Goal: Task Accomplishment & Management: Manage account settings

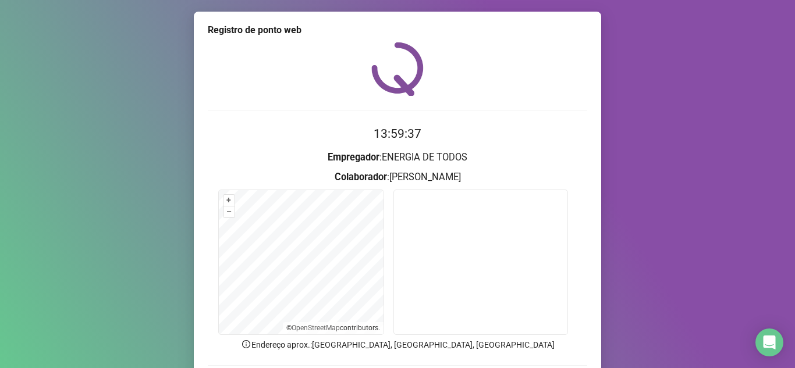
scroll to position [86, 0]
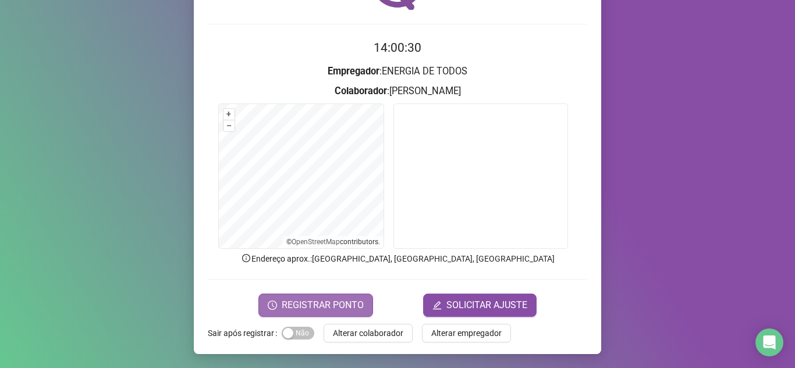
click at [326, 303] on span "REGISTRAR PONTO" at bounding box center [323, 306] width 82 height 14
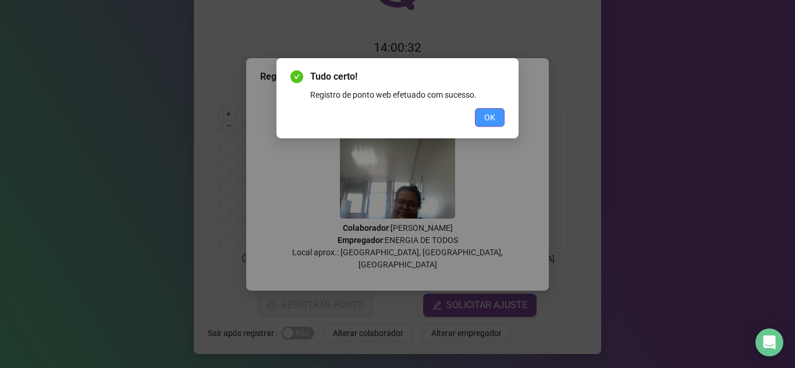
click at [491, 113] on span "OK" at bounding box center [489, 117] width 11 height 13
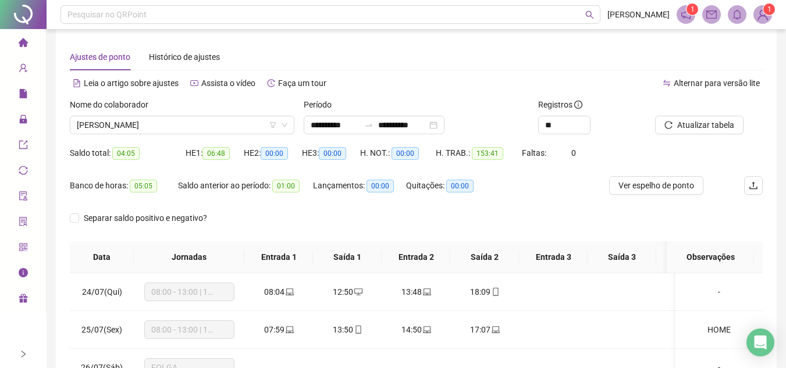
scroll to position [744, 0]
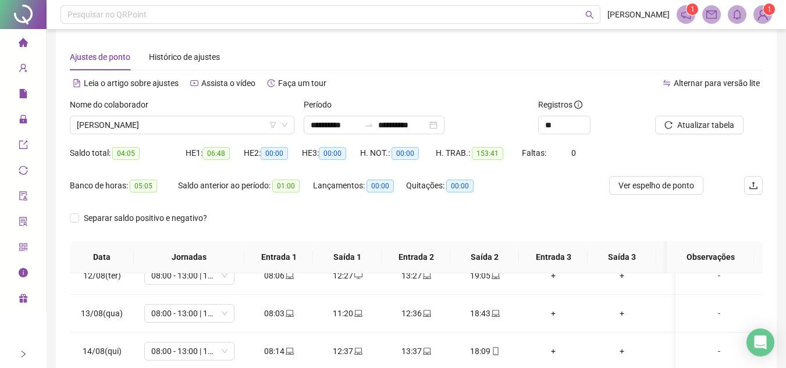
click at [533, 215] on div "Separar saldo positivo e negativo?" at bounding box center [416, 225] width 693 height 33
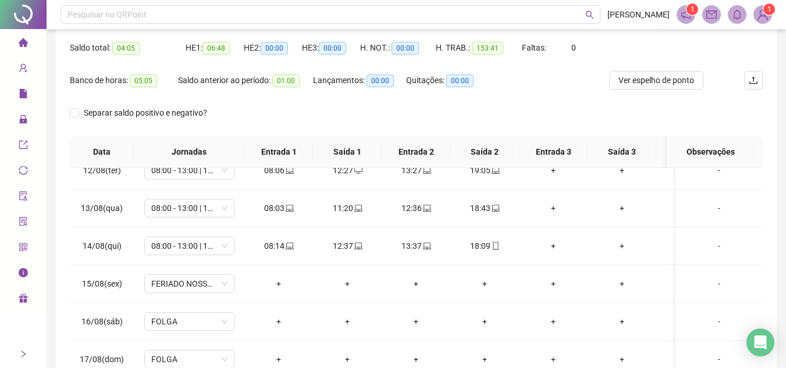
scroll to position [0, 0]
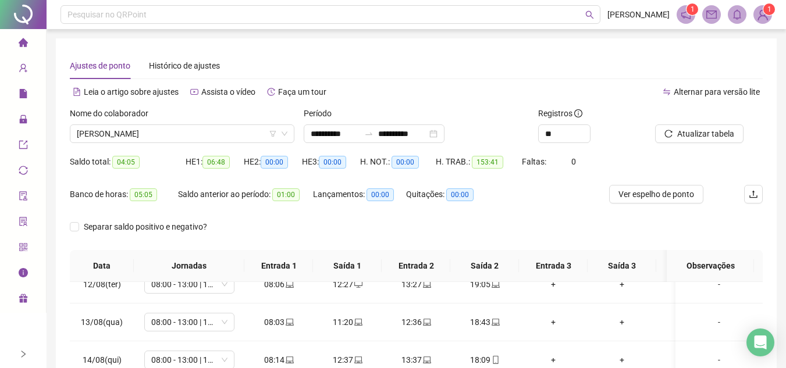
click at [503, 201] on div "Banco de horas: 05:05 Saldo anterior ao período: 01:00 Lançamentos: 00:00 Quita…" at bounding box center [330, 201] width 520 height 33
click at [180, 130] on span "[PERSON_NAME]" at bounding box center [182, 133] width 211 height 17
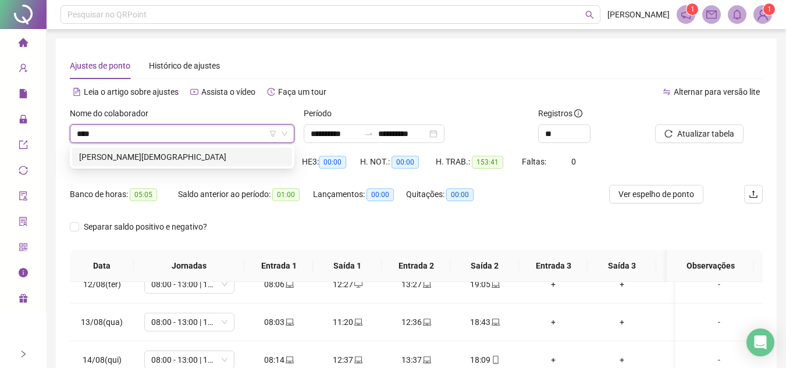
type input "*****"
click at [232, 158] on div "[PERSON_NAME][DEMOGRAPHIC_DATA]" at bounding box center [182, 157] width 206 height 13
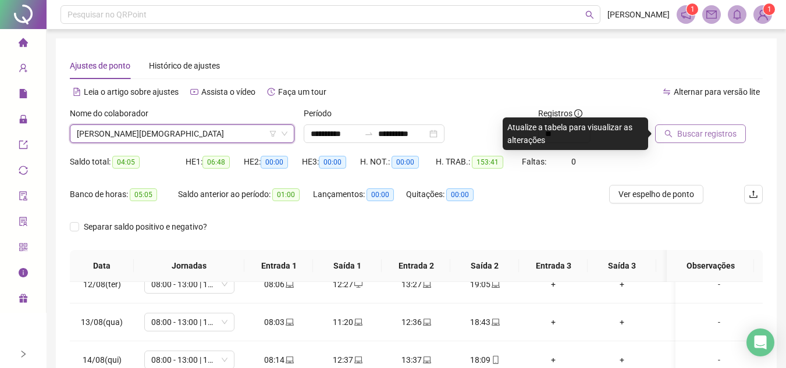
click at [711, 136] on span "Buscar registros" at bounding box center [706, 133] width 59 height 13
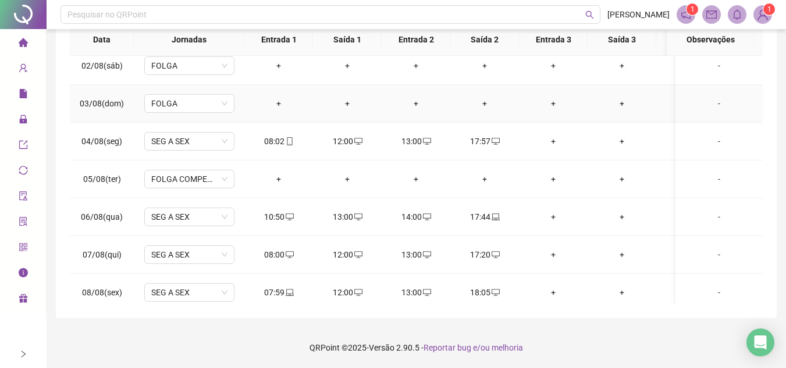
scroll to position [407, 0]
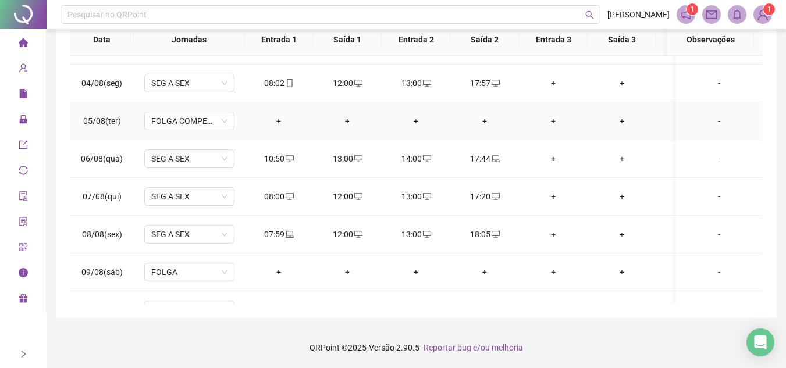
click at [706, 120] on div "-" at bounding box center [719, 121] width 69 height 13
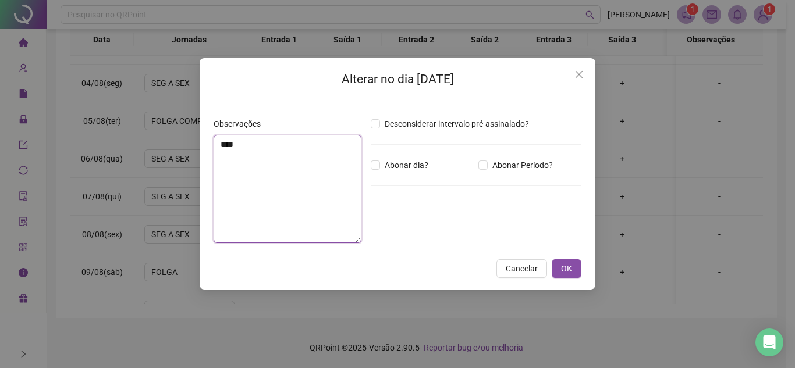
click at [266, 166] on textarea "****" at bounding box center [288, 189] width 148 height 108
type textarea "**********"
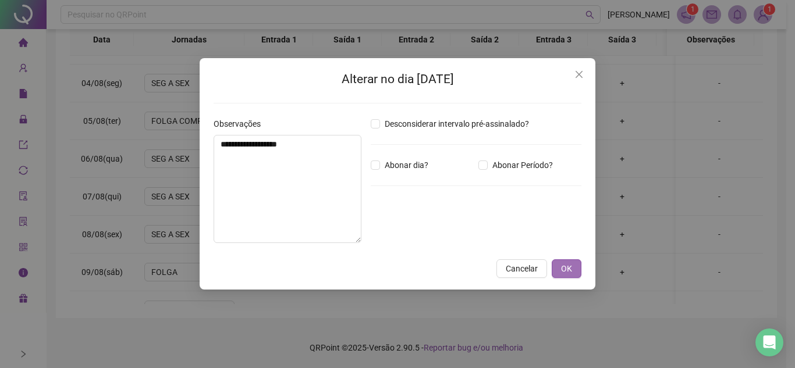
click at [568, 268] on span "OK" at bounding box center [566, 268] width 11 height 13
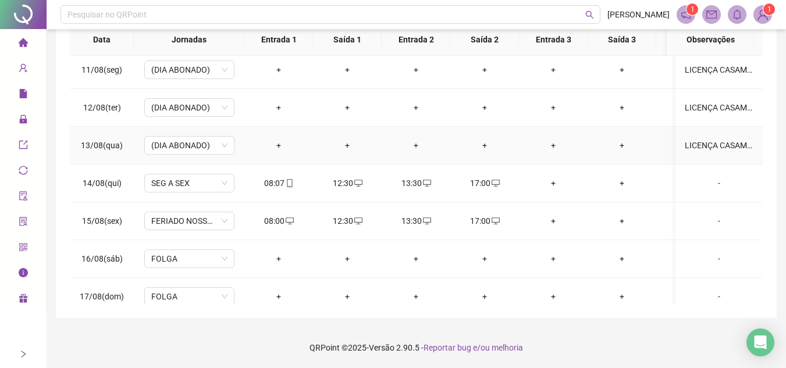
scroll to position [744, 0]
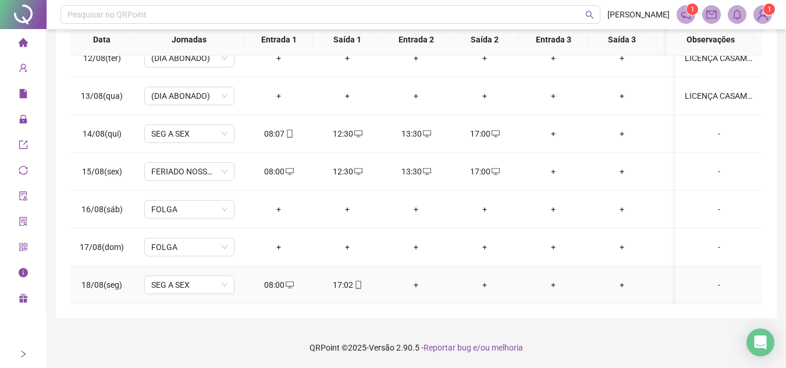
click at [414, 279] on div "+" at bounding box center [416, 285] width 50 height 13
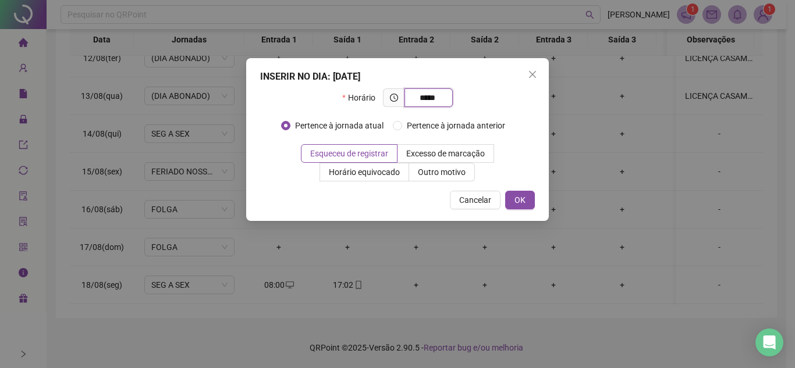
type input "*****"
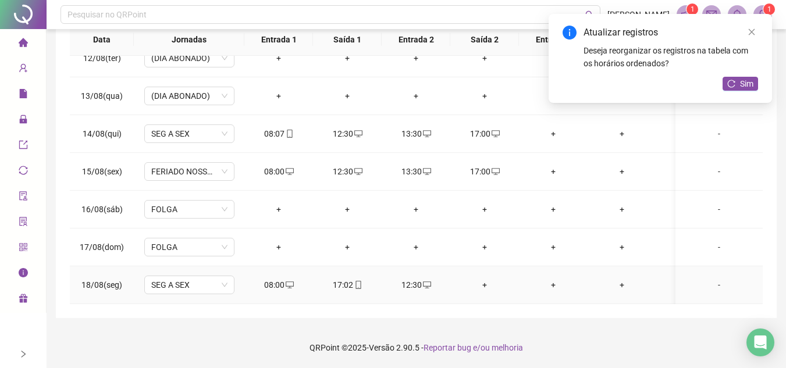
click at [485, 283] on td "+" at bounding box center [484, 286] width 69 height 38
click at [488, 279] on div "+" at bounding box center [485, 285] width 50 height 13
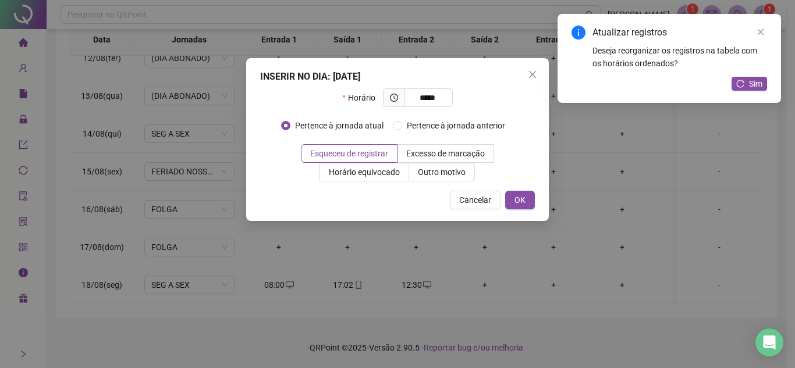
type input "*****"
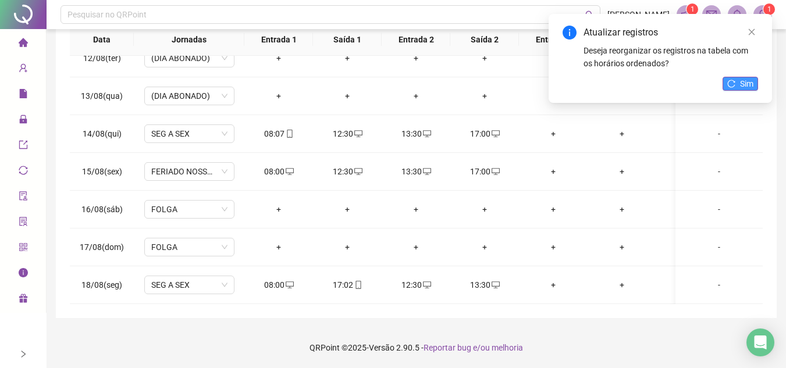
click at [745, 84] on span "Sim" at bounding box center [746, 83] width 13 height 13
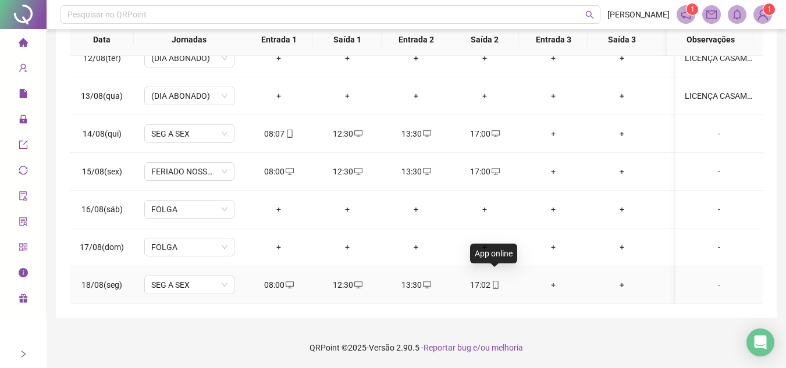
click at [495, 281] on icon "mobile" at bounding box center [496, 285] width 8 height 8
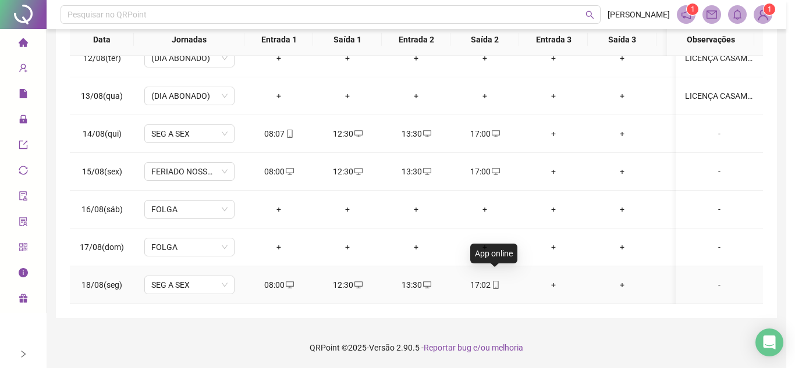
type input "**********"
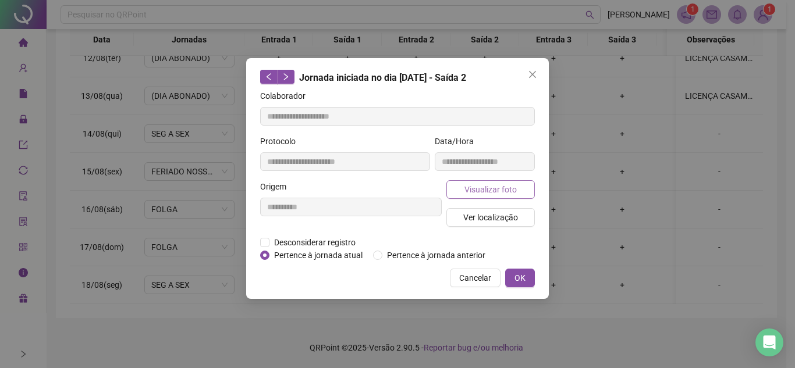
click at [506, 188] on span "Visualizar foto" at bounding box center [490, 189] width 52 height 13
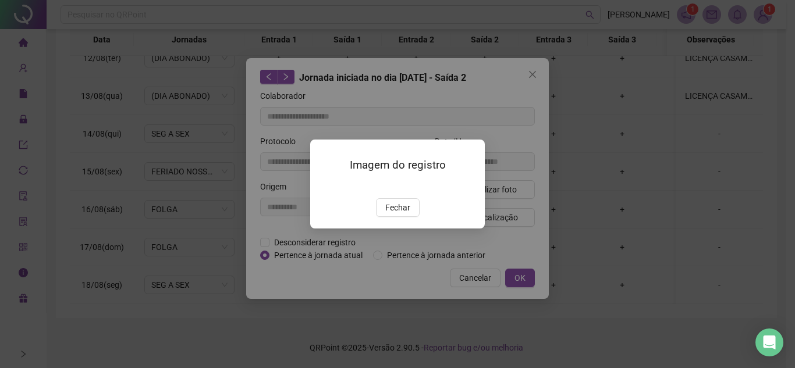
click at [324, 186] on img at bounding box center [324, 186] width 0 height 0
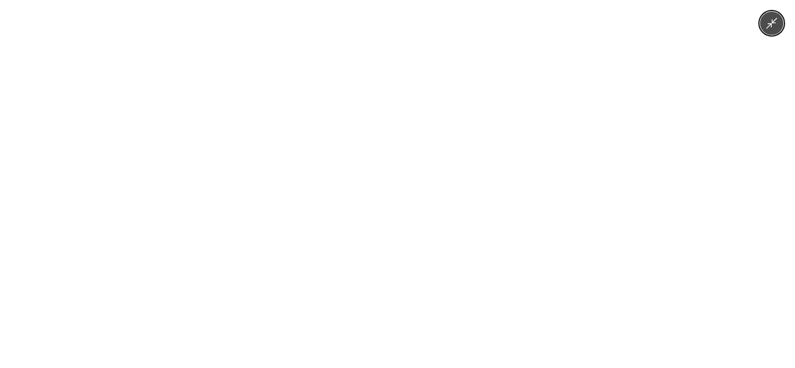
click at [389, 182] on img at bounding box center [397, 184] width 170 height 368
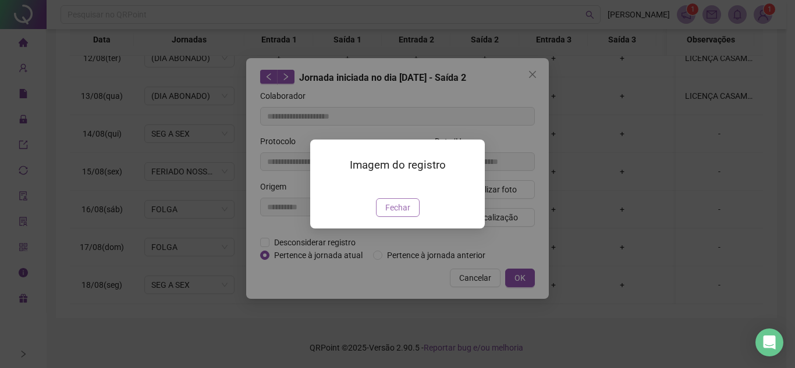
click at [401, 214] on span "Fechar" at bounding box center [397, 207] width 25 height 13
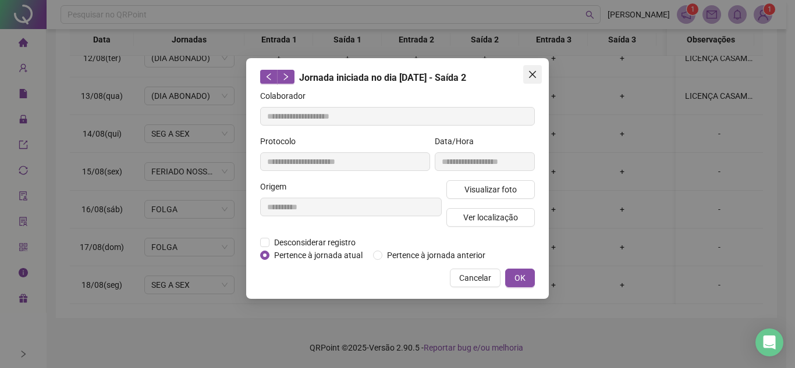
click at [537, 78] on span "Close" at bounding box center [532, 74] width 19 height 9
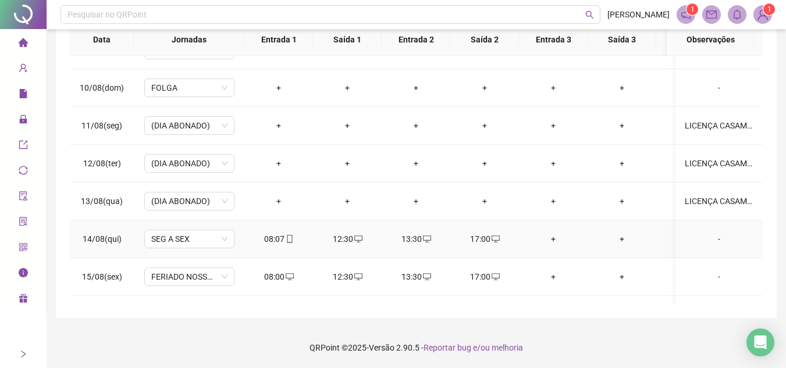
scroll to position [627, 0]
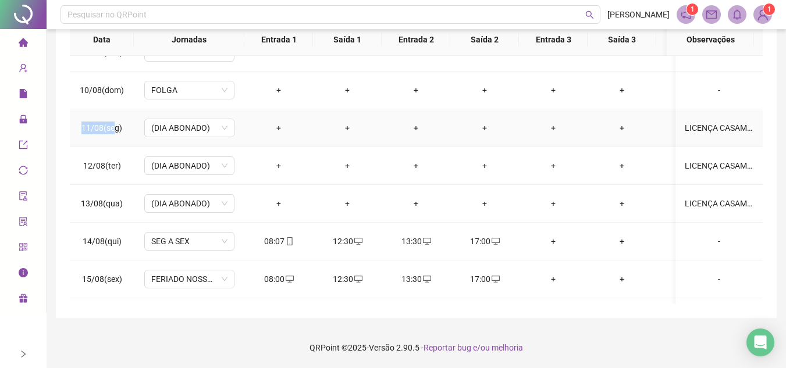
drag, startPoint x: 83, startPoint y: 127, endPoint x: 112, endPoint y: 130, distance: 29.3
click at [112, 130] on span "11/08(seg)" at bounding box center [101, 127] width 41 height 9
click at [96, 138] on td "11/08(seg)" at bounding box center [102, 128] width 64 height 38
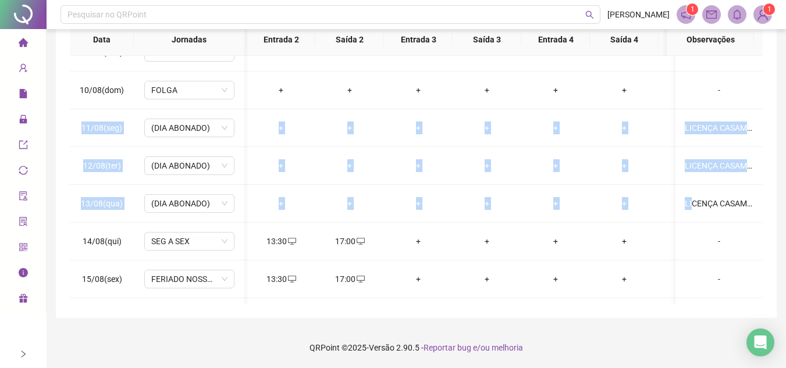
scroll to position [0, 205]
drag, startPoint x: 83, startPoint y: 127, endPoint x: 756, endPoint y: 202, distance: 676.8
click at [756, 202] on div "24/07(Qui) SEG A SEX 08:00 12:00 13:00 17:00 [DATE](Sex) SEG A SEX 08:00 12:00 …" at bounding box center [416, 180] width 693 height 248
click at [72, 218] on td "13/08(qua)" at bounding box center [102, 204] width 64 height 38
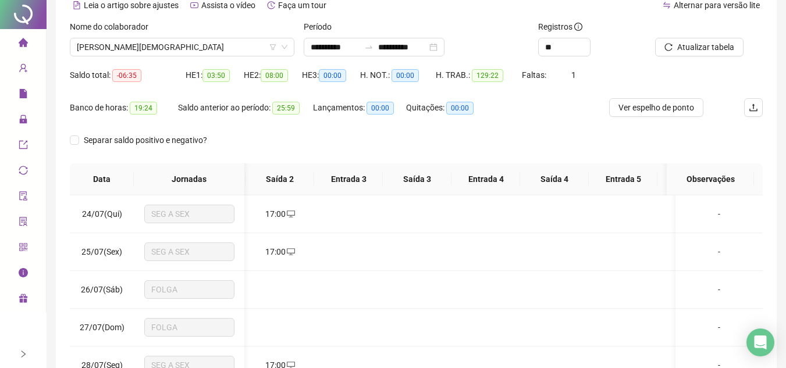
scroll to position [0, 0]
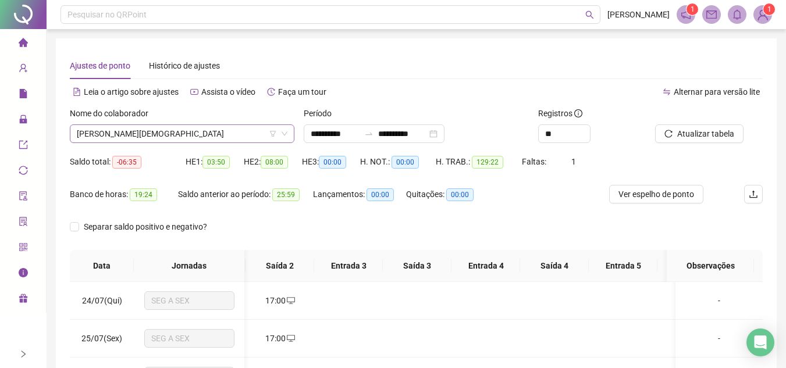
click at [240, 129] on span "[PERSON_NAME][DEMOGRAPHIC_DATA]" at bounding box center [182, 133] width 211 height 17
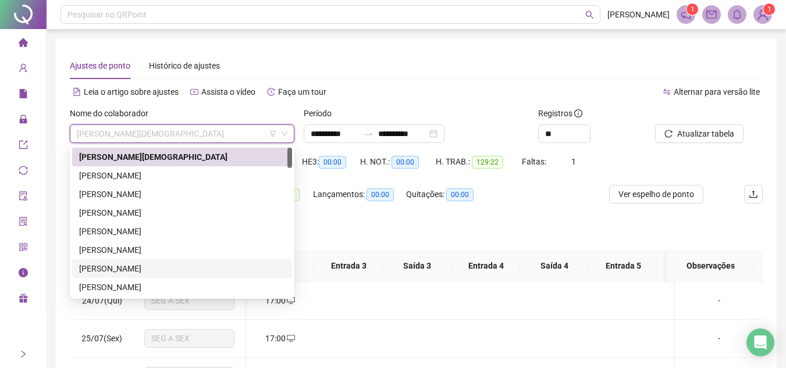
click at [165, 268] on div "[PERSON_NAME]" at bounding box center [182, 268] width 206 height 13
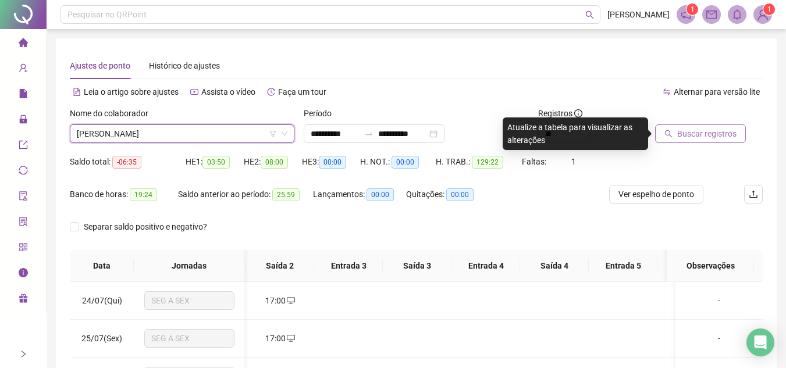
click at [701, 126] on button "Buscar registros" at bounding box center [700, 134] width 91 height 19
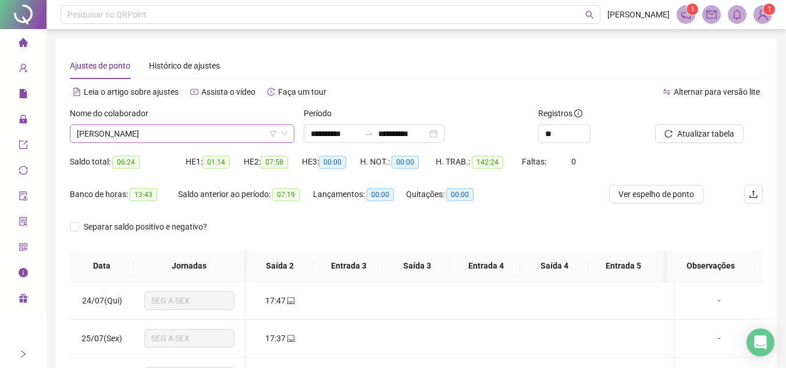
click at [201, 134] on span "[PERSON_NAME]" at bounding box center [182, 133] width 211 height 17
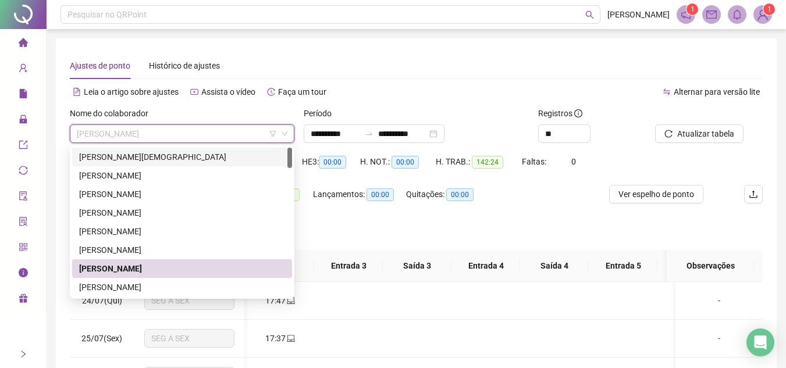
click at [162, 156] on div "[PERSON_NAME][DEMOGRAPHIC_DATA]" at bounding box center [182, 157] width 206 height 13
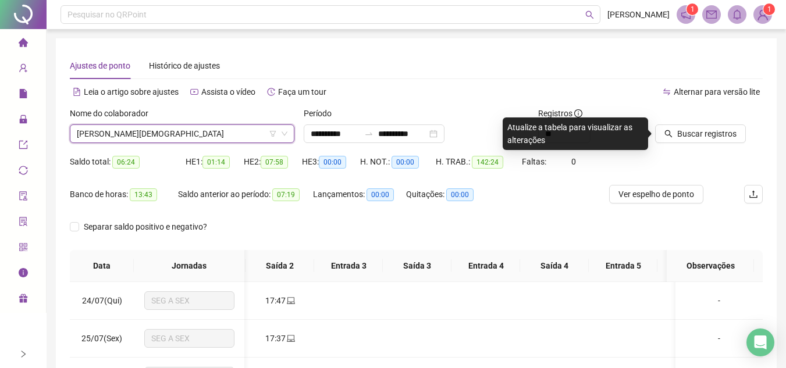
click at [731, 146] on div "Buscar registros" at bounding box center [709, 129] width 117 height 45
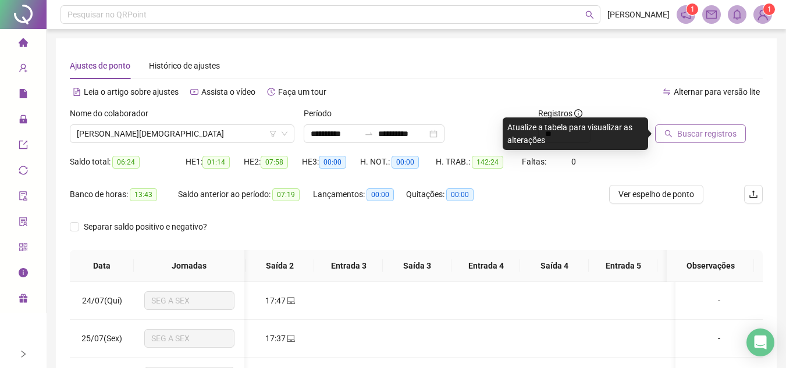
click at [709, 136] on span "Buscar registros" at bounding box center [706, 133] width 59 height 13
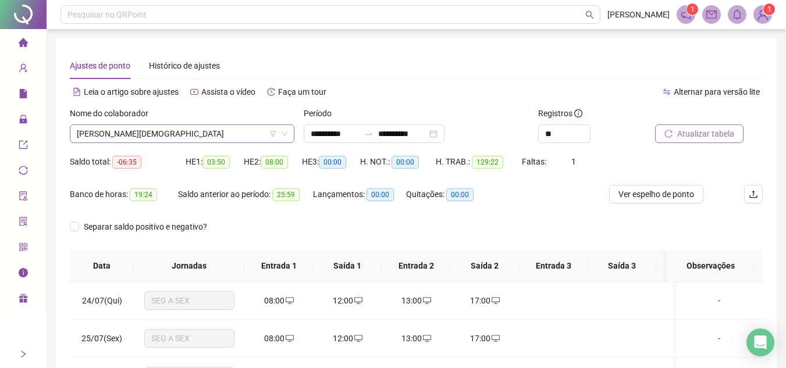
click at [189, 136] on span "[PERSON_NAME][DEMOGRAPHIC_DATA]" at bounding box center [182, 133] width 211 height 17
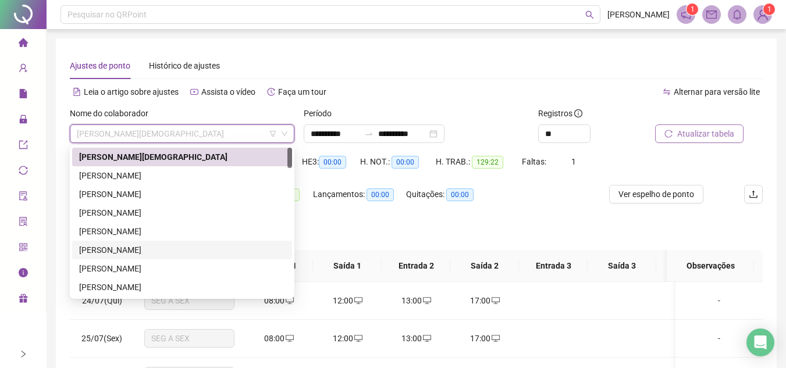
scroll to position [58, 0]
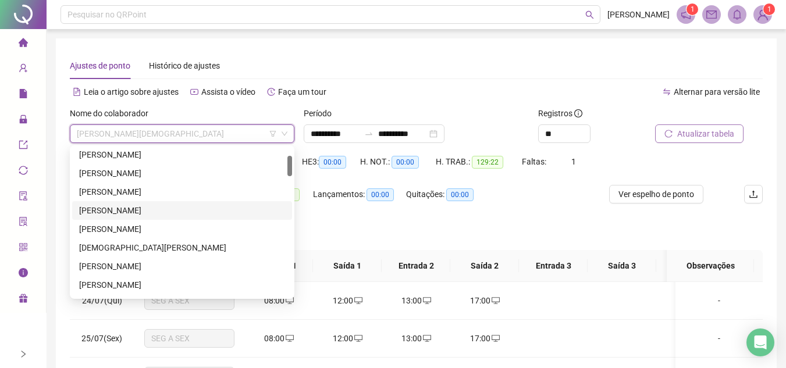
click at [175, 207] on div "[PERSON_NAME]" at bounding box center [182, 210] width 206 height 13
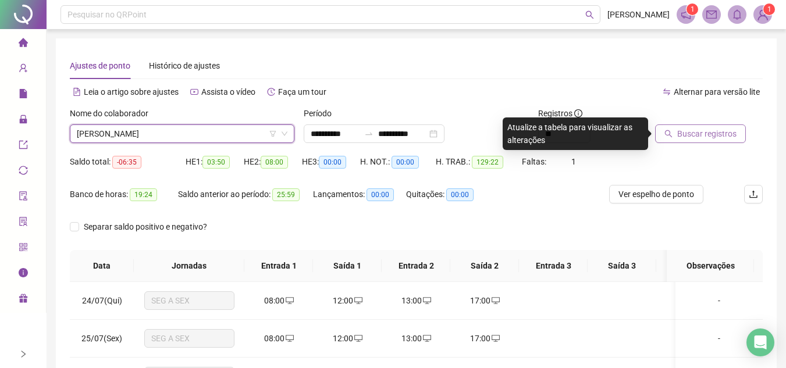
click at [687, 129] on span "Buscar registros" at bounding box center [706, 133] width 59 height 13
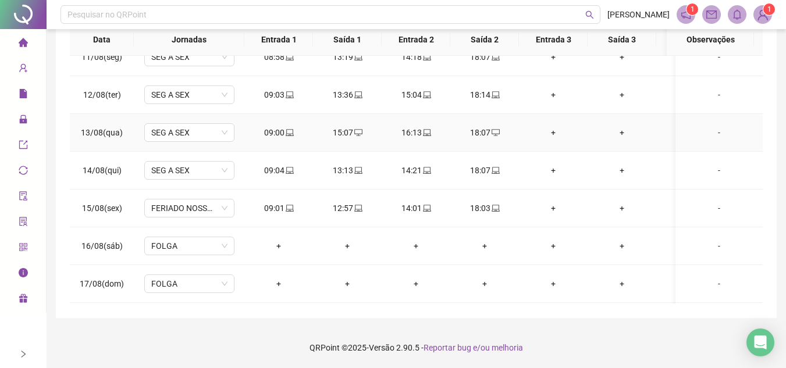
scroll to position [744, 0]
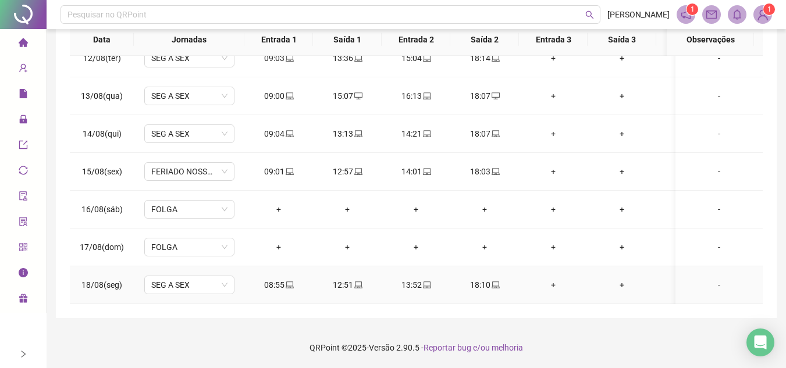
click at [500, 279] on div "18:10" at bounding box center [485, 285] width 50 height 13
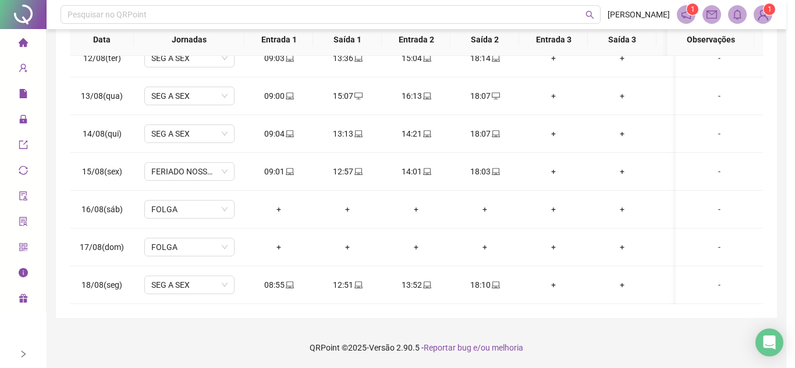
type input "**********"
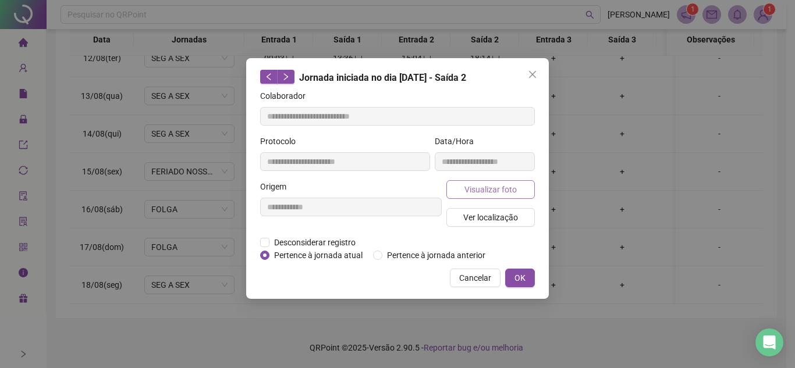
click at [525, 194] on button "Visualizar foto" at bounding box center [490, 189] width 88 height 19
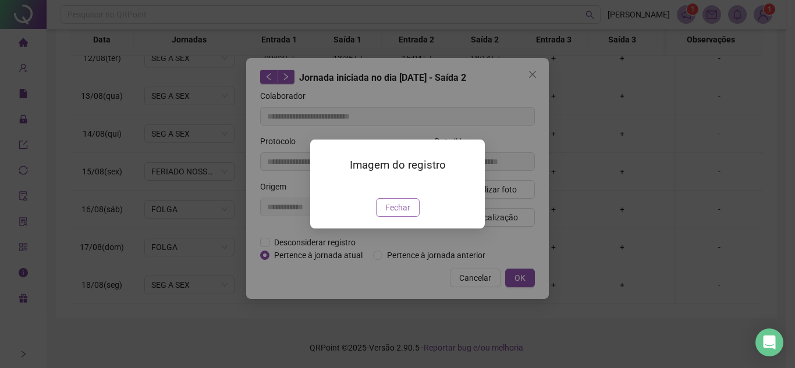
click at [408, 214] on span "Fechar" at bounding box center [397, 207] width 25 height 13
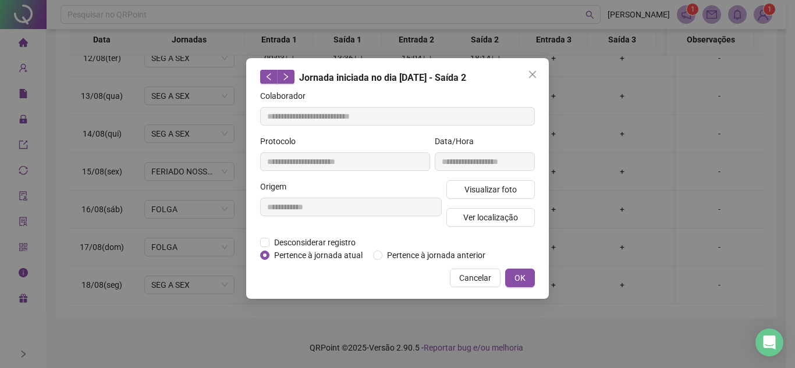
click at [541, 77] on span "Close" at bounding box center [532, 74] width 19 height 9
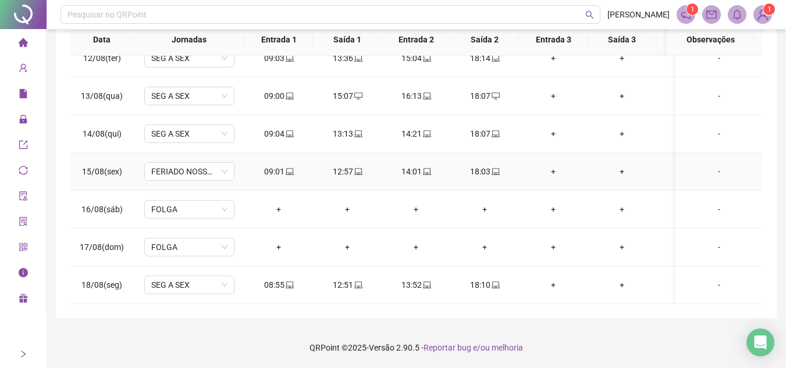
click at [491, 168] on span "laptop" at bounding box center [495, 172] width 9 height 8
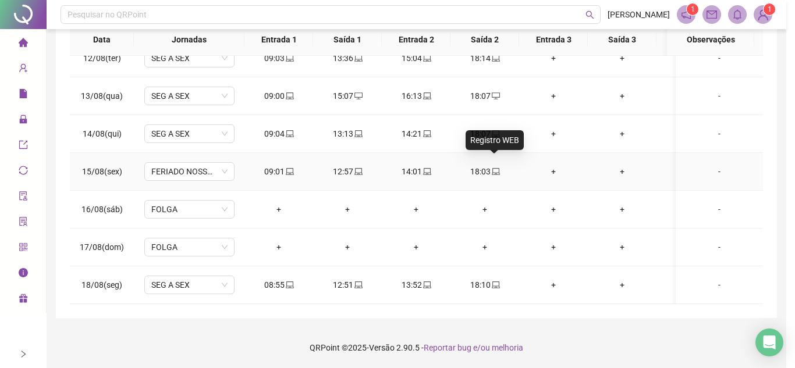
type input "**********"
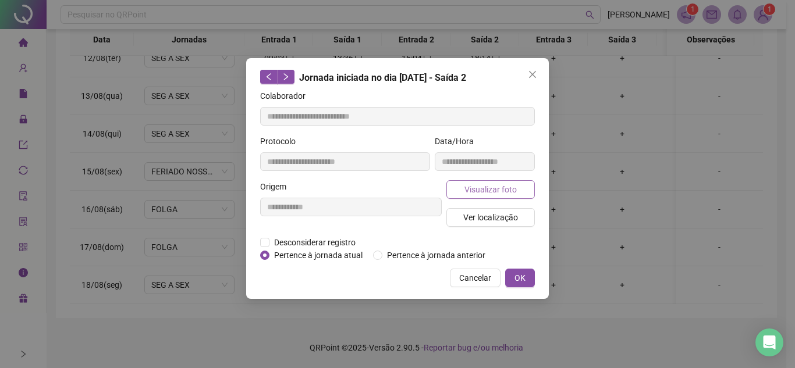
click at [492, 197] on button "Visualizar foto" at bounding box center [490, 189] width 88 height 19
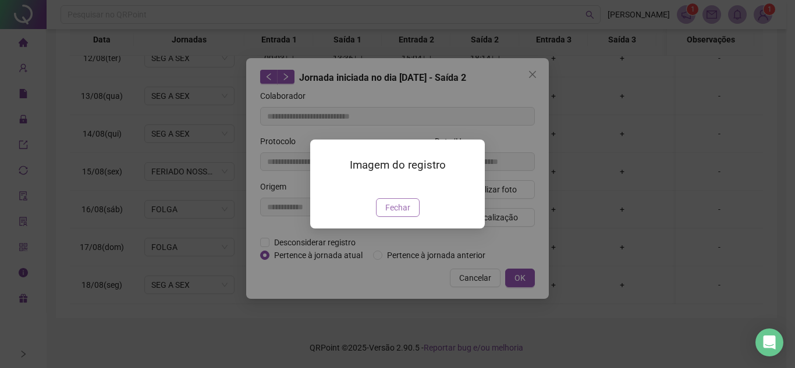
click at [411, 217] on button "Fechar" at bounding box center [398, 207] width 44 height 19
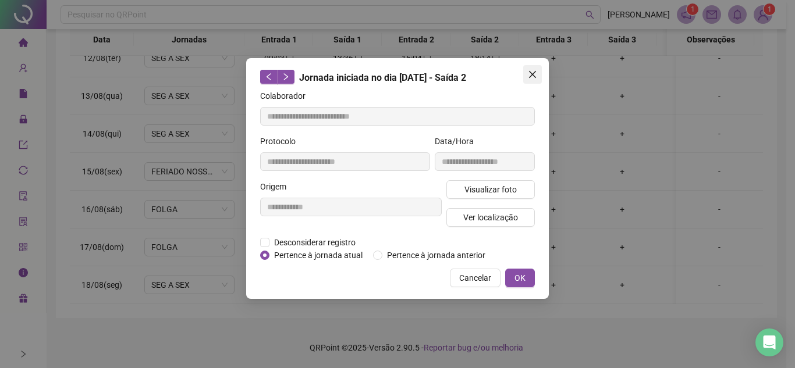
click at [532, 74] on icon "close" at bounding box center [532, 74] width 7 height 7
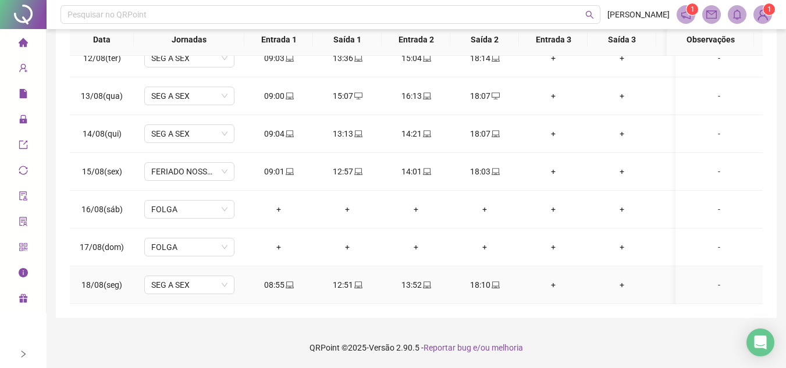
click at [291, 280] on span at bounding box center [289, 284] width 9 height 9
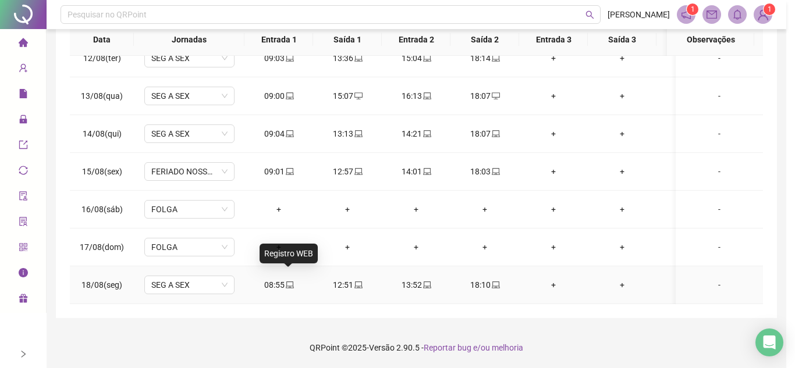
type input "**********"
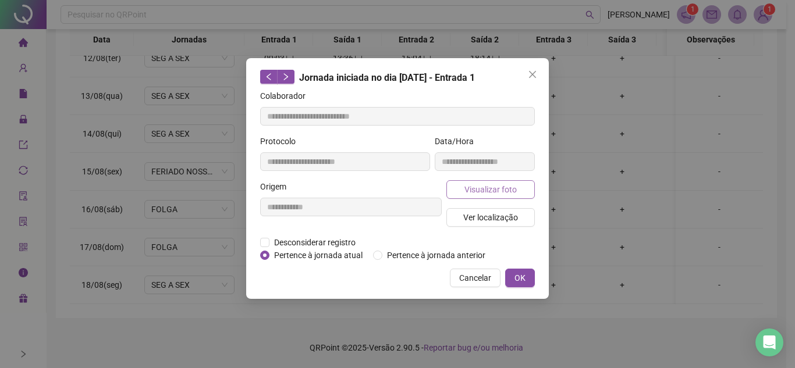
click at [506, 190] on span "Visualizar foto" at bounding box center [490, 189] width 52 height 13
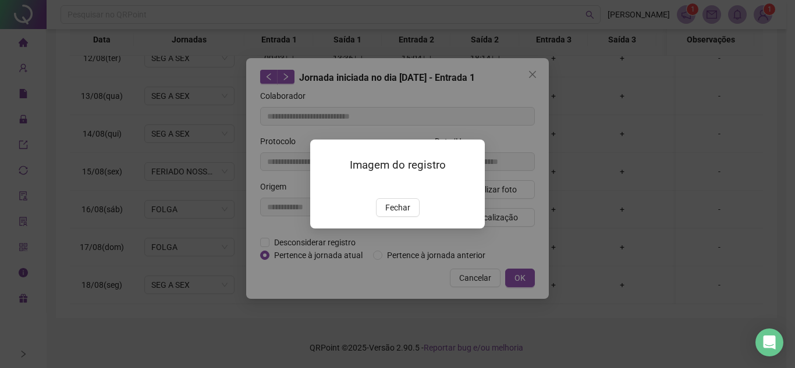
click at [324, 186] on img at bounding box center [324, 186] width 0 height 0
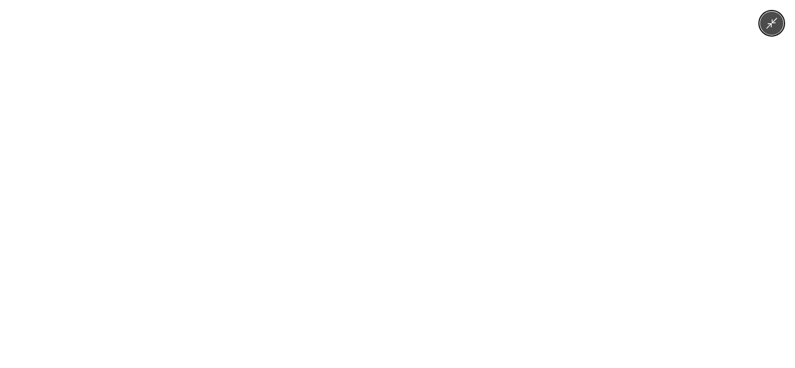
click at [433, 219] on img at bounding box center [398, 184] width 658 height 368
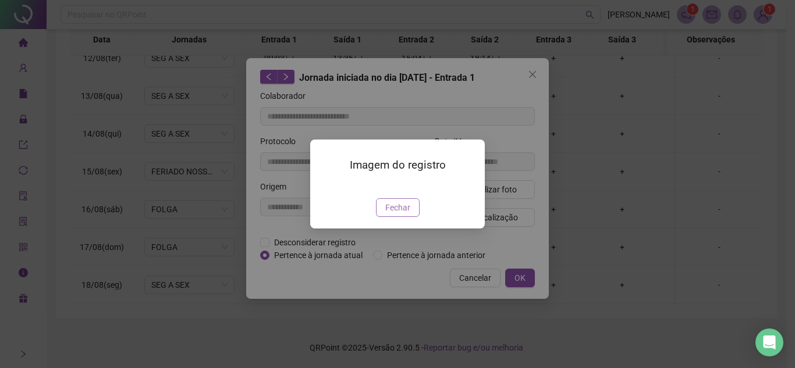
click at [410, 217] on button "Fechar" at bounding box center [398, 207] width 44 height 19
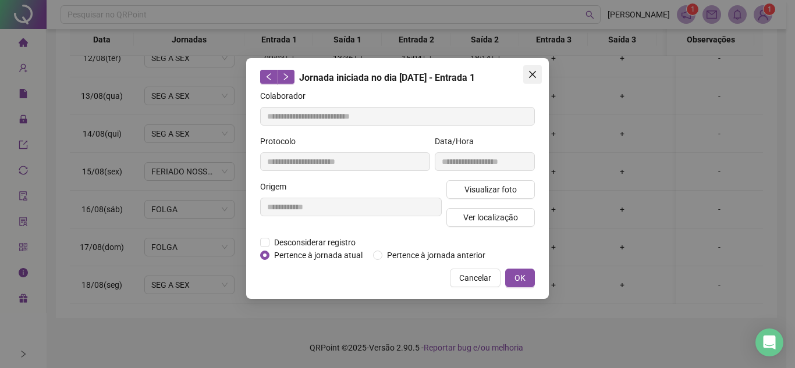
click at [531, 72] on icon "close" at bounding box center [532, 74] width 9 height 9
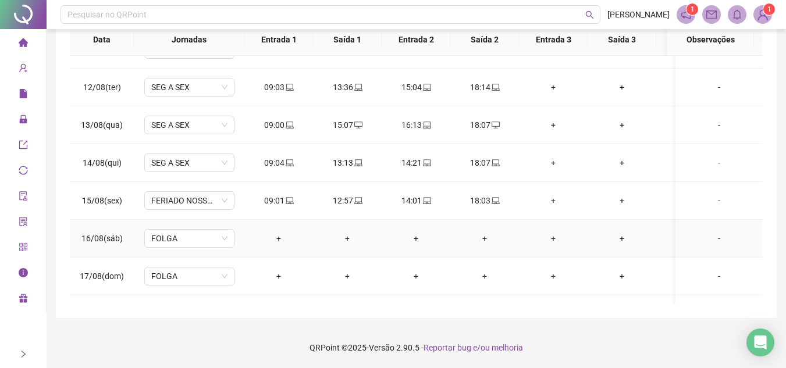
scroll to position [685, 0]
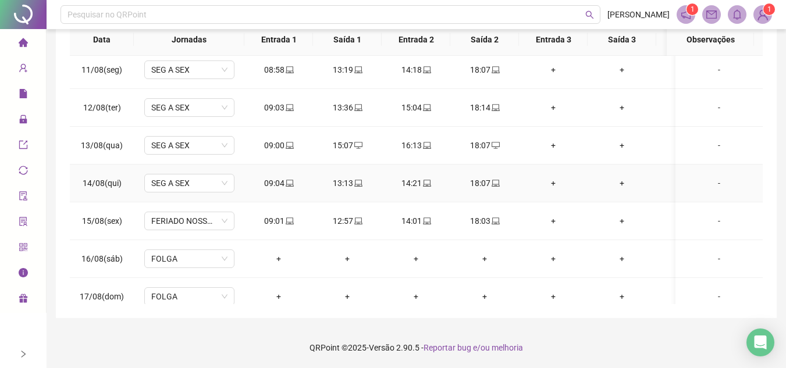
click at [493, 186] on icon "laptop" at bounding box center [496, 183] width 8 height 7
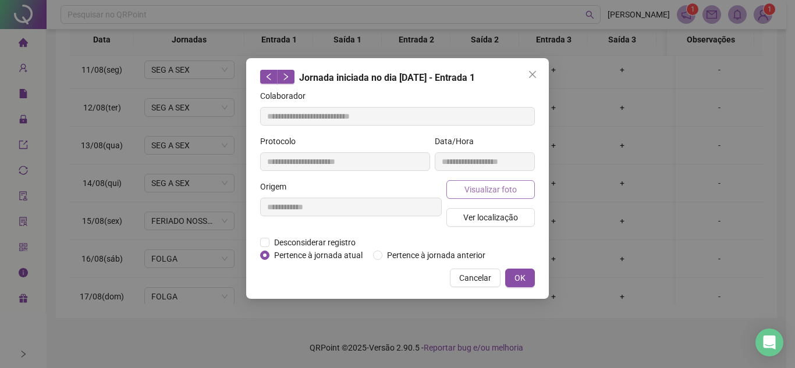
click at [498, 193] on span "Visualizar foto" at bounding box center [490, 189] width 52 height 13
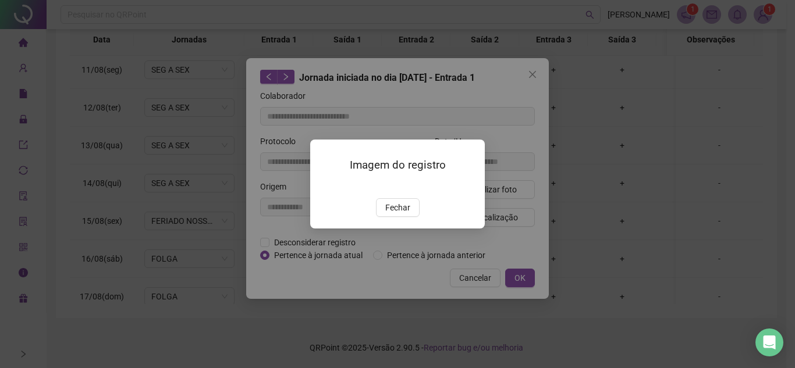
type input "**********"
click at [399, 214] on span "Fechar" at bounding box center [397, 207] width 25 height 13
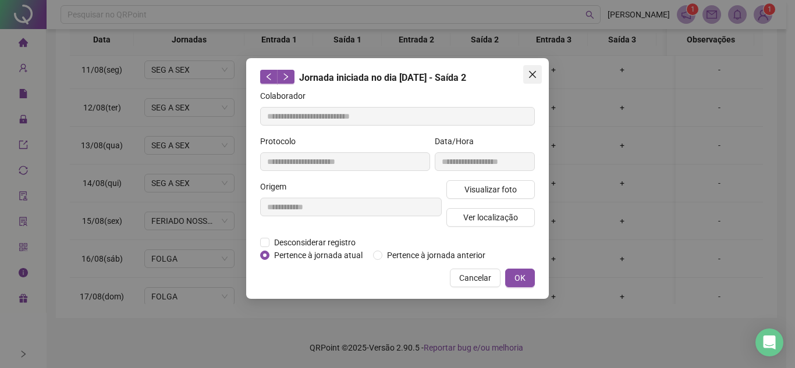
click at [537, 71] on span "Close" at bounding box center [532, 74] width 19 height 9
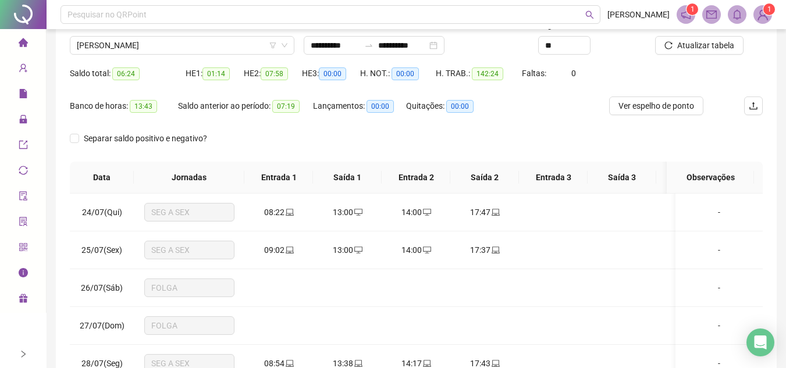
scroll to position [0, 0]
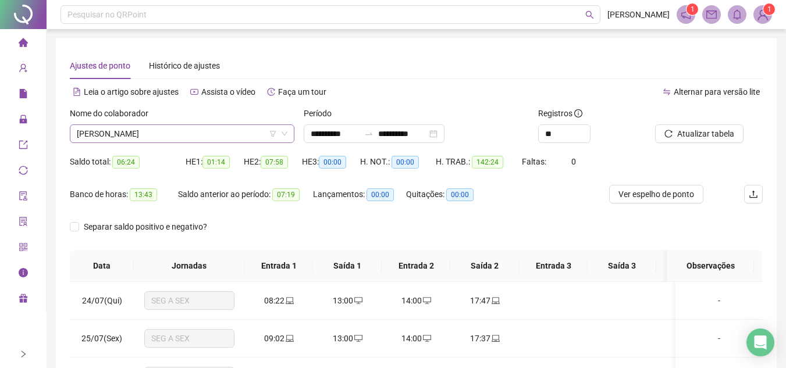
click at [228, 133] on span "[PERSON_NAME]" at bounding box center [182, 133] width 211 height 17
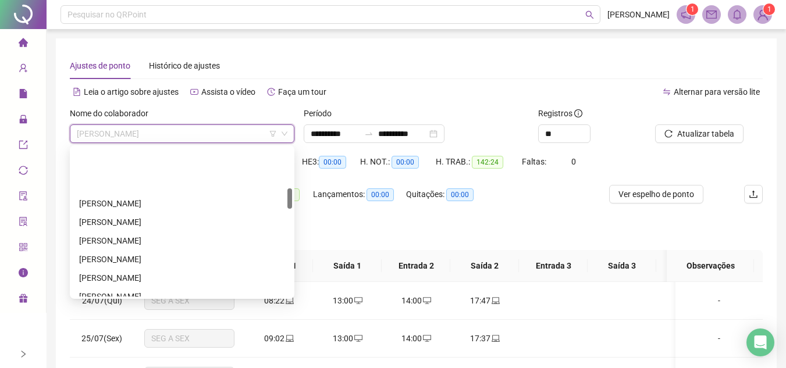
scroll to position [291, 0]
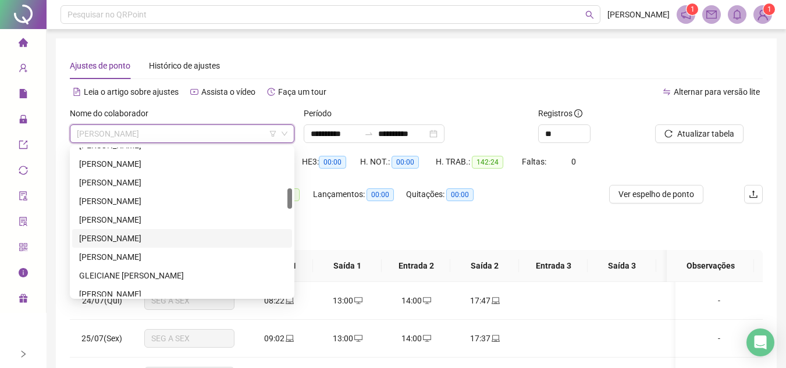
click at [161, 240] on div "[PERSON_NAME]" at bounding box center [182, 238] width 206 height 13
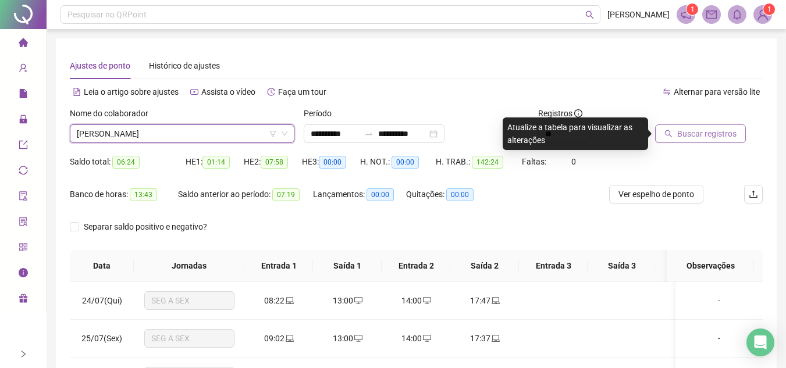
click at [690, 129] on span "Buscar registros" at bounding box center [706, 133] width 59 height 13
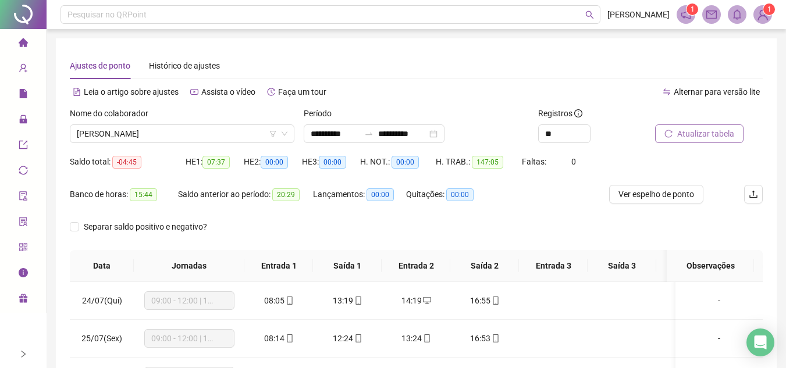
click at [699, 134] on span "Atualizar tabela" at bounding box center [705, 133] width 57 height 13
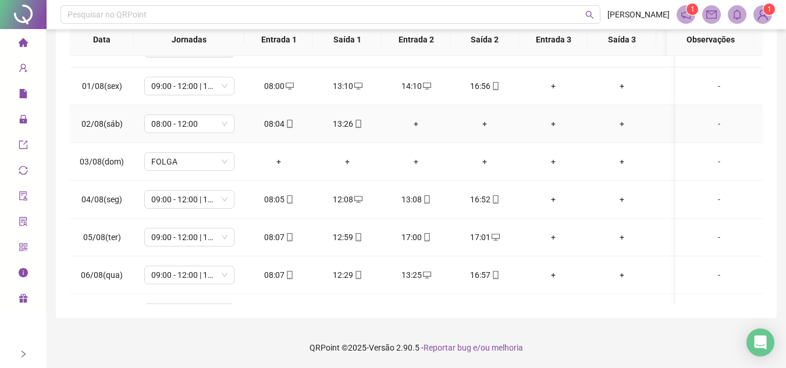
click at [360, 126] on icon "mobile" at bounding box center [358, 124] width 8 height 8
type input "**********"
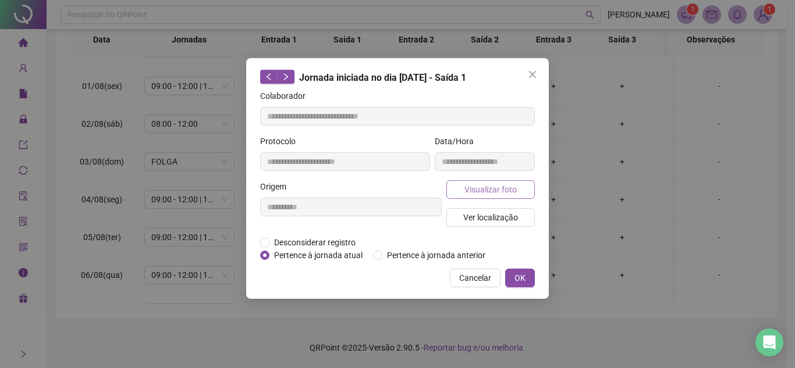
click at [471, 196] on button "Visualizar foto" at bounding box center [490, 189] width 88 height 19
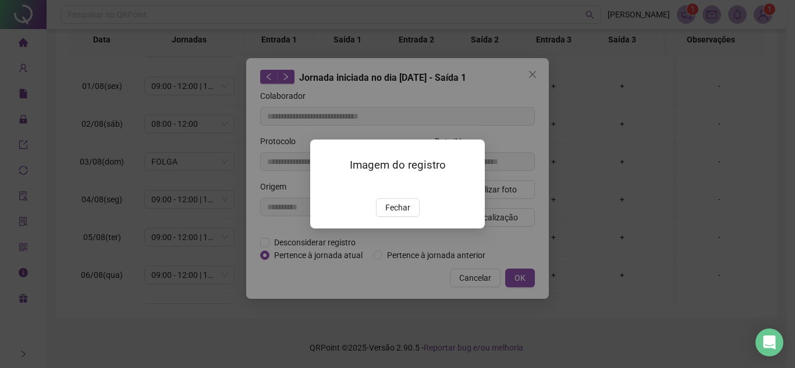
click at [393, 214] on span "Fechar" at bounding box center [397, 207] width 25 height 13
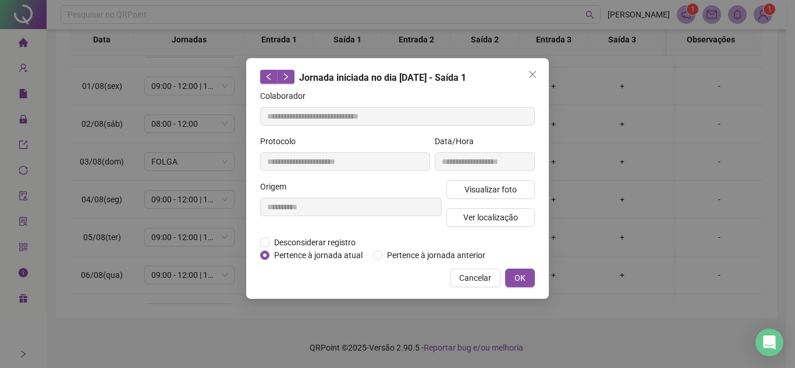
click at [534, 74] on icon "close" at bounding box center [532, 74] width 9 height 9
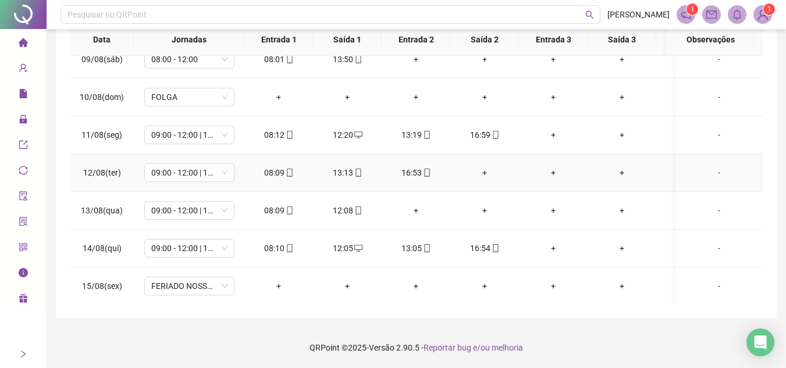
scroll to position [640, 0]
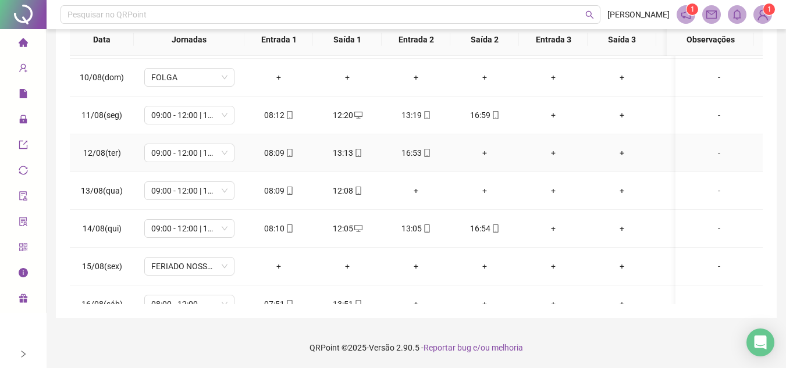
click at [482, 152] on div "+" at bounding box center [485, 153] width 50 height 13
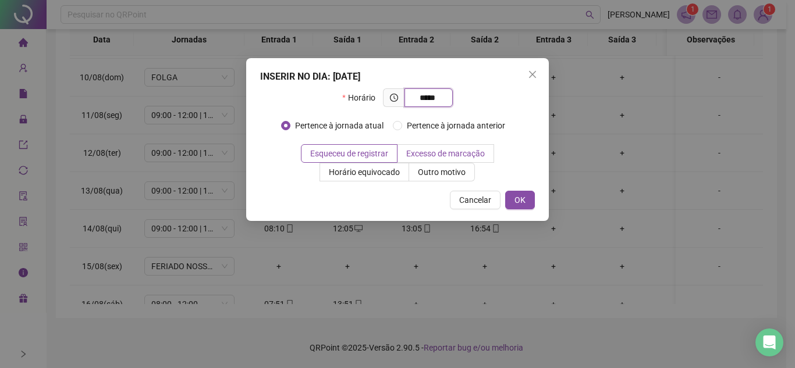
type input "*****"
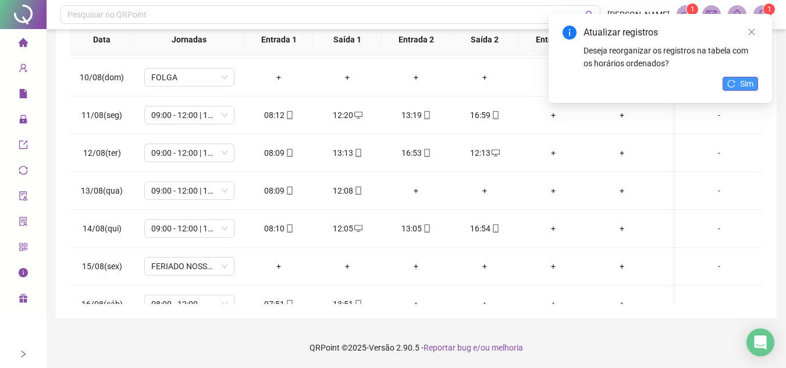
click at [748, 81] on span "Sim" at bounding box center [746, 83] width 13 height 13
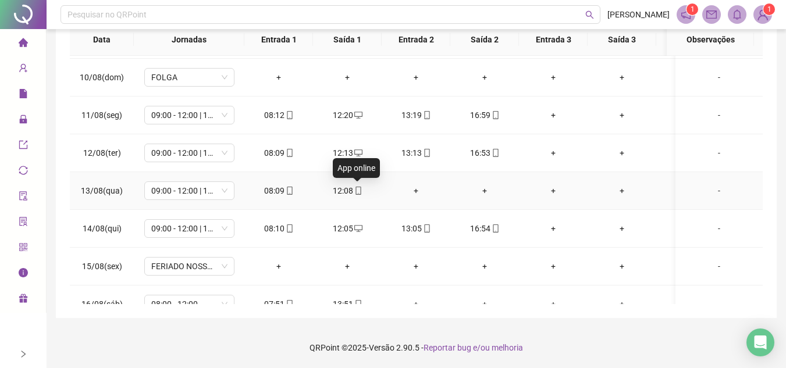
click at [356, 188] on icon "mobile" at bounding box center [358, 191] width 5 height 8
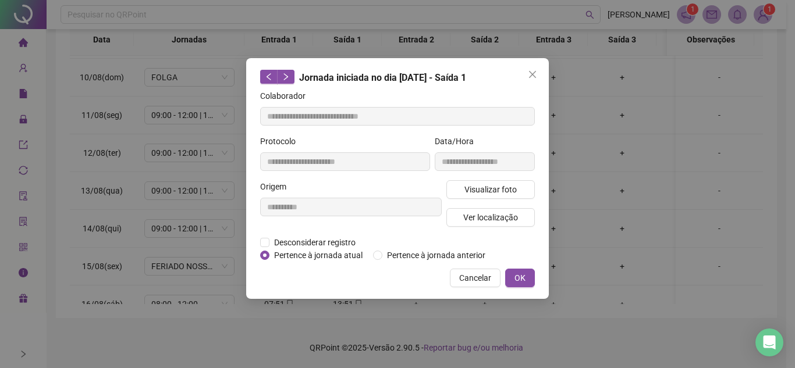
click at [507, 199] on div "Visualizar foto Ver localização" at bounding box center [490, 208] width 93 height 56
click at [501, 189] on span "Visualizar foto" at bounding box center [490, 189] width 52 height 13
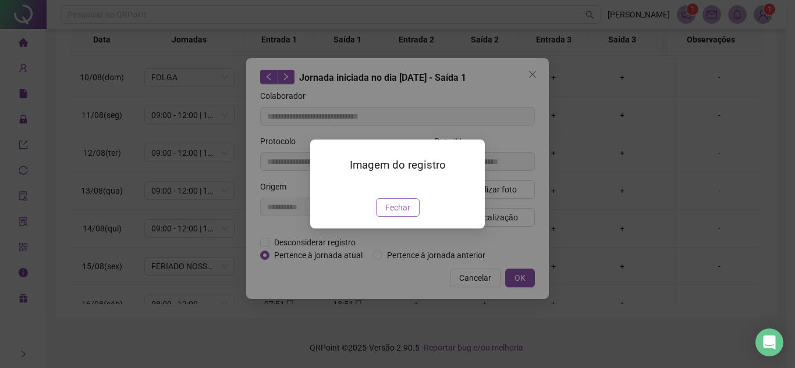
type input "**********"
click at [408, 214] on span "Fechar" at bounding box center [397, 207] width 25 height 13
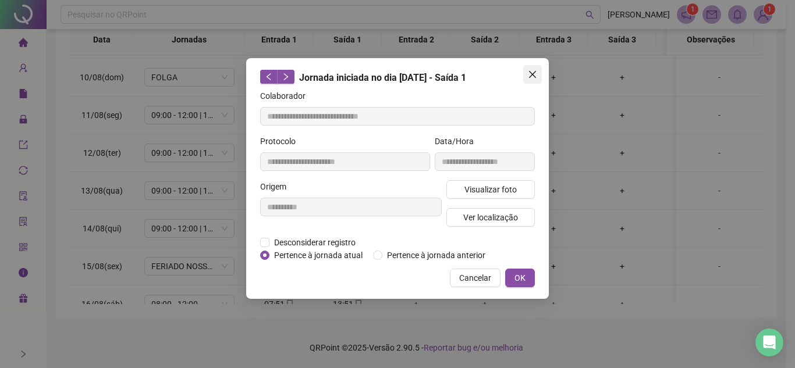
click at [534, 70] on icon "close" at bounding box center [532, 74] width 9 height 9
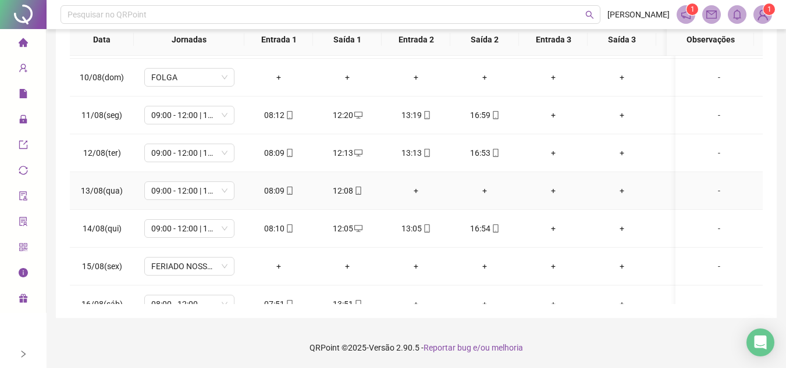
click at [417, 187] on div "+" at bounding box center [416, 190] width 50 height 13
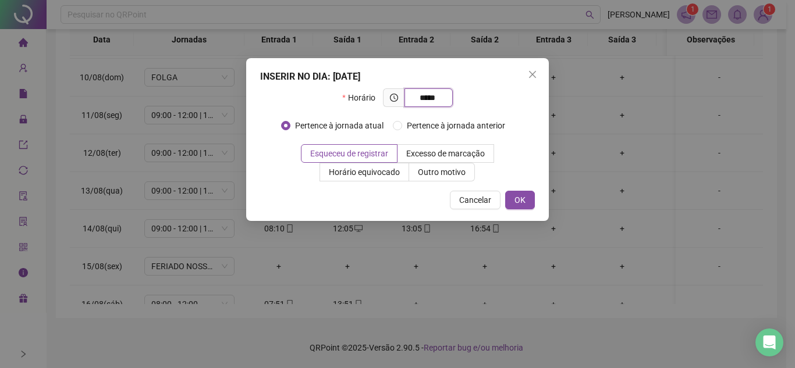
type input "*****"
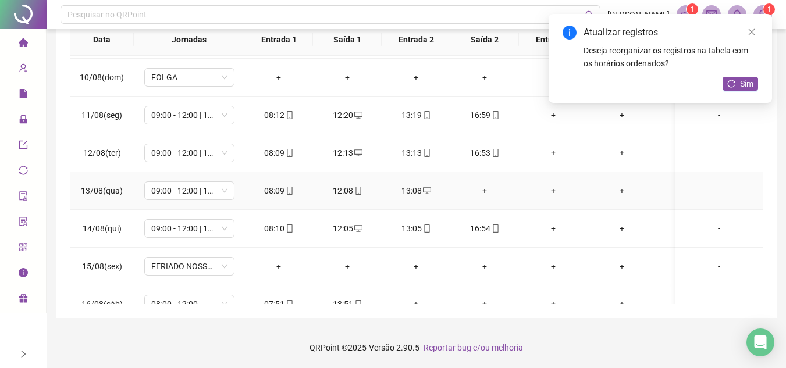
click at [485, 188] on div "+" at bounding box center [485, 190] width 50 height 13
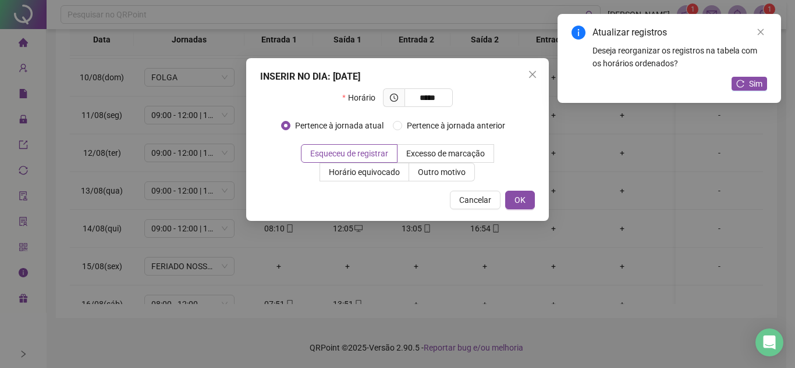
type input "*****"
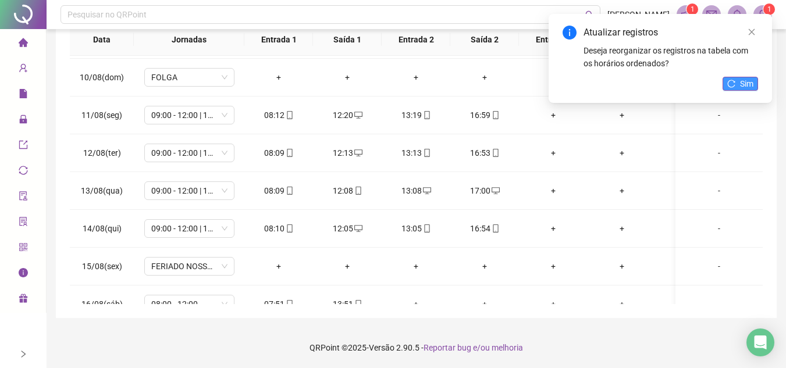
click at [741, 82] on span "Sim" at bounding box center [746, 83] width 13 height 13
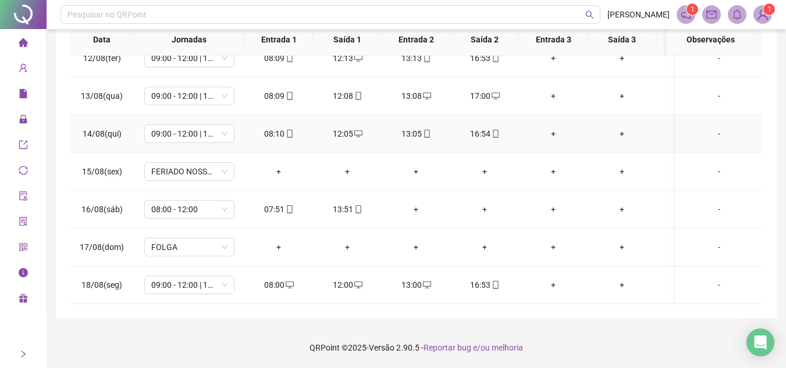
scroll to position [744, 0]
click at [356, 205] on icon "mobile" at bounding box center [358, 209] width 5 height 8
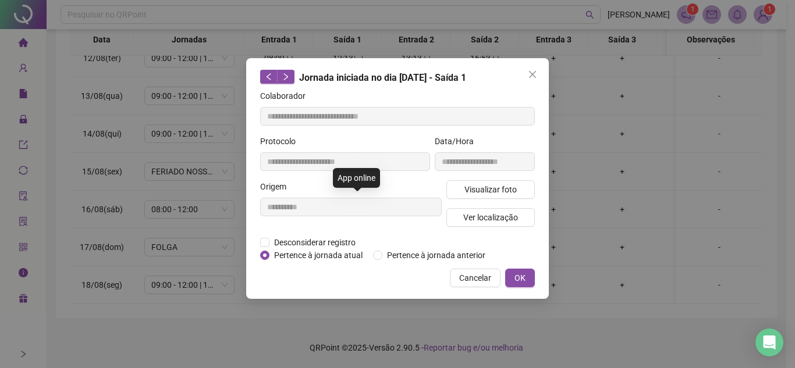
type input "**********"
click at [500, 191] on span "Visualizar foto" at bounding box center [490, 189] width 52 height 13
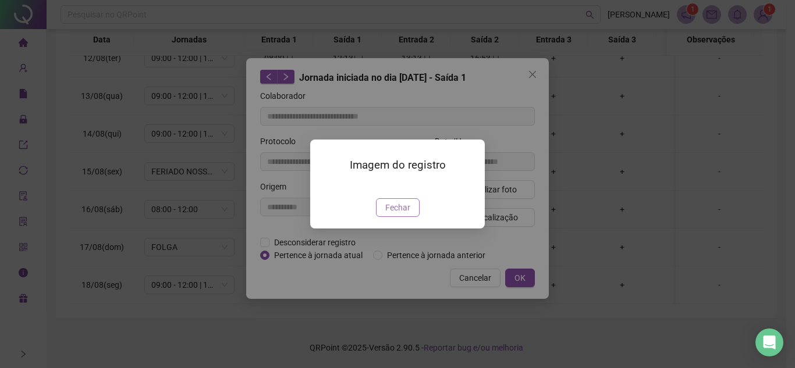
click at [399, 214] on span "Fechar" at bounding box center [397, 207] width 25 height 13
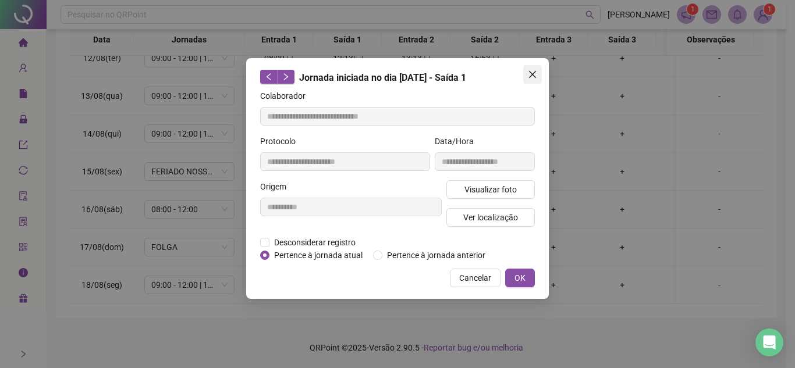
click at [537, 73] on icon "close" at bounding box center [532, 74] width 9 height 9
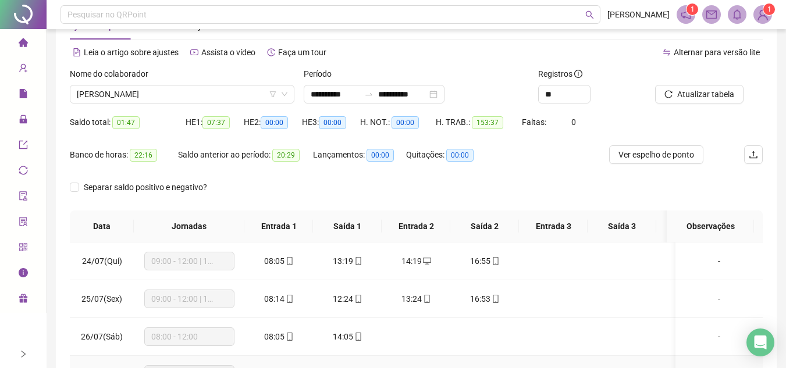
scroll to position [0, 0]
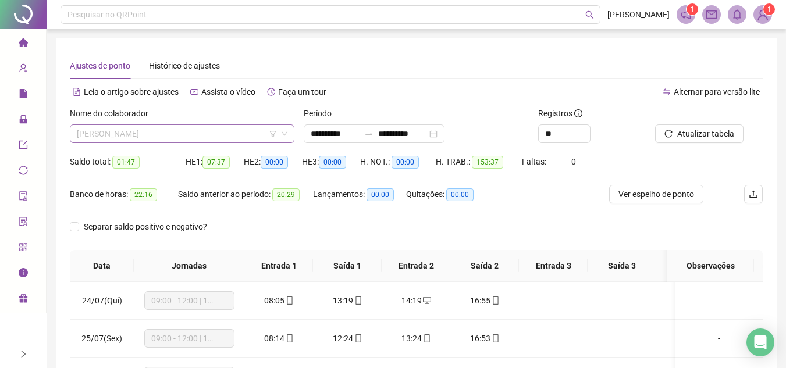
click at [228, 132] on span "[PERSON_NAME]" at bounding box center [182, 133] width 211 height 17
click at [219, 138] on span "[PERSON_NAME]" at bounding box center [182, 133] width 211 height 17
click at [243, 138] on span "[PERSON_NAME]" at bounding box center [182, 133] width 211 height 17
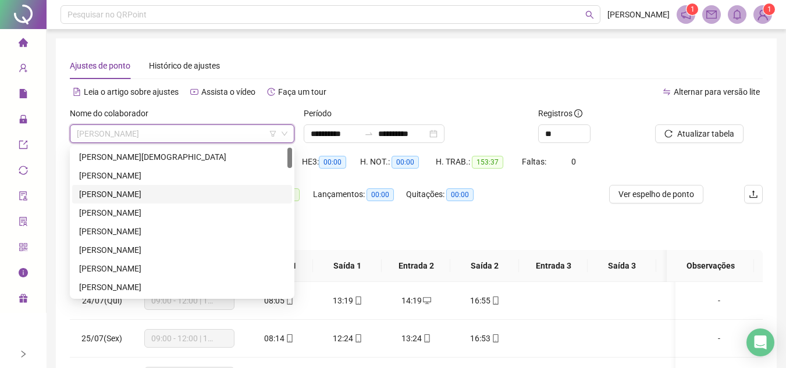
click at [122, 209] on div "[PERSON_NAME]" at bounding box center [182, 213] width 206 height 13
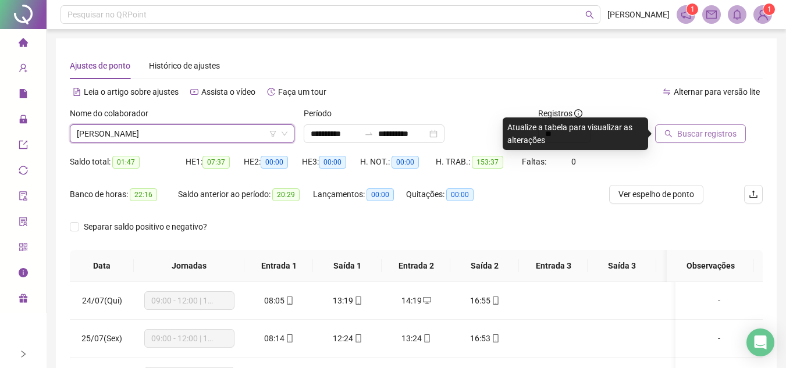
click at [691, 130] on span "Buscar registros" at bounding box center [706, 133] width 59 height 13
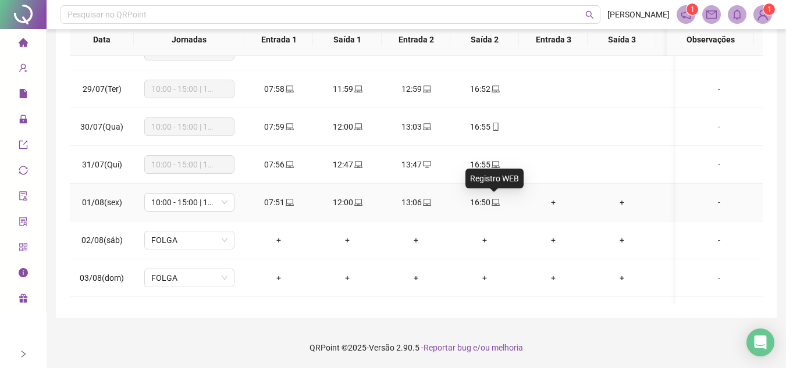
scroll to position [233, 0]
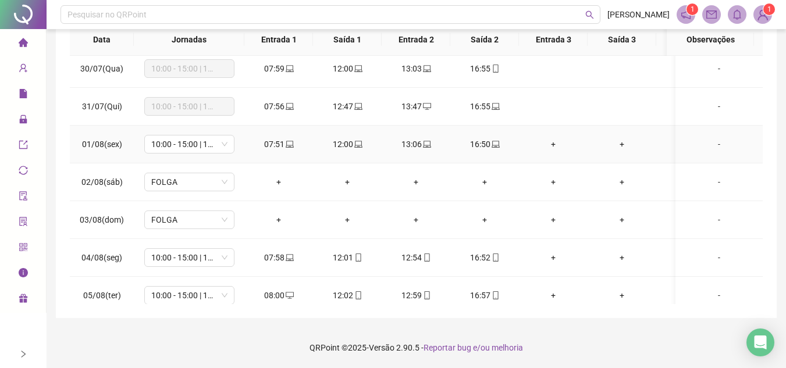
click at [286, 143] on icon "laptop" at bounding box center [290, 144] width 8 height 8
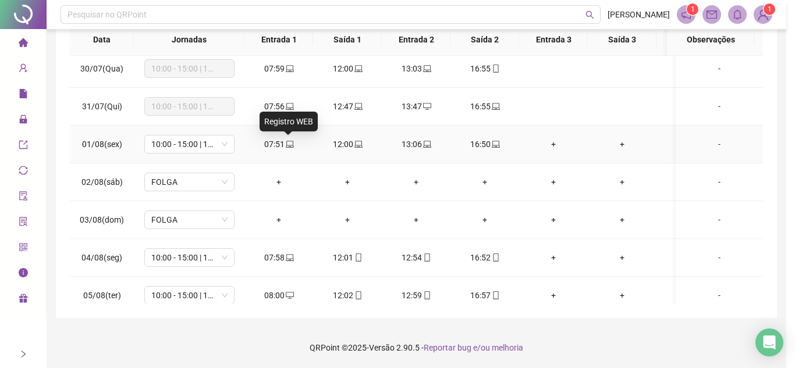
type input "**********"
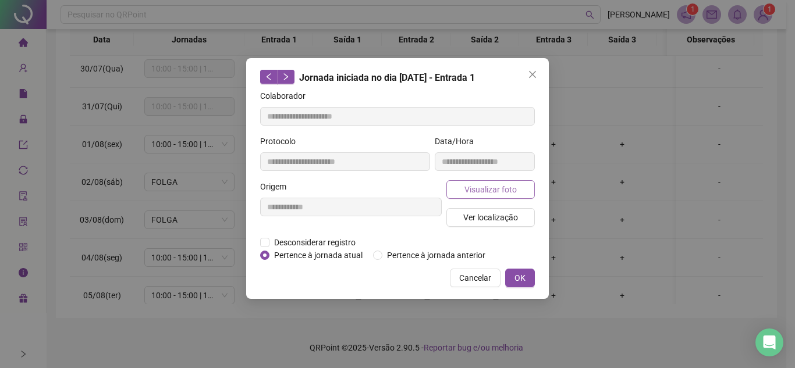
click at [477, 192] on span "Visualizar foto" at bounding box center [490, 189] width 52 height 13
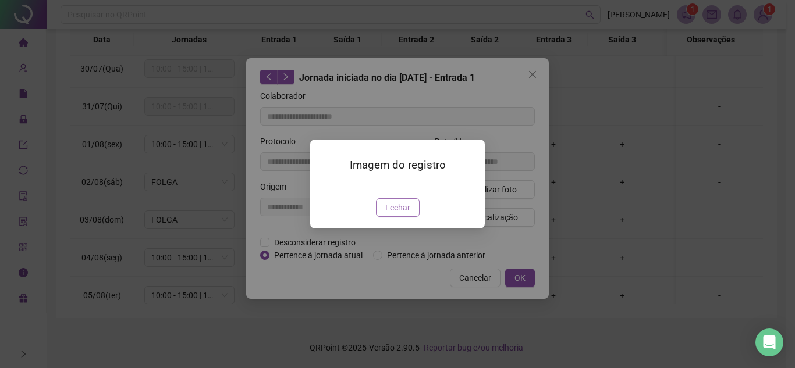
click at [387, 214] on span "Fechar" at bounding box center [397, 207] width 25 height 13
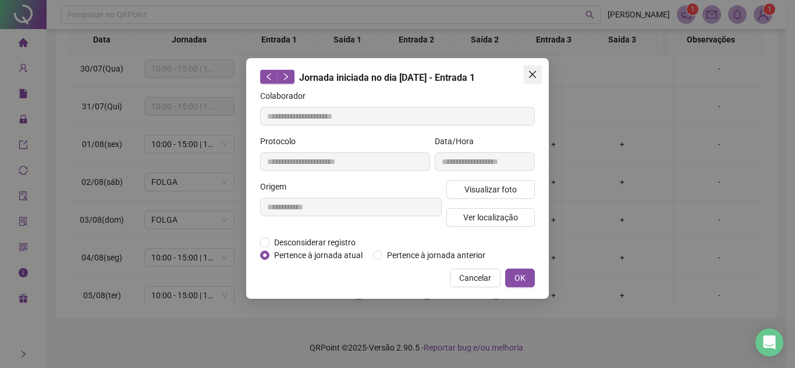
click at [530, 70] on icon "close" at bounding box center [532, 74] width 9 height 9
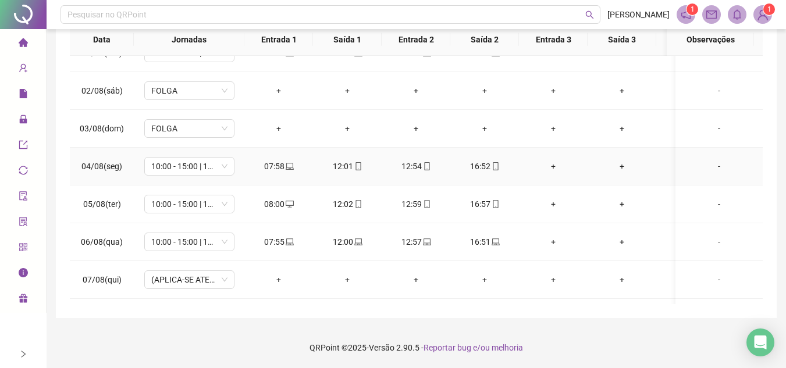
scroll to position [349, 0]
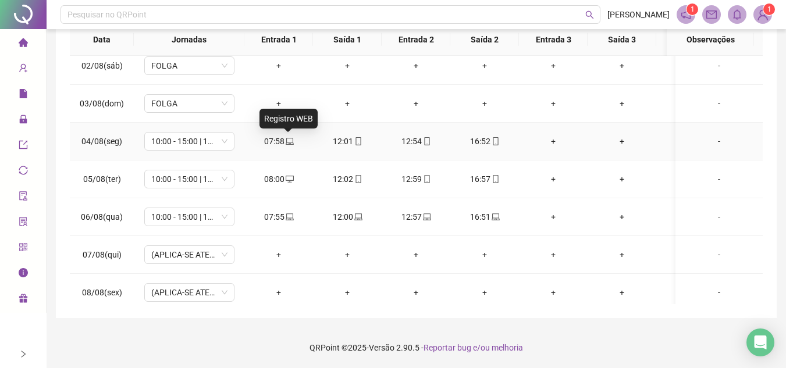
click at [292, 137] on icon "laptop" at bounding box center [290, 141] width 8 height 8
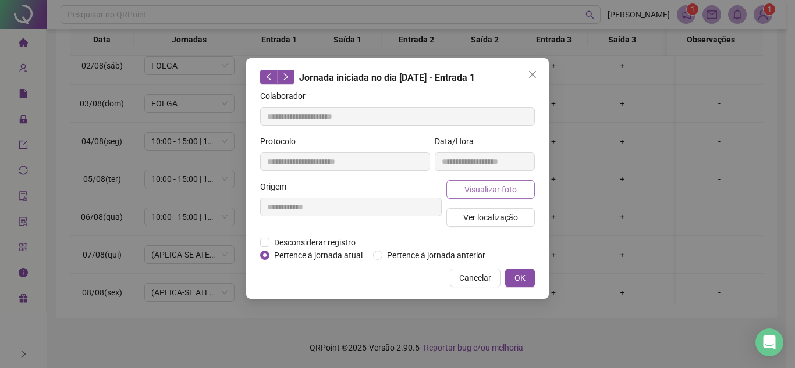
click at [518, 190] on button "Visualizar foto" at bounding box center [490, 189] width 88 height 19
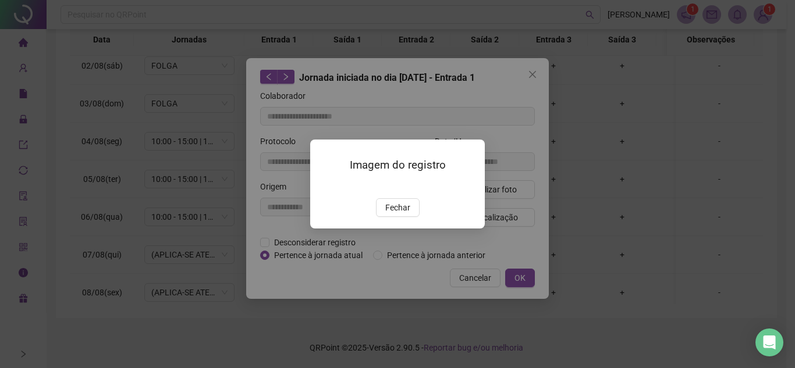
click at [398, 229] on div "Imagem do registro Fechar" at bounding box center [397, 184] width 175 height 89
click at [397, 214] on span "Fechar" at bounding box center [397, 207] width 25 height 13
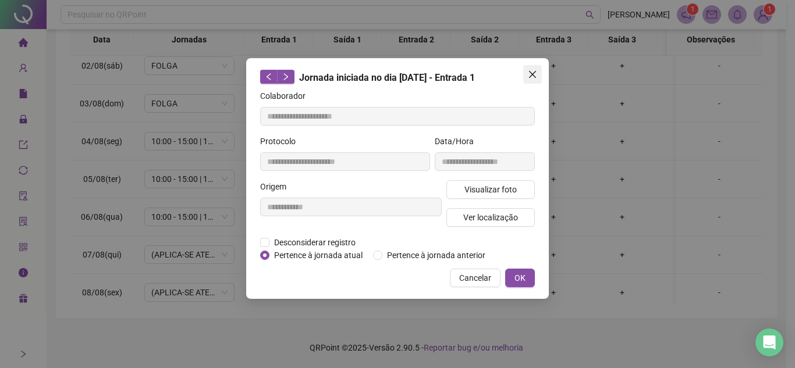
click at [534, 77] on icon "close" at bounding box center [532, 74] width 7 height 7
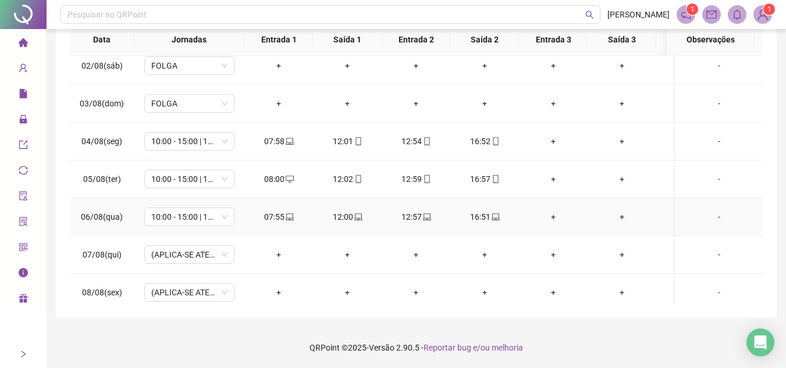
click at [282, 216] on div "07:55" at bounding box center [279, 217] width 50 height 13
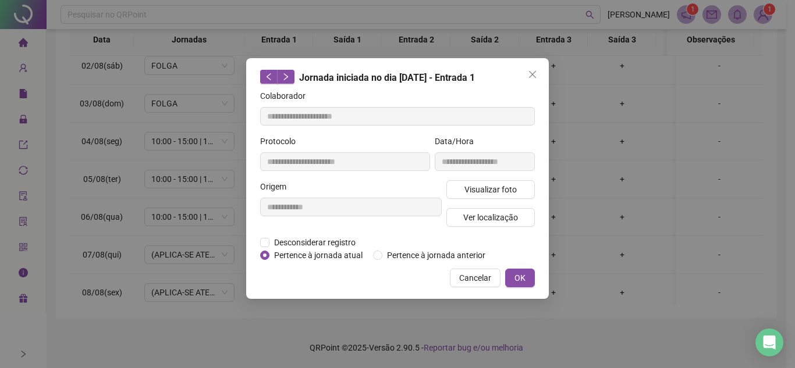
type input "**********"
click at [485, 187] on span "Visualizar foto" at bounding box center [490, 189] width 52 height 13
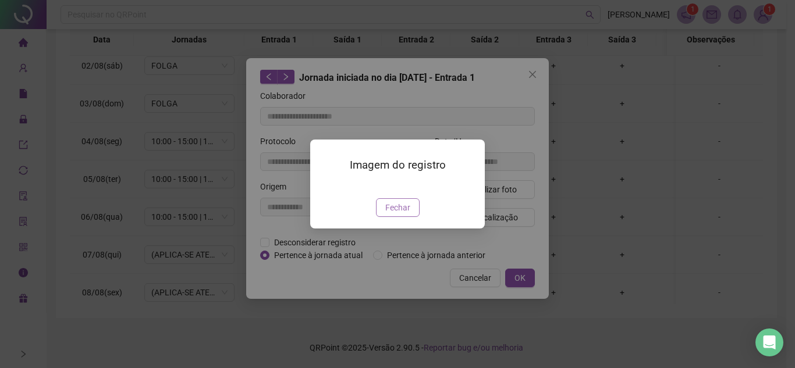
click at [403, 214] on span "Fechar" at bounding box center [397, 207] width 25 height 13
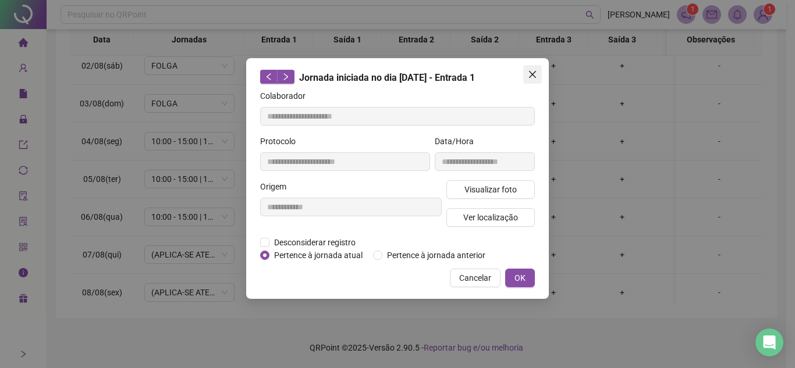
drag, startPoint x: 532, startPoint y: 65, endPoint x: 532, endPoint y: 71, distance: 6.4
click at [532, 65] on div "**********" at bounding box center [397, 178] width 303 height 241
click at [533, 75] on icon "close" at bounding box center [532, 74] width 7 height 7
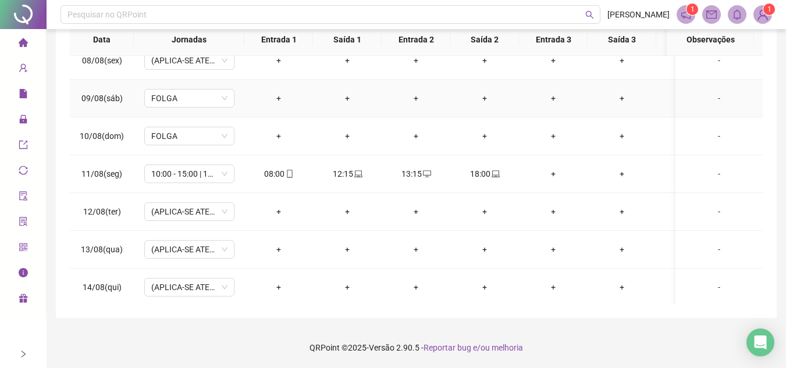
scroll to position [582, 0]
click at [287, 173] on icon "mobile" at bounding box center [289, 173] width 5 height 8
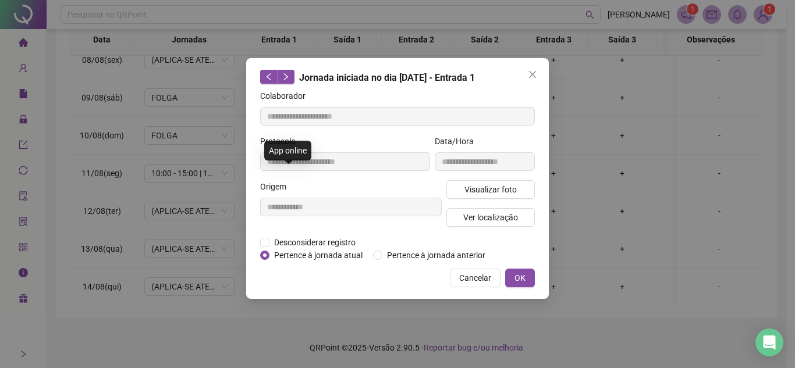
type input "**********"
click at [494, 186] on span "Visualizar foto" at bounding box center [490, 189] width 52 height 13
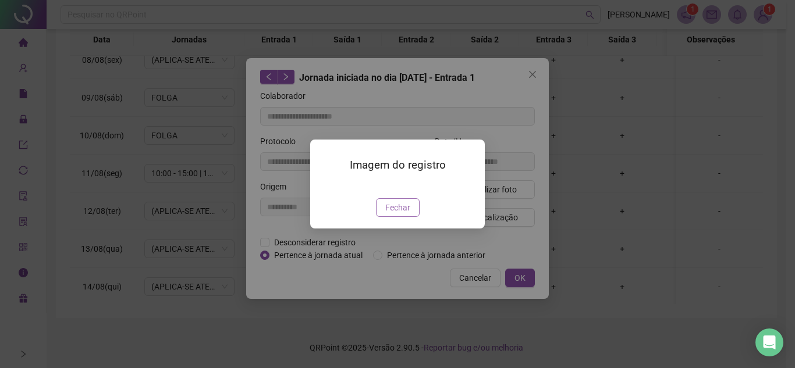
click at [399, 214] on span "Fechar" at bounding box center [397, 207] width 25 height 13
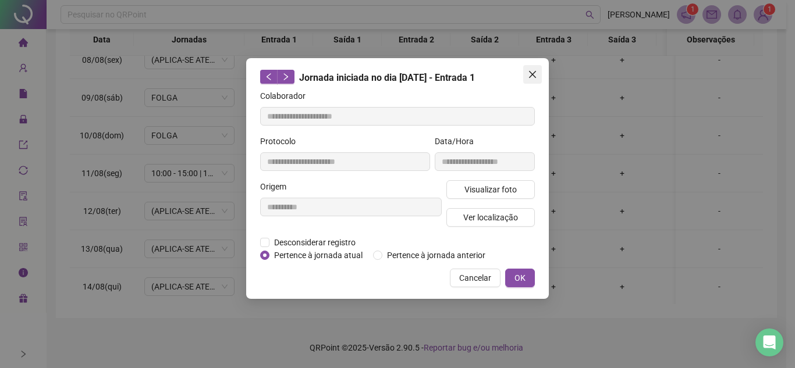
click at [530, 69] on button "Close" at bounding box center [532, 74] width 19 height 19
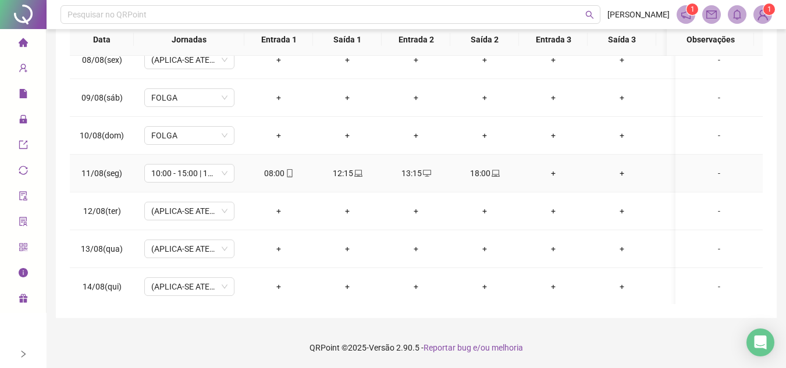
click at [363, 175] on div "12:15" at bounding box center [347, 173] width 50 height 13
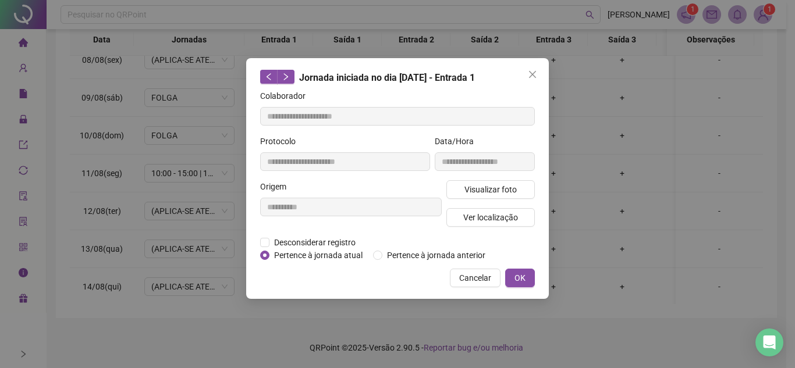
type input "**********"
click at [490, 189] on span "Visualizar foto" at bounding box center [490, 189] width 52 height 13
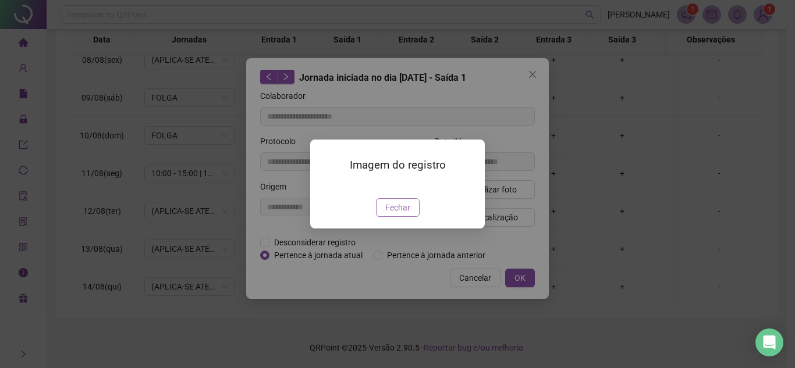
click at [403, 214] on span "Fechar" at bounding box center [397, 207] width 25 height 13
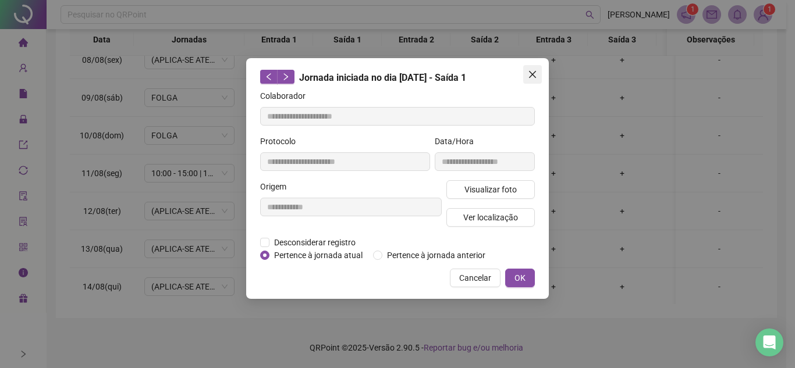
click at [535, 70] on icon "close" at bounding box center [532, 74] width 9 height 9
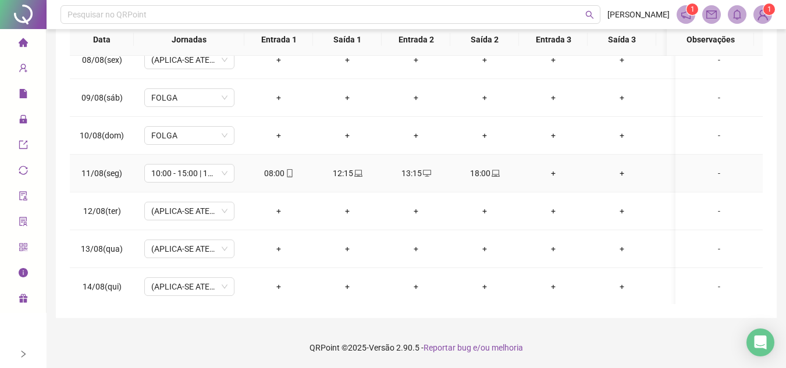
click at [496, 173] on icon "laptop" at bounding box center [496, 173] width 8 height 8
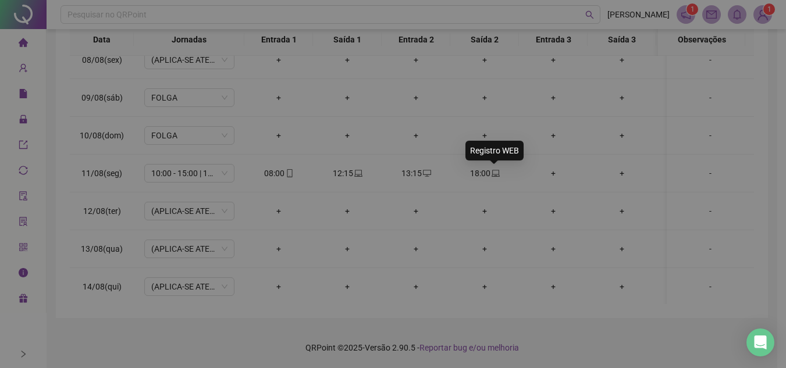
type input "**********"
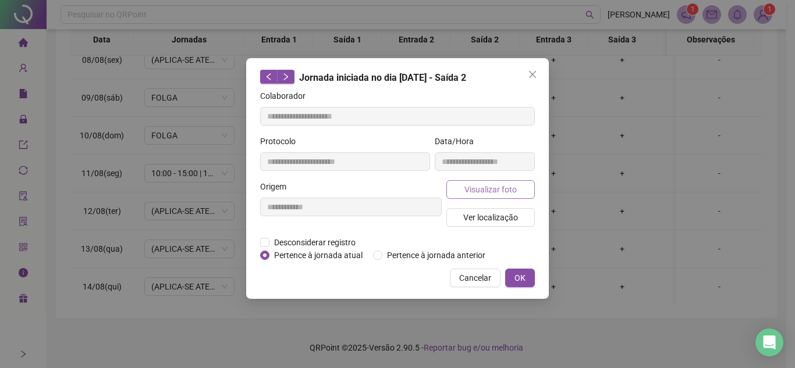
click at [499, 184] on span "Visualizar foto" at bounding box center [490, 189] width 52 height 13
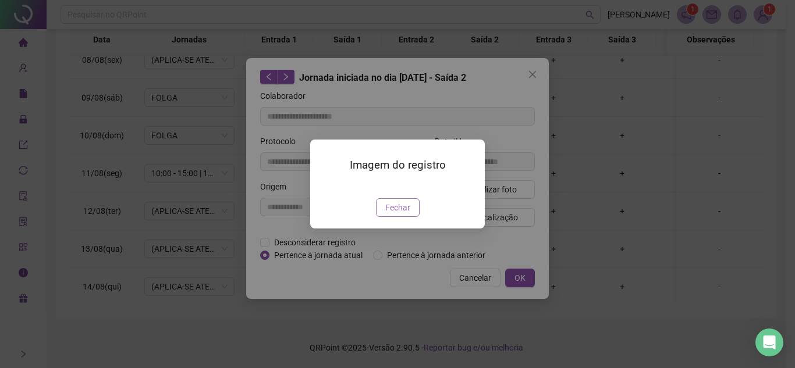
click at [399, 214] on span "Fechar" at bounding box center [397, 207] width 25 height 13
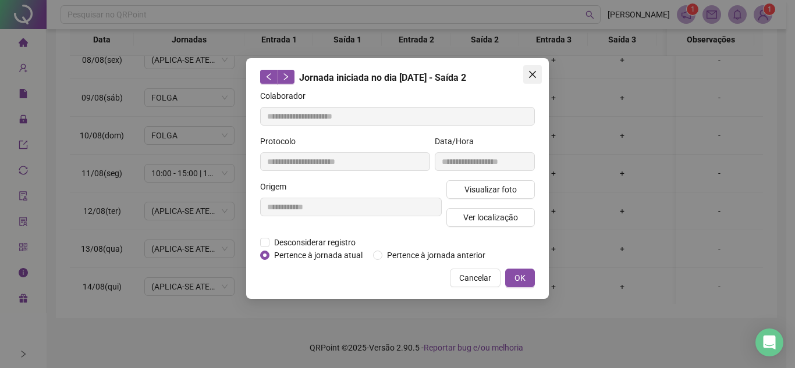
click at [535, 74] on icon "close" at bounding box center [532, 74] width 9 height 9
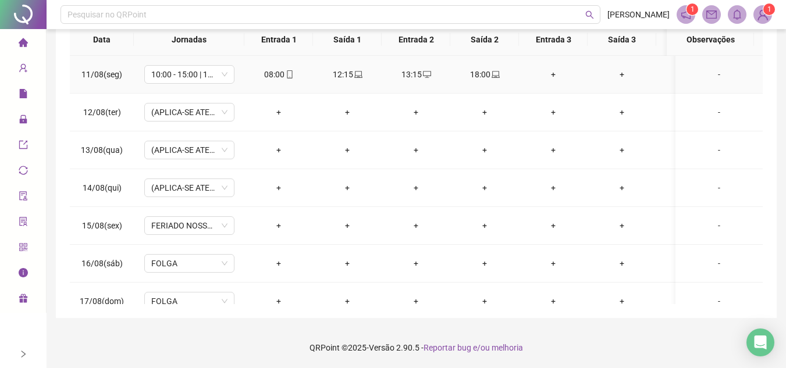
scroll to position [744, 0]
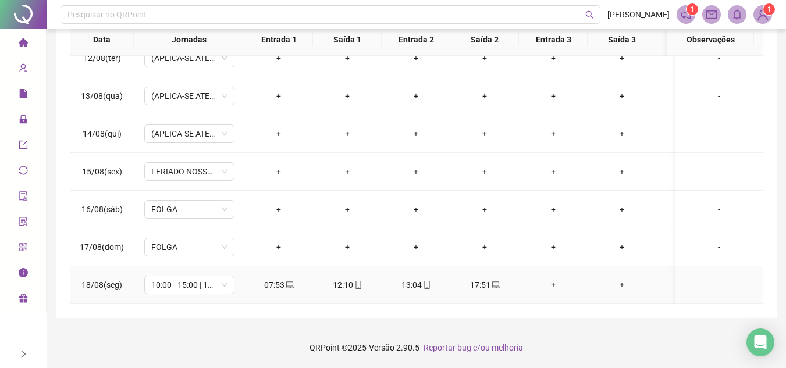
click at [498, 282] on icon "laptop" at bounding box center [496, 285] width 8 height 7
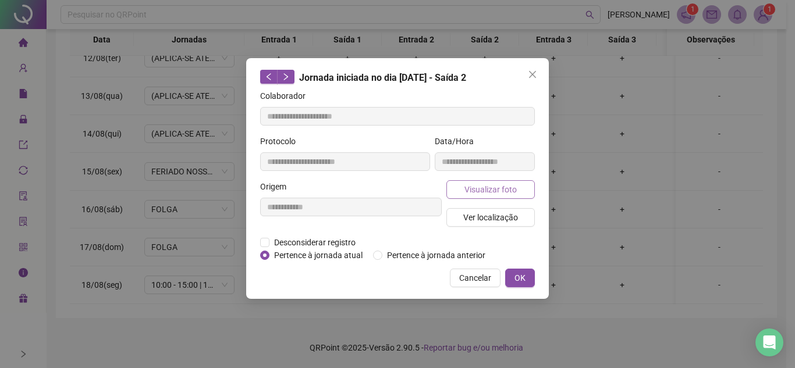
click at [519, 187] on button "Visualizar foto" at bounding box center [490, 189] width 88 height 19
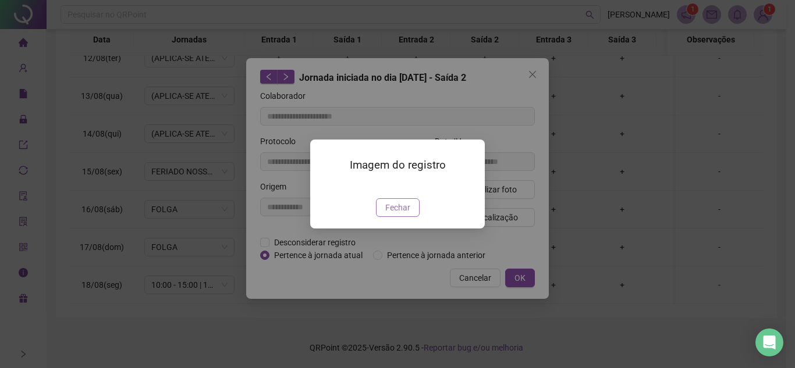
type input "**********"
click at [397, 214] on span "Fechar" at bounding box center [397, 207] width 25 height 13
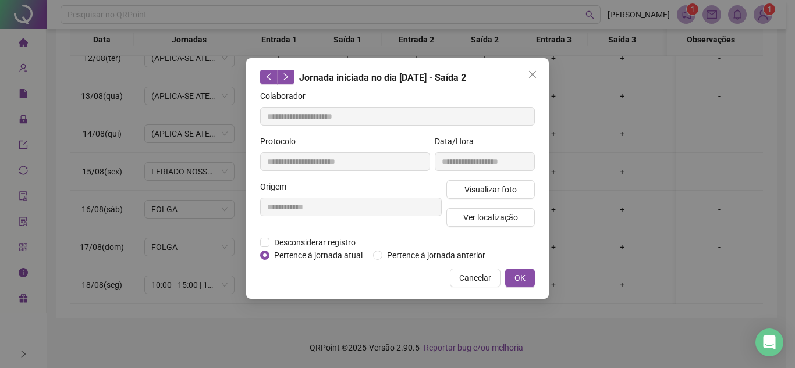
drag, startPoint x: 536, startPoint y: 74, endPoint x: 505, endPoint y: 105, distance: 43.6
click at [535, 75] on icon "close" at bounding box center [532, 74] width 9 height 9
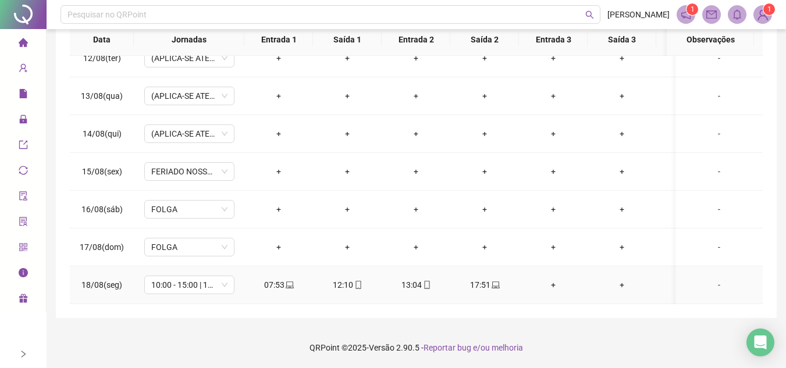
click at [285, 281] on span "laptop" at bounding box center [289, 285] width 9 height 8
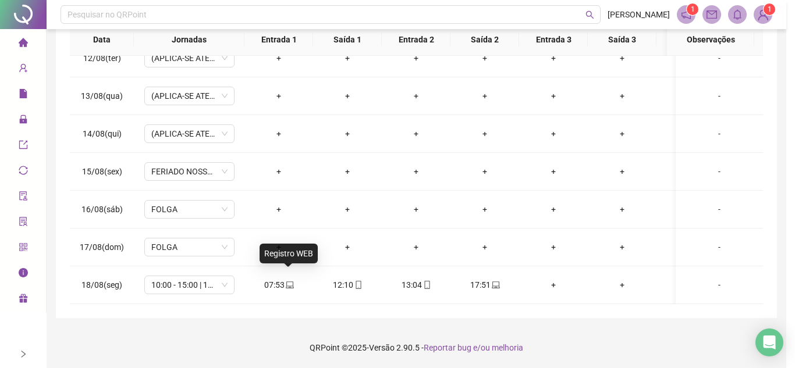
type input "**********"
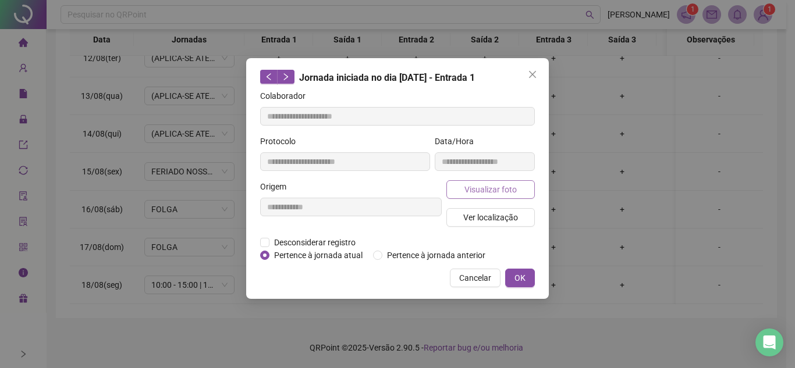
click at [477, 193] on span "Visualizar foto" at bounding box center [490, 189] width 52 height 13
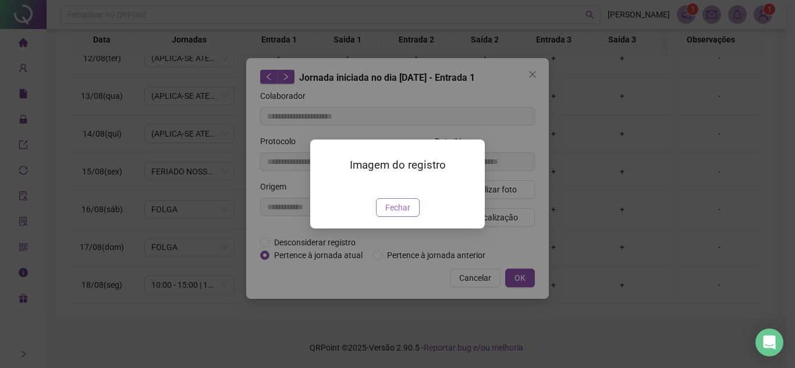
click at [411, 217] on button "Fechar" at bounding box center [398, 207] width 44 height 19
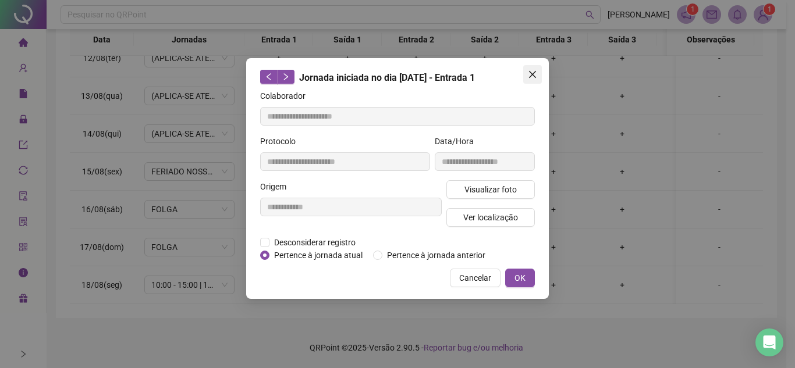
click at [534, 77] on icon "close" at bounding box center [532, 74] width 9 height 9
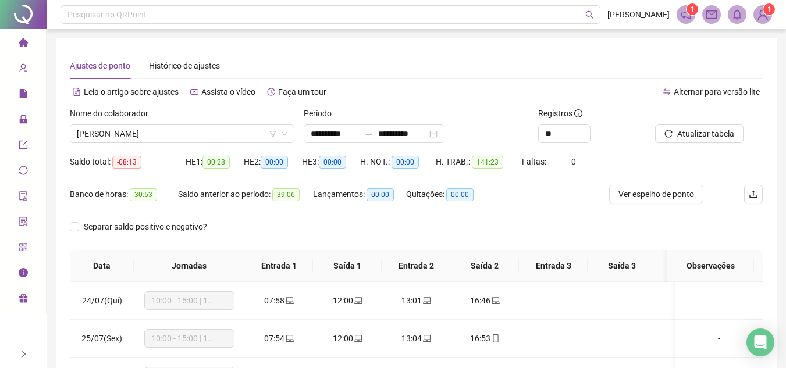
scroll to position [0, 0]
click at [203, 120] on div "Nome do colaborador" at bounding box center [182, 115] width 225 height 17
click at [207, 130] on span "[PERSON_NAME]" at bounding box center [182, 133] width 211 height 17
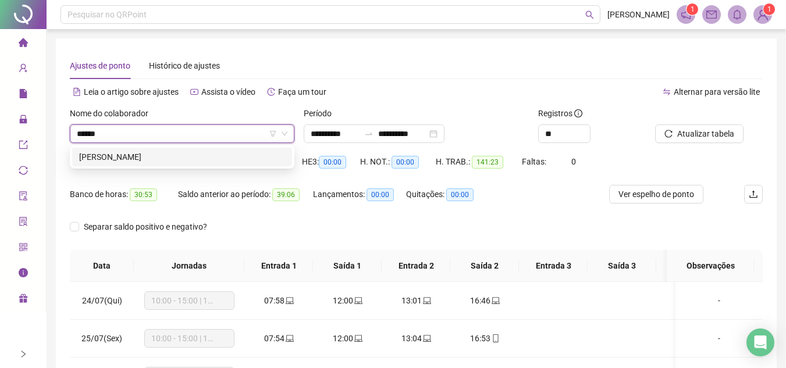
type input "*******"
click at [200, 155] on div "[PERSON_NAME]" at bounding box center [182, 157] width 206 height 13
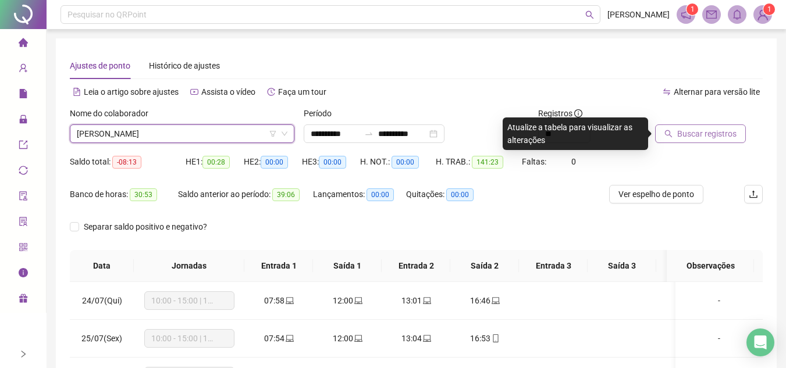
click at [697, 130] on span "Buscar registros" at bounding box center [706, 133] width 59 height 13
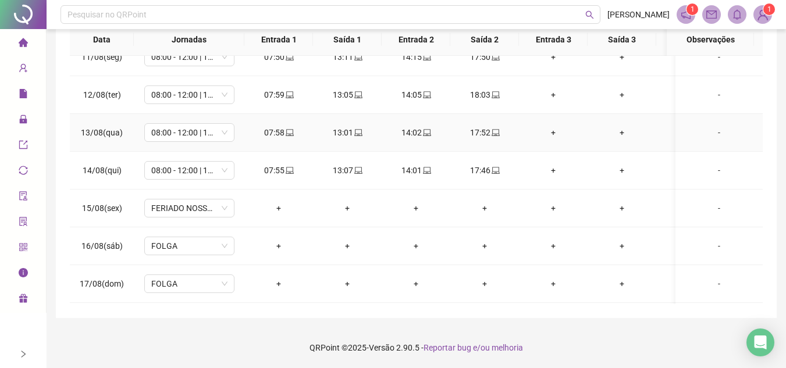
scroll to position [744, 0]
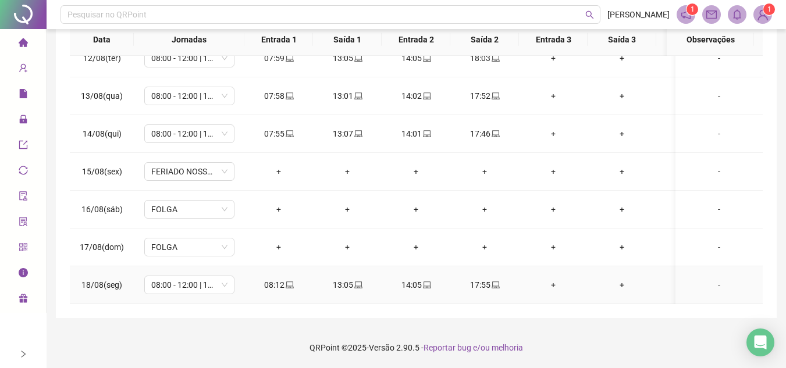
click at [497, 279] on div "17:55" at bounding box center [485, 285] width 50 height 13
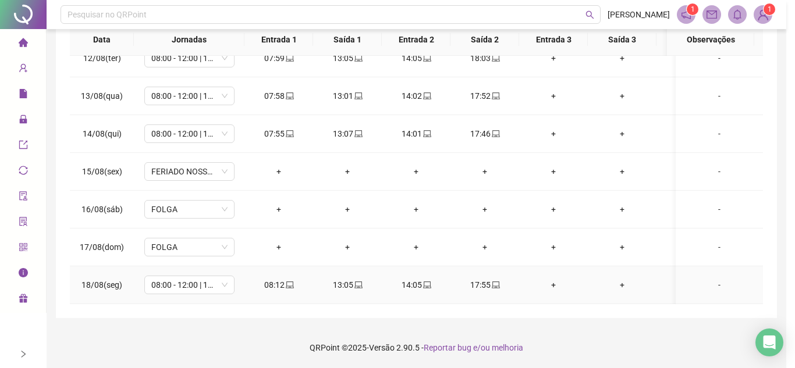
type input "**********"
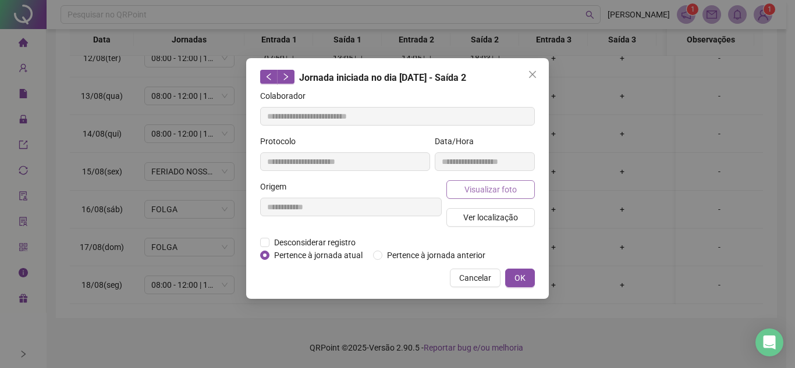
click at [518, 190] on button "Visualizar foto" at bounding box center [490, 189] width 88 height 19
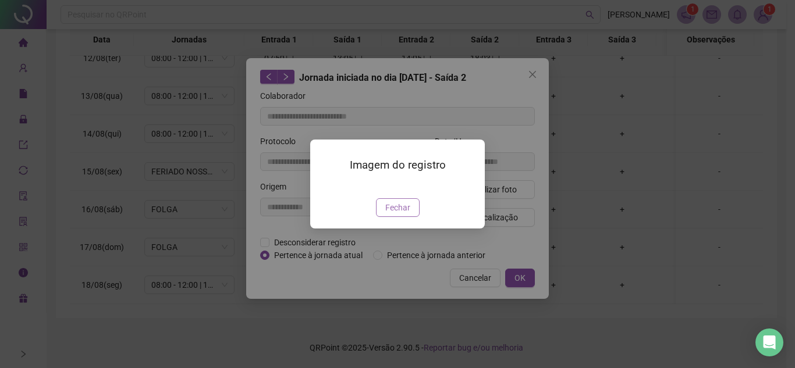
click at [406, 214] on span "Fechar" at bounding box center [397, 207] width 25 height 13
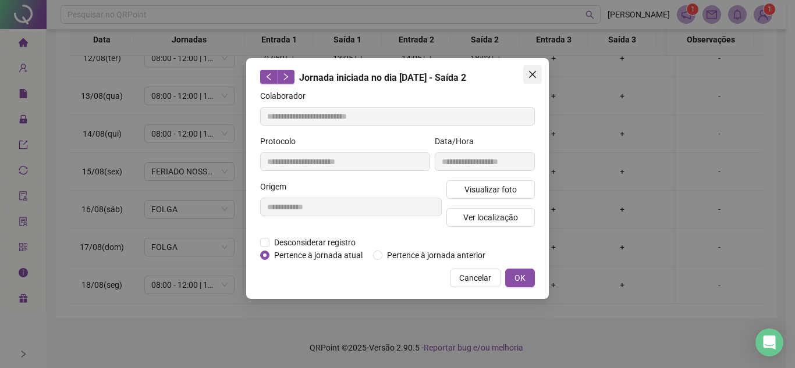
click at [529, 71] on icon "close" at bounding box center [532, 74] width 9 height 9
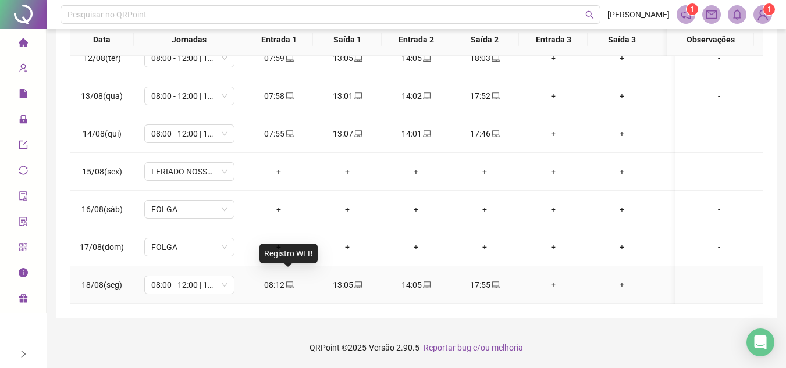
click at [286, 282] on icon "laptop" at bounding box center [290, 285] width 8 height 7
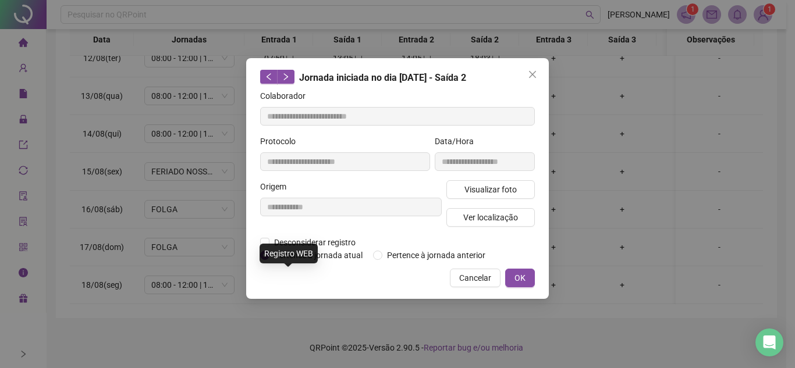
type input "**********"
click at [473, 188] on span "Visualizar foto" at bounding box center [490, 189] width 52 height 13
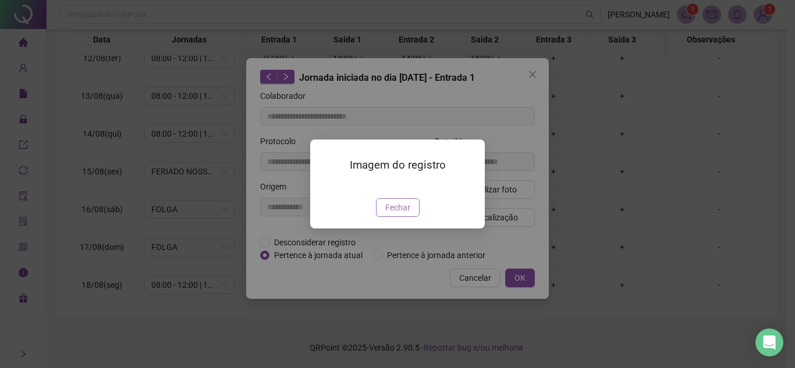
click at [403, 214] on span "Fechar" at bounding box center [397, 207] width 25 height 13
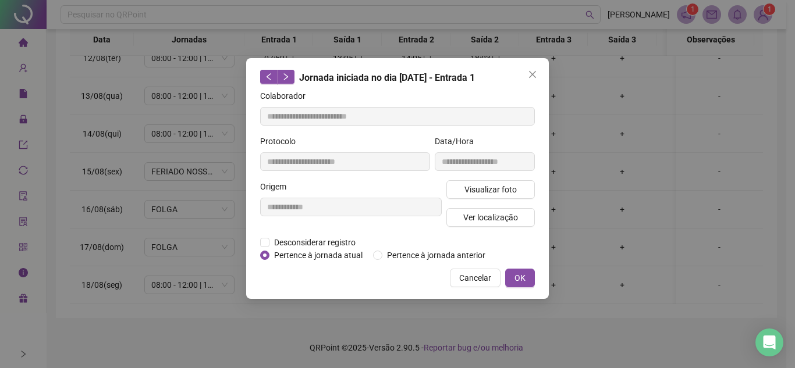
click at [534, 77] on icon "close" at bounding box center [532, 74] width 9 height 9
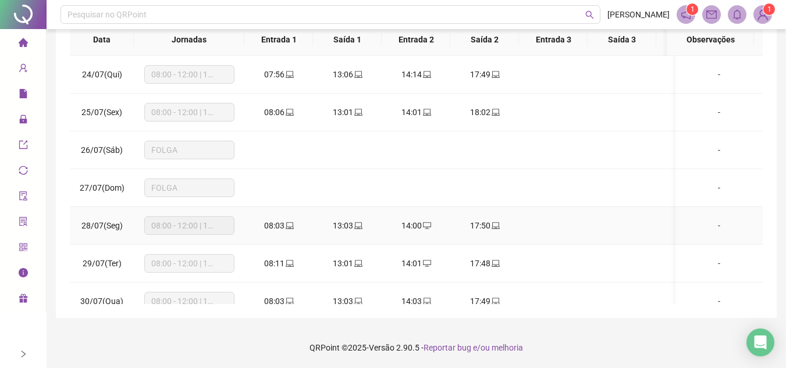
scroll to position [0, 0]
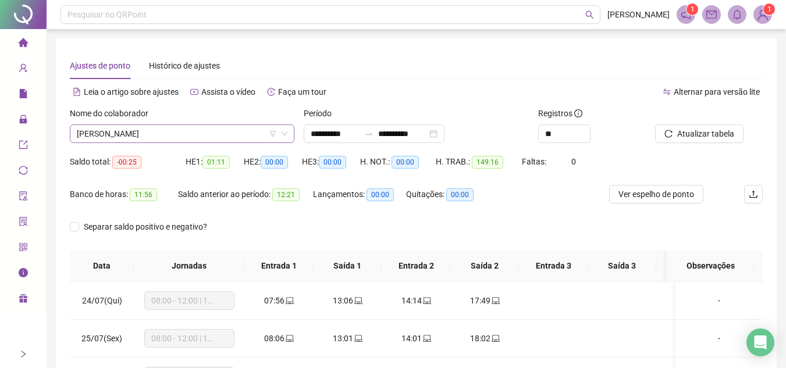
click at [220, 129] on span "[PERSON_NAME]" at bounding box center [182, 133] width 211 height 17
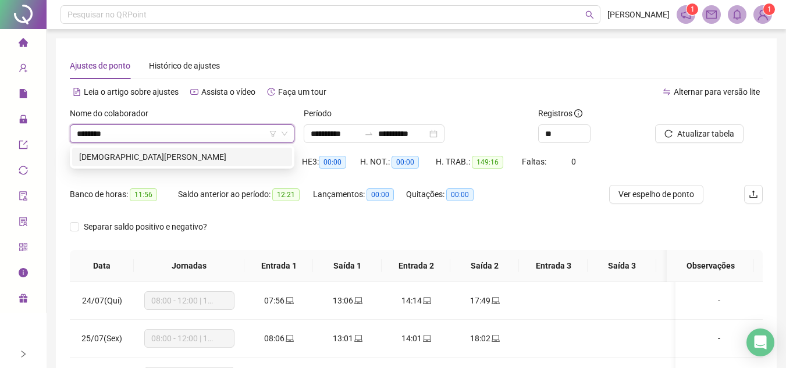
type input "*********"
click at [215, 158] on div "[DEMOGRAPHIC_DATA][PERSON_NAME]" at bounding box center [182, 157] width 206 height 13
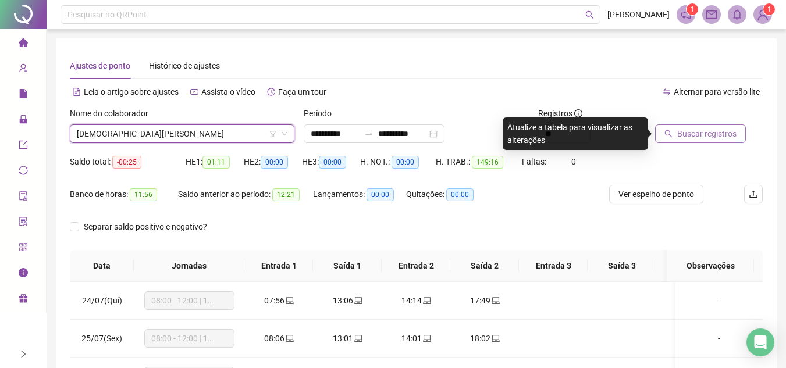
click at [678, 138] on span "Buscar registros" at bounding box center [706, 133] width 59 height 13
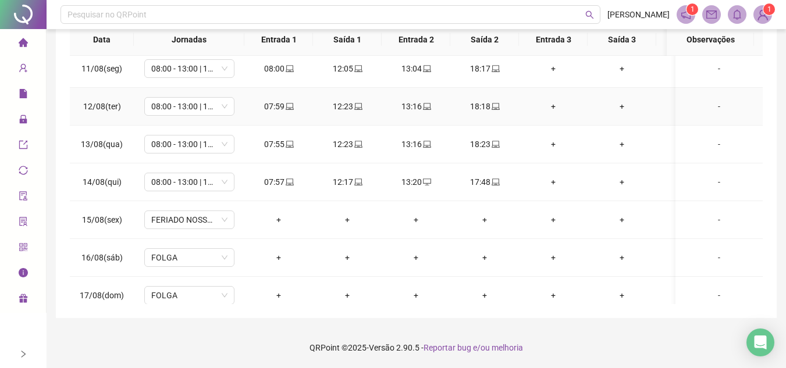
scroll to position [291, 0]
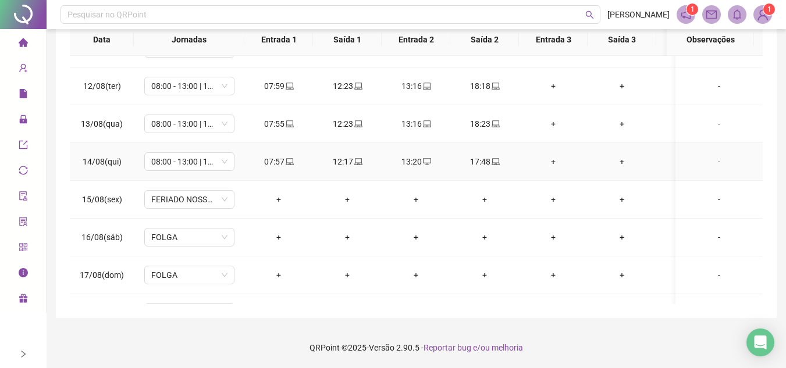
click at [361, 166] on span at bounding box center [357, 161] width 9 height 9
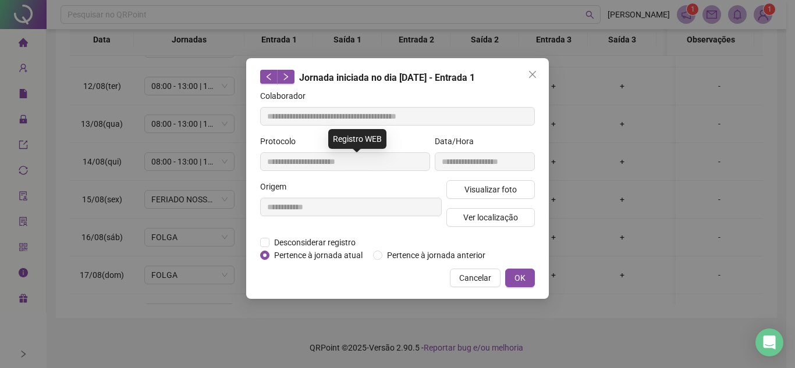
type input "**********"
click at [492, 190] on span "Visualizar foto" at bounding box center [490, 189] width 52 height 13
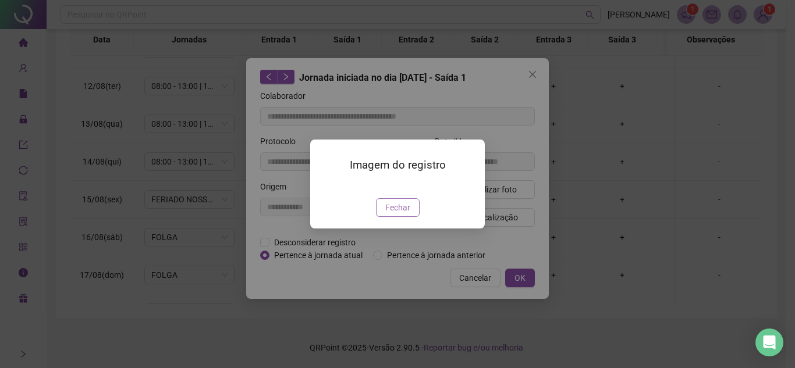
click at [402, 214] on span "Fechar" at bounding box center [397, 207] width 25 height 13
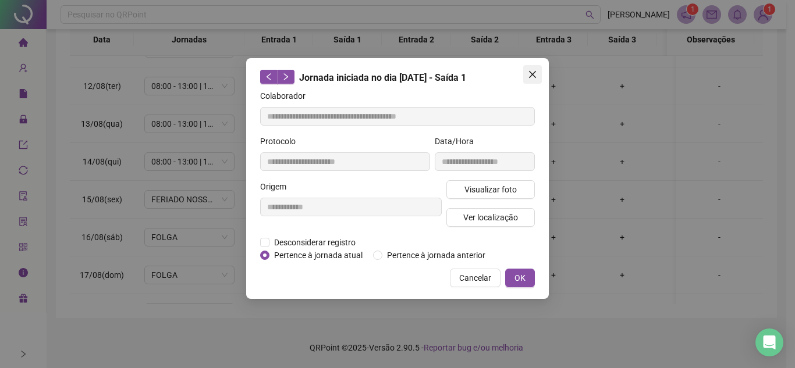
click at [532, 72] on icon "close" at bounding box center [532, 74] width 9 height 9
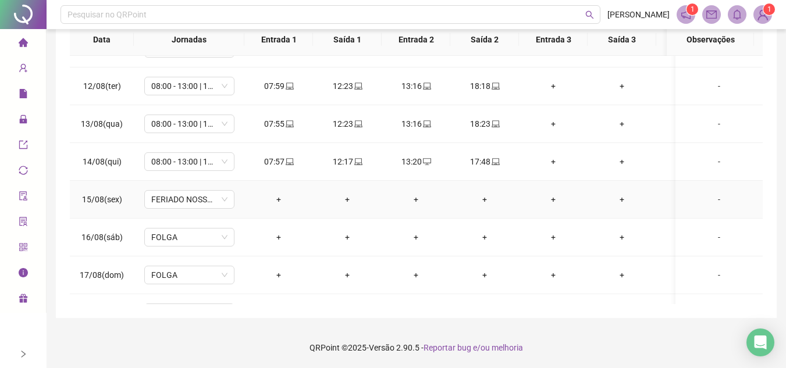
scroll to position [328, 0]
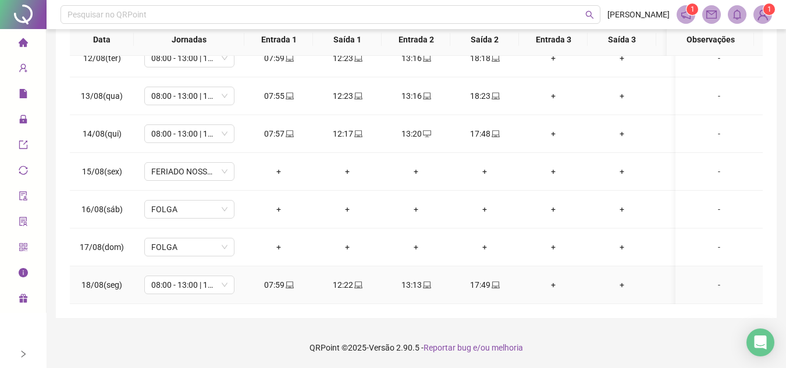
click at [495, 281] on icon "laptop" at bounding box center [496, 285] width 8 height 8
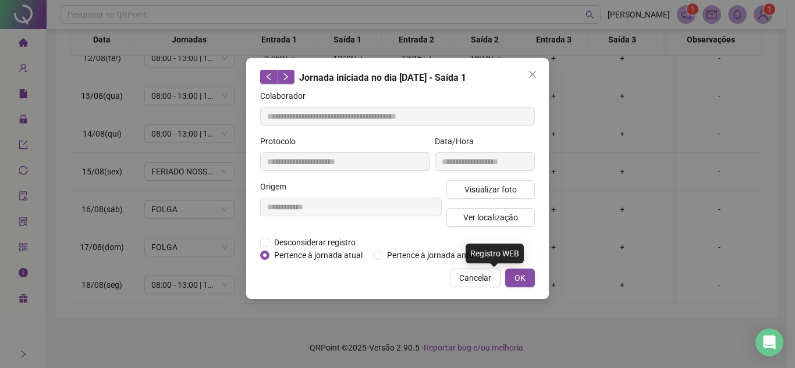
type input "**********"
click at [499, 193] on span "Visualizar foto" at bounding box center [490, 189] width 52 height 13
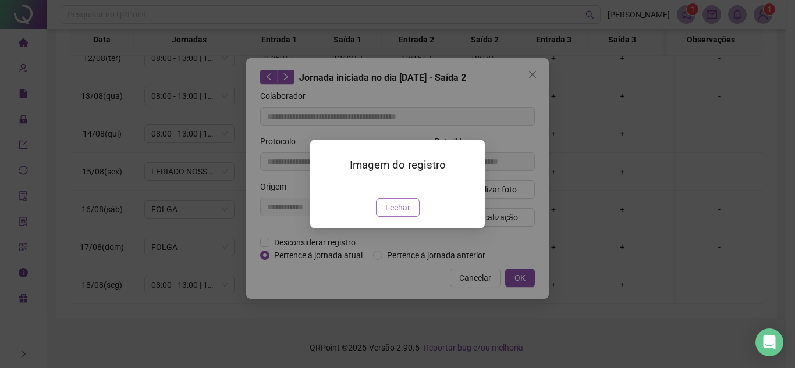
click at [405, 214] on span "Fechar" at bounding box center [397, 207] width 25 height 13
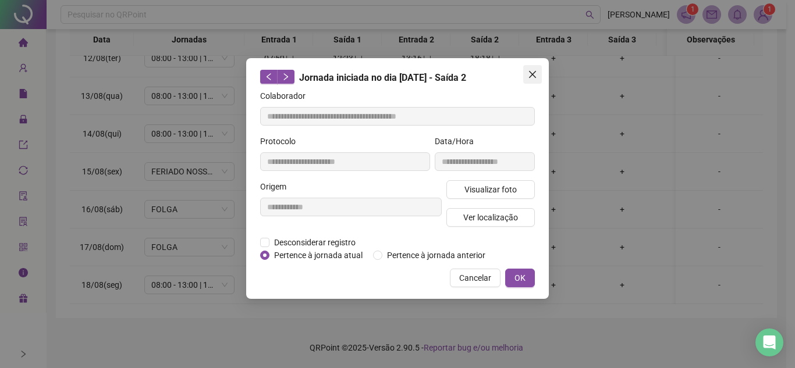
click at [530, 70] on icon "close" at bounding box center [532, 74] width 9 height 9
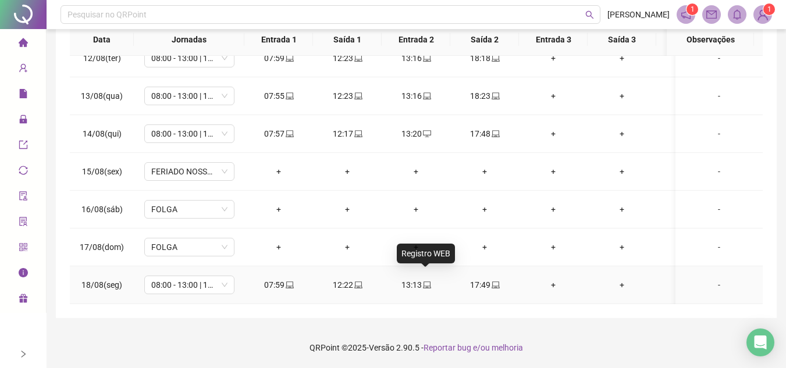
click at [422, 281] on span "laptop" at bounding box center [426, 285] width 9 height 8
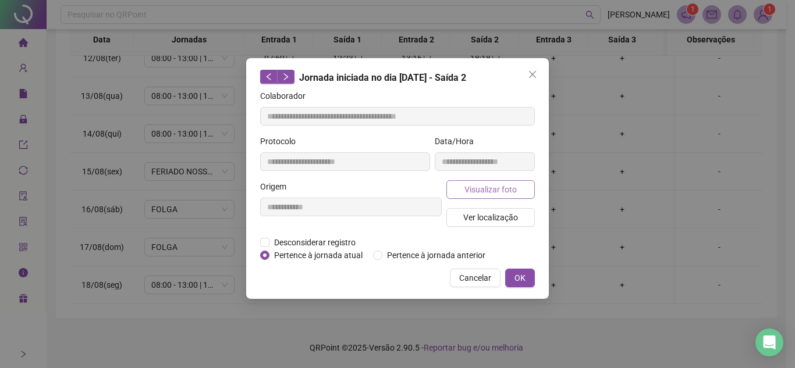
click at [493, 181] on button "Visualizar foto" at bounding box center [490, 189] width 88 height 19
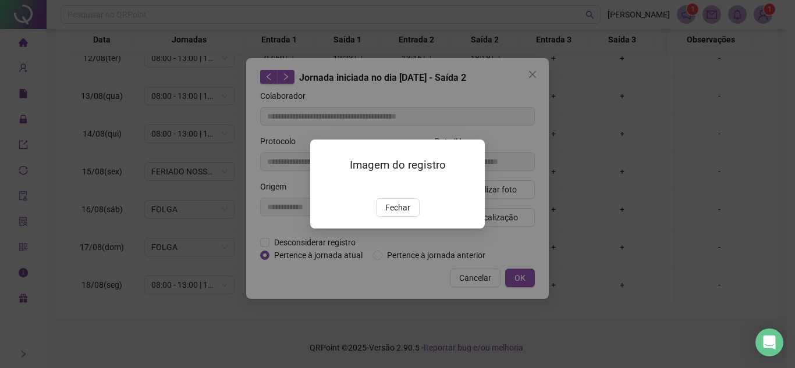
type input "**********"
click at [398, 214] on span "Fechar" at bounding box center [397, 207] width 25 height 13
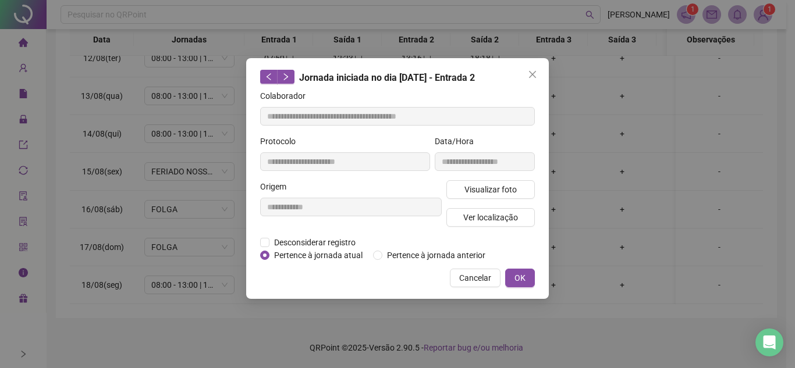
click at [527, 77] on span "Close" at bounding box center [532, 74] width 19 height 9
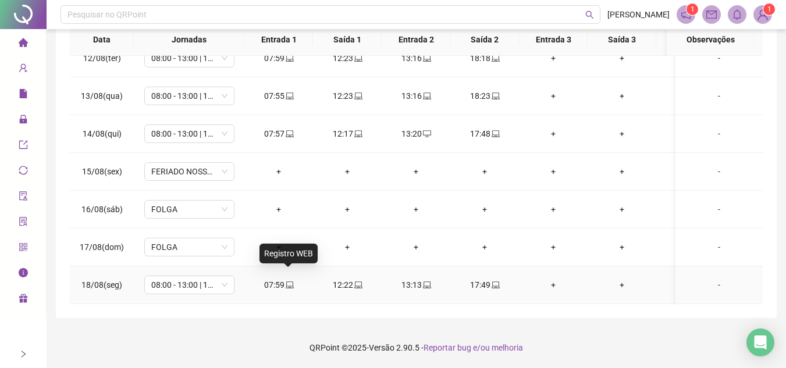
click at [291, 281] on icon "laptop" at bounding box center [290, 285] width 8 height 8
type input "**********"
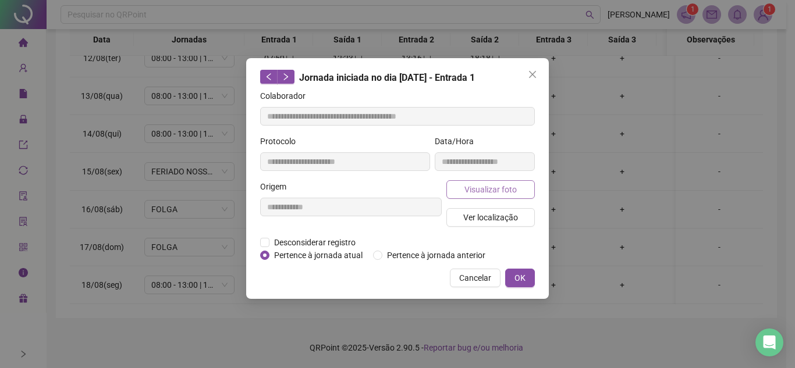
click at [518, 189] on button "Visualizar foto" at bounding box center [490, 189] width 88 height 19
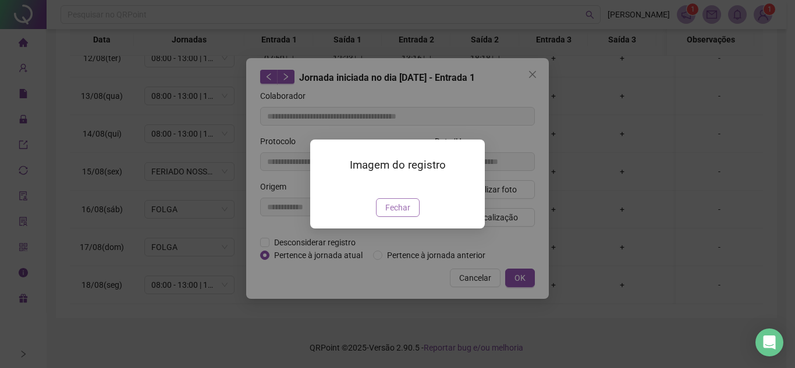
click at [391, 217] on button "Fechar" at bounding box center [398, 207] width 44 height 19
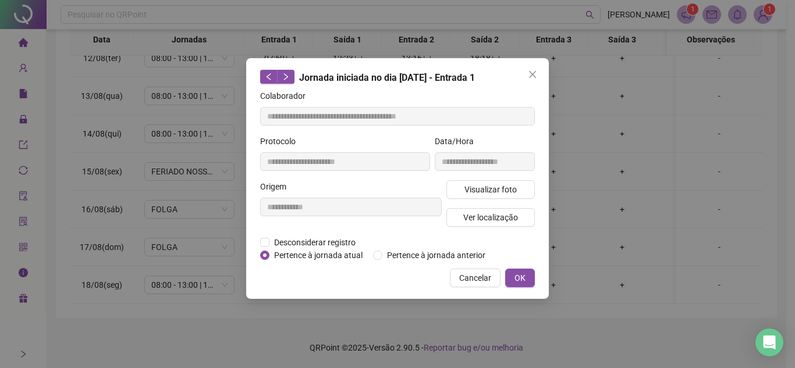
click at [534, 72] on icon "close" at bounding box center [532, 74] width 7 height 7
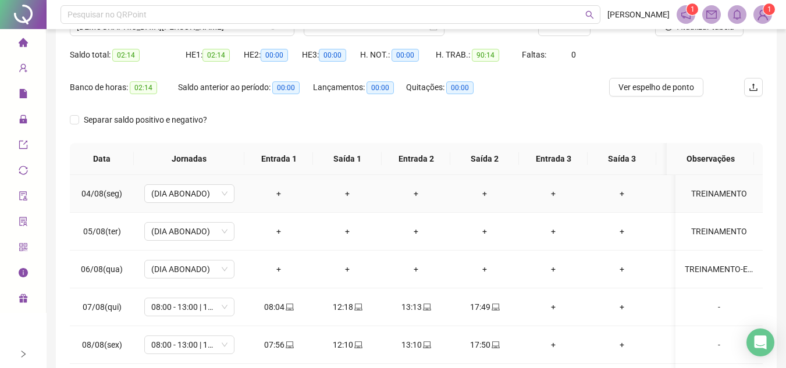
scroll to position [0, 0]
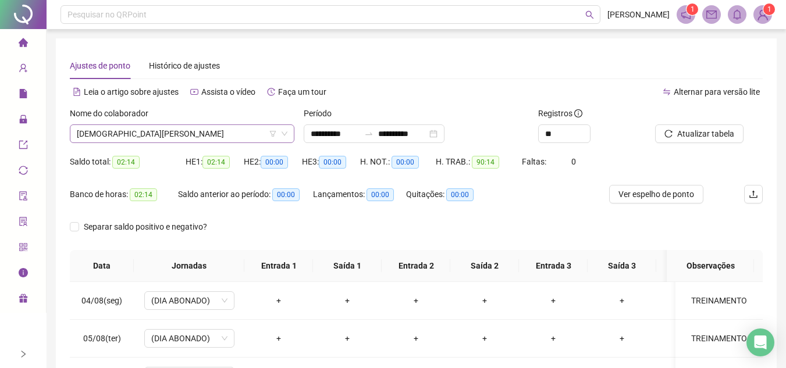
click at [190, 131] on span "[DEMOGRAPHIC_DATA][PERSON_NAME]" at bounding box center [182, 133] width 211 height 17
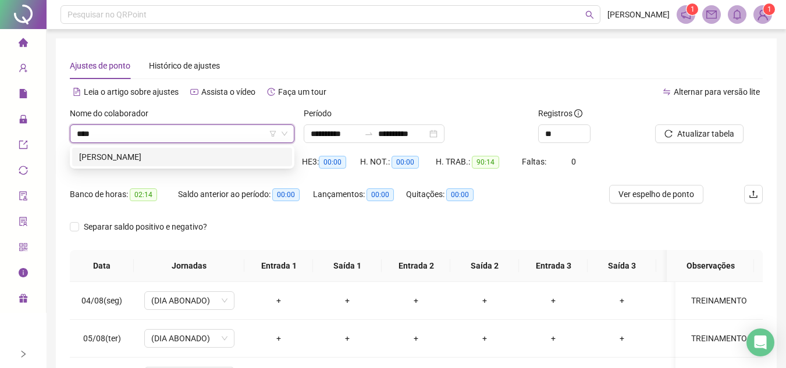
type input "*****"
click at [182, 157] on div "[PERSON_NAME]" at bounding box center [182, 157] width 206 height 13
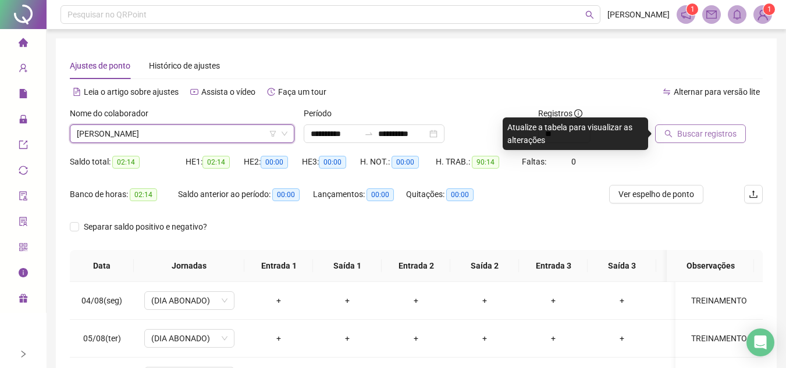
click at [695, 130] on span "Buscar registros" at bounding box center [706, 133] width 59 height 13
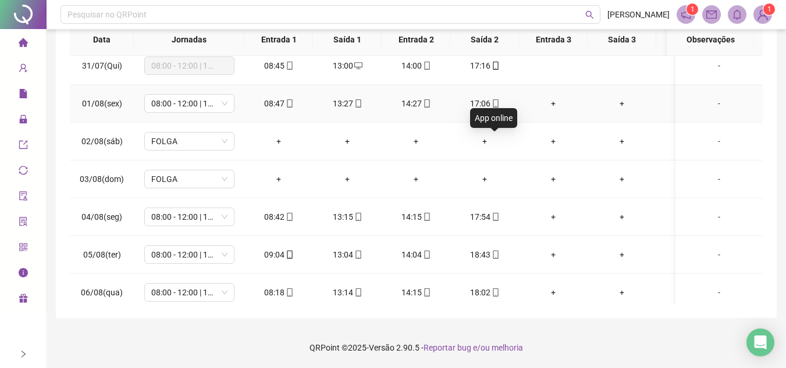
scroll to position [291, 0]
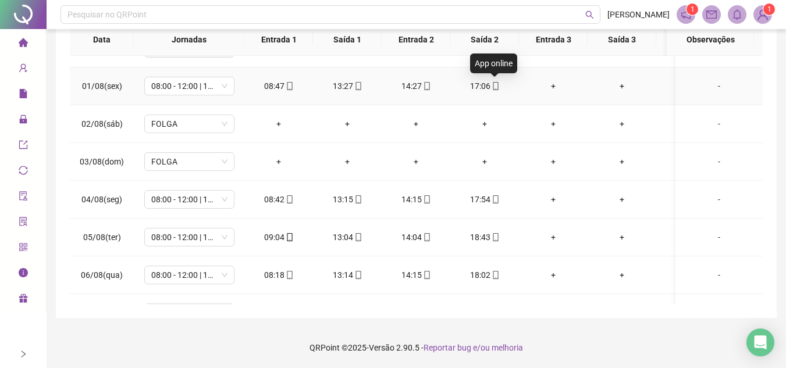
click at [495, 85] on icon "mobile" at bounding box center [496, 86] width 8 height 8
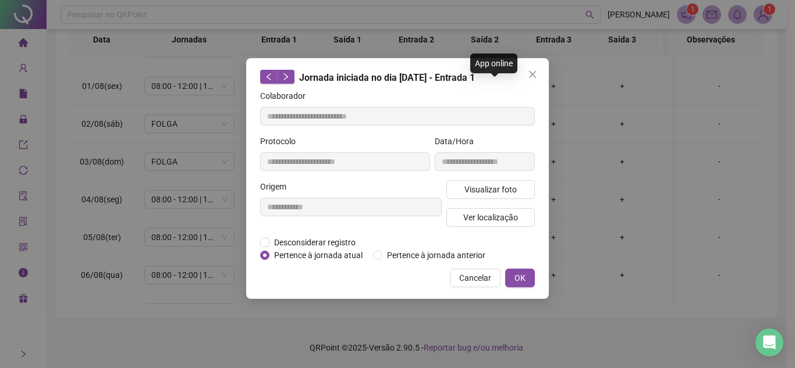
type input "**********"
click at [498, 186] on span "Visualizar foto" at bounding box center [490, 189] width 52 height 13
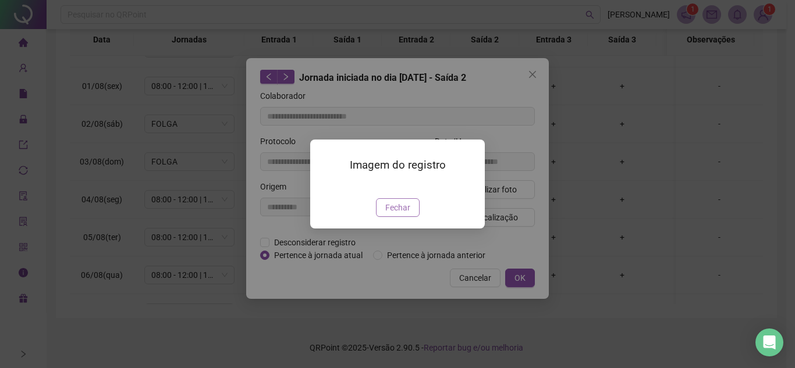
click at [404, 214] on span "Fechar" at bounding box center [397, 207] width 25 height 13
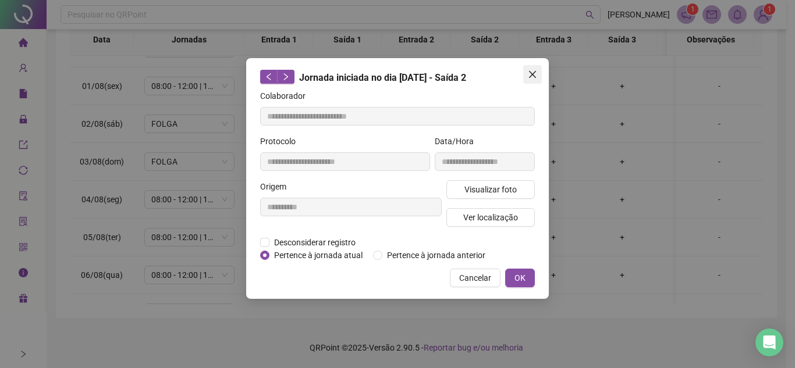
click at [524, 74] on span "Close" at bounding box center [532, 74] width 19 height 9
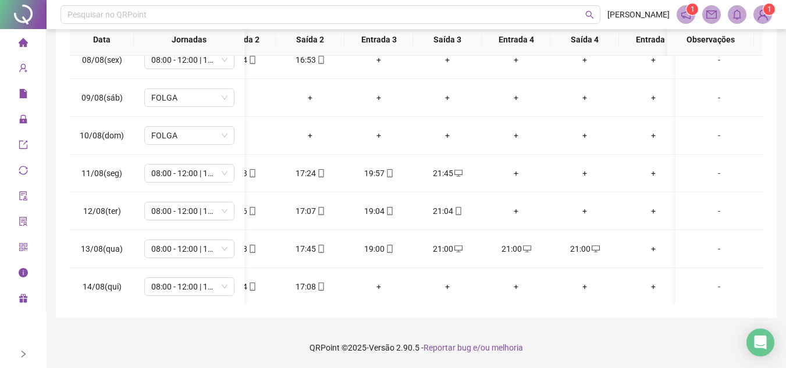
scroll to position [0, 179]
click at [519, 237] on td "21:00" at bounding box center [511, 249] width 69 height 38
click at [513, 250] on div "21:00" at bounding box center [511, 249] width 50 height 13
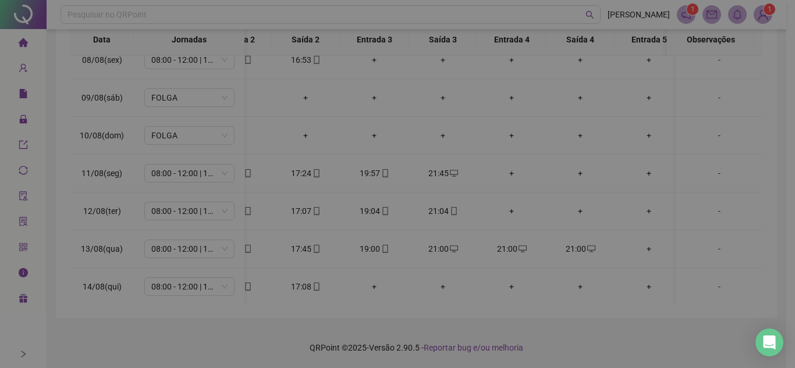
type input "**********"
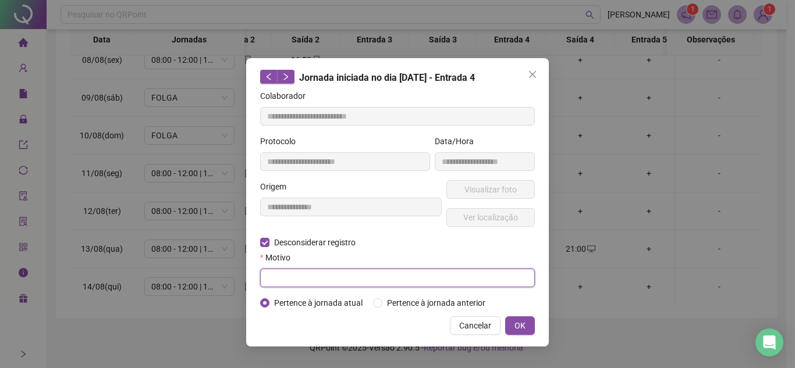
click at [325, 284] on input "text" at bounding box center [397, 278] width 275 height 19
type input "****"
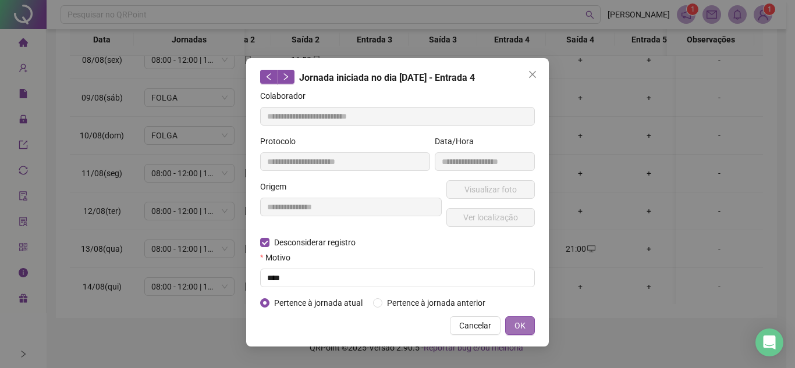
click at [532, 326] on button "OK" at bounding box center [520, 326] width 30 height 19
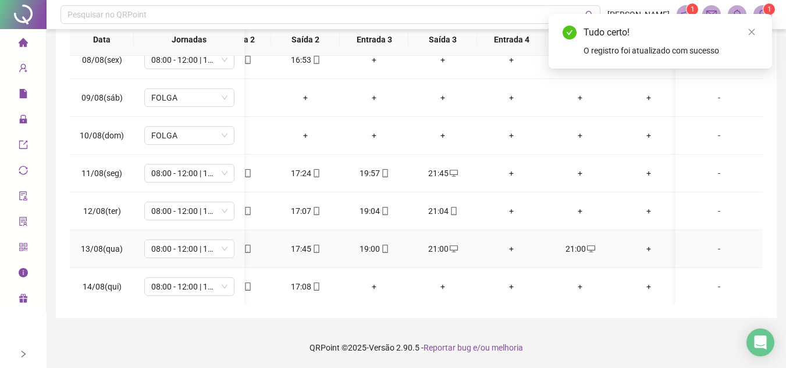
click at [578, 251] on div "21:00" at bounding box center [580, 249] width 50 height 13
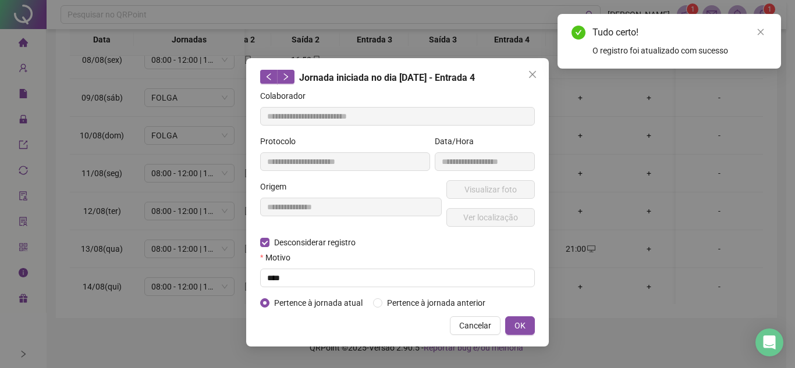
type input "**********"
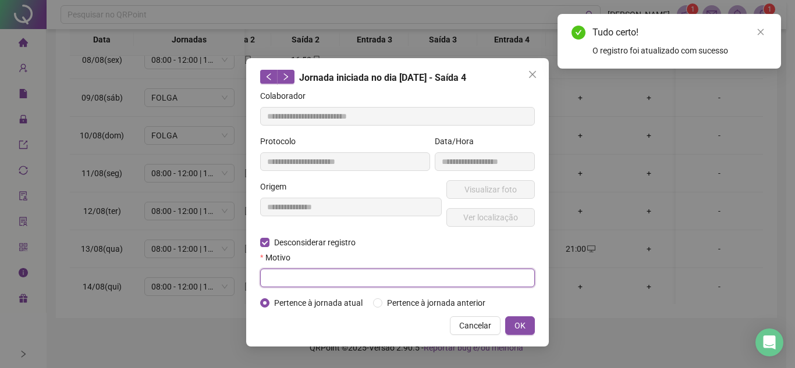
click at [335, 278] on input "text" at bounding box center [397, 278] width 275 height 19
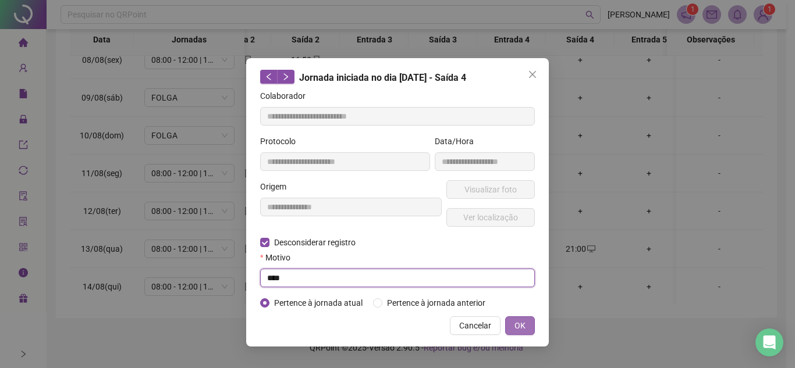
type input "****"
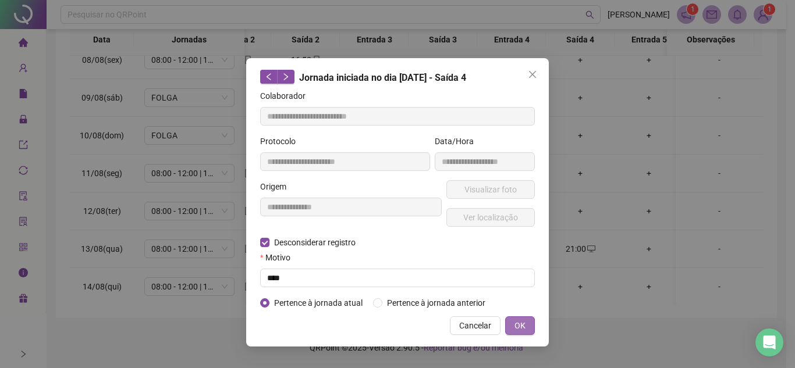
click at [519, 319] on span "OK" at bounding box center [519, 325] width 11 height 13
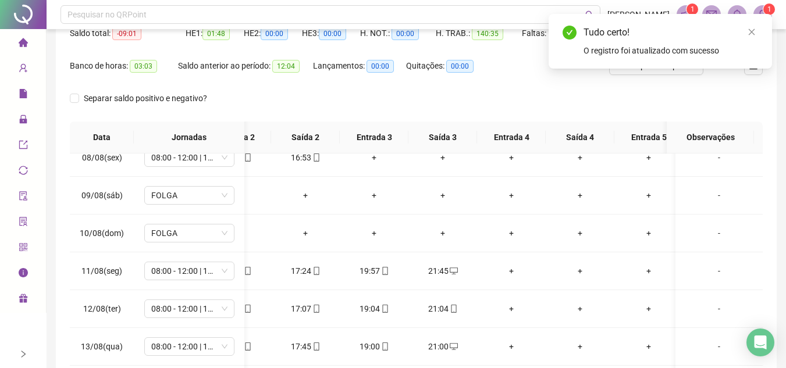
scroll to position [1, 0]
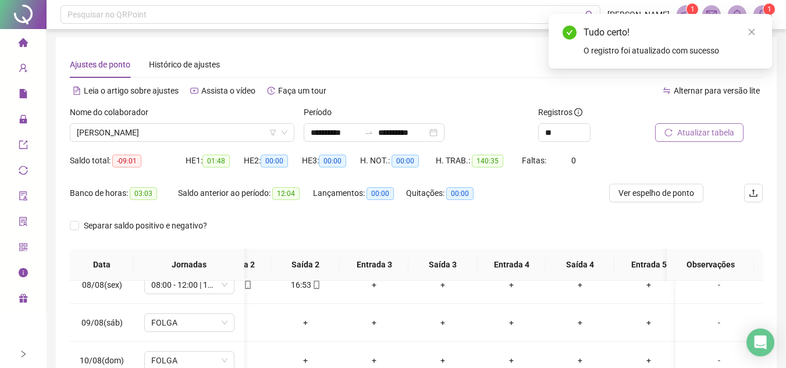
click at [720, 140] on button "Atualizar tabela" at bounding box center [699, 132] width 88 height 19
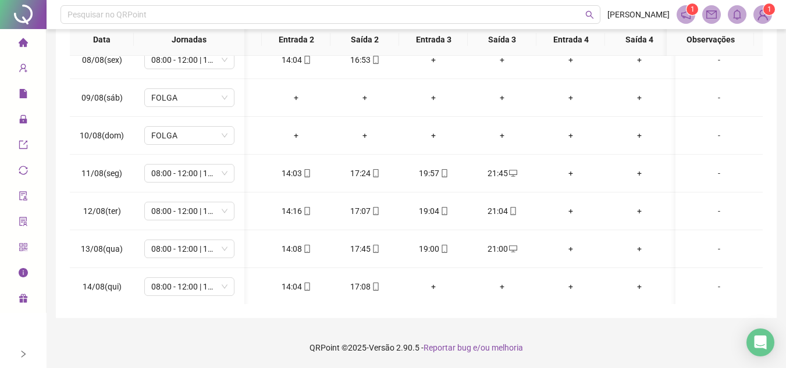
scroll to position [0, 0]
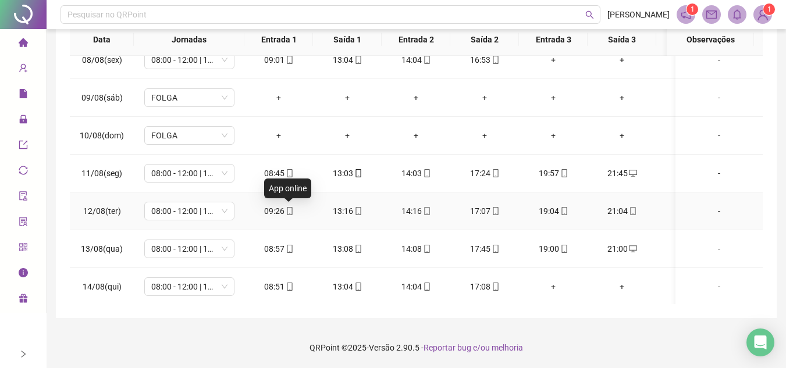
click at [287, 172] on icon "mobile" at bounding box center [290, 173] width 8 height 8
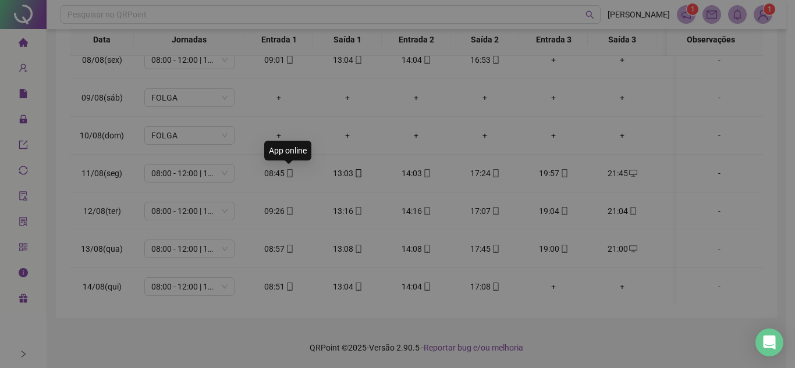
type input "**********"
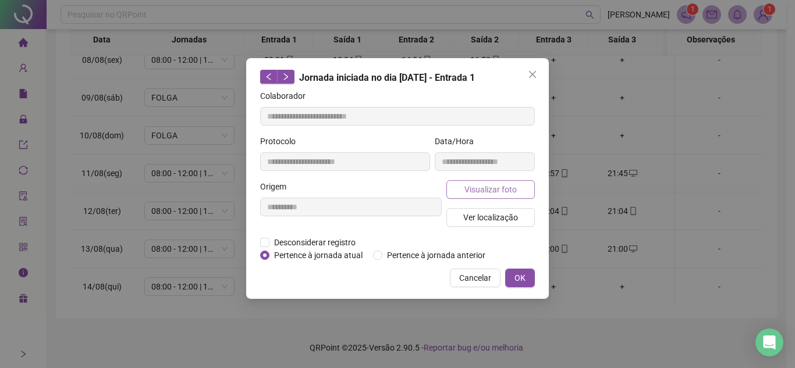
click at [495, 189] on span "Visualizar foto" at bounding box center [490, 189] width 52 height 13
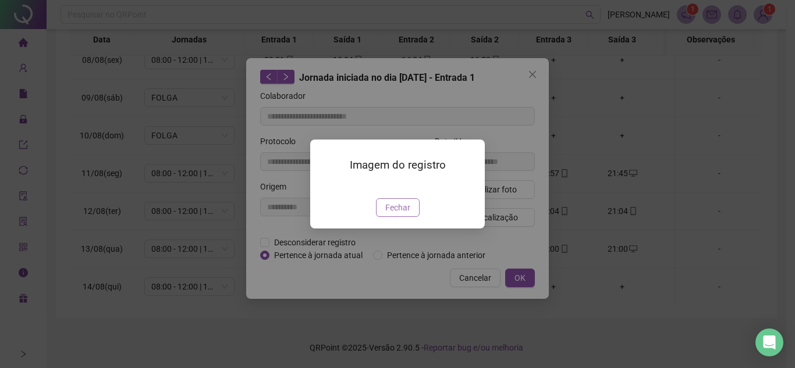
click at [403, 214] on span "Fechar" at bounding box center [397, 207] width 25 height 13
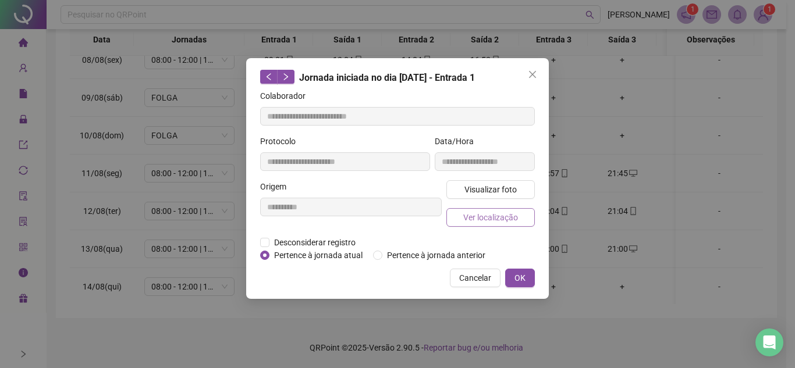
click at [514, 218] on span "Ver localização" at bounding box center [490, 217] width 55 height 13
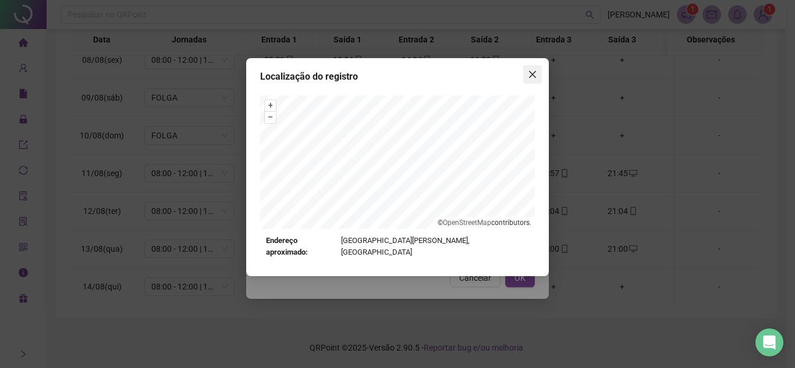
click at [530, 67] on button "Close" at bounding box center [532, 74] width 19 height 19
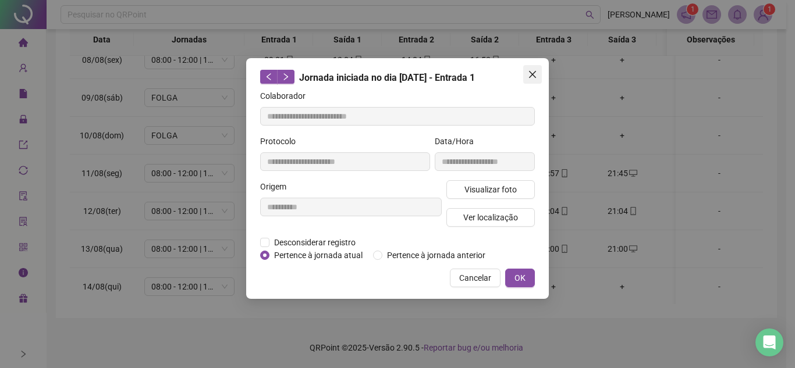
click at [535, 73] on icon "close" at bounding box center [532, 74] width 9 height 9
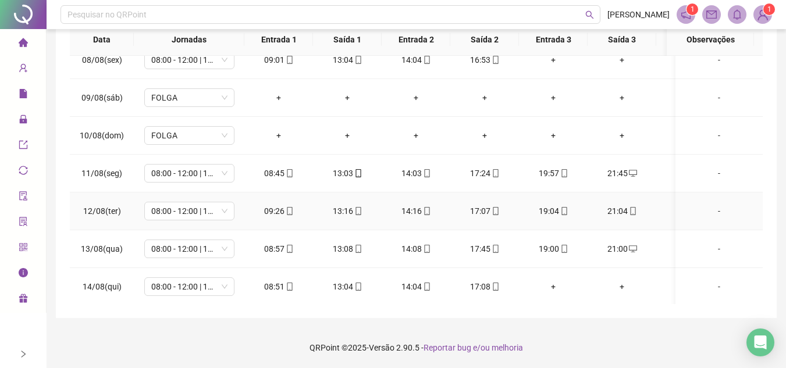
click at [296, 208] on div "09:26" at bounding box center [279, 211] width 50 height 13
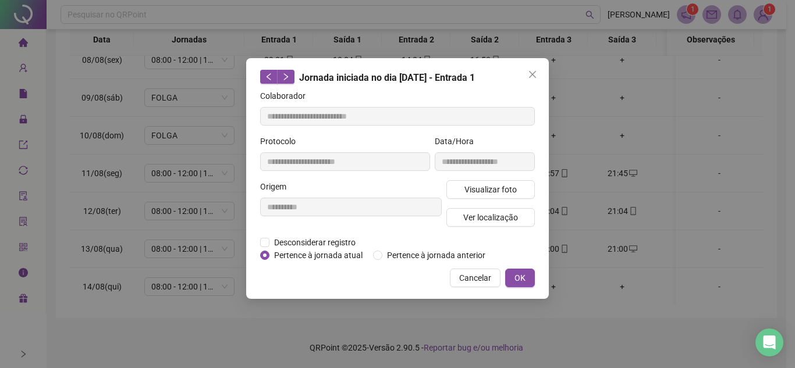
type input "**********"
click at [507, 186] on span "Visualizar foto" at bounding box center [490, 189] width 52 height 13
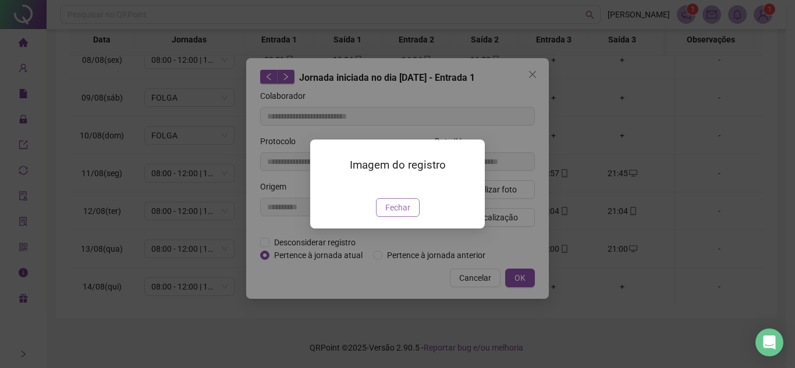
click at [400, 214] on span "Fechar" at bounding box center [397, 207] width 25 height 13
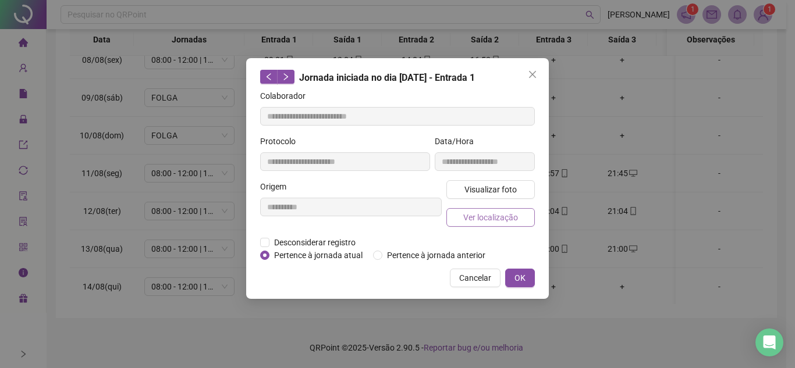
click at [482, 215] on button "Ver localização" at bounding box center [490, 217] width 88 height 19
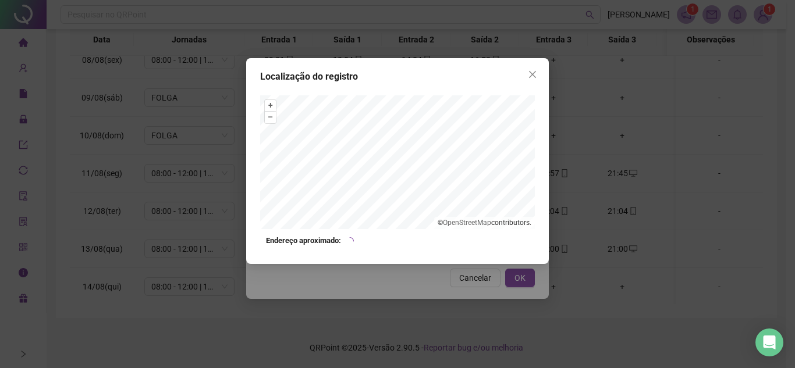
click at [482, 219] on link "OpenStreetMap" at bounding box center [467, 223] width 48 height 8
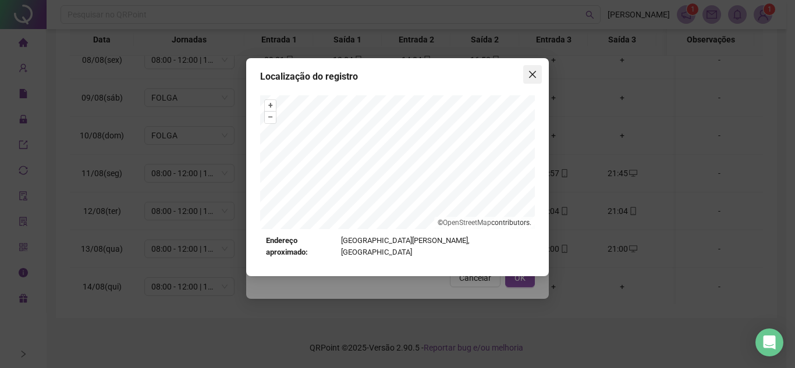
click at [535, 72] on icon "close" at bounding box center [532, 74] width 7 height 7
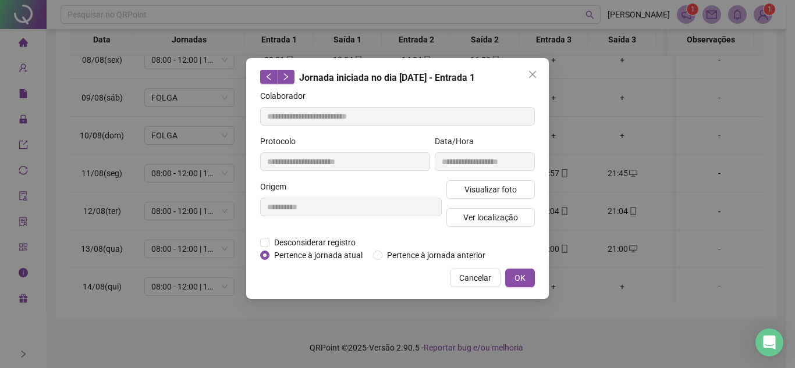
click at [535, 72] on icon "close" at bounding box center [532, 74] width 7 height 7
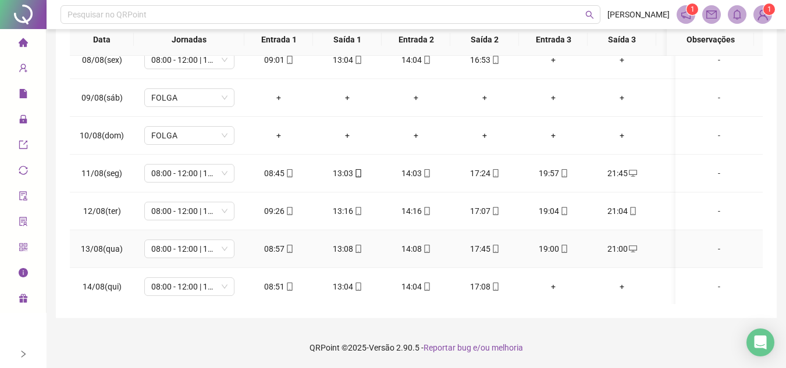
click at [289, 251] on icon "mobile" at bounding box center [289, 249] width 5 height 8
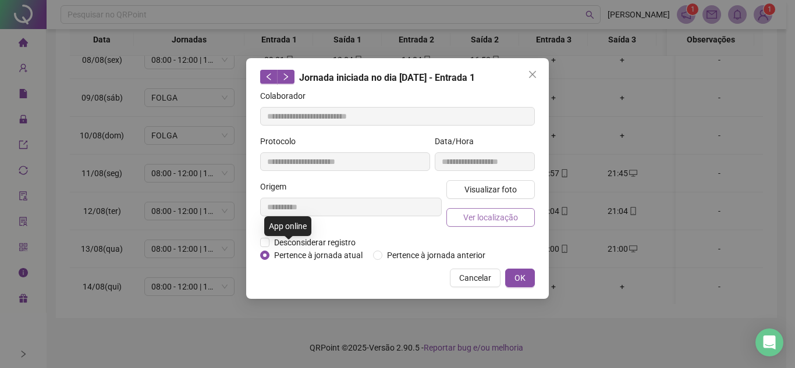
type input "**********"
click at [484, 221] on span "Ver localização" at bounding box center [490, 217] width 55 height 13
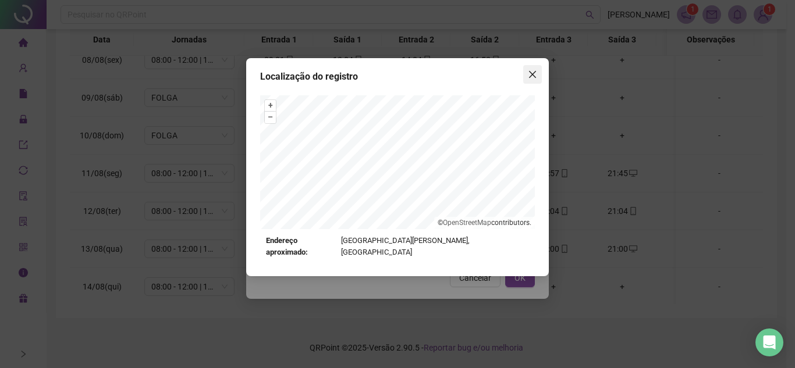
click at [528, 69] on button "Close" at bounding box center [532, 74] width 19 height 19
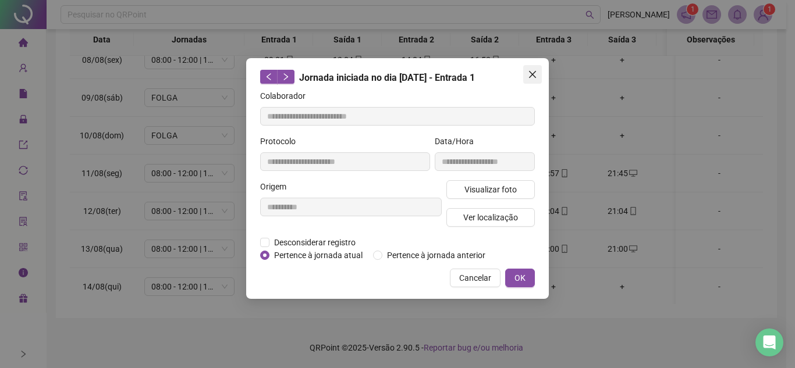
click at [535, 76] on icon "close" at bounding box center [532, 74] width 9 height 9
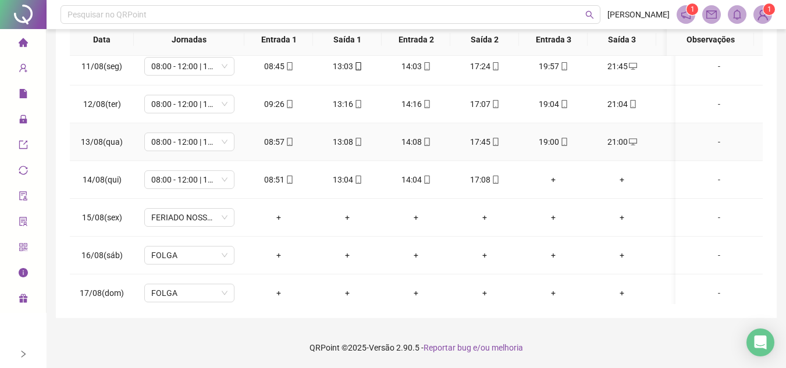
scroll to position [698, 0]
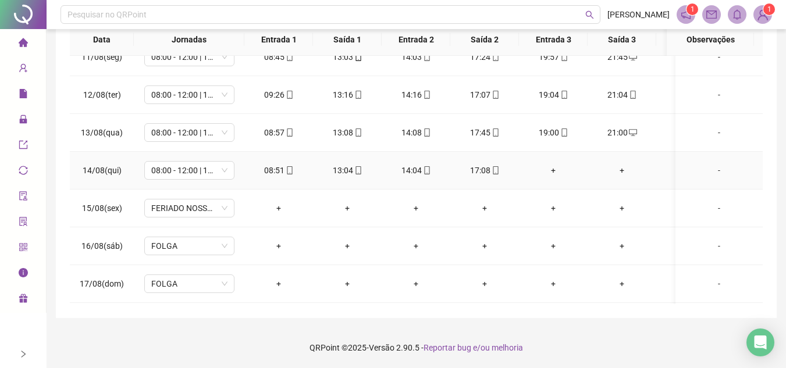
click at [286, 174] on icon "mobile" at bounding box center [290, 170] width 8 height 8
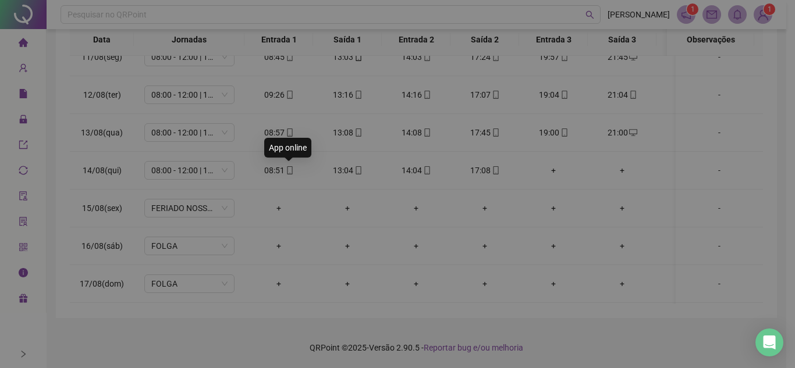
type input "**********"
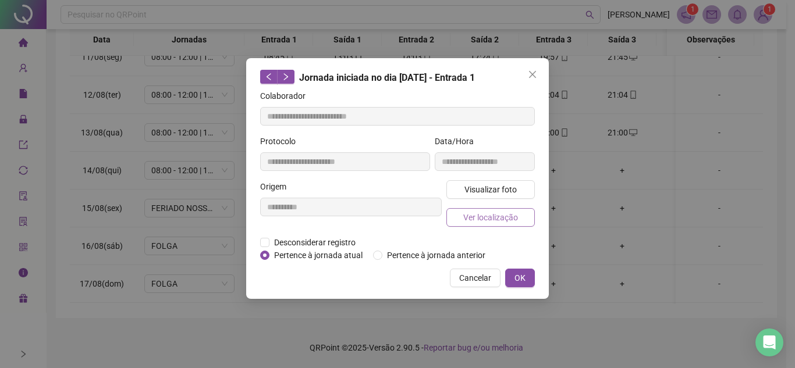
click at [484, 219] on span "Ver localização" at bounding box center [490, 217] width 55 height 13
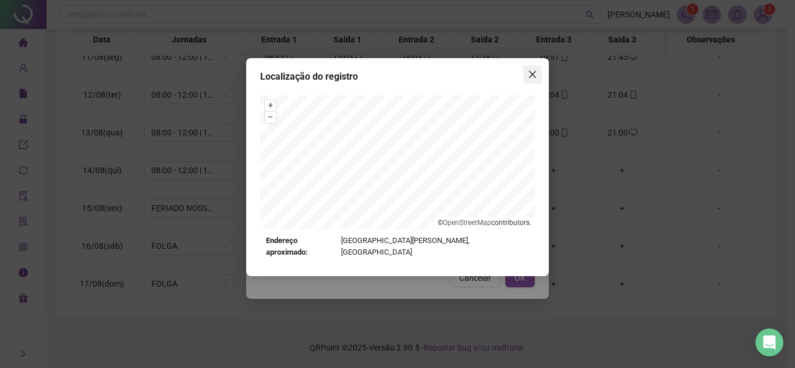
drag, startPoint x: 527, startPoint y: 70, endPoint x: 532, endPoint y: 83, distance: 13.3
click at [527, 70] on span "Close" at bounding box center [532, 74] width 19 height 9
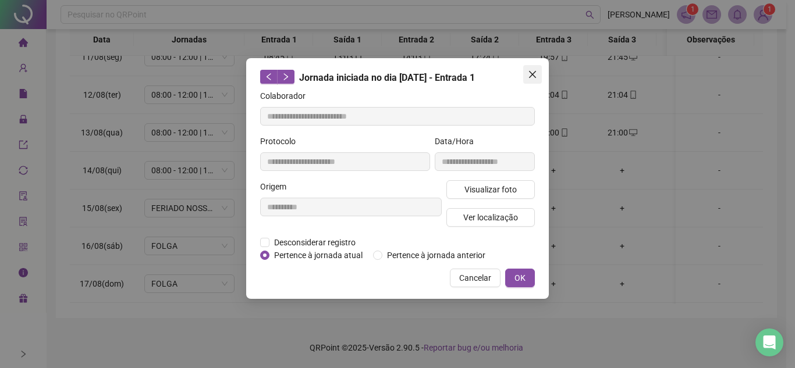
click at [535, 69] on button "Close" at bounding box center [532, 74] width 19 height 19
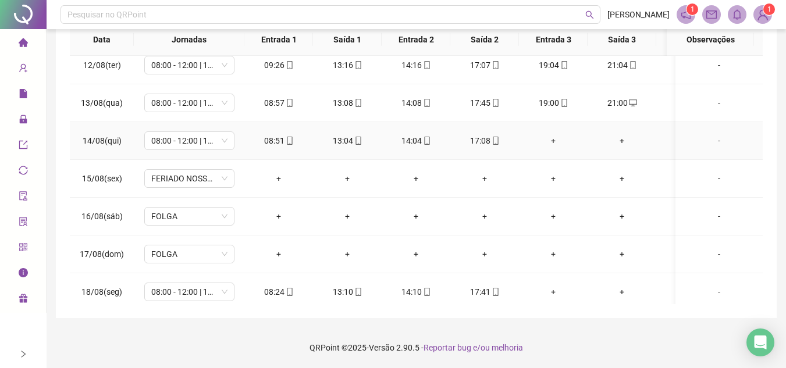
scroll to position [744, 0]
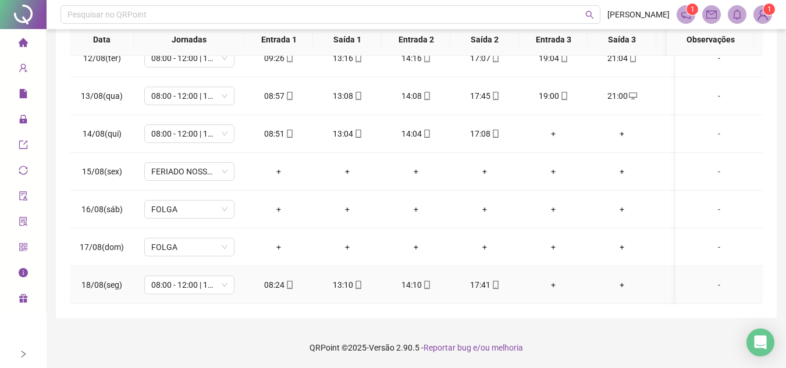
click at [491, 281] on span "mobile" at bounding box center [495, 285] width 9 height 8
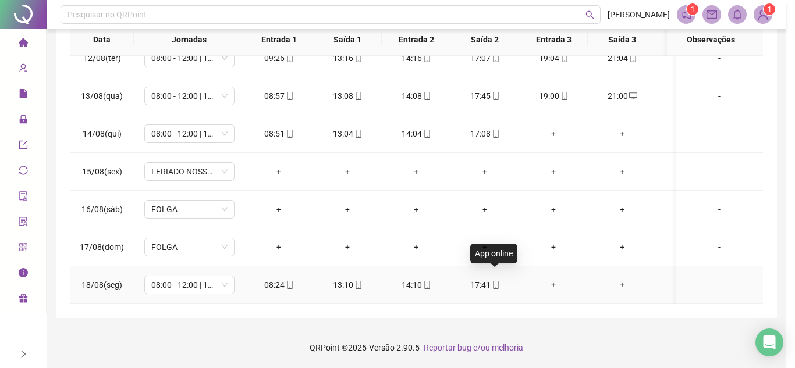
type input "**********"
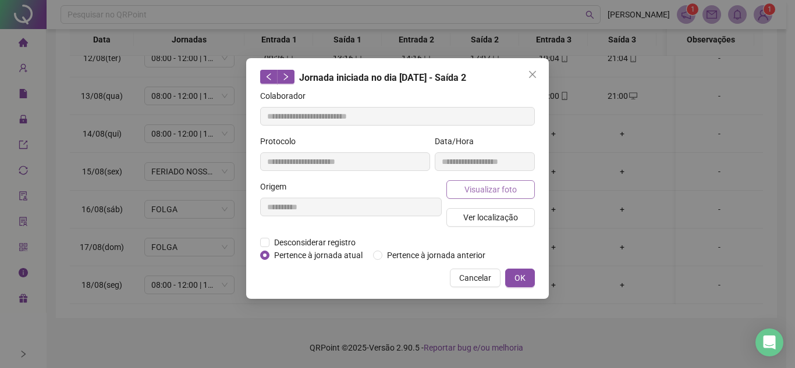
click at [503, 187] on span "Visualizar foto" at bounding box center [490, 189] width 52 height 13
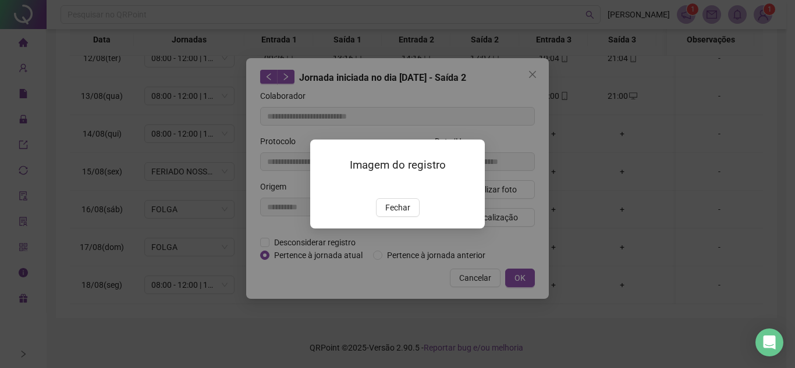
click at [396, 214] on span "Fechar" at bounding box center [397, 207] width 25 height 13
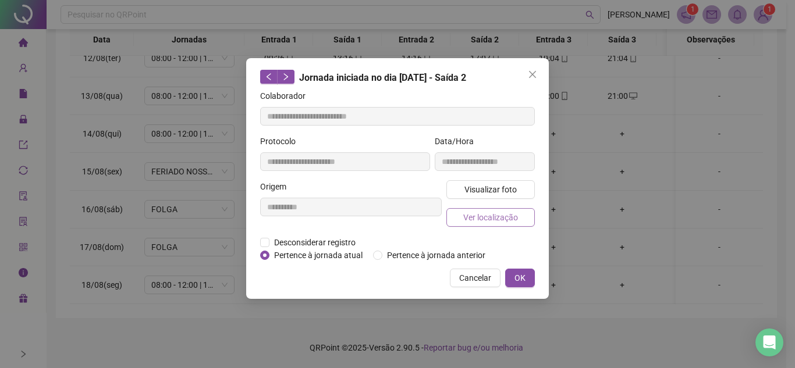
click at [485, 214] on span "Ver localização" at bounding box center [490, 217] width 55 height 13
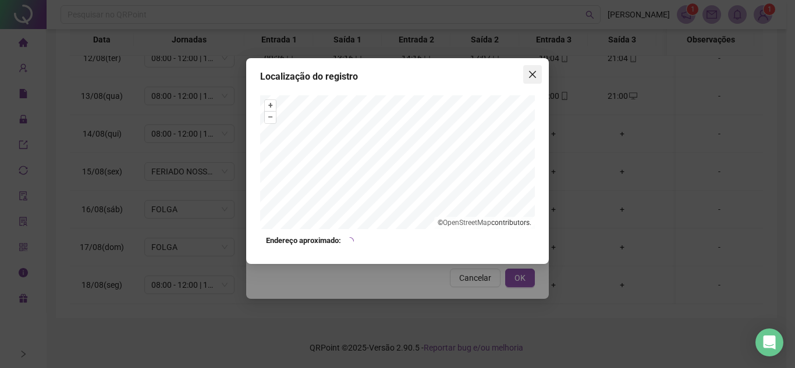
click at [556, 65] on div "Localização do registro + – ⇧ › © OpenStreetMap contributors. Endereço aproxima…" at bounding box center [397, 184] width 795 height 368
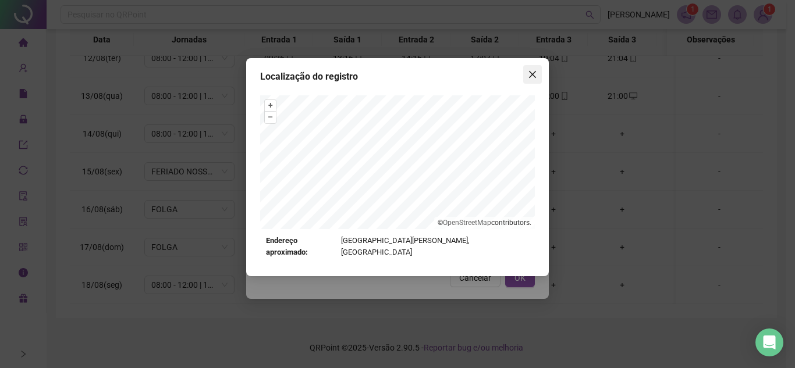
click at [531, 68] on button "Close" at bounding box center [532, 74] width 19 height 19
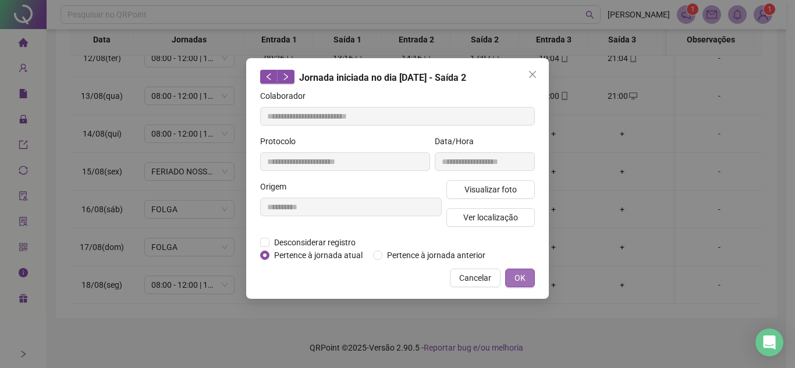
click at [528, 283] on button "OK" at bounding box center [520, 278] width 30 height 19
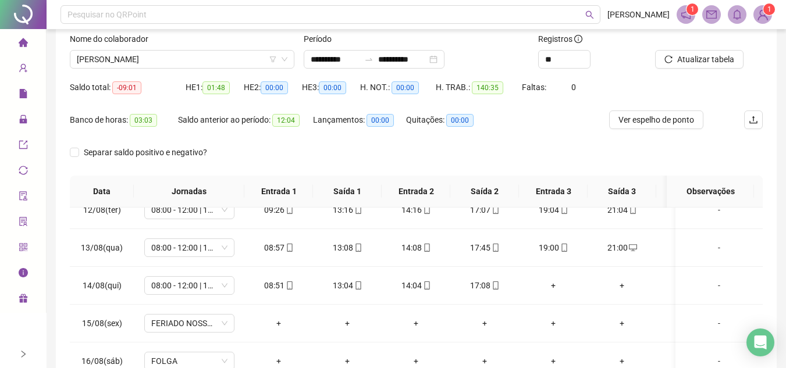
scroll to position [226, 0]
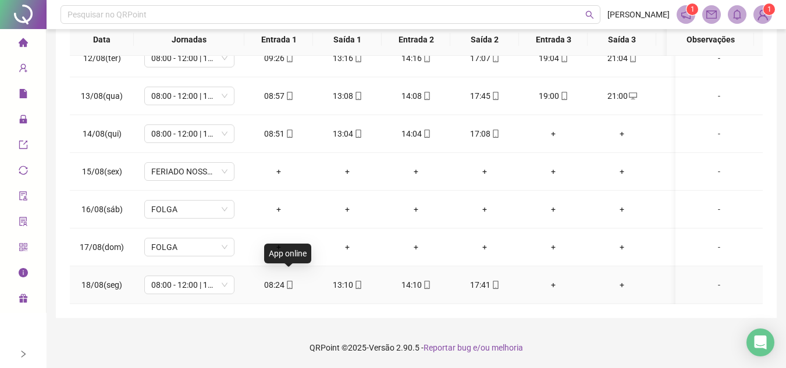
click at [287, 281] on icon "mobile" at bounding box center [289, 285] width 5 height 8
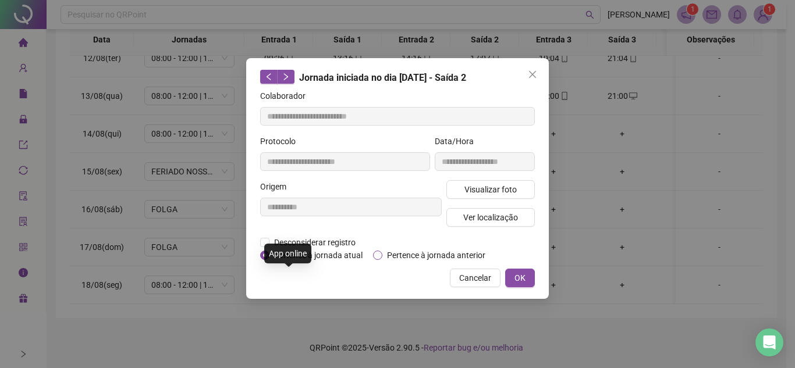
type input "**********"
click at [494, 186] on span "Visualizar foto" at bounding box center [490, 189] width 52 height 13
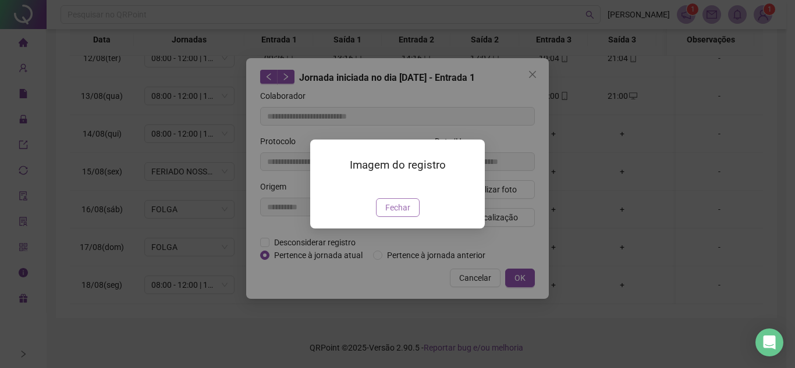
click at [403, 214] on span "Fechar" at bounding box center [397, 207] width 25 height 13
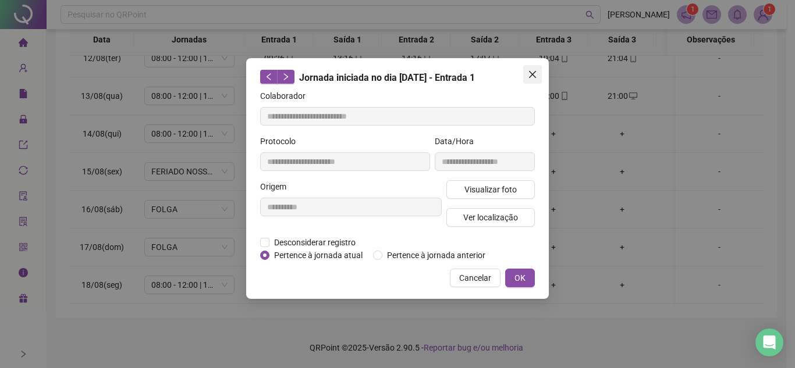
click at [527, 72] on span "Close" at bounding box center [532, 74] width 19 height 9
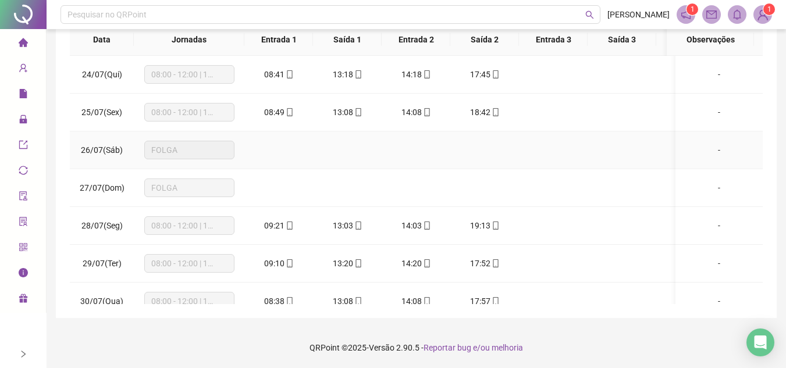
scroll to position [0, 0]
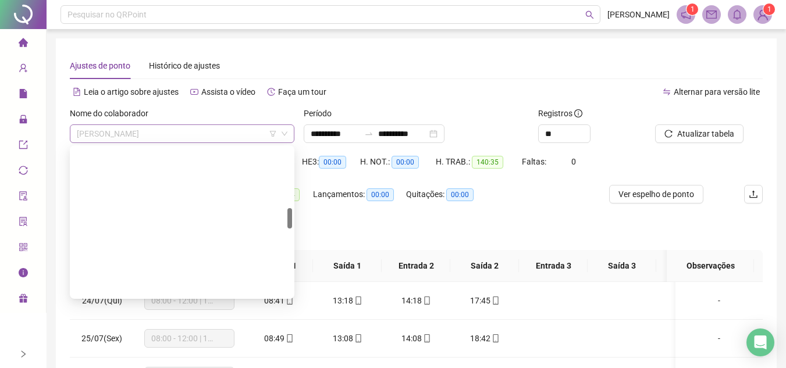
click at [205, 130] on span "[PERSON_NAME]" at bounding box center [182, 133] width 211 height 17
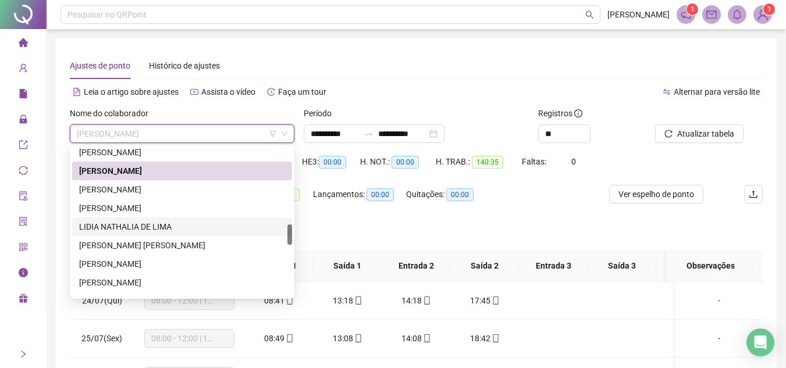
scroll to position [603, 0]
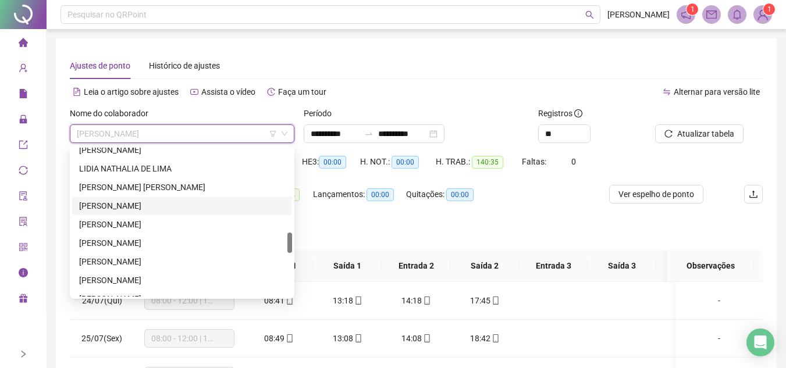
click at [180, 201] on div "[PERSON_NAME]" at bounding box center [182, 206] width 206 height 13
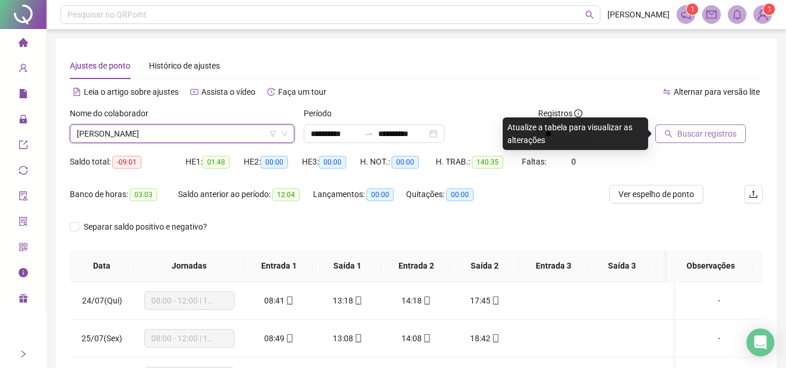
click at [711, 129] on span "Buscar registros" at bounding box center [706, 133] width 59 height 13
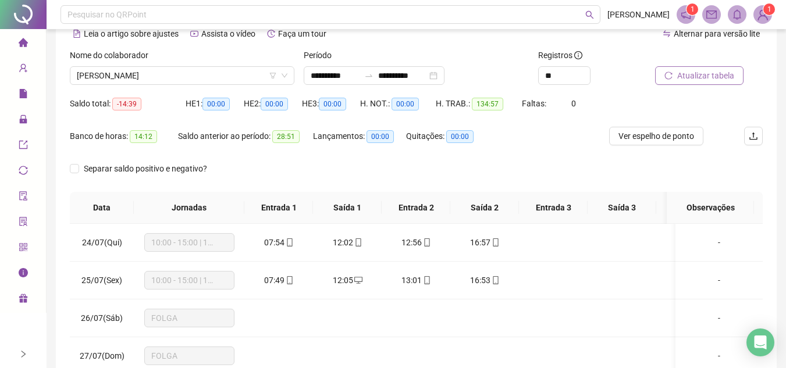
scroll to position [116, 0]
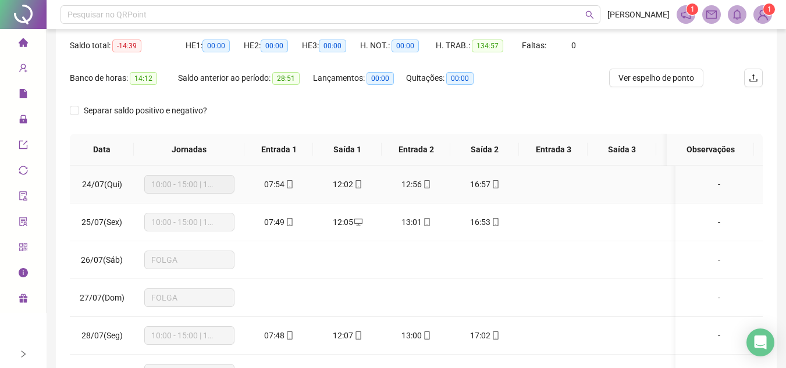
click at [493, 186] on icon "mobile" at bounding box center [496, 184] width 8 height 8
type input "**********"
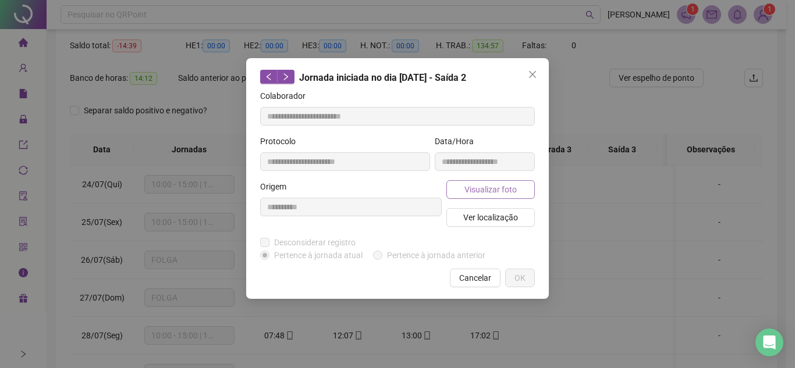
click at [520, 186] on button "Visualizar foto" at bounding box center [490, 189] width 88 height 19
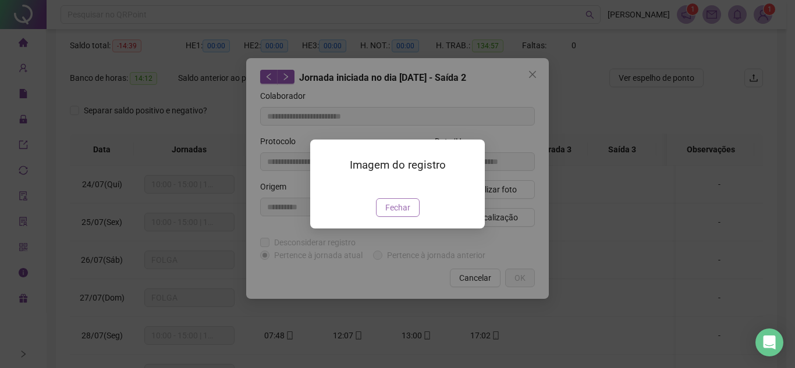
click at [396, 214] on span "Fechar" at bounding box center [397, 207] width 25 height 13
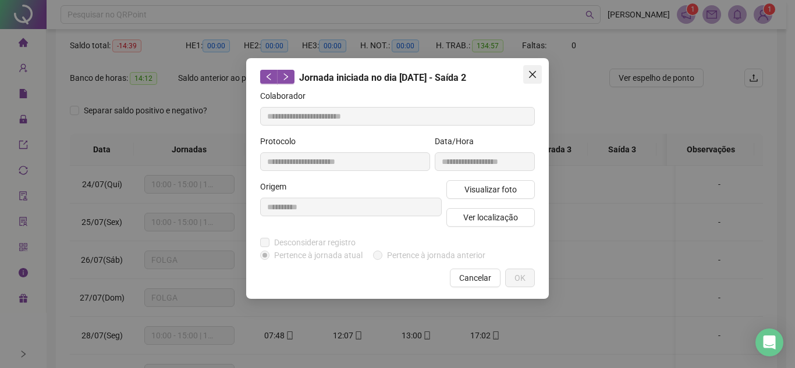
click at [539, 73] on span "Close" at bounding box center [532, 74] width 19 height 9
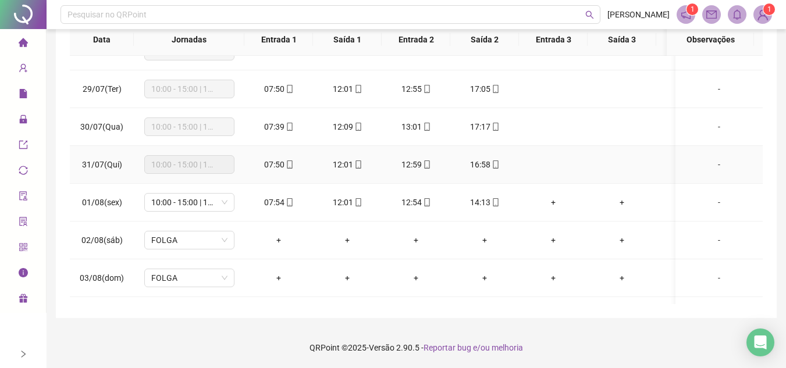
scroll to position [233, 0]
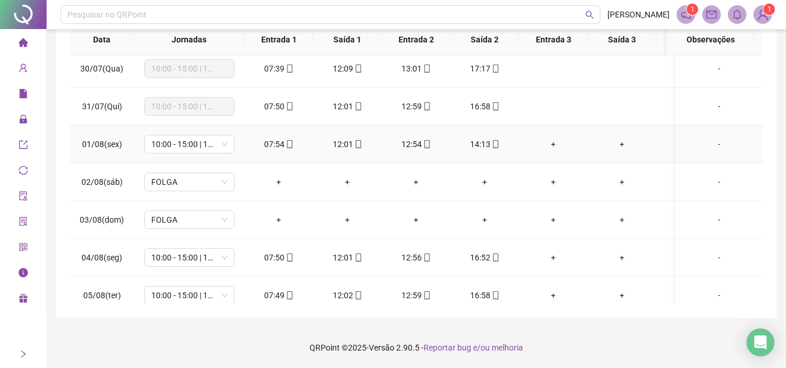
click at [499, 144] on div "14:13" at bounding box center [485, 144] width 50 height 13
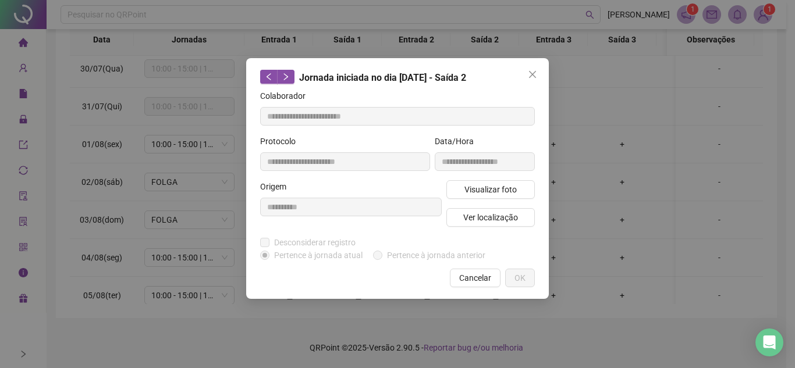
type input "**********"
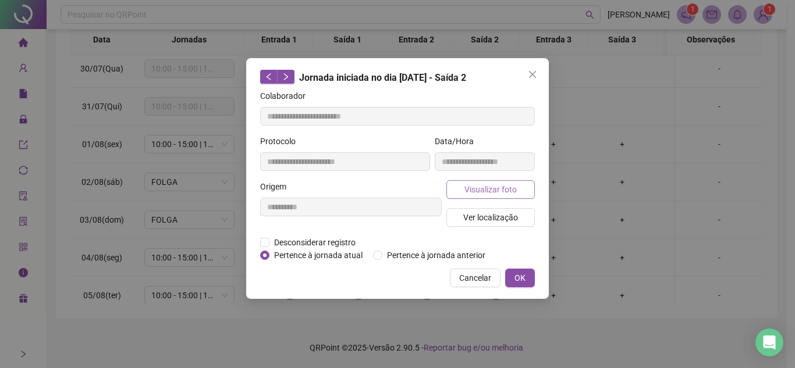
click at [489, 191] on span "Visualizar foto" at bounding box center [490, 189] width 52 height 13
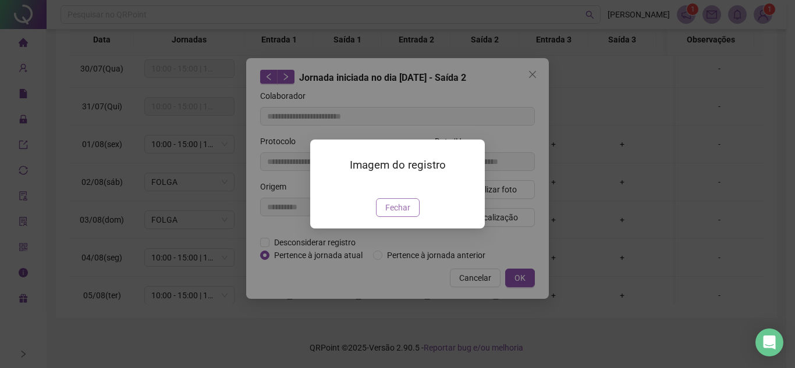
click at [400, 210] on span "Fechar" at bounding box center [397, 207] width 25 height 13
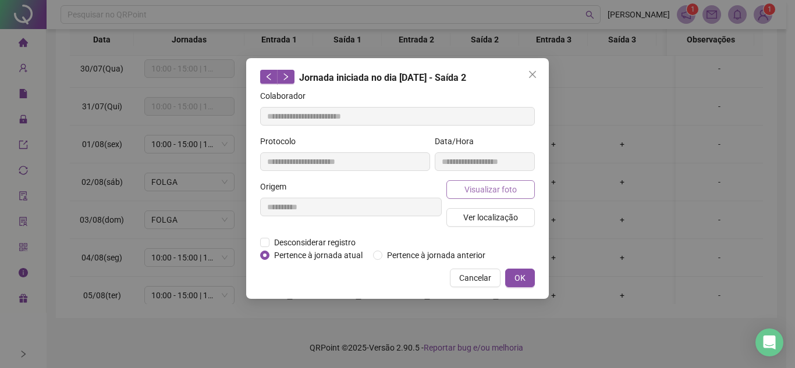
click at [510, 186] on span "Visualizar foto" at bounding box center [490, 189] width 52 height 13
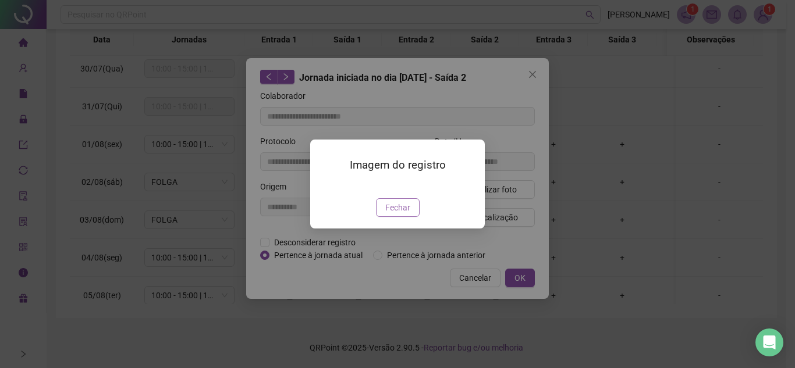
click at [406, 214] on span "Fechar" at bounding box center [397, 207] width 25 height 13
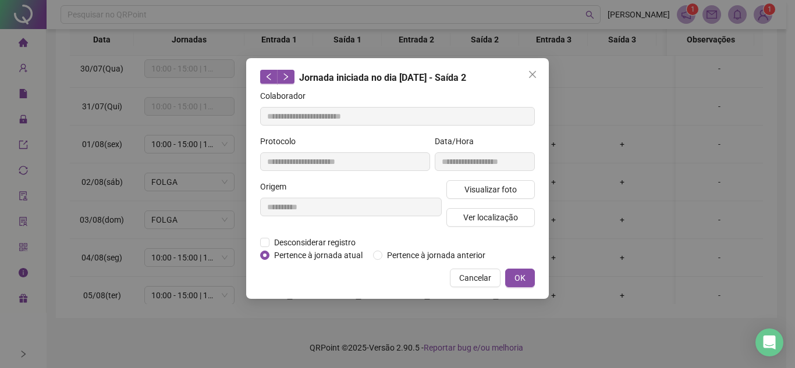
click at [541, 74] on span "Close" at bounding box center [532, 74] width 19 height 9
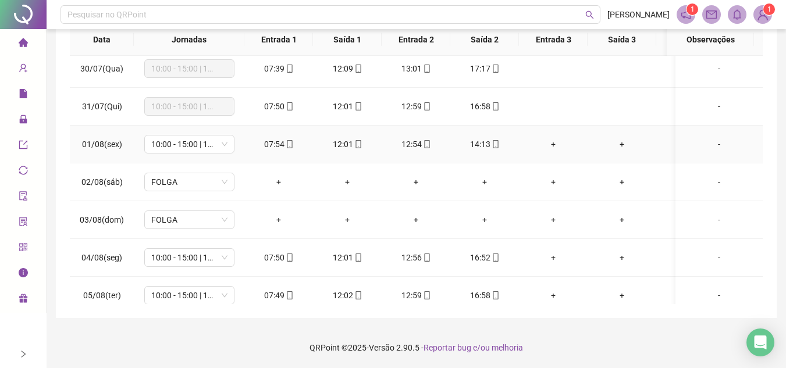
scroll to position [291, 0]
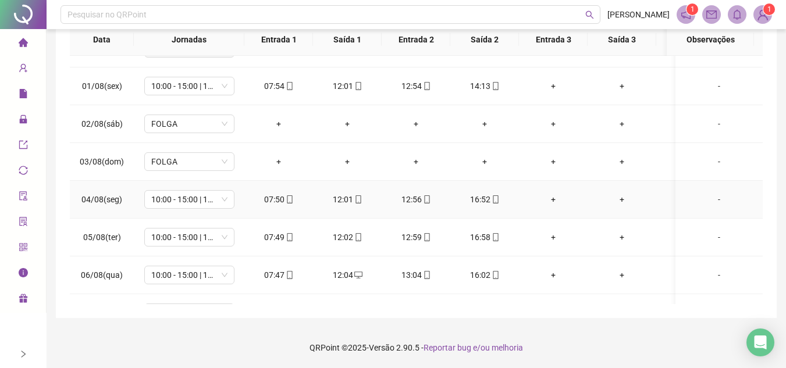
click at [498, 202] on icon "mobile" at bounding box center [495, 200] width 5 height 8
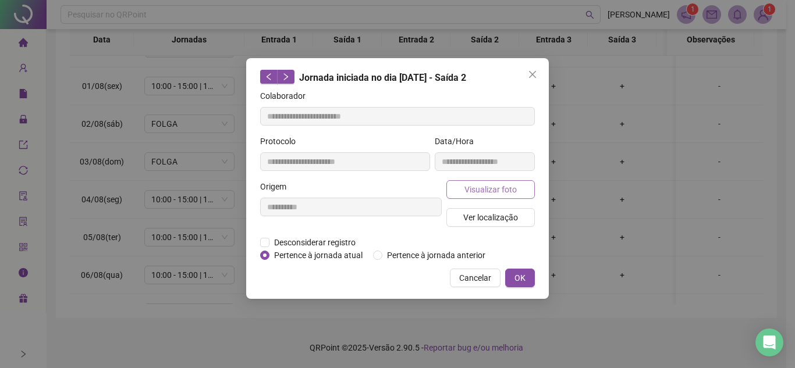
type input "**********"
click at [502, 192] on span "Visualizar foto" at bounding box center [490, 189] width 52 height 13
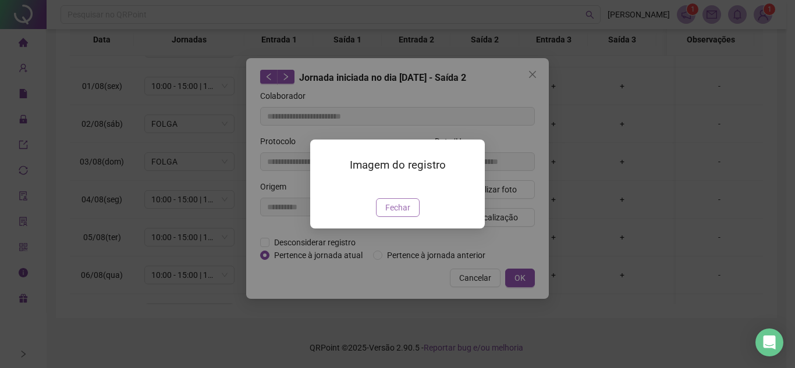
click at [390, 214] on span "Fechar" at bounding box center [397, 207] width 25 height 13
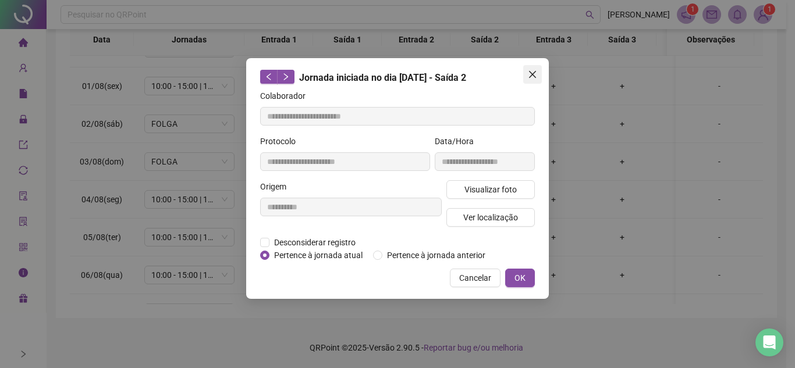
click at [533, 74] on icon "close" at bounding box center [532, 74] width 7 height 7
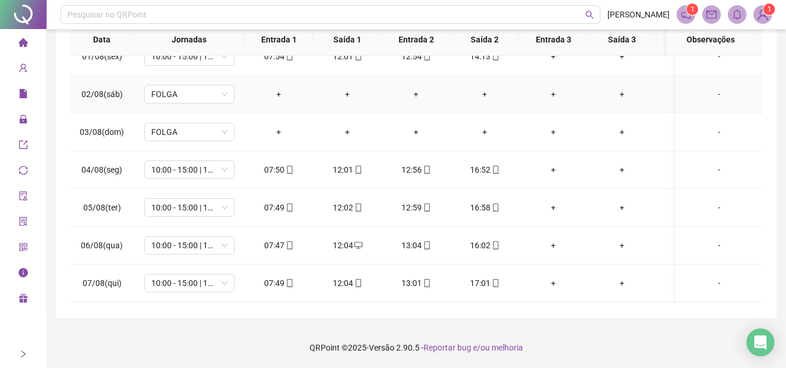
scroll to position [407, 0]
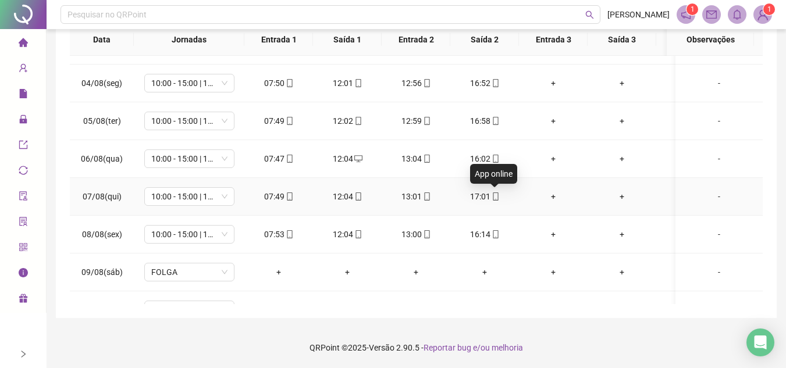
click at [494, 194] on icon "mobile" at bounding box center [496, 197] width 8 height 8
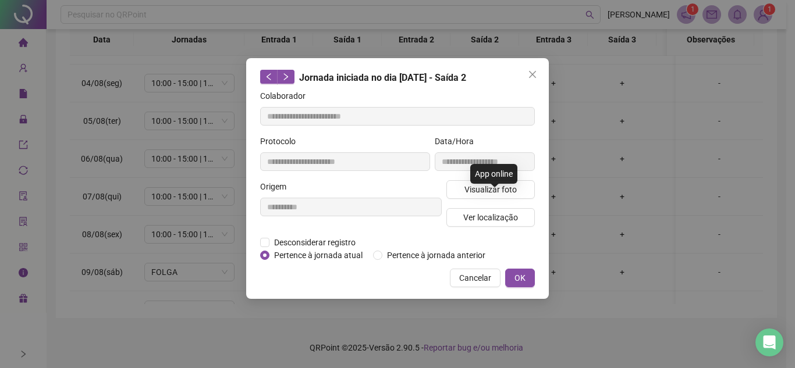
type input "**********"
click at [503, 194] on span "Visualizar foto" at bounding box center [490, 189] width 52 height 13
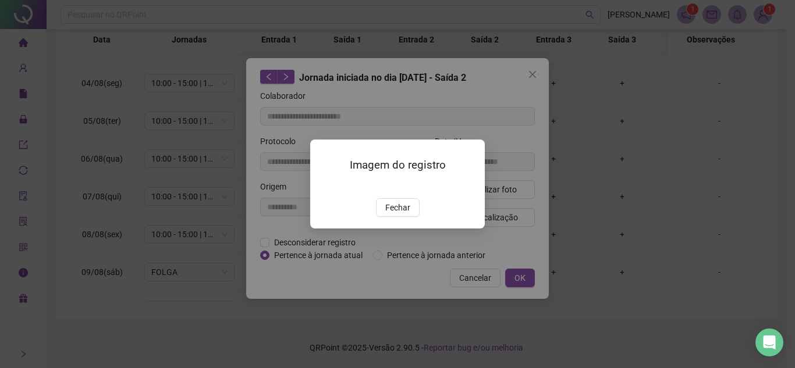
click at [404, 229] on div "Imagem do registro Fechar" at bounding box center [397, 184] width 175 height 89
drag, startPoint x: 389, startPoint y: 265, endPoint x: 398, endPoint y: 266, distance: 8.7
click at [389, 217] on button "Fechar" at bounding box center [398, 207] width 44 height 19
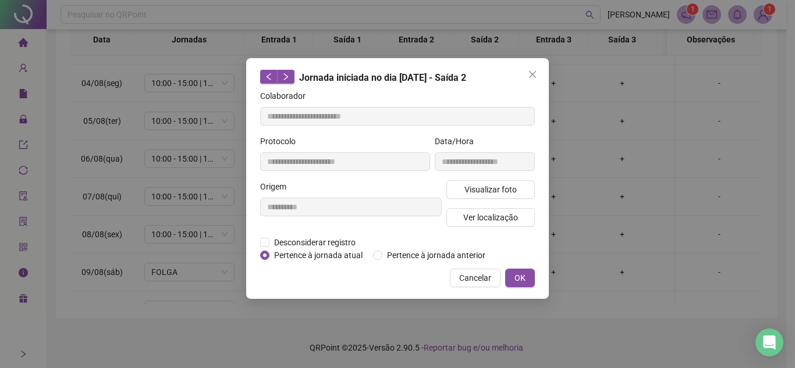
click at [538, 74] on span "Close" at bounding box center [532, 74] width 19 height 9
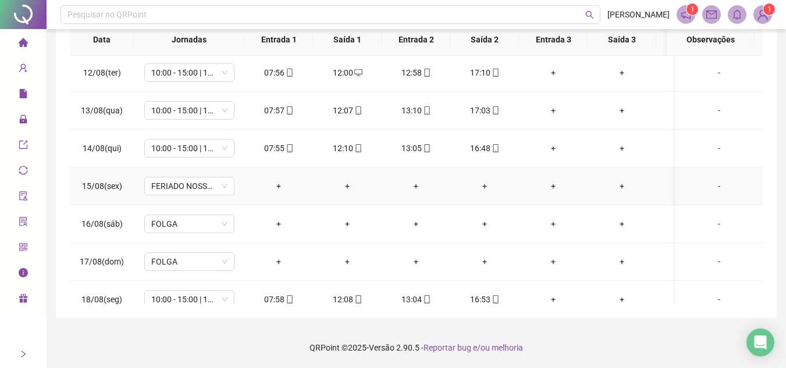
scroll to position [744, 0]
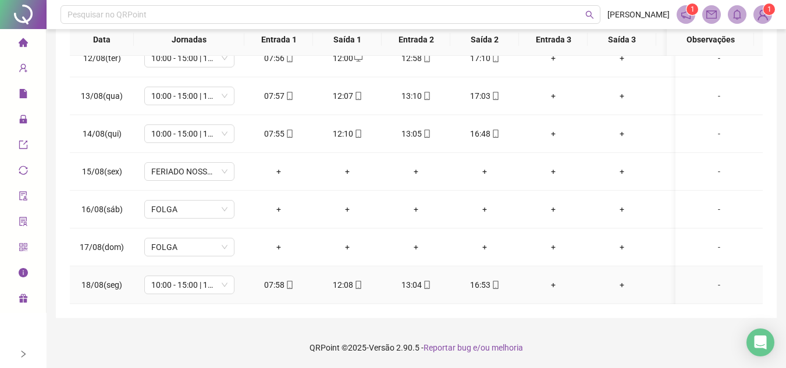
click at [496, 281] on icon "mobile" at bounding box center [496, 285] width 8 height 8
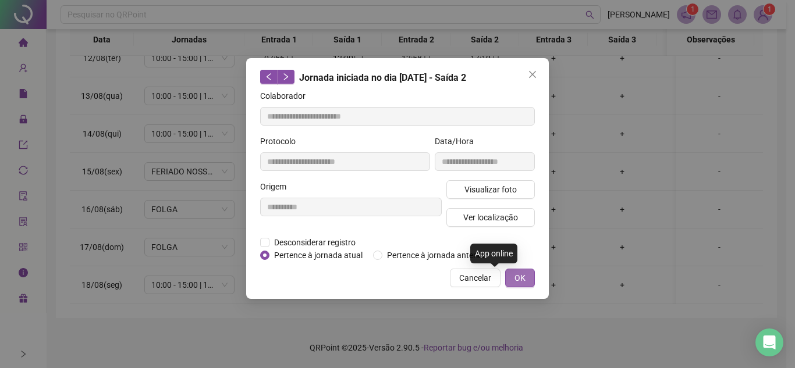
type input "**********"
click at [512, 183] on span "Visualizar foto" at bounding box center [490, 189] width 52 height 13
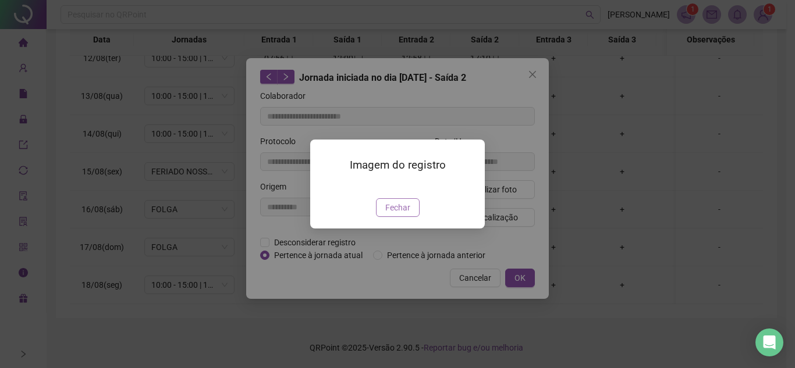
click at [411, 217] on button "Fechar" at bounding box center [398, 207] width 44 height 19
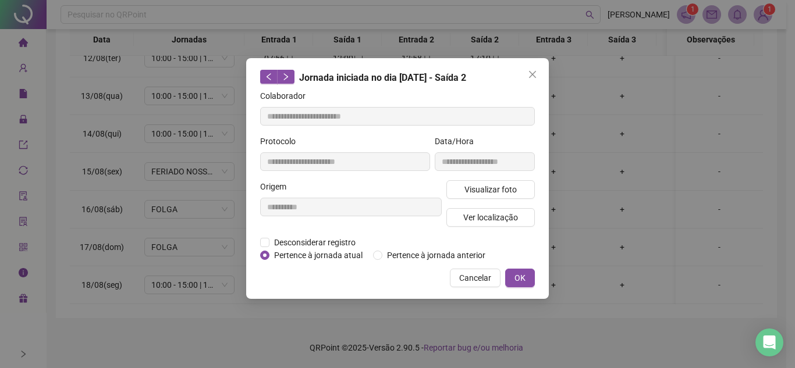
click at [530, 73] on icon "close" at bounding box center [532, 74] width 9 height 9
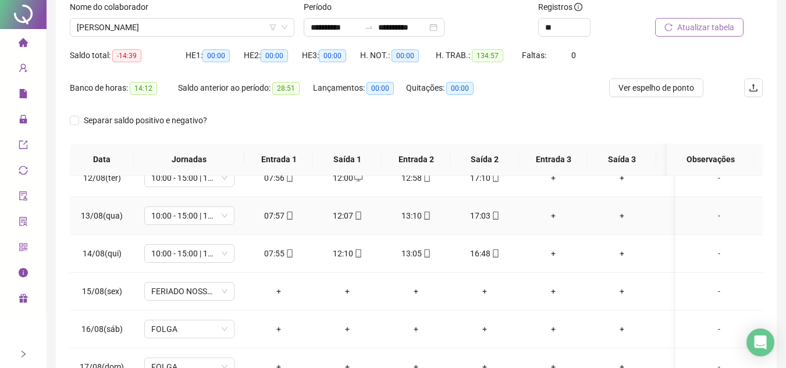
scroll to position [0, 0]
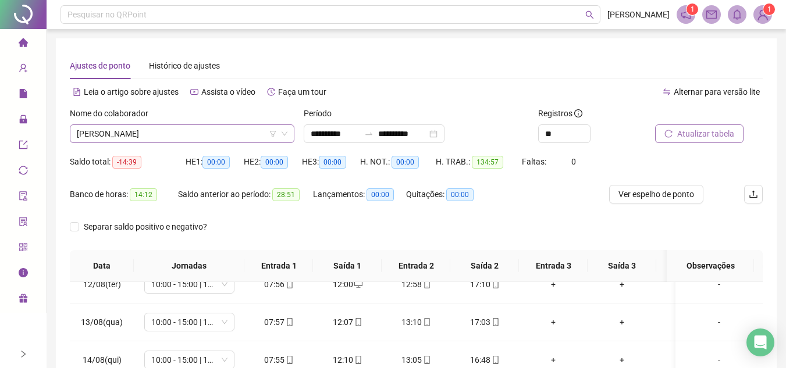
click at [200, 128] on span "[PERSON_NAME]" at bounding box center [182, 133] width 211 height 17
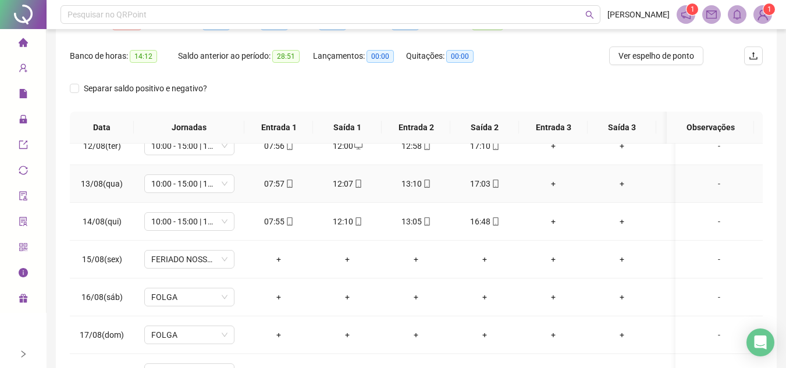
scroll to position [226, 0]
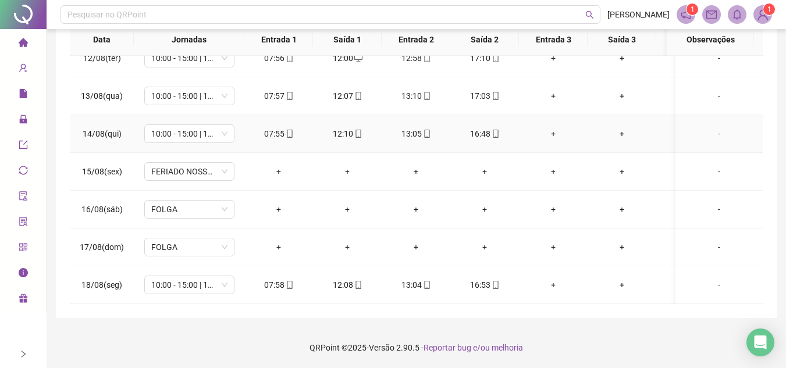
click at [428, 130] on icon "mobile" at bounding box center [427, 134] width 8 height 8
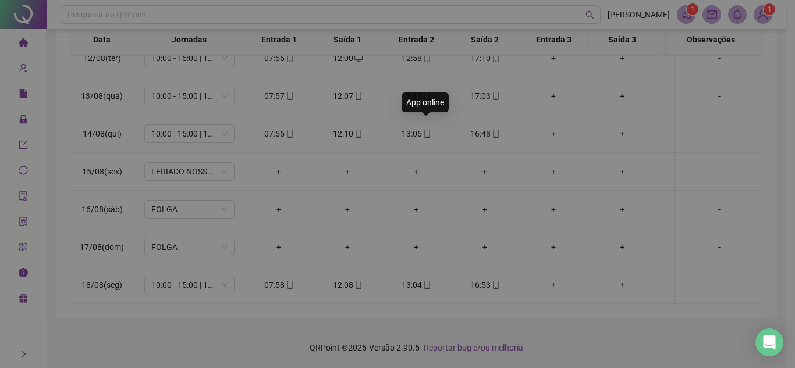
type input "**********"
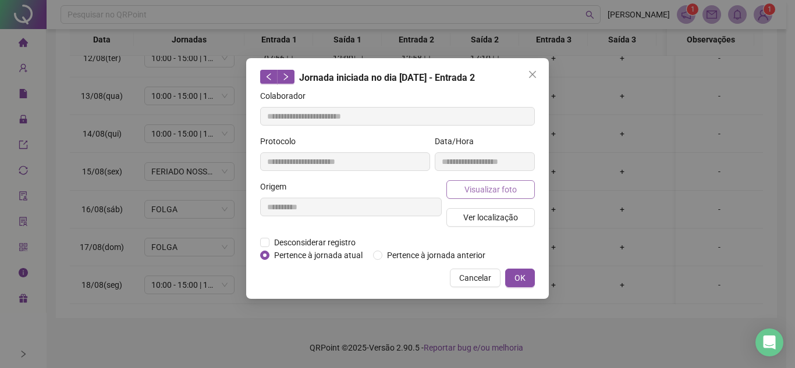
click at [498, 190] on span "Visualizar foto" at bounding box center [490, 189] width 52 height 13
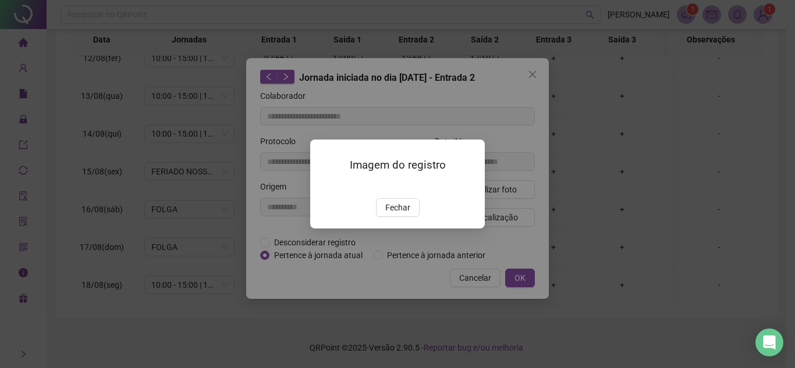
drag, startPoint x: 409, startPoint y: 278, endPoint x: 474, endPoint y: 193, distance: 107.5
click at [409, 214] on span "Fechar" at bounding box center [397, 207] width 25 height 13
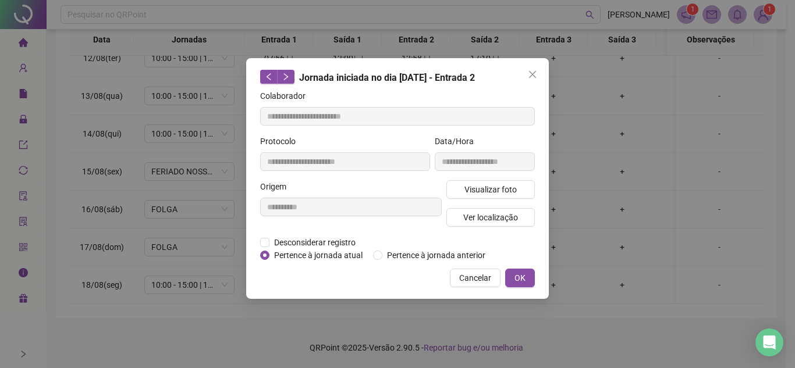
click at [539, 71] on button "Close" at bounding box center [532, 74] width 19 height 19
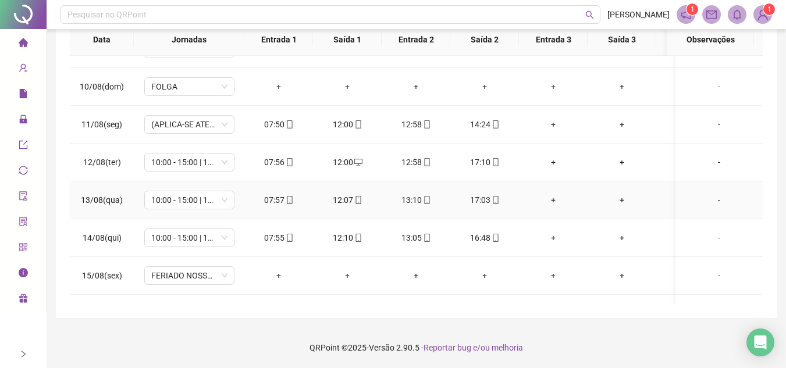
scroll to position [627, 0]
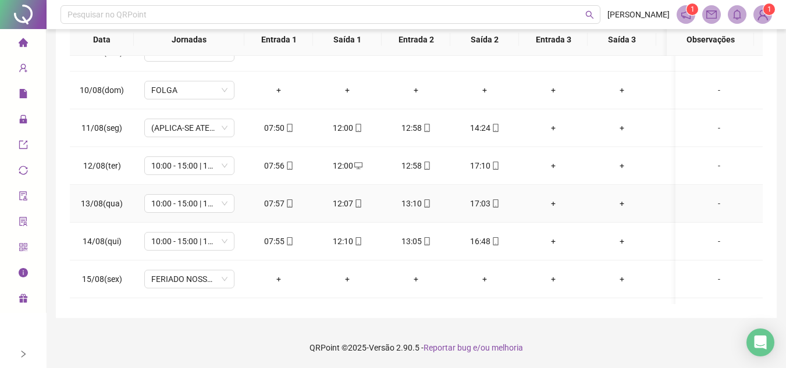
click at [361, 204] on icon "mobile" at bounding box center [358, 204] width 8 height 8
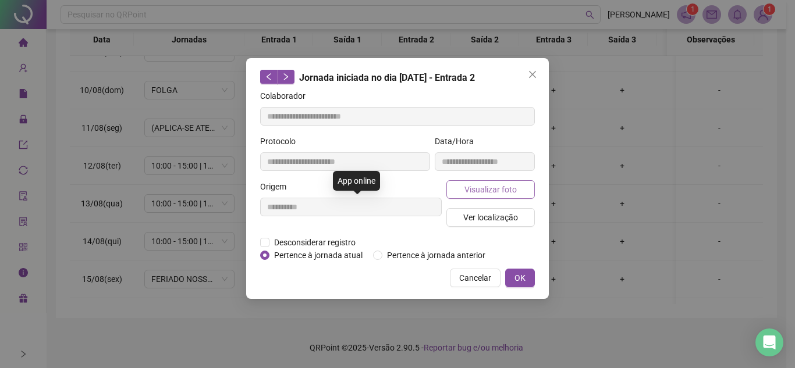
type input "**********"
click at [496, 186] on span "Visualizar foto" at bounding box center [490, 189] width 52 height 13
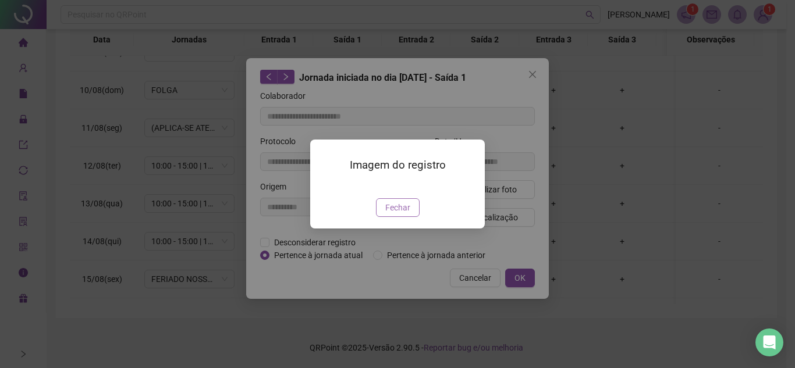
click at [399, 214] on span "Fechar" at bounding box center [397, 207] width 25 height 13
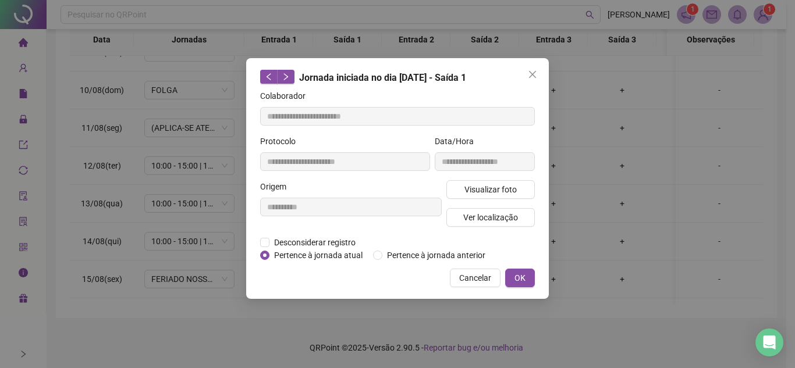
click at [535, 77] on icon "close" at bounding box center [532, 74] width 7 height 7
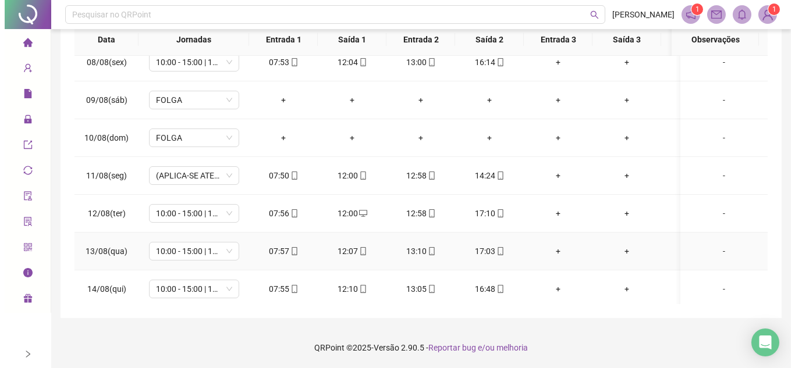
scroll to position [511, 0]
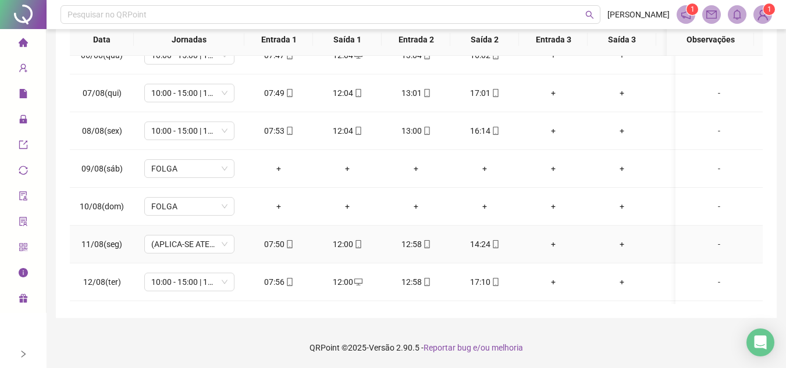
click at [362, 248] on div "12:00" at bounding box center [347, 244] width 50 height 13
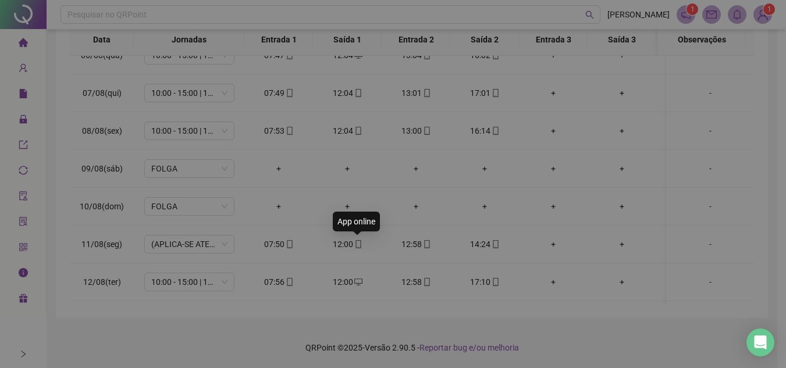
type input "**********"
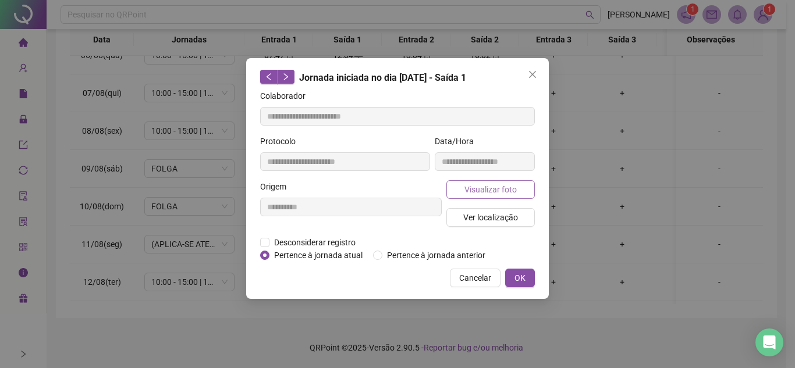
click at [509, 192] on span "Visualizar foto" at bounding box center [490, 189] width 52 height 13
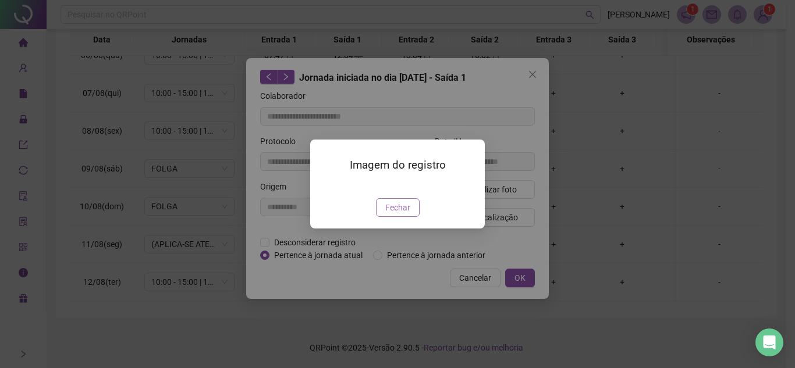
click at [398, 214] on span "Fechar" at bounding box center [397, 207] width 25 height 13
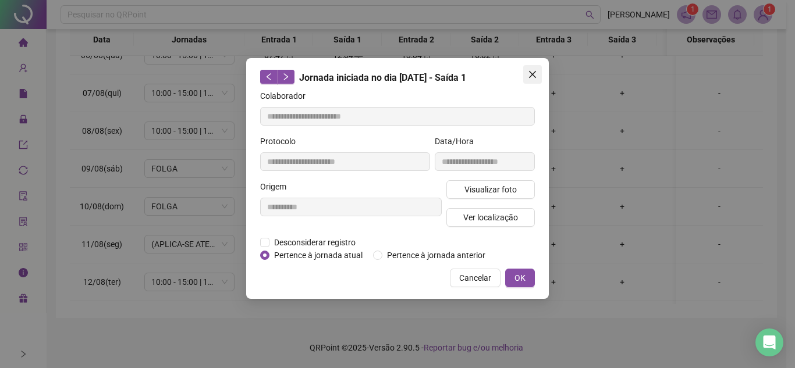
click at [533, 76] on icon "close" at bounding box center [532, 74] width 9 height 9
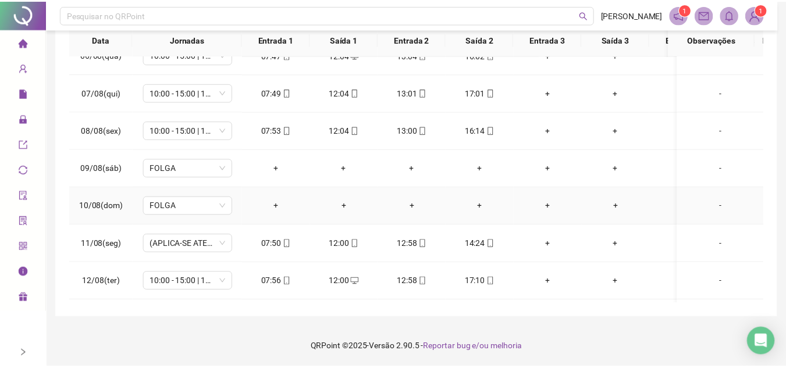
scroll to position [168, 0]
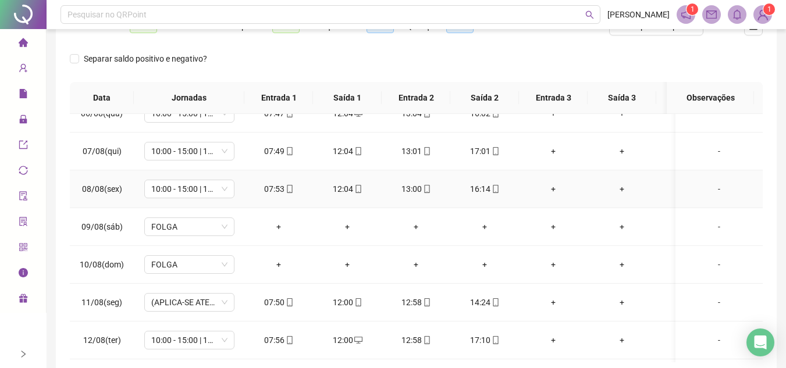
click at [430, 183] on div "13:00" at bounding box center [416, 189] width 50 height 13
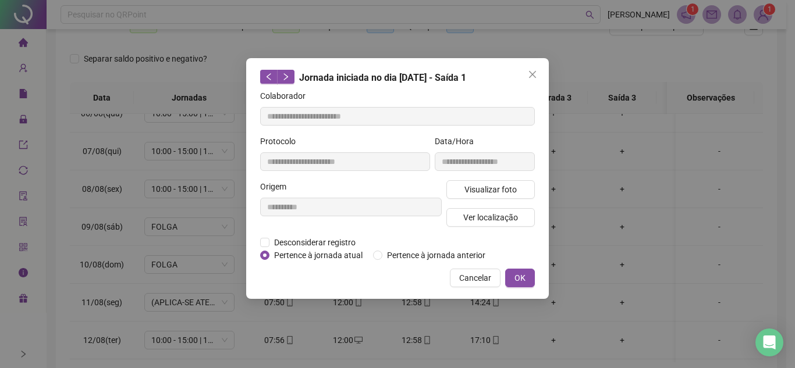
type input "**********"
click at [485, 187] on span "Visualizar foto" at bounding box center [490, 189] width 52 height 13
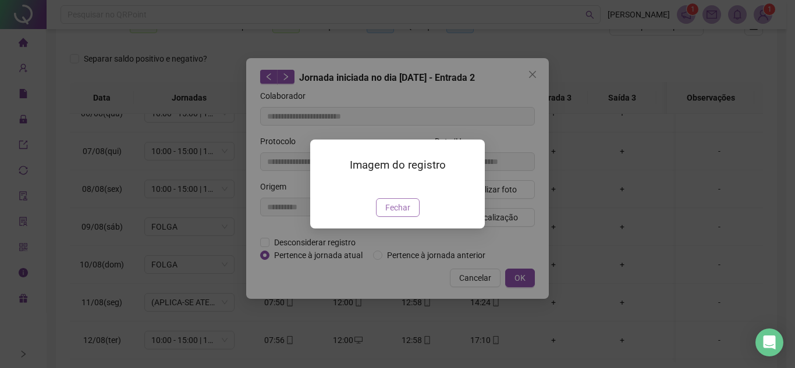
click at [403, 214] on span "Fechar" at bounding box center [397, 207] width 25 height 13
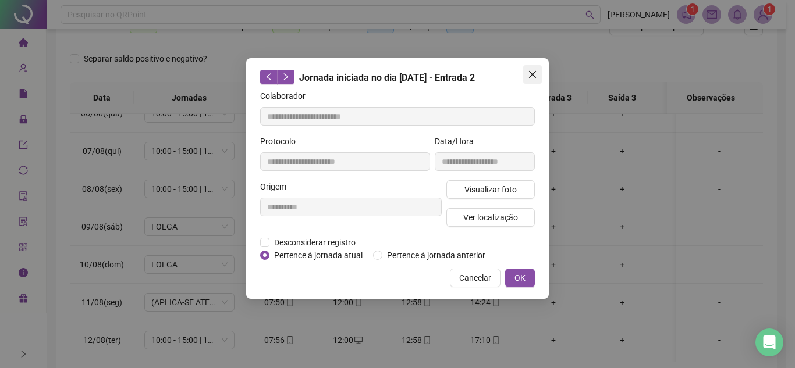
click at [531, 73] on icon "close" at bounding box center [532, 74] width 7 height 7
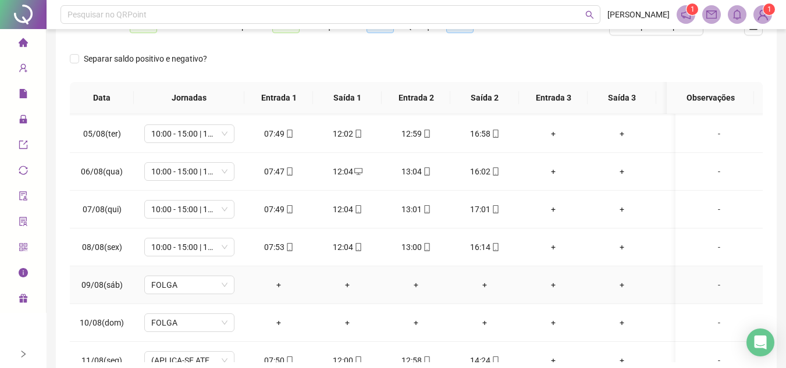
scroll to position [395, 0]
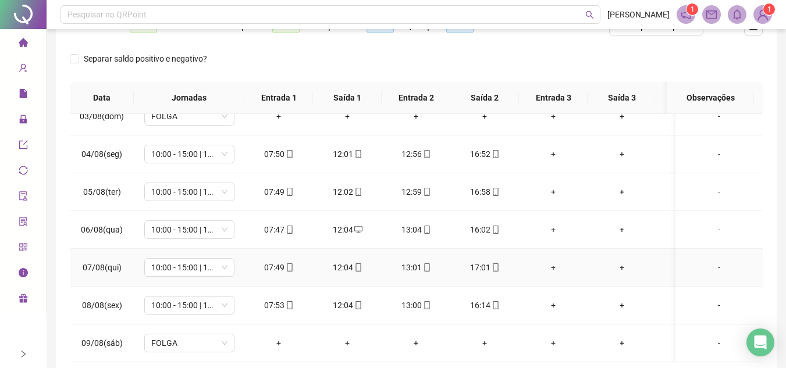
click at [420, 268] on div "13:01" at bounding box center [416, 267] width 50 height 13
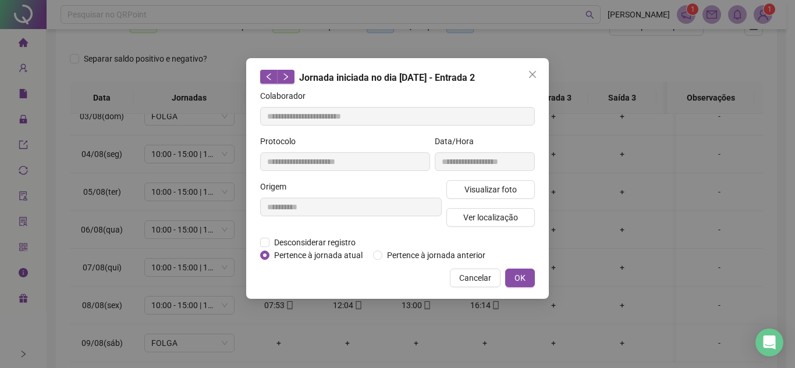
type input "**********"
click at [483, 189] on span "Visualizar foto" at bounding box center [490, 189] width 52 height 13
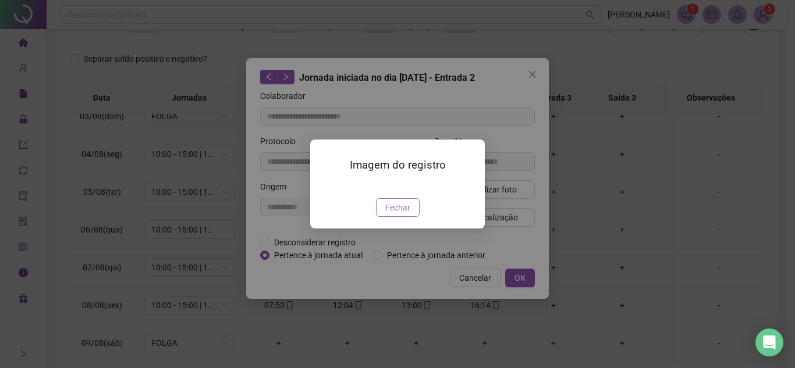
click at [390, 214] on span "Fechar" at bounding box center [397, 207] width 25 height 13
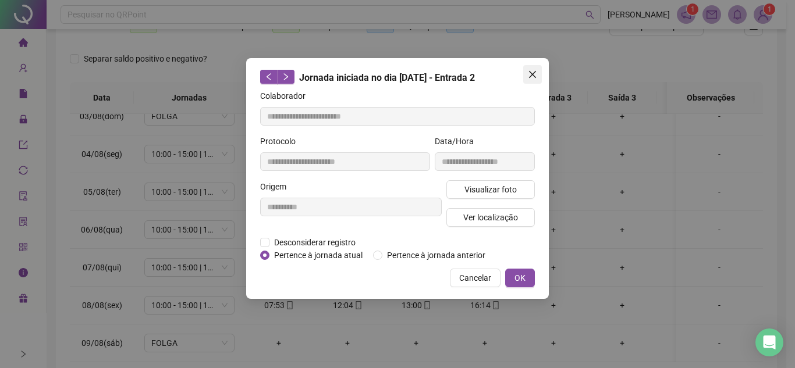
click at [530, 70] on icon "close" at bounding box center [532, 74] width 9 height 9
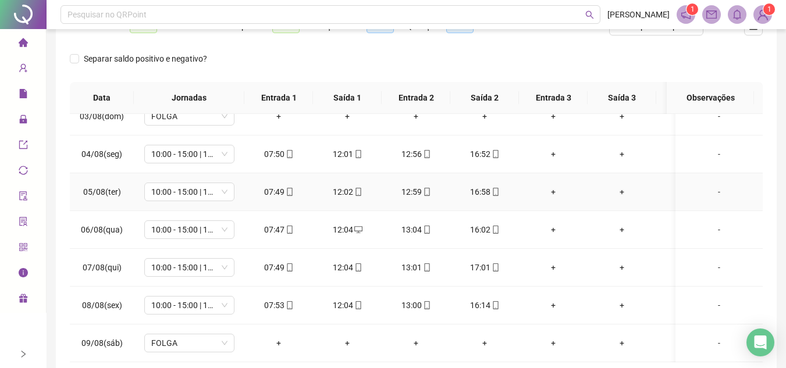
click at [425, 190] on icon "mobile" at bounding box center [427, 192] width 8 height 8
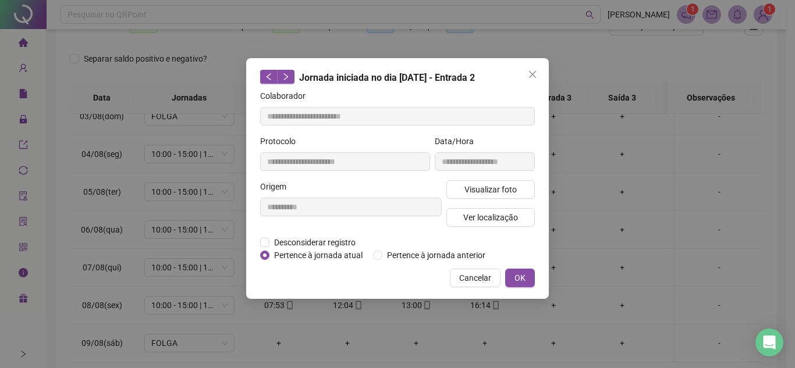
type input "**********"
click at [491, 184] on span "Visualizar foto" at bounding box center [490, 189] width 52 height 13
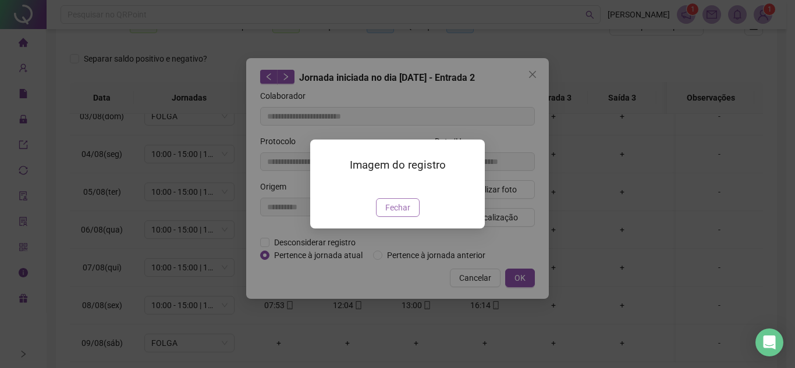
click at [405, 214] on span "Fechar" at bounding box center [397, 207] width 25 height 13
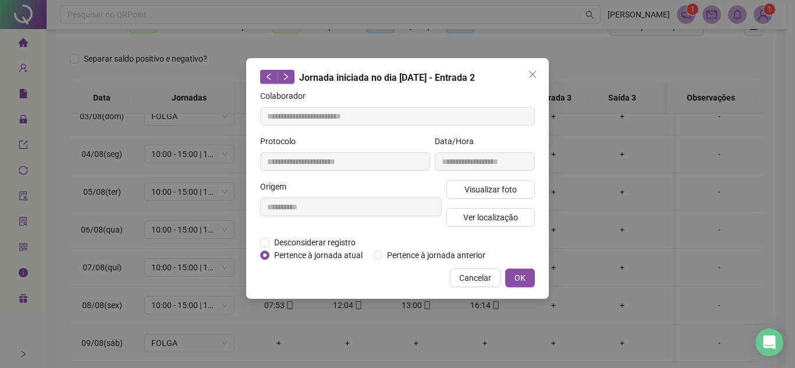
click at [546, 72] on div "**********" at bounding box center [397, 178] width 303 height 241
click at [531, 70] on icon "close" at bounding box center [532, 74] width 9 height 9
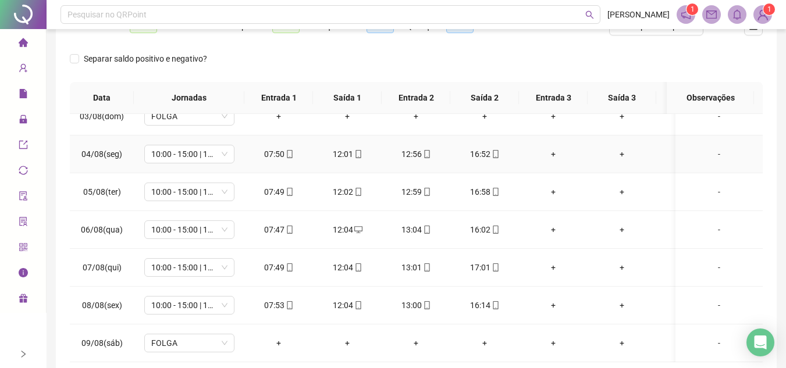
click at [427, 152] on icon "mobile" at bounding box center [427, 154] width 8 height 8
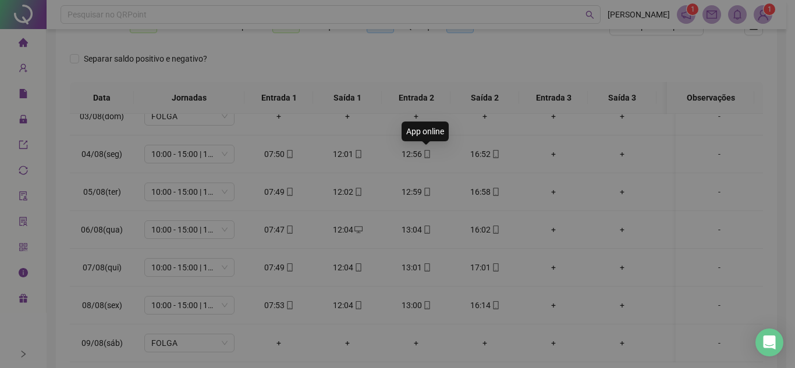
type input "**********"
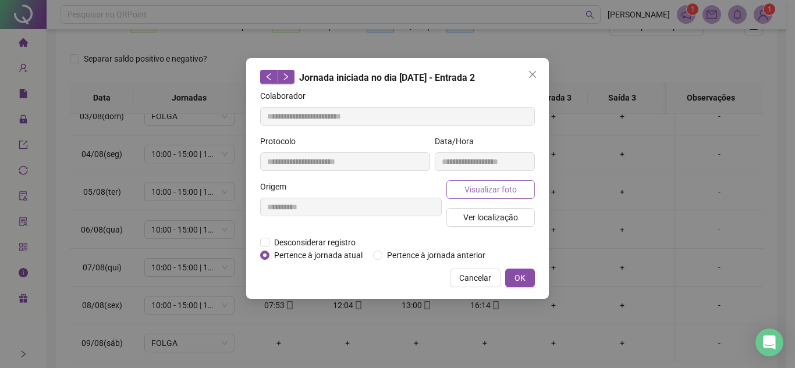
click at [477, 186] on span "Visualizar foto" at bounding box center [490, 189] width 52 height 13
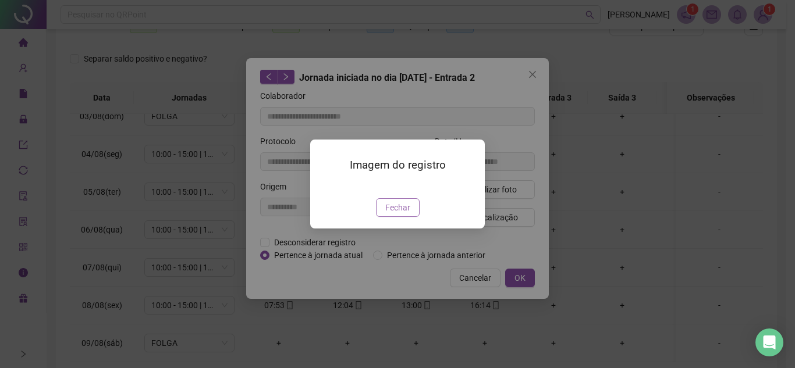
click at [400, 214] on span "Fechar" at bounding box center [397, 207] width 25 height 13
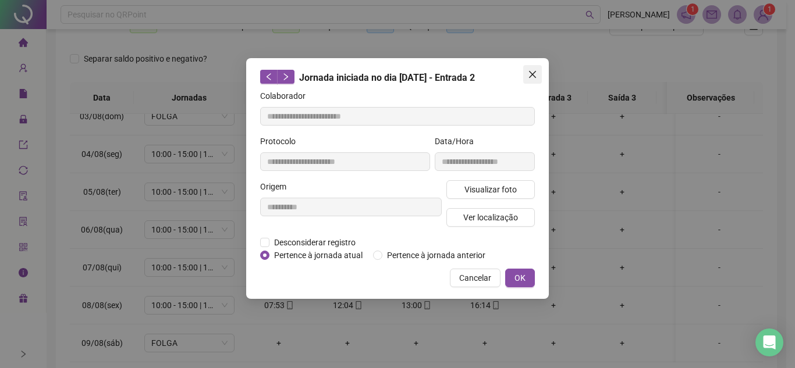
click at [537, 72] on span "Close" at bounding box center [532, 74] width 19 height 9
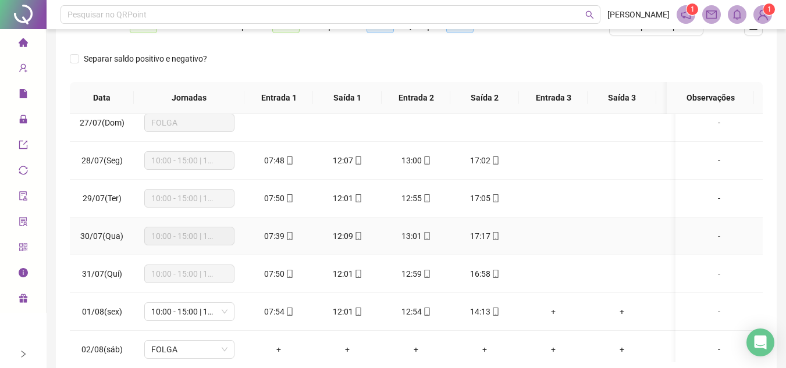
scroll to position [104, 0]
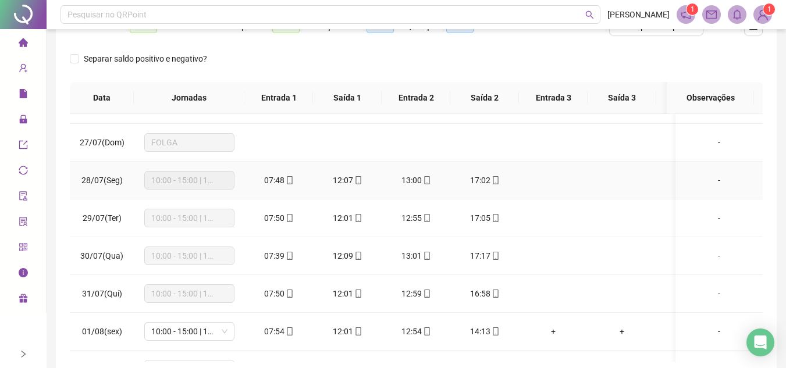
click at [429, 177] on icon "mobile" at bounding box center [427, 180] width 8 height 8
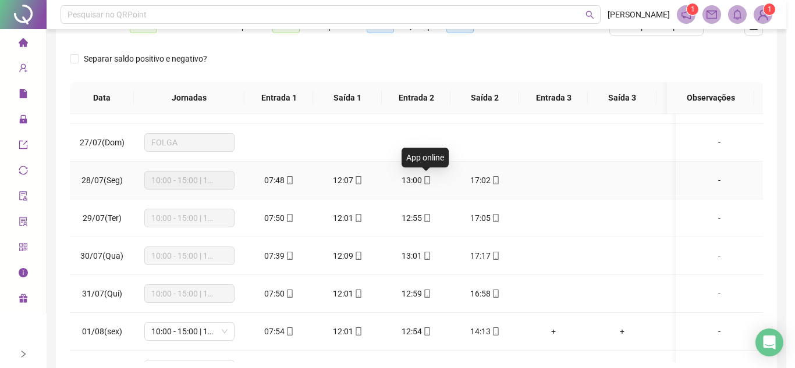
type input "**********"
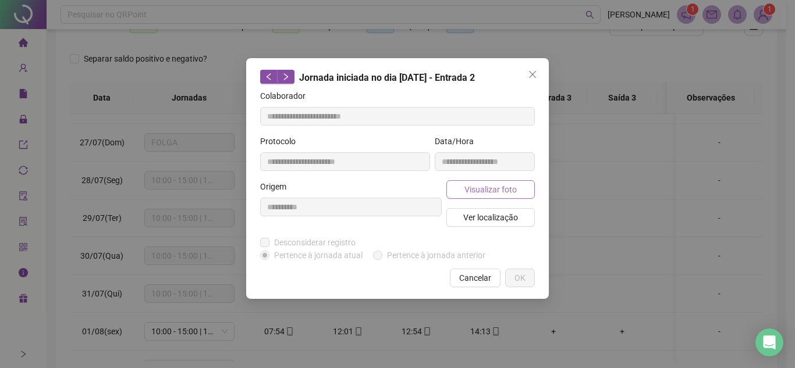
click at [475, 193] on span "Visualizar foto" at bounding box center [490, 189] width 52 height 13
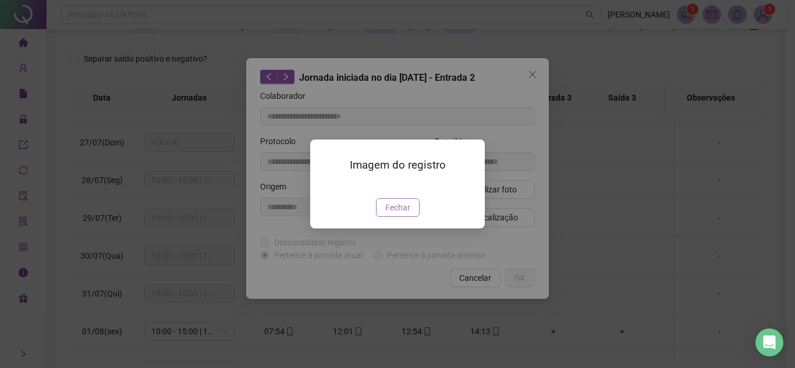
click at [402, 217] on button "Fechar" at bounding box center [398, 207] width 44 height 19
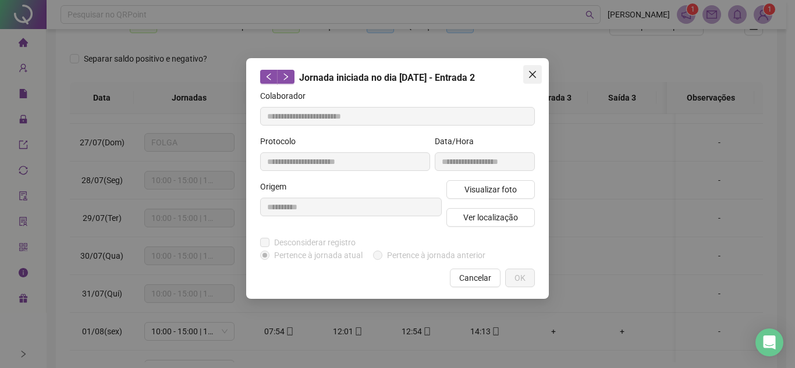
drag, startPoint x: 536, startPoint y: 76, endPoint x: 525, endPoint y: 84, distance: 13.3
click at [535, 76] on icon "close" at bounding box center [532, 74] width 9 height 9
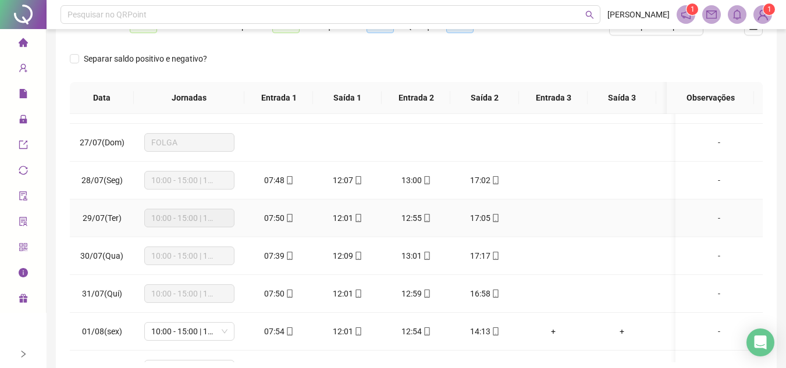
click at [429, 218] on icon "mobile" at bounding box center [427, 218] width 8 height 8
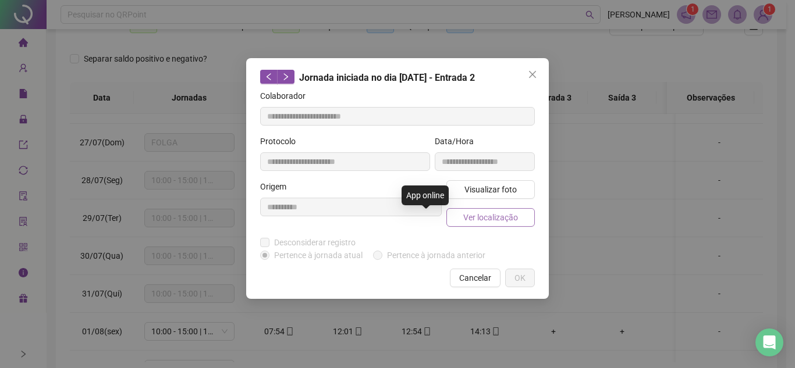
type input "**********"
click at [490, 193] on span "Visualizar foto" at bounding box center [490, 189] width 52 height 13
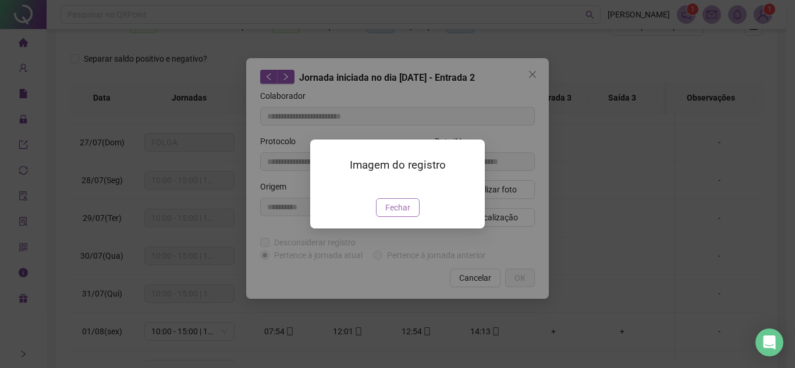
click at [402, 214] on span "Fechar" at bounding box center [397, 207] width 25 height 13
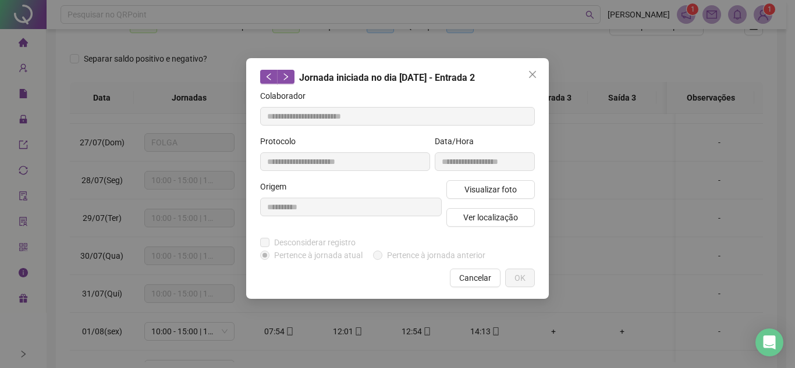
click at [534, 77] on icon "close" at bounding box center [532, 74] width 9 height 9
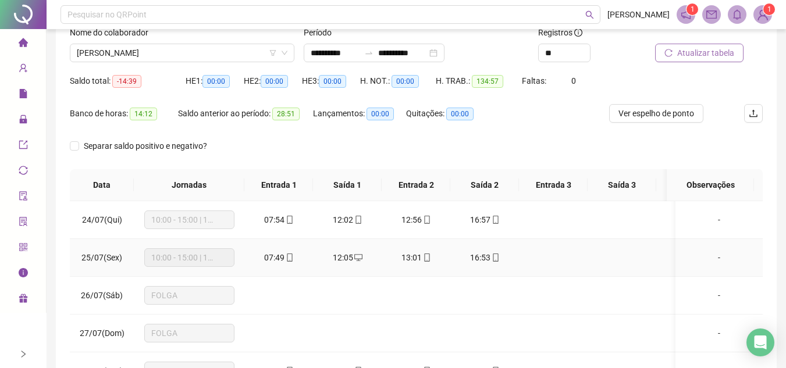
scroll to position [0, 0]
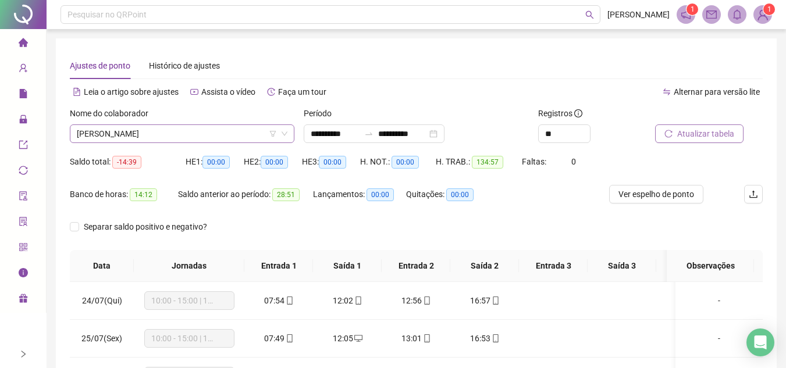
click at [228, 140] on span "[PERSON_NAME]" at bounding box center [182, 133] width 211 height 17
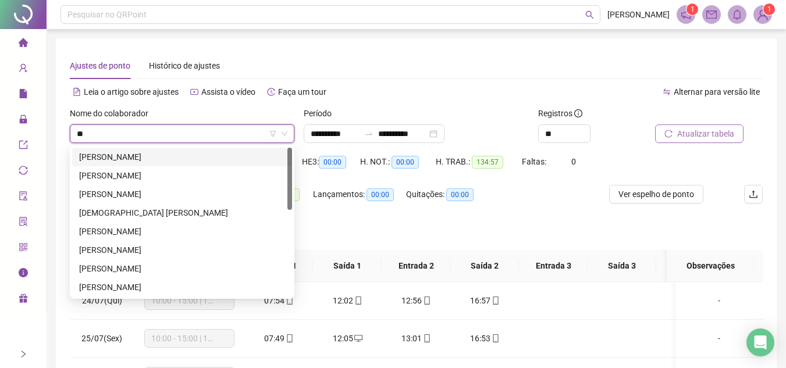
type input "*"
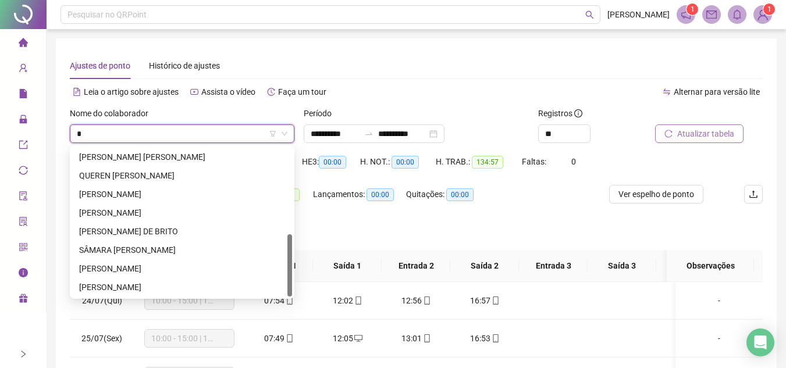
scroll to position [410, 0]
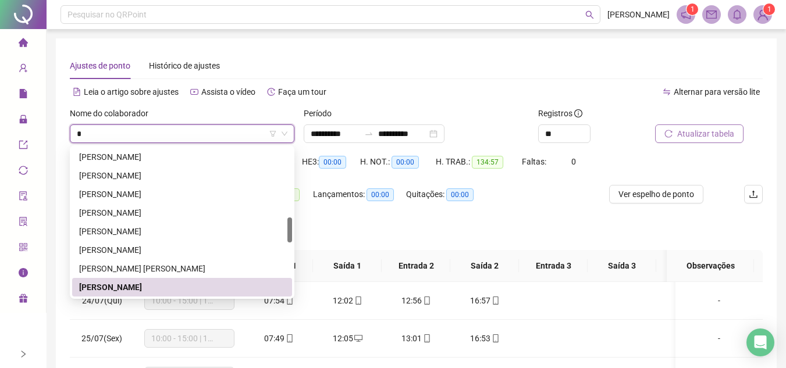
type input "**"
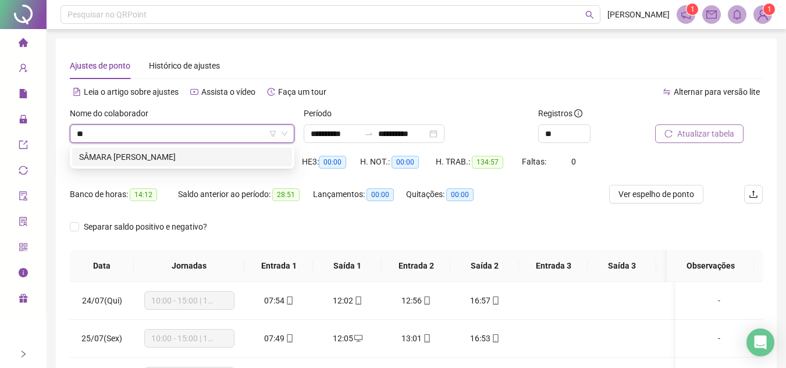
click at [141, 159] on div "SÂMARA [PERSON_NAME]" at bounding box center [182, 157] width 206 height 13
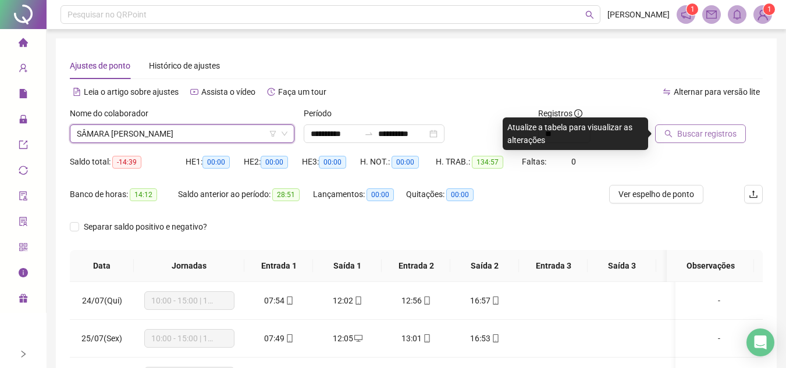
click at [711, 140] on button "Buscar registros" at bounding box center [700, 134] width 91 height 19
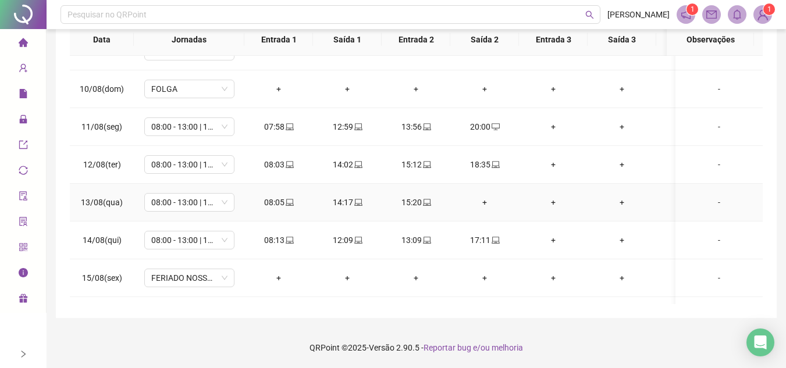
scroll to position [233, 0]
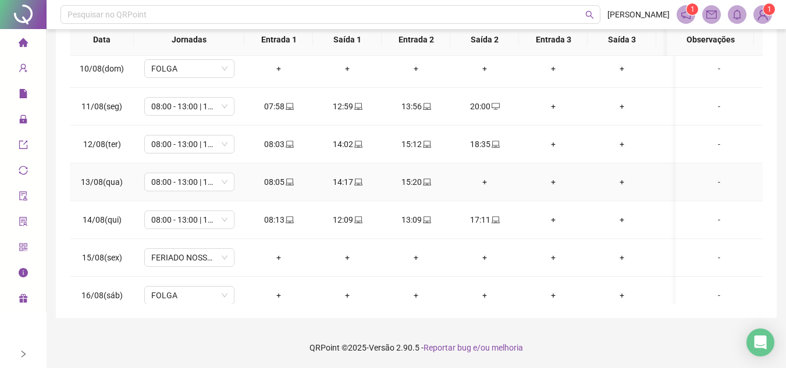
click at [489, 180] on div "+" at bounding box center [485, 182] width 50 height 13
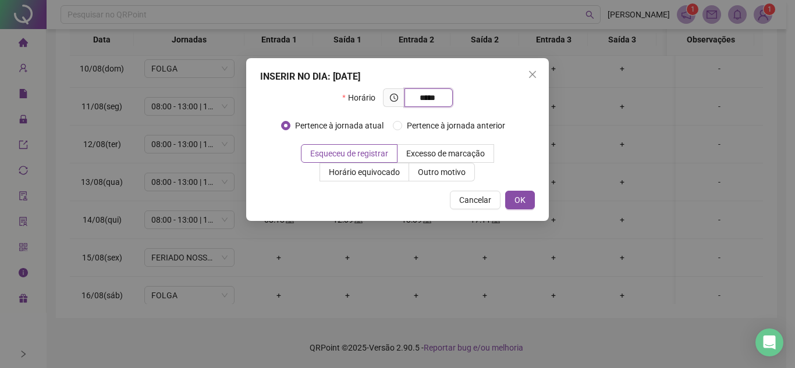
type input "*****"
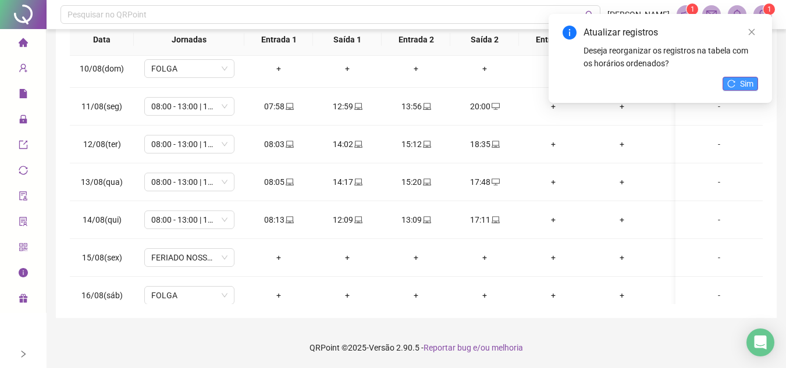
click at [734, 83] on icon "reload" at bounding box center [731, 84] width 8 height 8
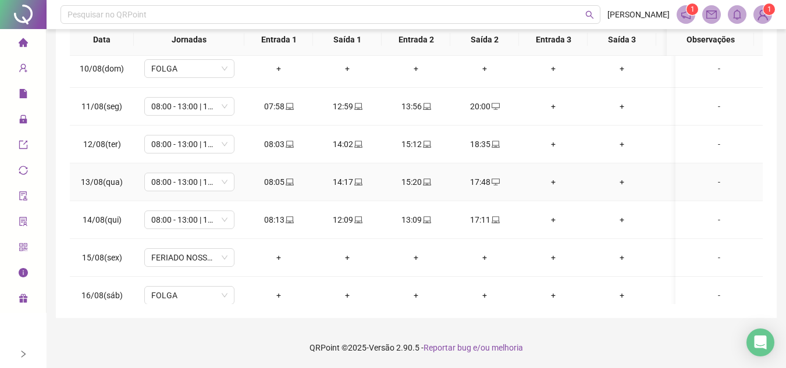
click at [362, 179] on div "14:17" at bounding box center [347, 182] width 50 height 13
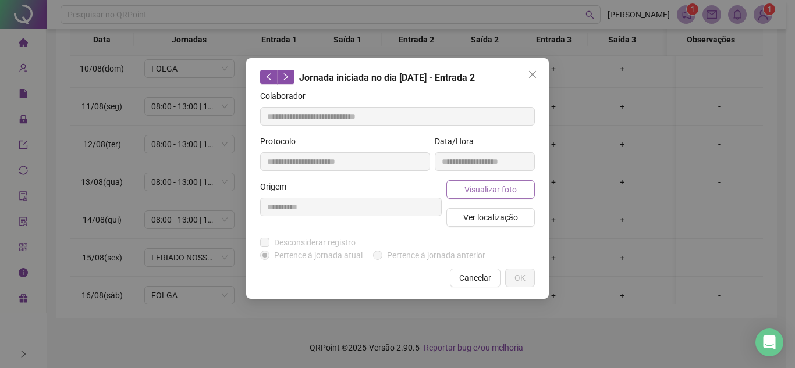
type input "**********"
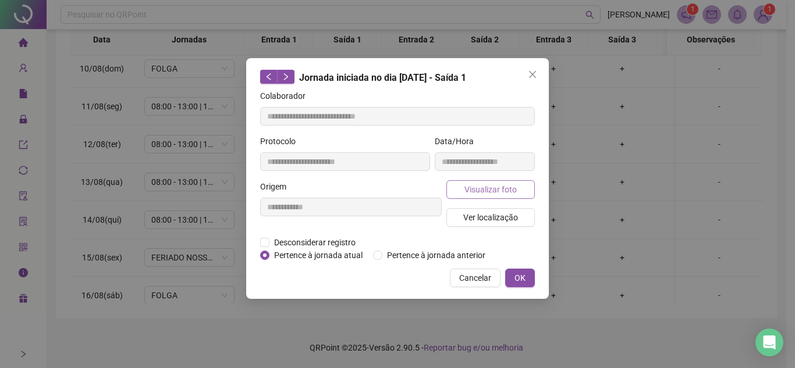
click at [492, 188] on span "Visualizar foto" at bounding box center [490, 189] width 52 height 13
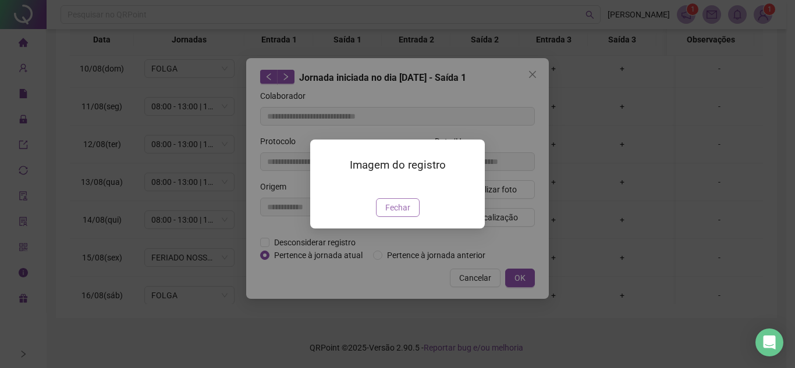
click at [403, 214] on span "Fechar" at bounding box center [397, 207] width 25 height 13
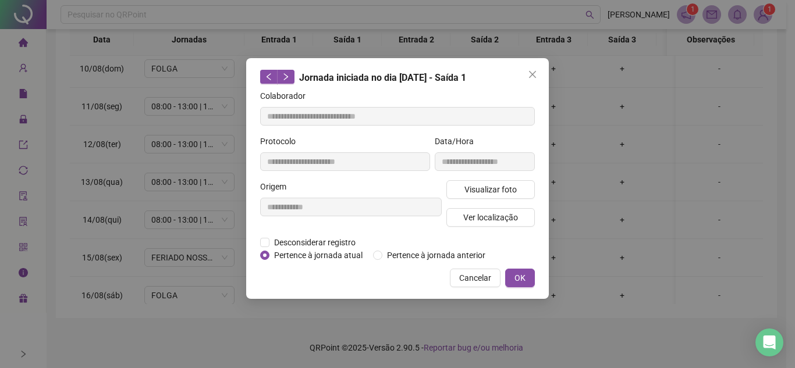
click at [530, 72] on icon "close" at bounding box center [532, 74] width 9 height 9
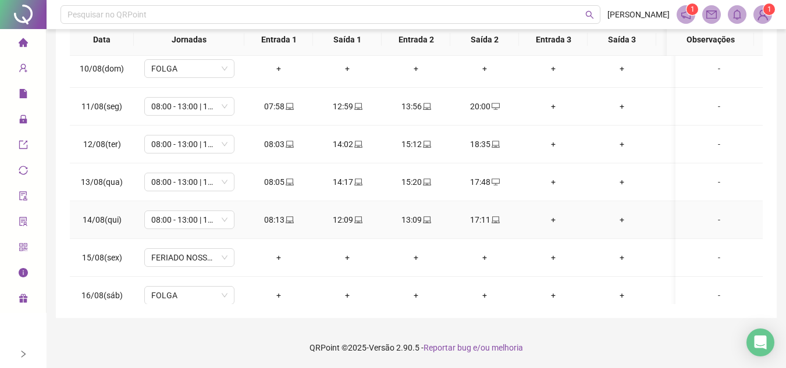
click at [495, 221] on icon "laptop" at bounding box center [496, 220] width 8 height 8
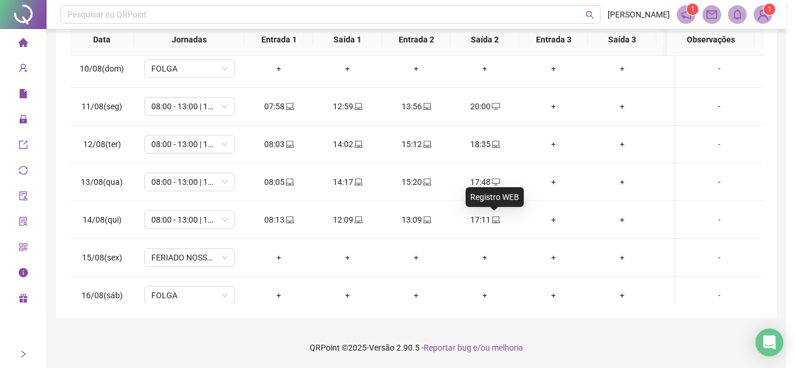
type input "**********"
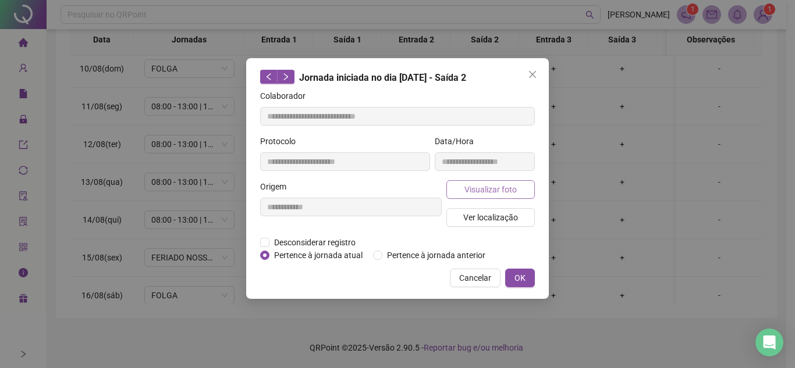
click at [502, 183] on span "Visualizar foto" at bounding box center [490, 189] width 52 height 13
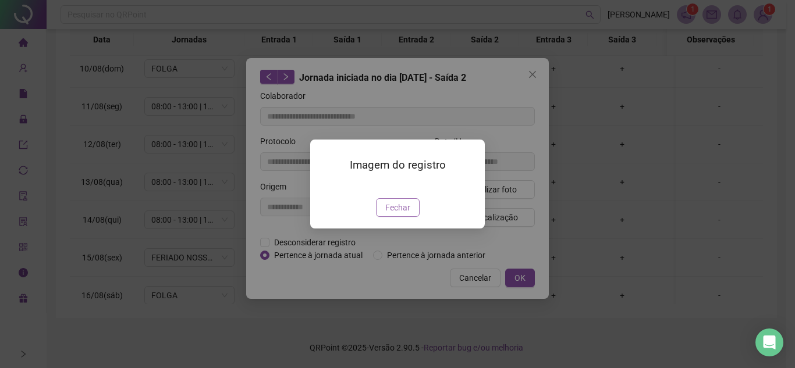
click at [395, 214] on span "Fechar" at bounding box center [397, 207] width 25 height 13
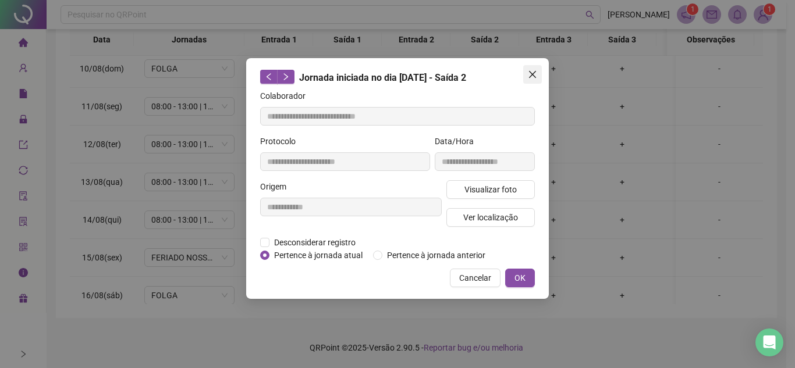
click at [536, 74] on icon "close" at bounding box center [532, 74] width 9 height 9
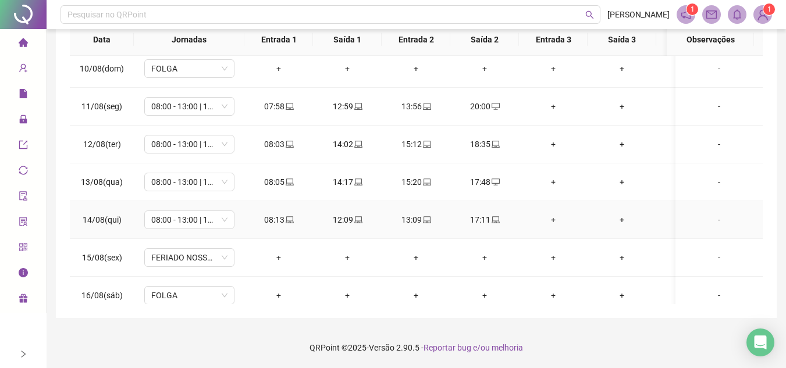
click at [423, 216] on icon "laptop" at bounding box center [427, 220] width 8 height 8
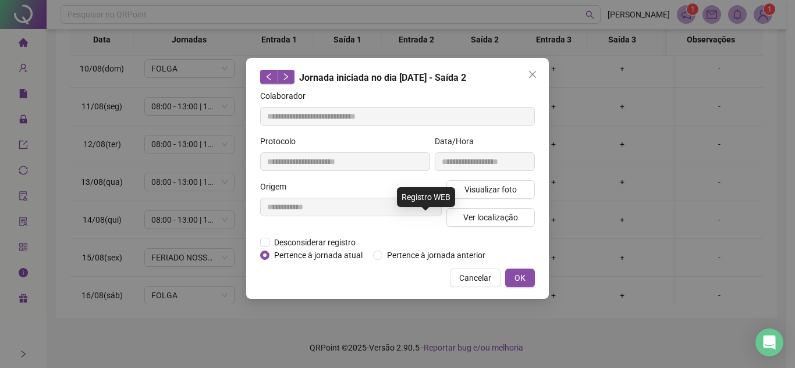
type input "**********"
click at [496, 193] on span "Visualizar foto" at bounding box center [490, 189] width 52 height 13
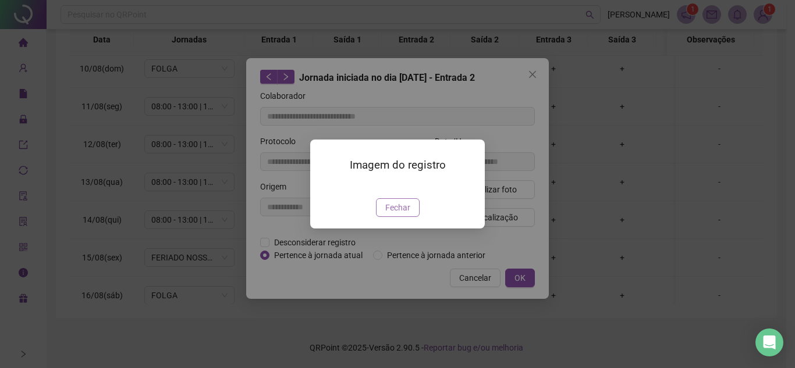
click at [412, 217] on button "Fechar" at bounding box center [398, 207] width 44 height 19
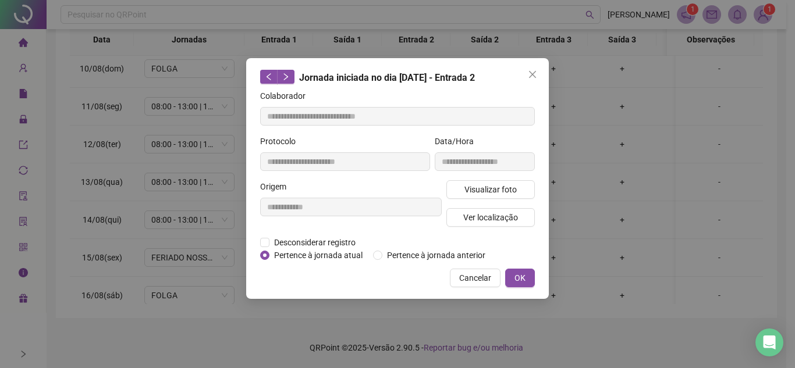
click at [534, 70] on icon "close" at bounding box center [532, 74] width 9 height 9
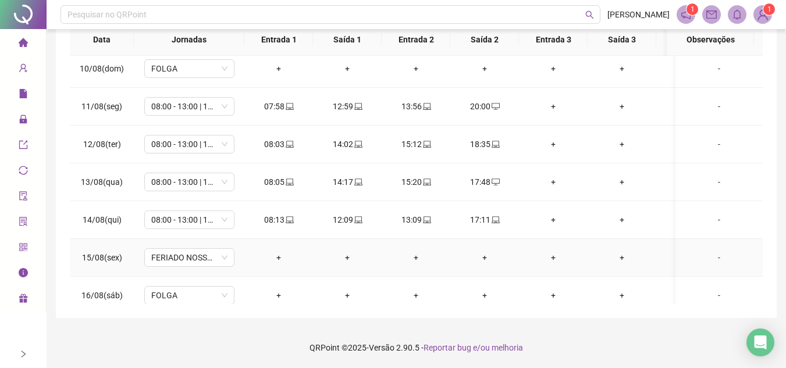
scroll to position [328, 0]
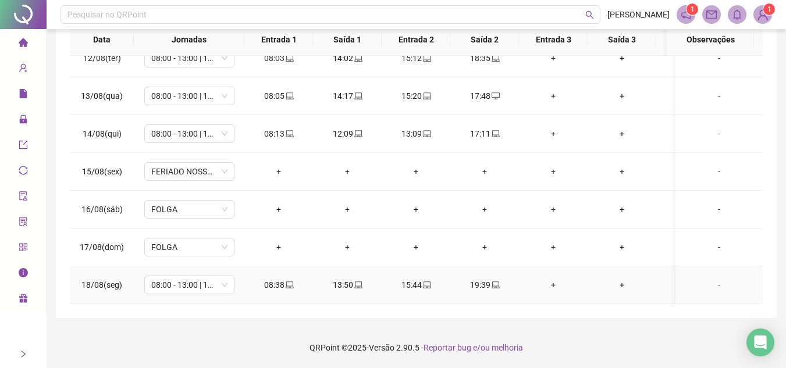
click at [497, 281] on icon "laptop" at bounding box center [496, 285] width 8 height 8
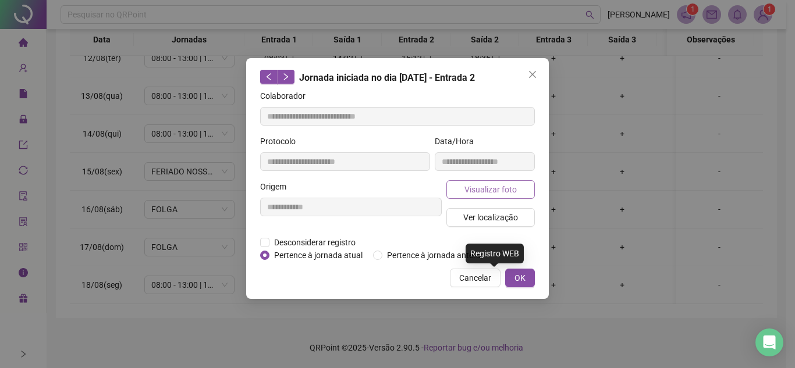
type input "**********"
click at [500, 182] on button "Visualizar foto" at bounding box center [490, 189] width 88 height 19
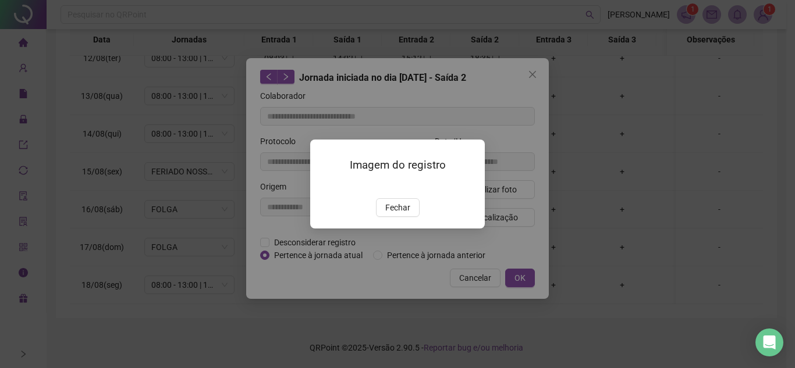
drag, startPoint x: 406, startPoint y: 256, endPoint x: 443, endPoint y: 225, distance: 48.4
click at [404, 214] on span "Fechar" at bounding box center [397, 207] width 25 height 13
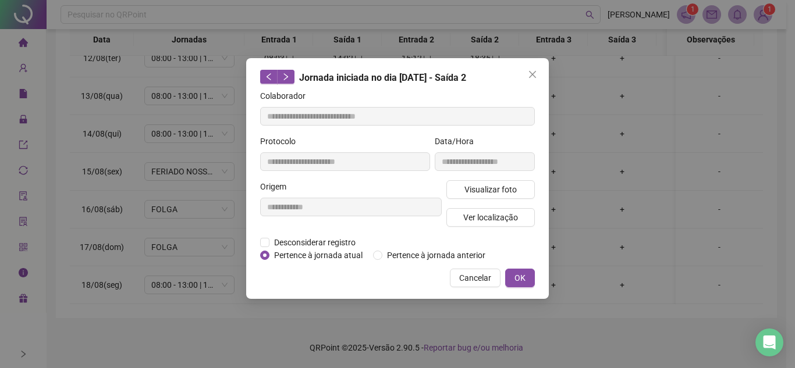
drag, startPoint x: 534, startPoint y: 72, endPoint x: 527, endPoint y: 80, distance: 11.1
click at [534, 72] on icon "close" at bounding box center [532, 74] width 9 height 9
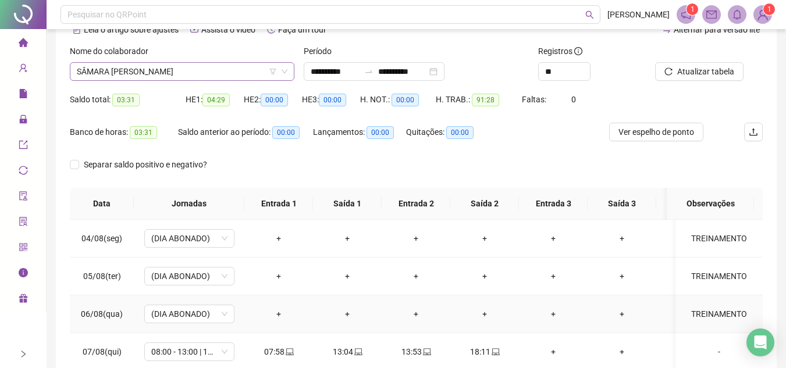
scroll to position [0, 0]
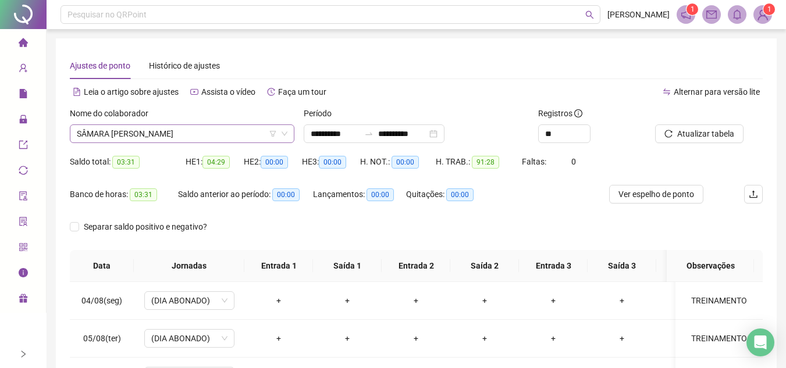
click at [221, 125] on div "Nome do colaborador SÂMARA [PERSON_NAME]" at bounding box center [182, 125] width 225 height 36
click at [218, 130] on span "SÂMARA [PERSON_NAME]" at bounding box center [182, 133] width 211 height 17
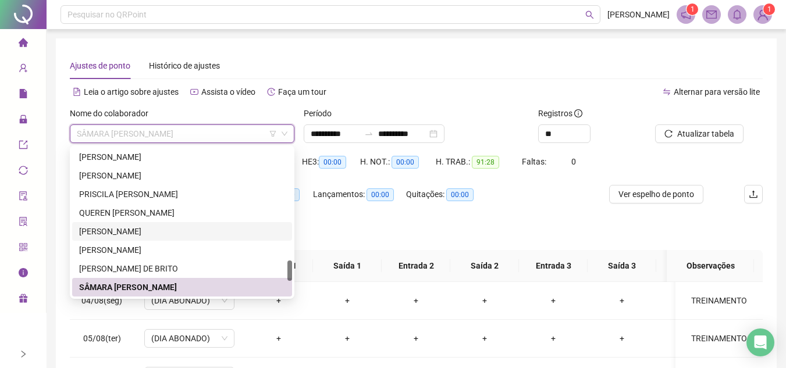
scroll to position [912, 0]
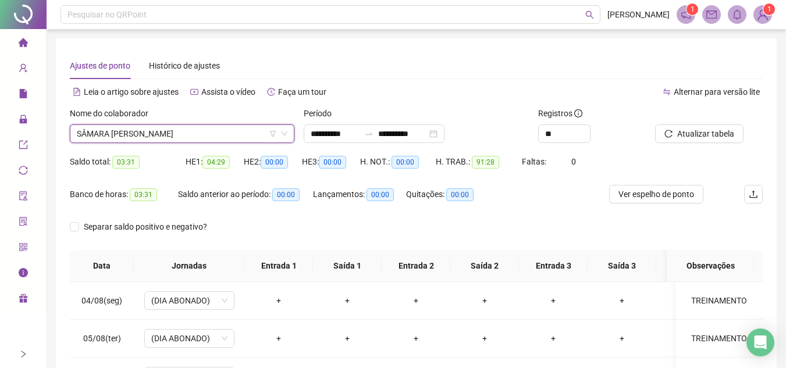
click at [202, 142] on span "SÂMARA [PERSON_NAME]" at bounding box center [182, 133] width 211 height 17
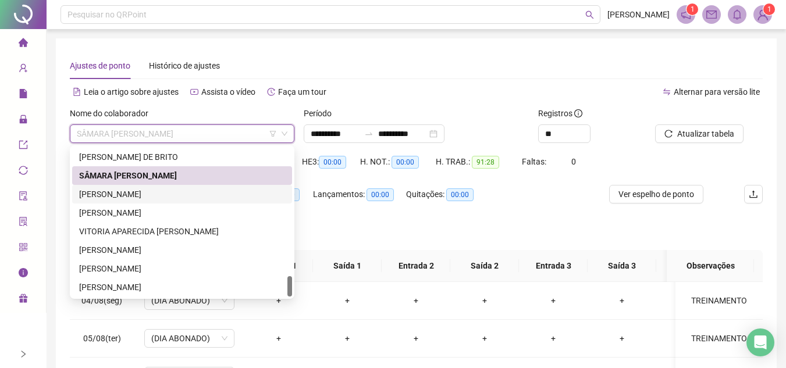
click at [154, 187] on div "[PERSON_NAME]" at bounding box center [182, 194] width 220 height 19
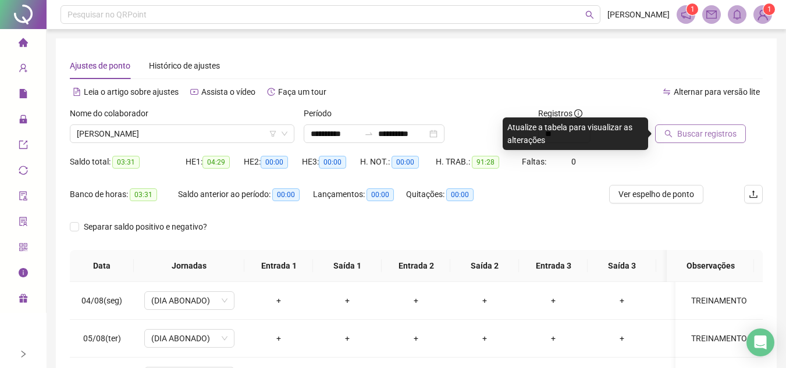
click at [694, 138] on span "Buscar registros" at bounding box center [706, 133] width 59 height 13
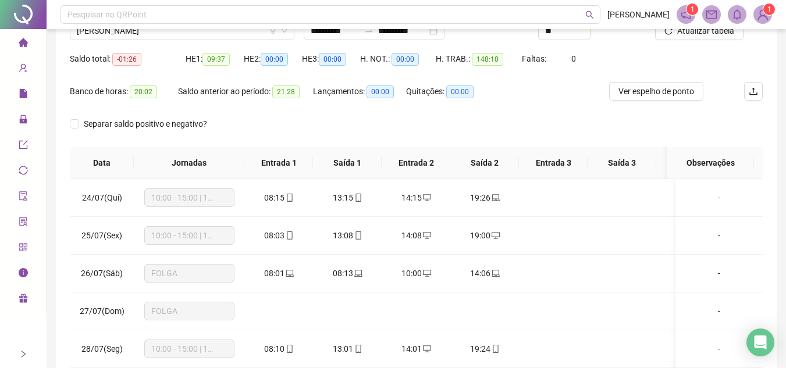
scroll to position [116, 0]
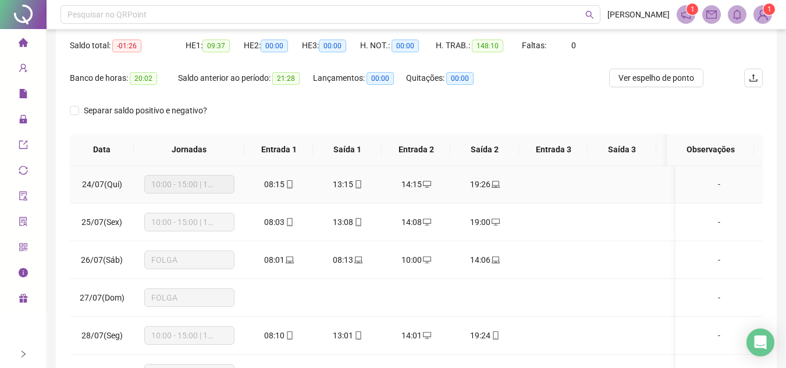
click at [492, 182] on icon "laptop" at bounding box center [496, 184] width 8 height 7
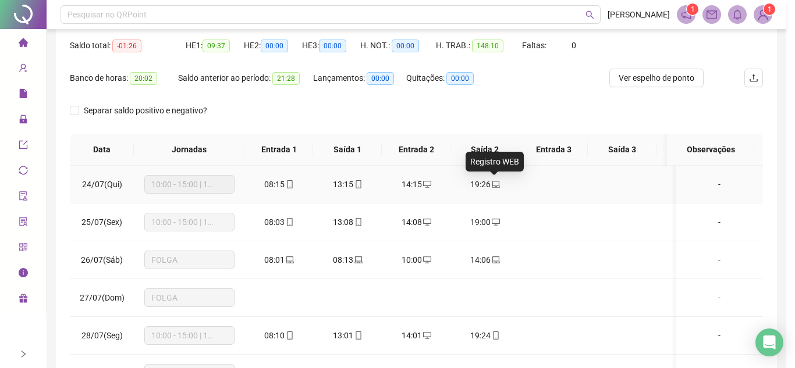
type input "**********"
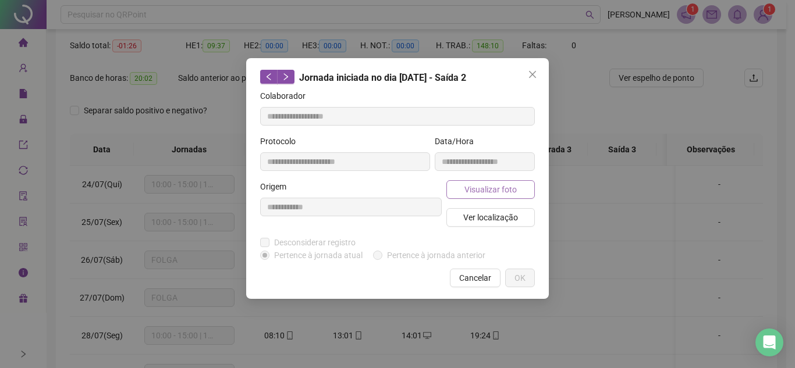
click at [510, 183] on button "Visualizar foto" at bounding box center [490, 189] width 88 height 19
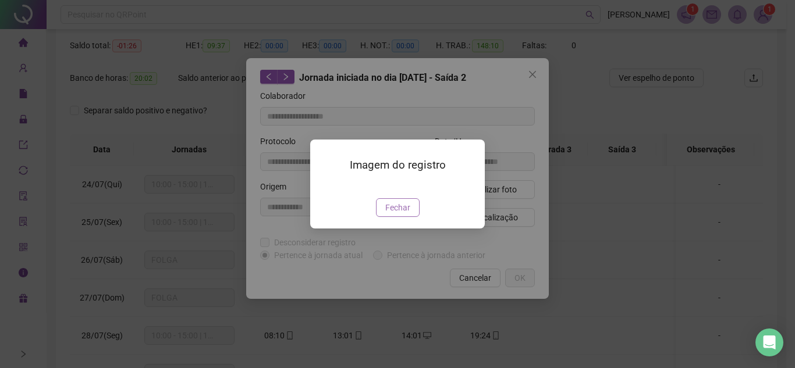
click at [399, 214] on span "Fechar" at bounding box center [397, 207] width 25 height 13
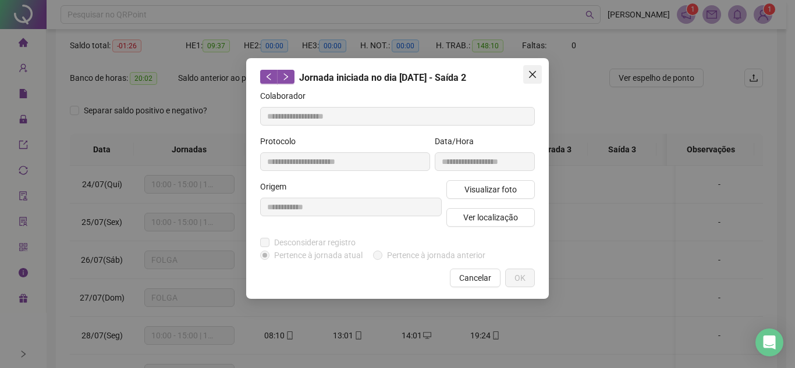
click at [529, 67] on button "Close" at bounding box center [532, 74] width 19 height 19
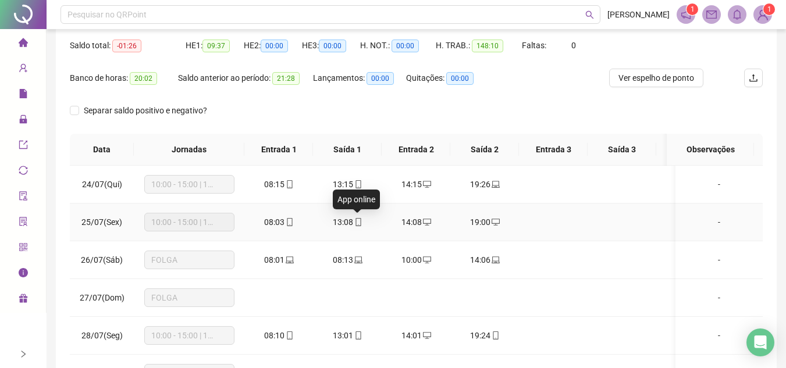
click at [351, 223] on span "13:08" at bounding box center [343, 222] width 20 height 9
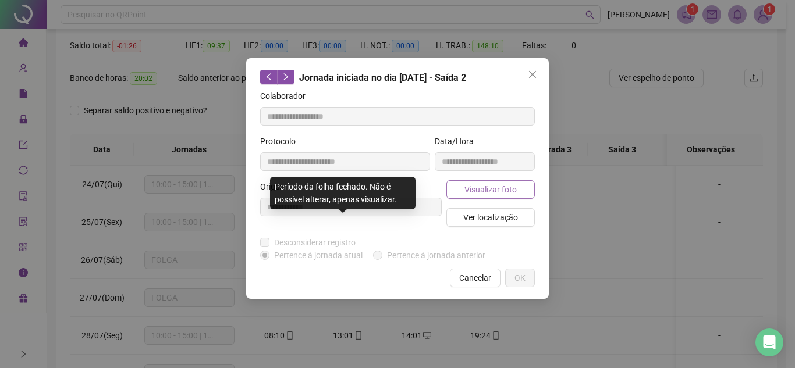
type input "**********"
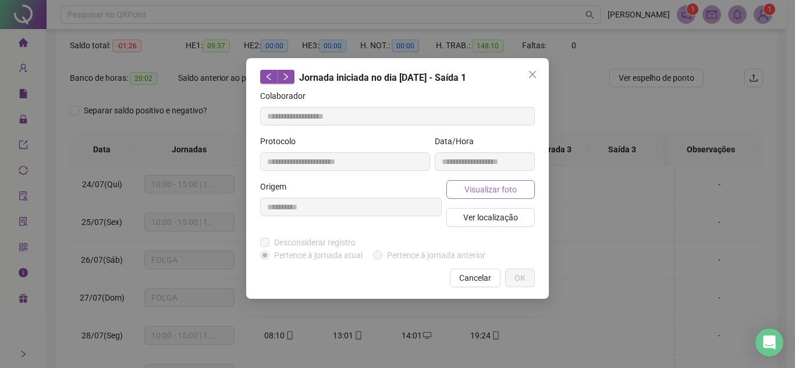
click at [517, 188] on button "Visualizar foto" at bounding box center [490, 189] width 88 height 19
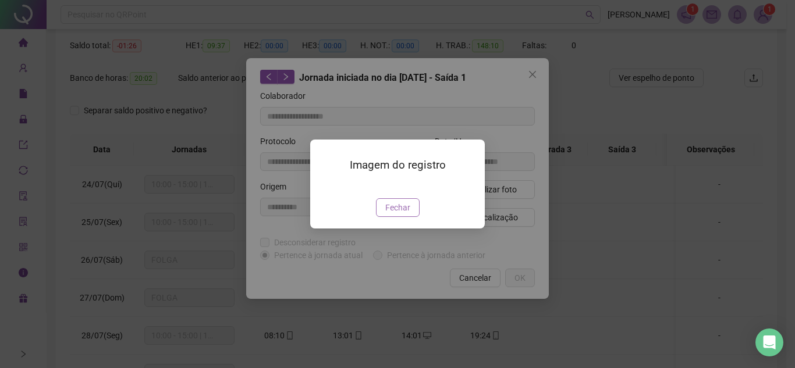
click at [400, 217] on button "Fechar" at bounding box center [398, 207] width 44 height 19
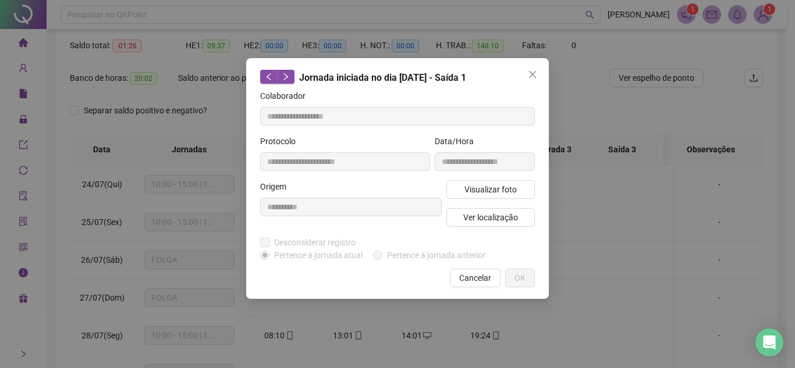
click at [533, 69] on button "Close" at bounding box center [532, 74] width 19 height 19
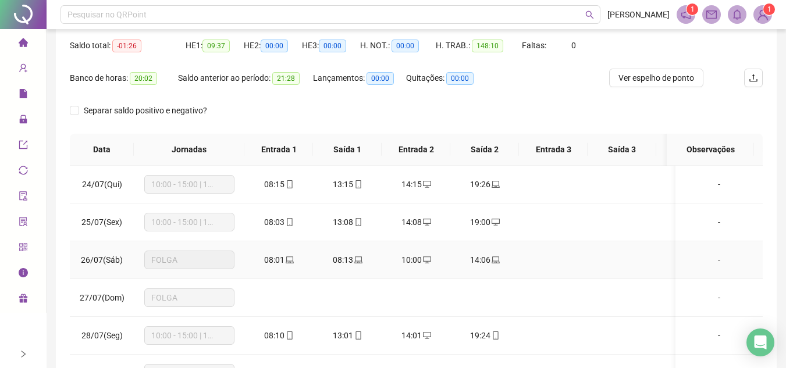
click at [349, 256] on span "08:13" at bounding box center [343, 259] width 20 height 9
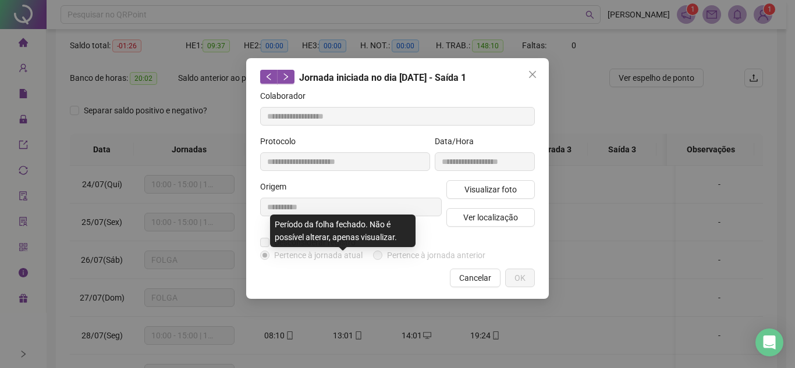
type input "**********"
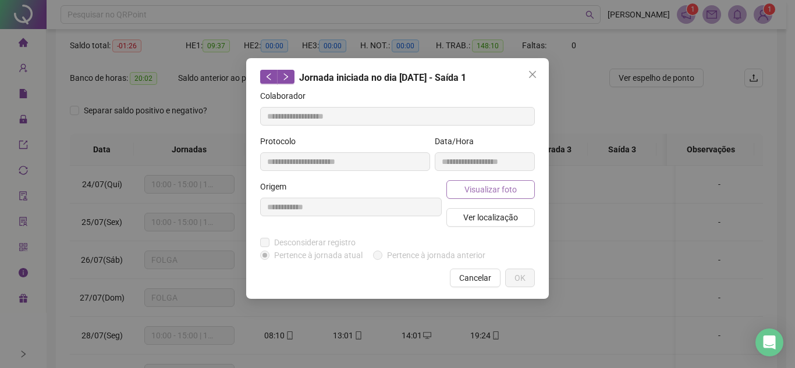
click at [495, 186] on span "Visualizar foto" at bounding box center [490, 189] width 52 height 13
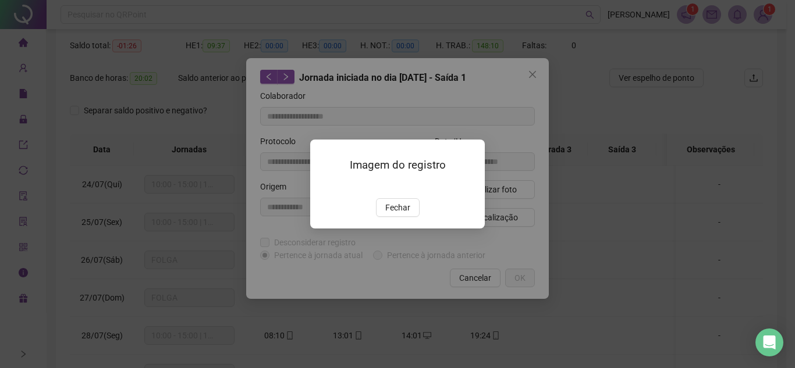
click at [324, 186] on img at bounding box center [324, 186] width 0 height 0
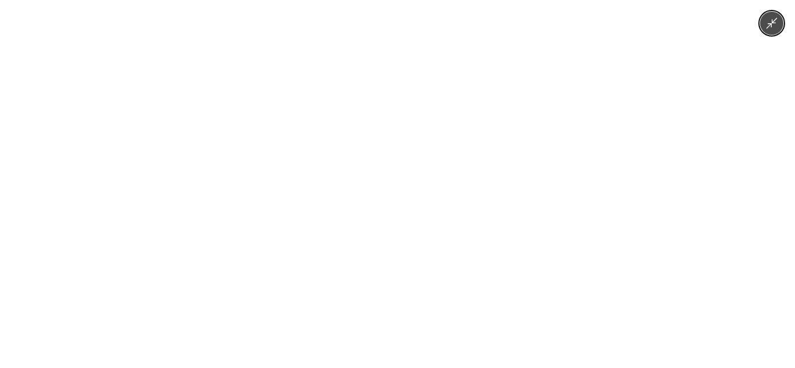
click at [399, 204] on img at bounding box center [398, 184] width 658 height 368
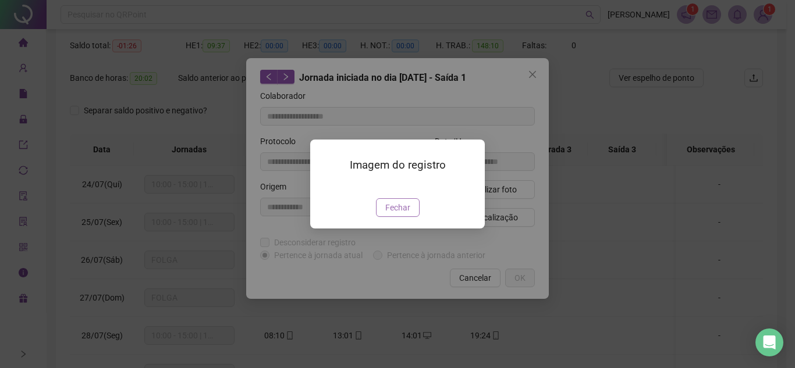
click at [415, 217] on button "Fechar" at bounding box center [398, 207] width 44 height 19
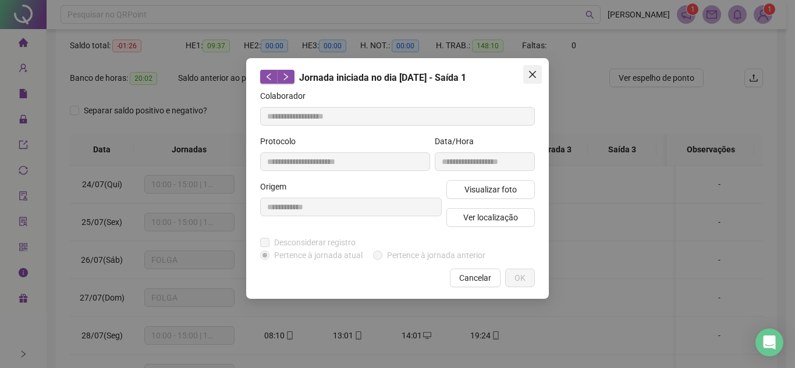
click at [532, 70] on icon "close" at bounding box center [532, 74] width 9 height 9
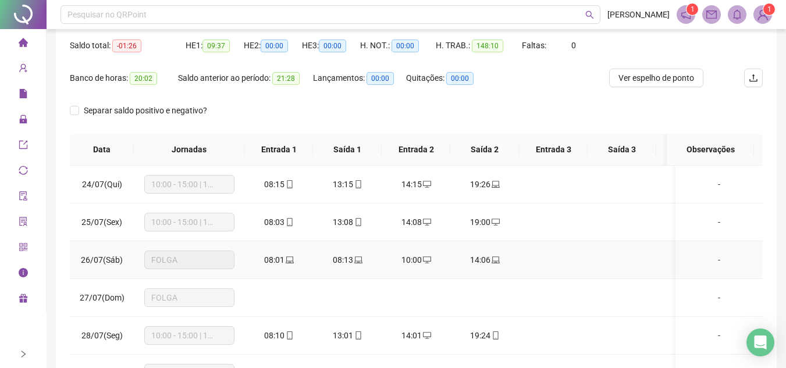
click at [286, 258] on icon "laptop" at bounding box center [290, 260] width 8 height 8
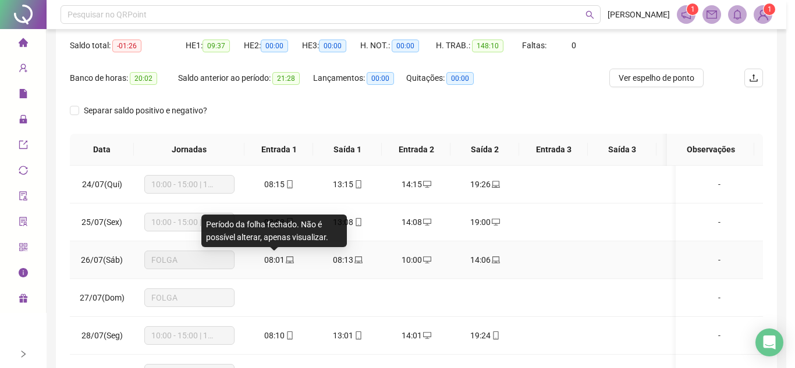
type input "**********"
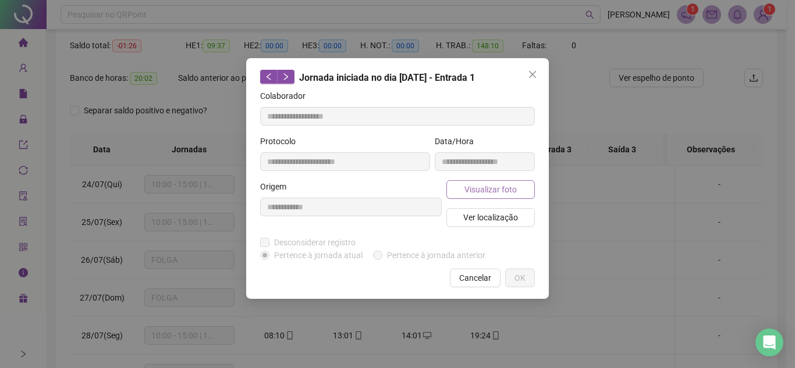
click at [504, 184] on span "Visualizar foto" at bounding box center [490, 189] width 52 height 13
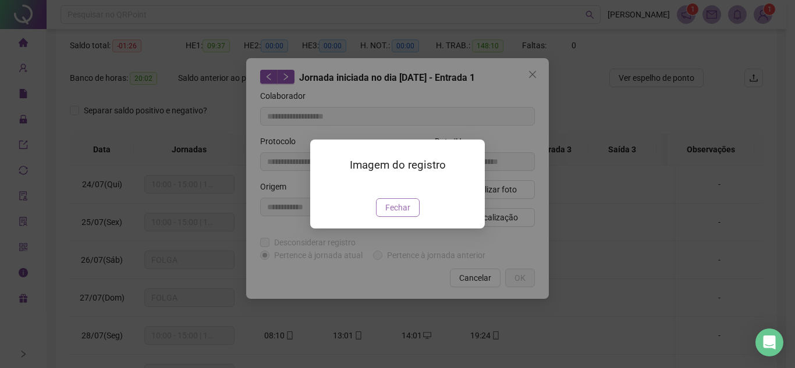
click at [400, 214] on span "Fechar" at bounding box center [397, 207] width 25 height 13
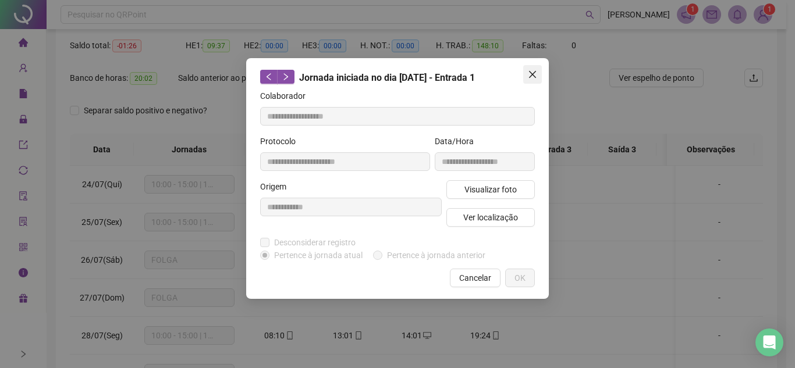
click at [532, 74] on icon "close" at bounding box center [532, 74] width 9 height 9
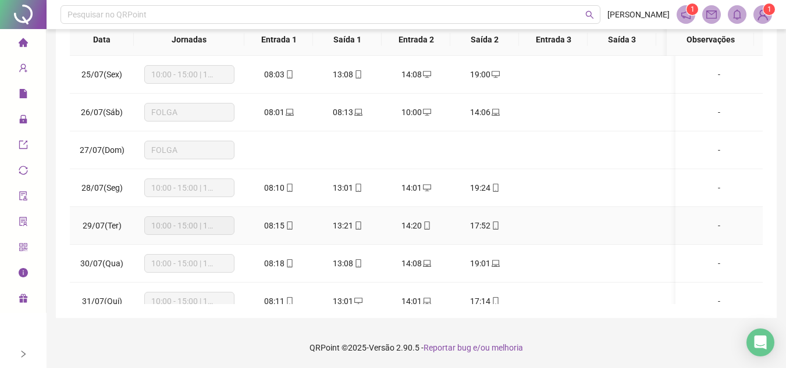
scroll to position [58, 0]
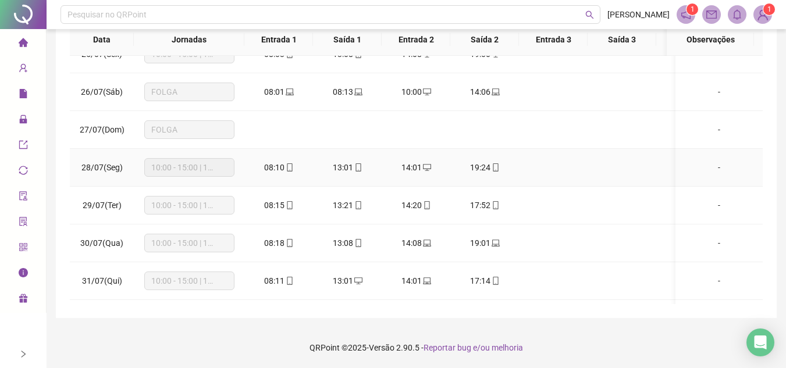
drag, startPoint x: 354, startPoint y: 164, endPoint x: 367, endPoint y: 168, distance: 13.3
click at [354, 164] on icon "mobile" at bounding box center [358, 168] width 8 height 8
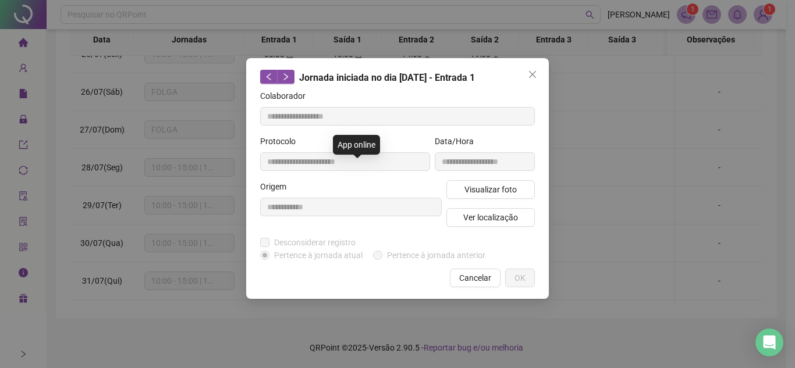
type input "**********"
click at [512, 180] on button "Visualizar foto" at bounding box center [490, 189] width 88 height 19
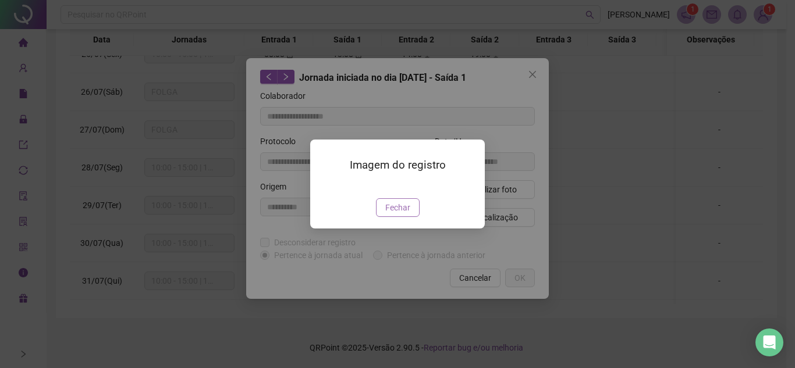
click at [399, 214] on span "Fechar" at bounding box center [397, 207] width 25 height 13
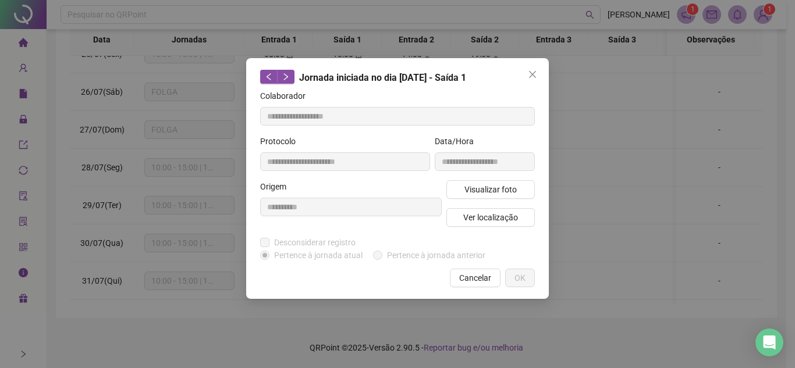
drag, startPoint x: 534, startPoint y: 74, endPoint x: 534, endPoint y: 81, distance: 7.0
click at [534, 75] on icon "close" at bounding box center [532, 74] width 7 height 7
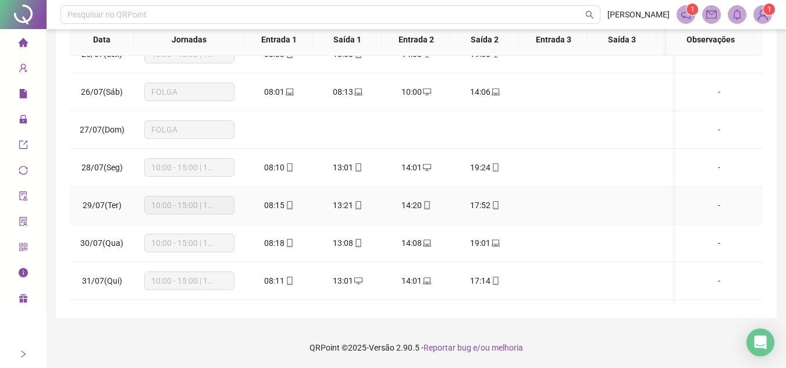
click at [287, 206] on icon "mobile" at bounding box center [289, 205] width 5 height 8
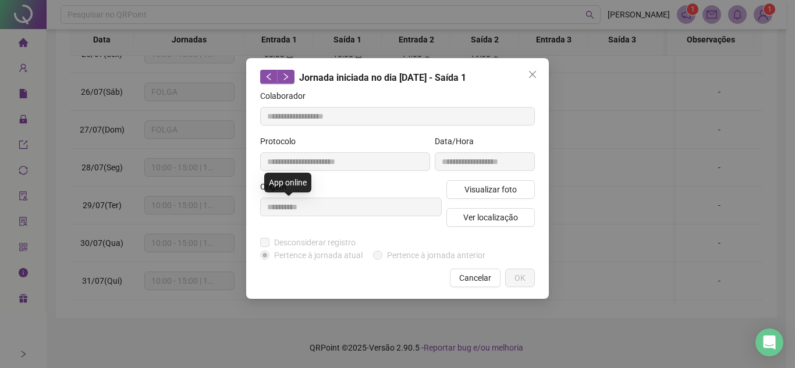
type input "**********"
click at [490, 185] on span "Visualizar foto" at bounding box center [490, 189] width 52 height 13
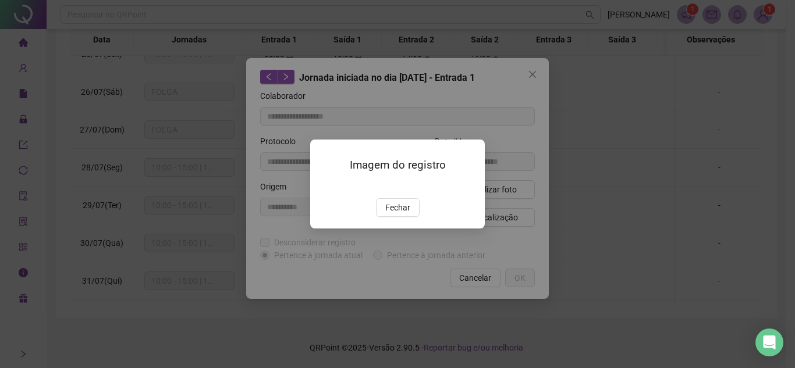
click at [387, 214] on span "Fechar" at bounding box center [397, 207] width 25 height 13
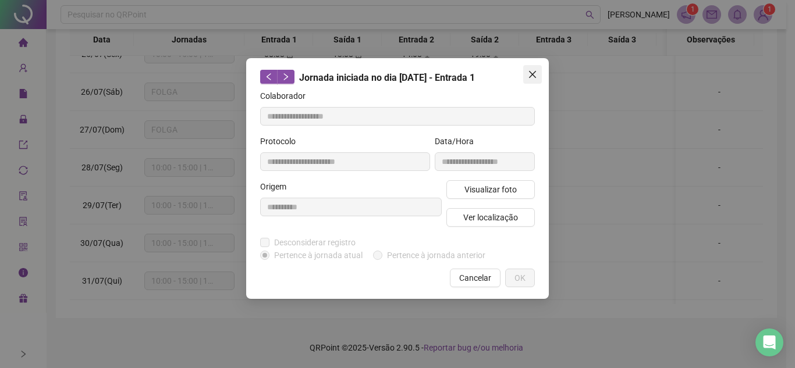
click at [536, 73] on icon "close" at bounding box center [532, 74] width 9 height 9
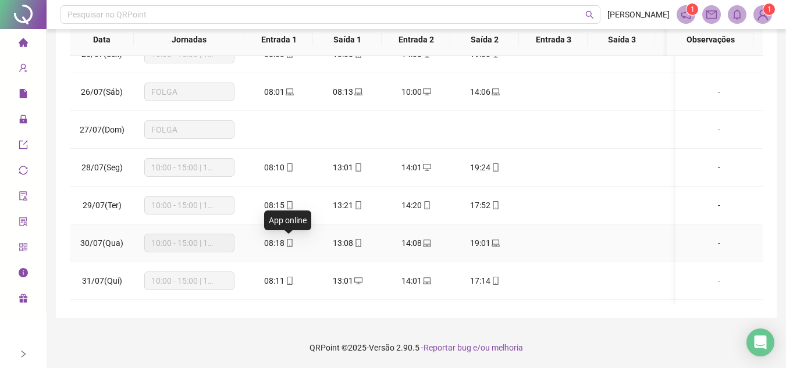
click at [287, 243] on icon "mobile" at bounding box center [289, 243] width 5 height 8
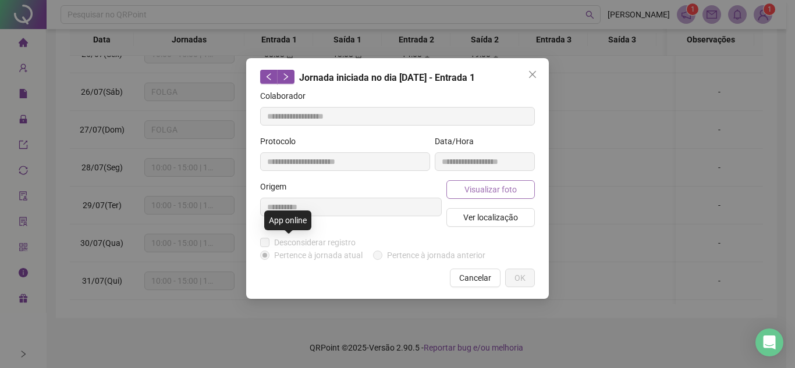
type input "**********"
click at [494, 179] on div "**********" at bounding box center [484, 157] width 105 height 45
click at [485, 191] on span "Visualizar foto" at bounding box center [490, 189] width 52 height 13
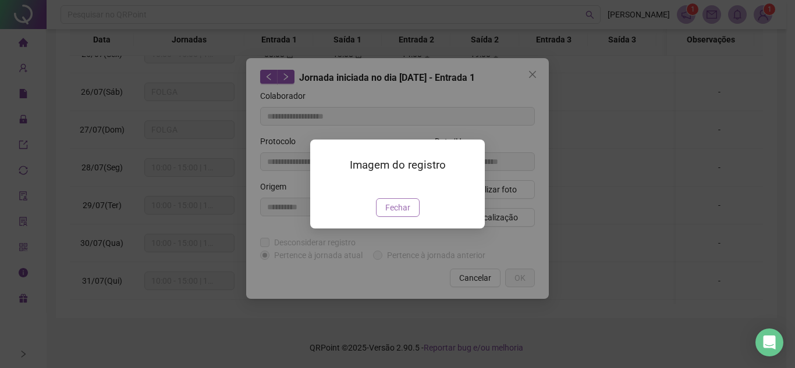
click at [384, 217] on button "Fechar" at bounding box center [398, 207] width 44 height 19
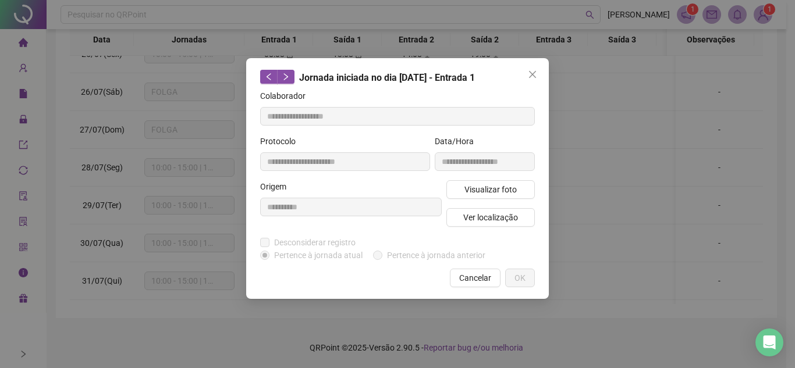
click at [534, 80] on button "Close" at bounding box center [532, 74] width 19 height 19
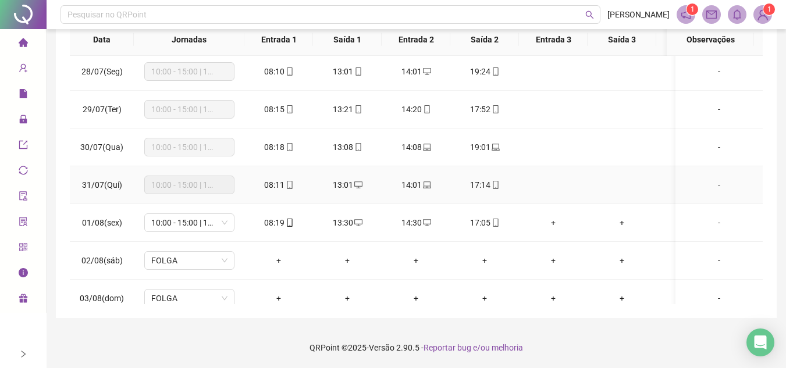
scroll to position [175, 0]
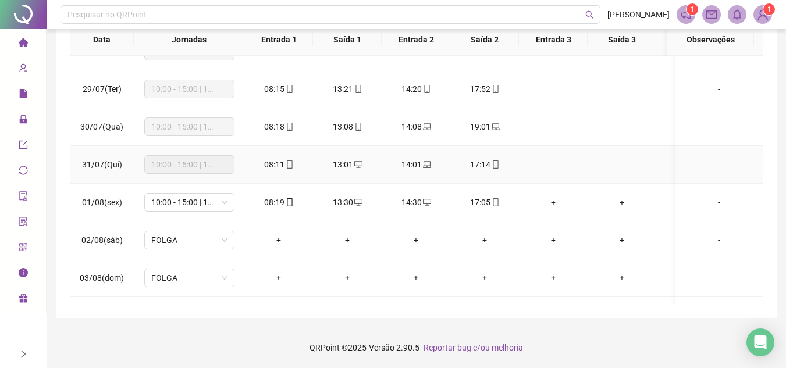
click at [292, 155] on td "08:11" at bounding box center [278, 165] width 69 height 38
click at [292, 203] on icon "mobile" at bounding box center [290, 202] width 8 height 8
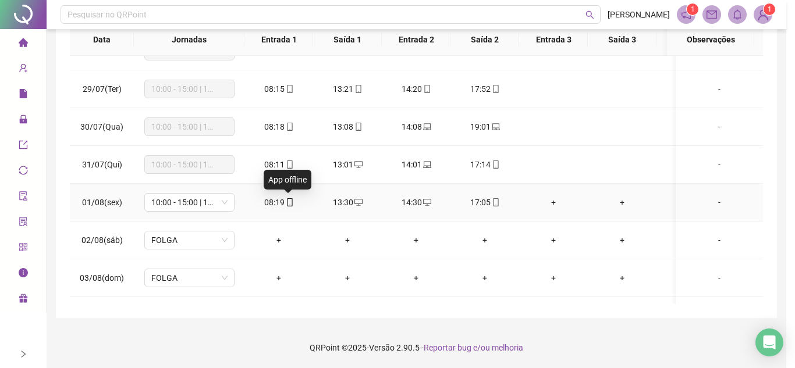
type input "**********"
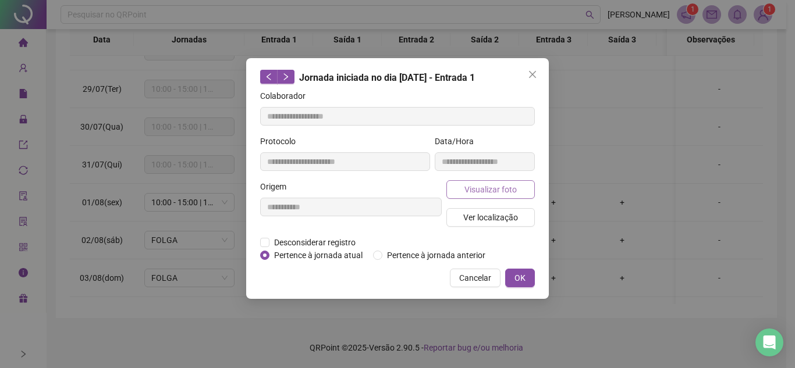
click at [510, 187] on span "Visualizar foto" at bounding box center [490, 189] width 52 height 13
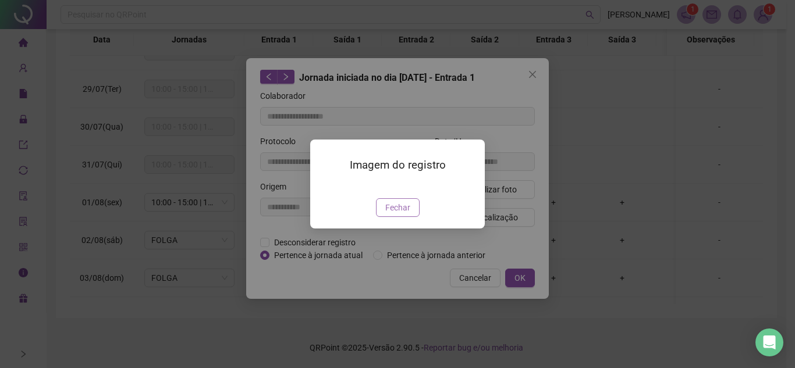
click at [408, 214] on span "Fechar" at bounding box center [397, 207] width 25 height 13
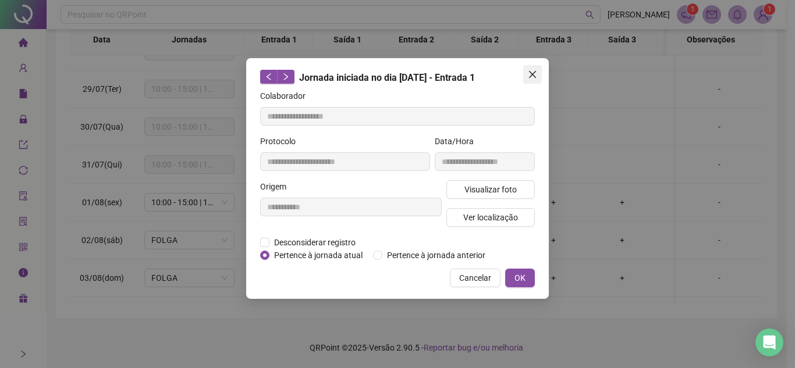
click at [525, 71] on span "Close" at bounding box center [532, 74] width 19 height 9
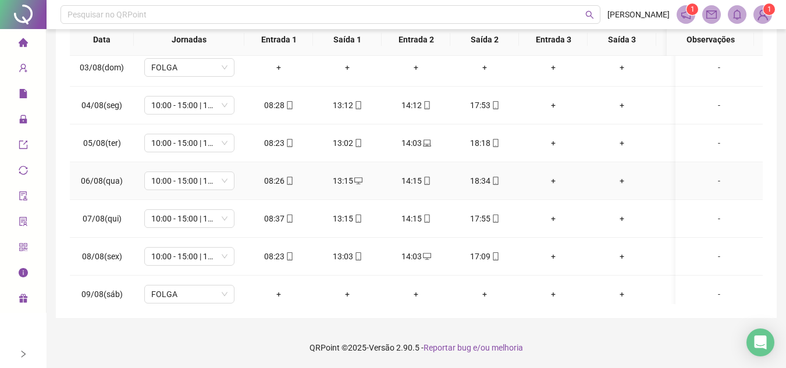
scroll to position [407, 0]
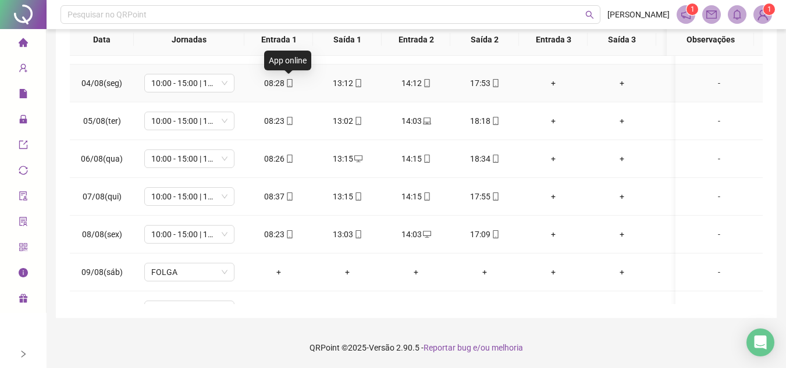
click at [288, 77] on div "08:28" at bounding box center [279, 83] width 50 height 13
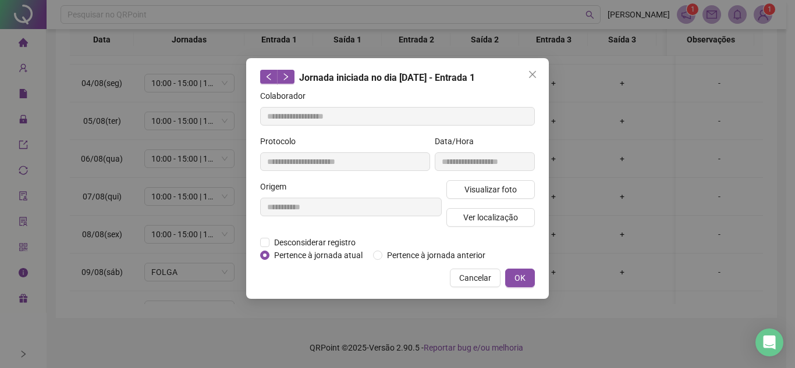
type input "**********"
click at [527, 189] on button "Visualizar foto" at bounding box center [490, 189] width 88 height 19
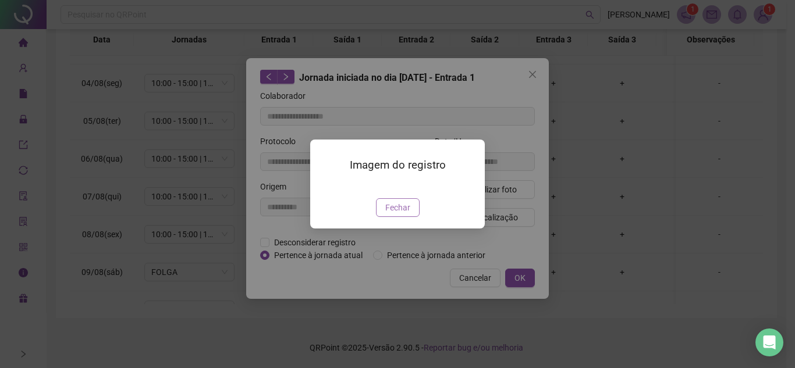
click at [400, 214] on span "Fechar" at bounding box center [397, 207] width 25 height 13
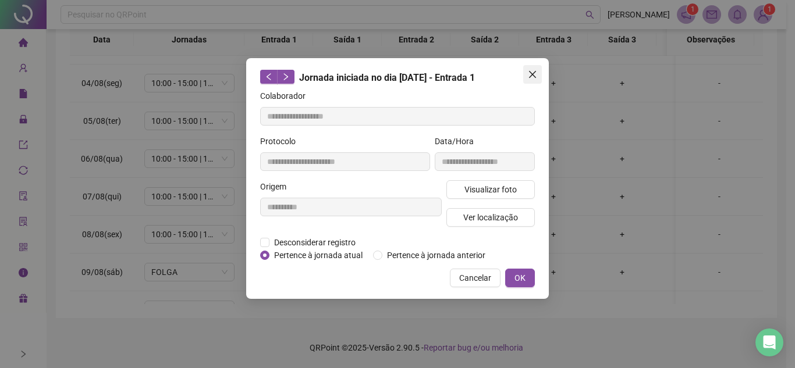
click at [535, 71] on icon "close" at bounding box center [532, 74] width 9 height 9
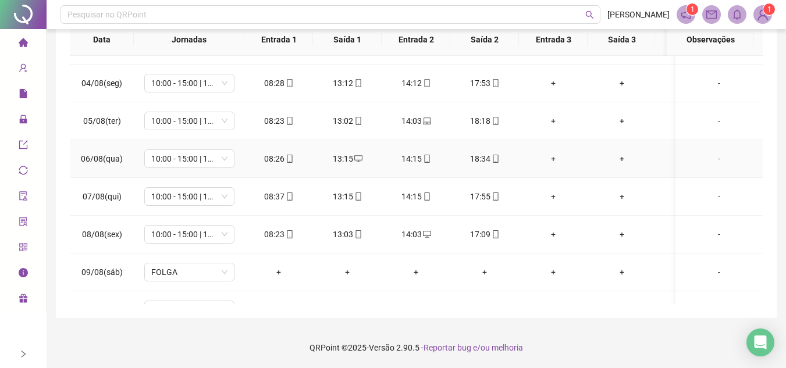
click at [289, 162] on icon "mobile" at bounding box center [290, 159] width 8 height 8
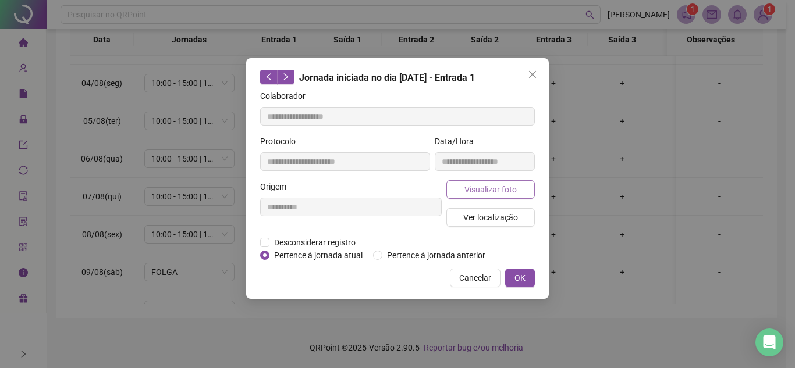
click at [521, 190] on button "Visualizar foto" at bounding box center [490, 189] width 88 height 19
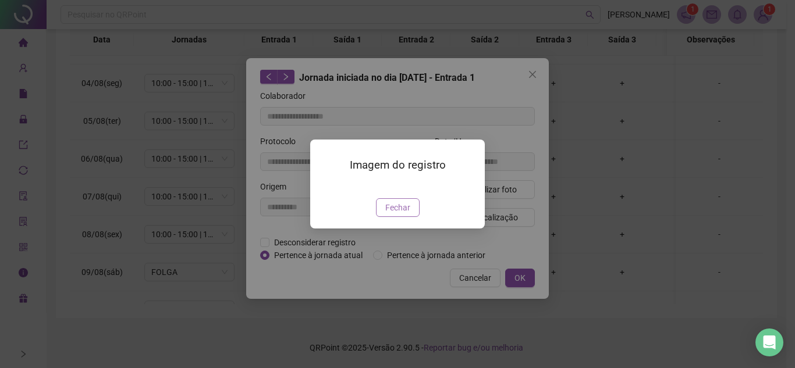
click at [398, 214] on span "Fechar" at bounding box center [397, 207] width 25 height 13
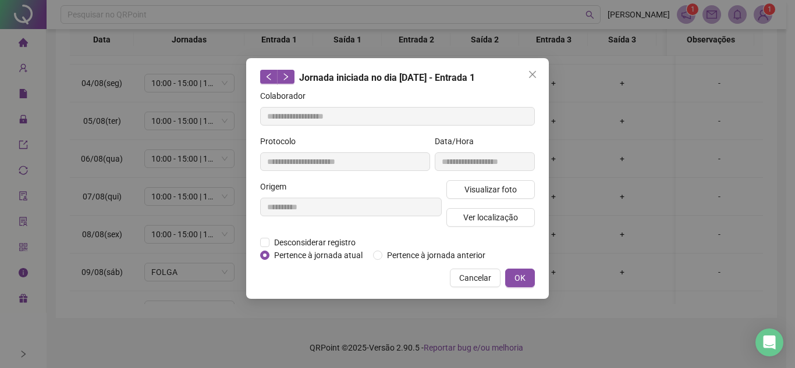
click at [536, 73] on icon "close" at bounding box center [532, 74] width 9 height 9
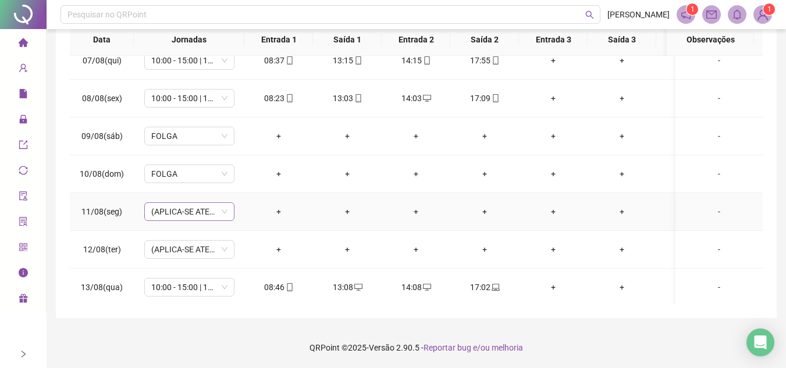
scroll to position [524, 0]
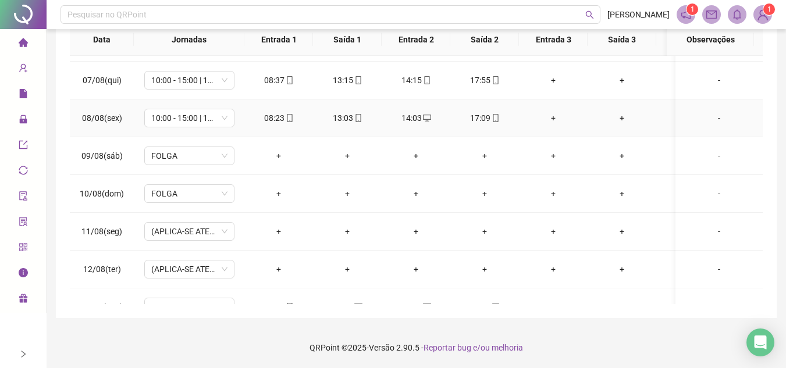
click at [492, 117] on icon "mobile" at bounding box center [496, 118] width 8 height 8
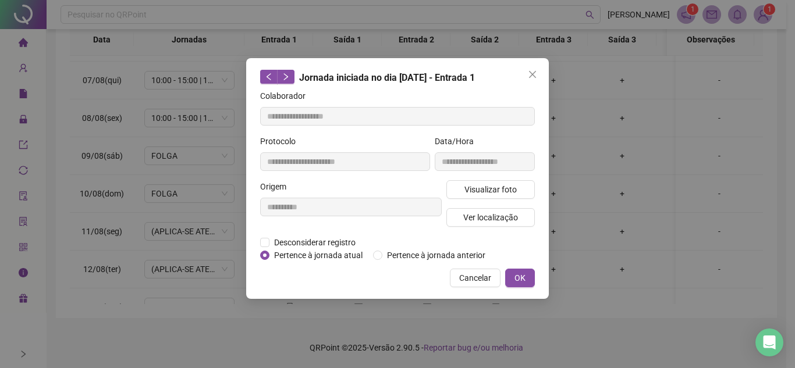
type input "**********"
click at [497, 189] on span "Visualizar foto" at bounding box center [490, 189] width 52 height 13
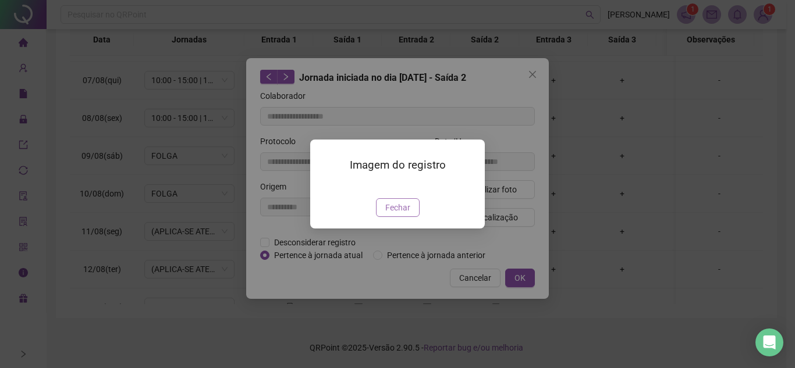
click at [403, 214] on span "Fechar" at bounding box center [397, 207] width 25 height 13
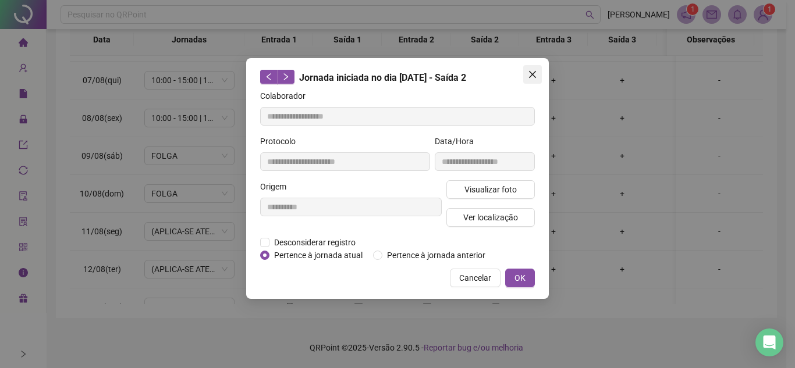
click at [529, 76] on icon "close" at bounding box center [532, 74] width 9 height 9
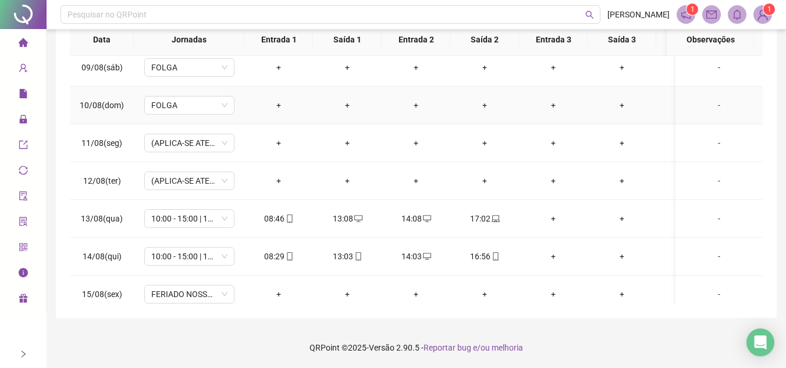
scroll to position [640, 0]
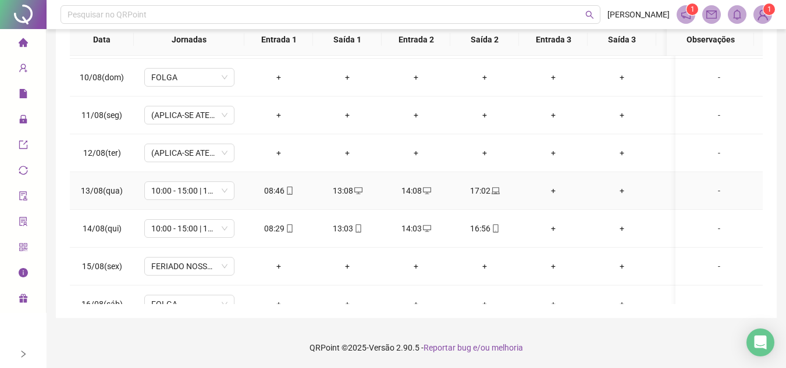
click at [281, 186] on div "08:46" at bounding box center [279, 190] width 50 height 13
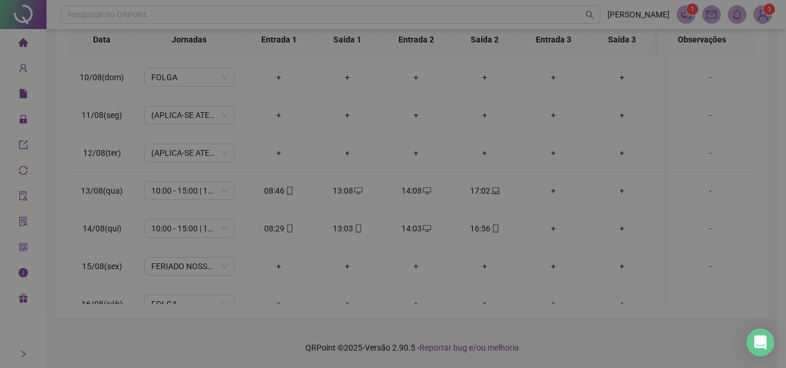
type input "**********"
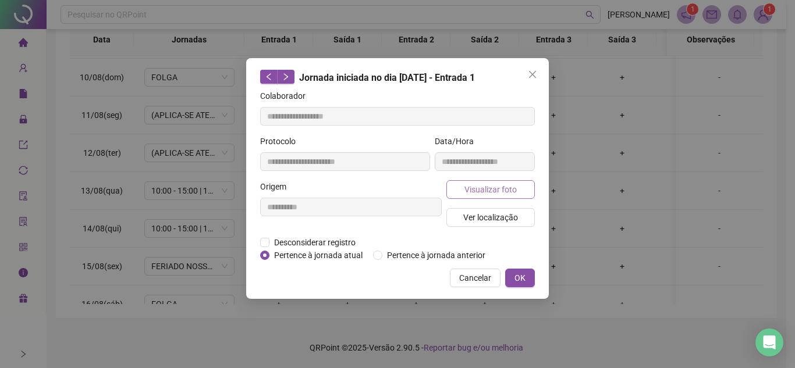
click at [501, 195] on span "Visualizar foto" at bounding box center [490, 189] width 52 height 13
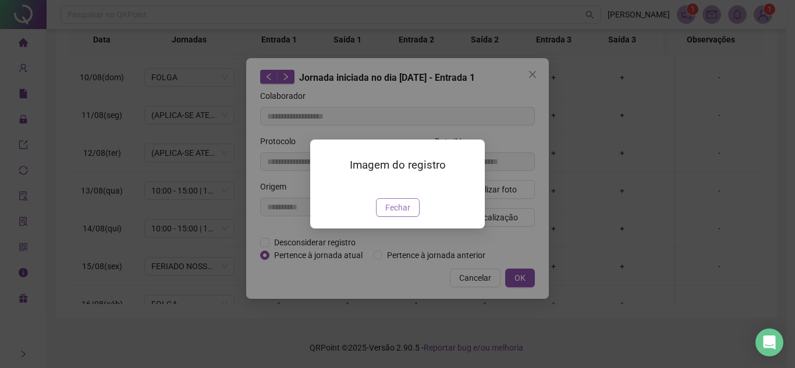
click at [396, 214] on span "Fechar" at bounding box center [397, 207] width 25 height 13
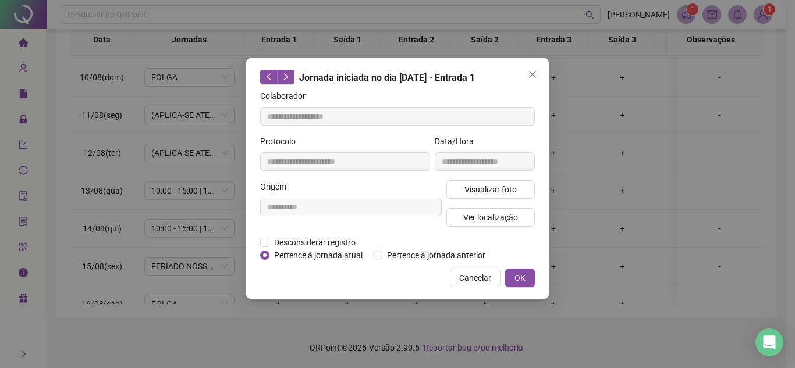
drag, startPoint x: 537, startPoint y: 76, endPoint x: 463, endPoint y: 4, distance: 102.9
click at [536, 77] on icon "close" at bounding box center [532, 74] width 9 height 9
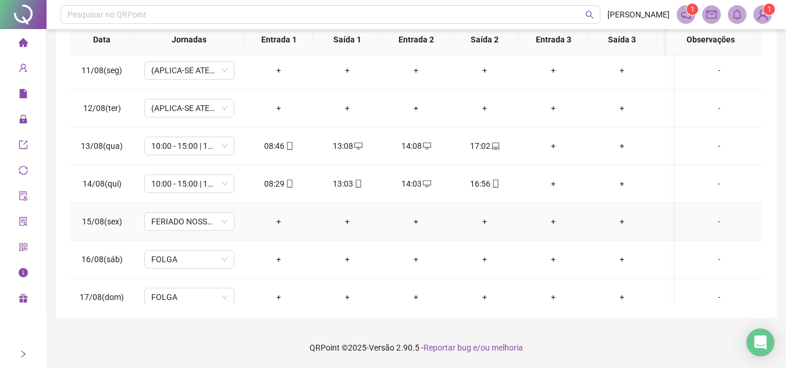
scroll to position [744, 0]
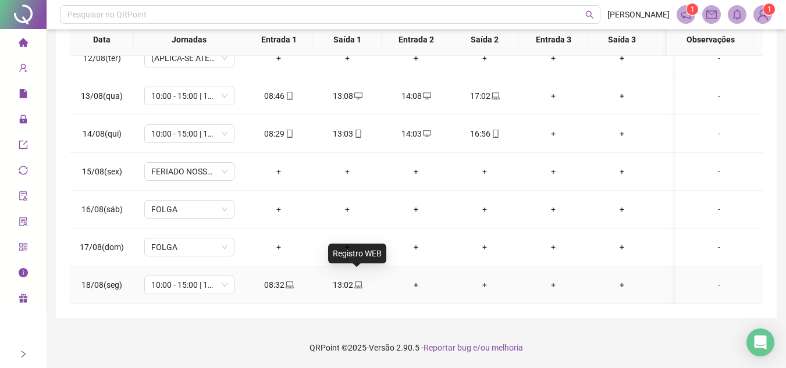
click at [357, 281] on icon "laptop" at bounding box center [358, 285] width 8 height 8
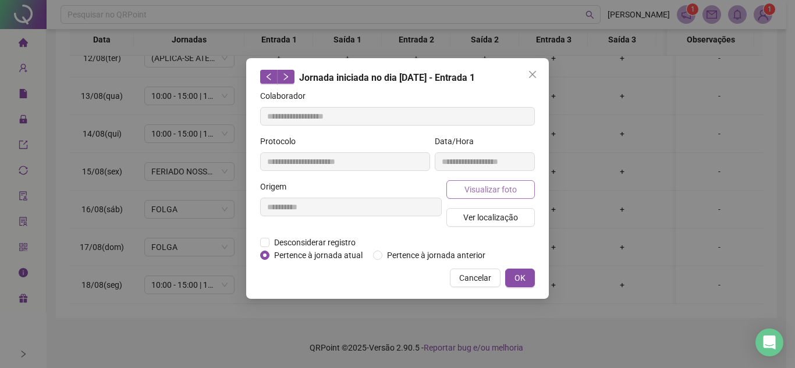
click at [485, 193] on span "Visualizar foto" at bounding box center [490, 189] width 52 height 13
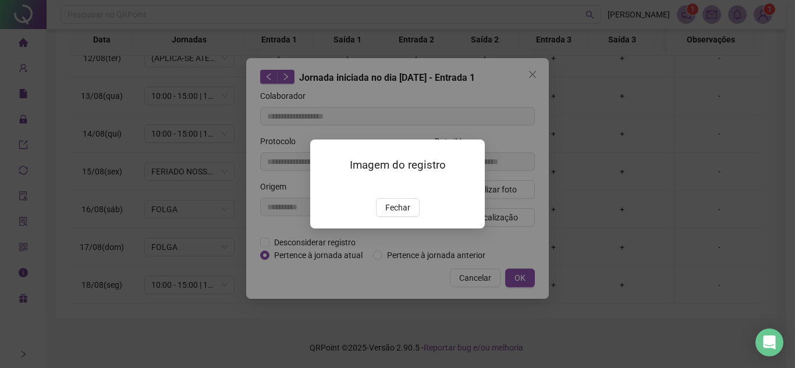
type input "**********"
click at [395, 214] on span "Fechar" at bounding box center [397, 207] width 25 height 13
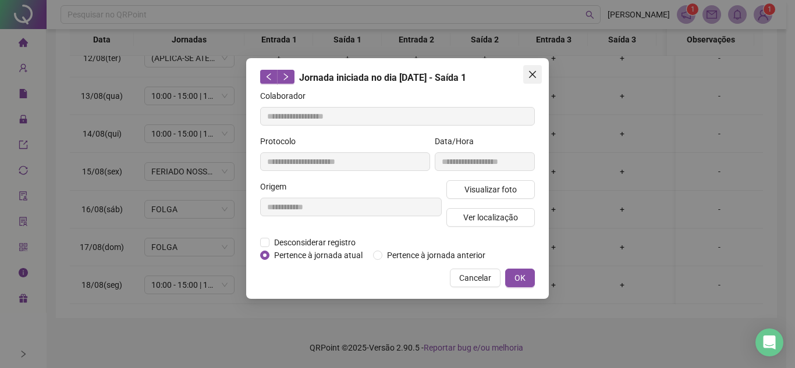
click at [535, 74] on icon "close" at bounding box center [532, 74] width 9 height 9
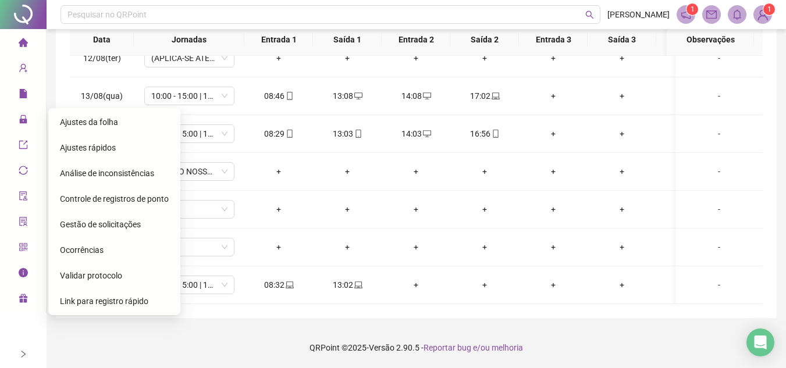
click at [120, 221] on span "Gestão de solicitações" at bounding box center [100, 224] width 81 height 9
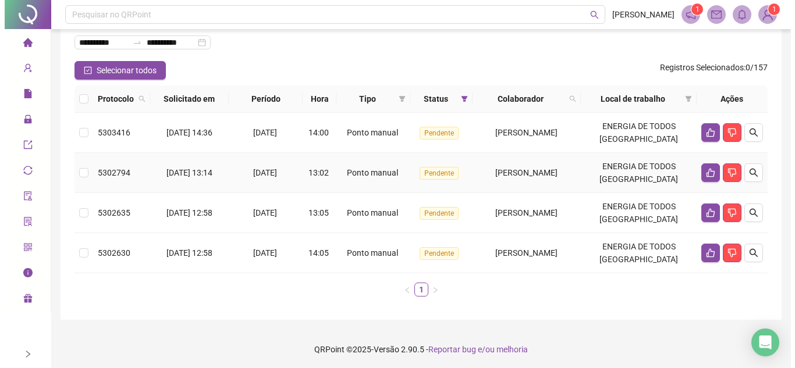
scroll to position [76, 0]
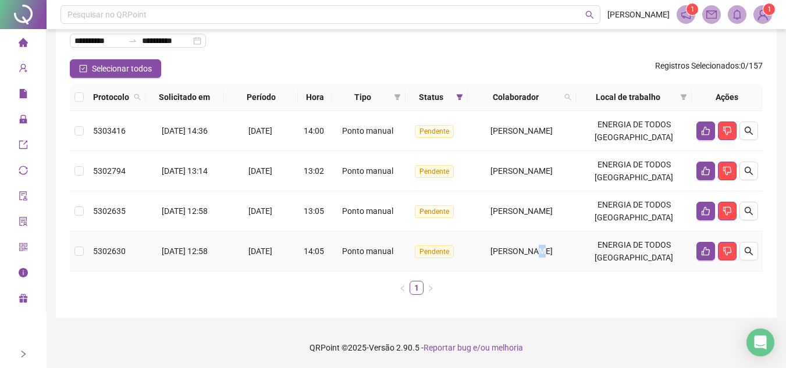
drag, startPoint x: 518, startPoint y: 248, endPoint x: 504, endPoint y: 214, distance: 37.8
click at [518, 249] on span "[PERSON_NAME]" at bounding box center [522, 251] width 62 height 9
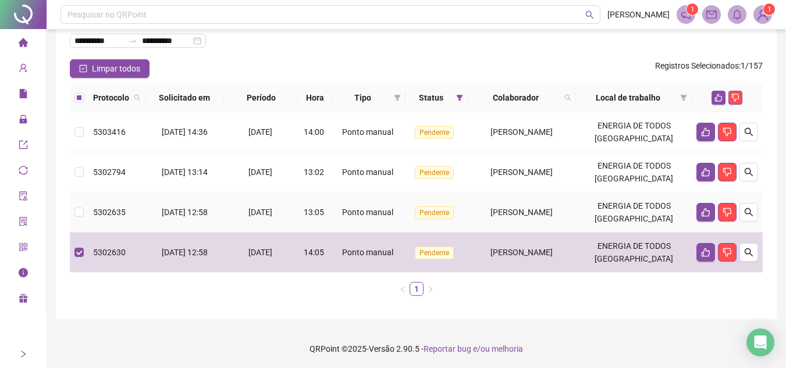
click at [502, 209] on span "[PERSON_NAME]" at bounding box center [522, 212] width 62 height 9
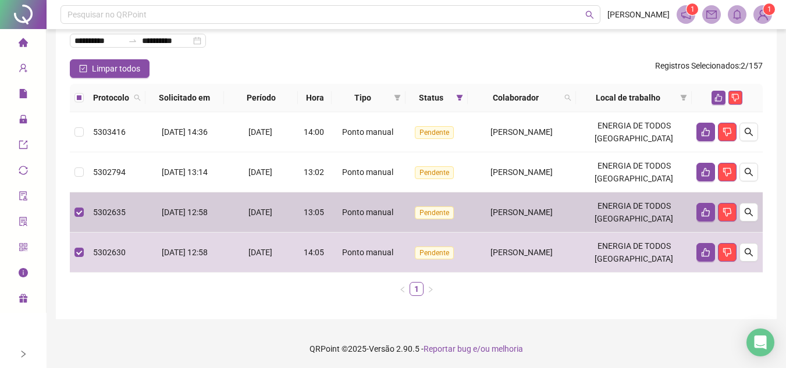
click at [509, 175] on span "[PERSON_NAME]" at bounding box center [522, 172] width 62 height 9
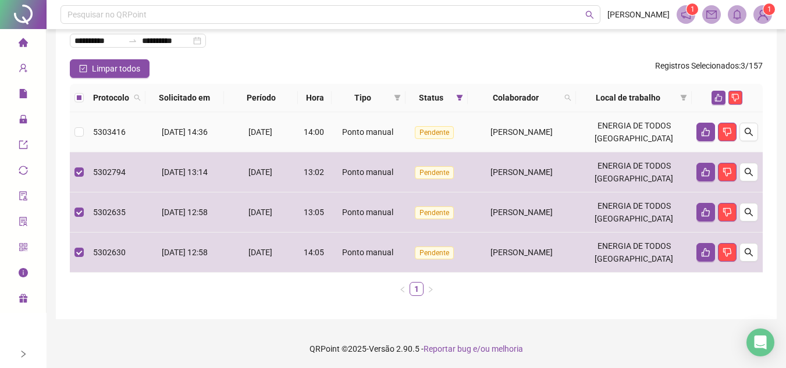
click at [515, 140] on td "[PERSON_NAME]" at bounding box center [522, 132] width 108 height 40
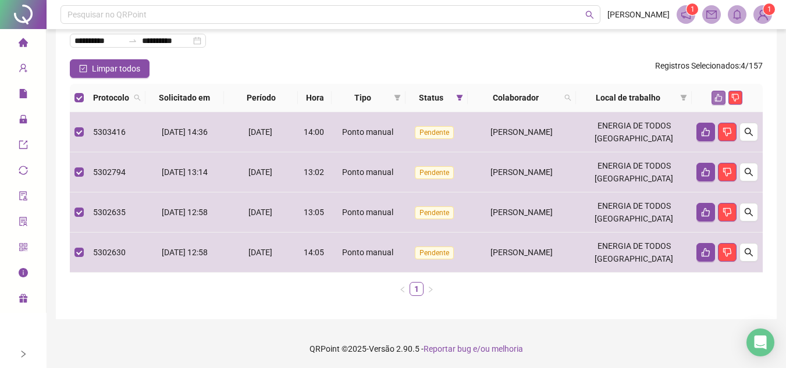
click at [722, 98] on icon "like" at bounding box center [719, 98] width 8 height 8
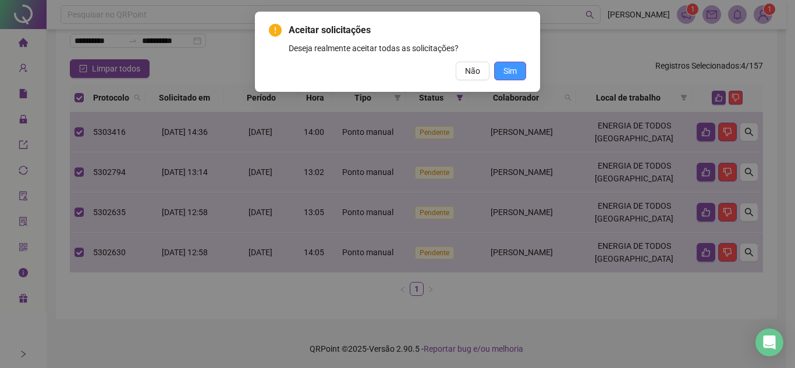
click at [517, 65] on button "Sim" at bounding box center [510, 71] width 32 height 19
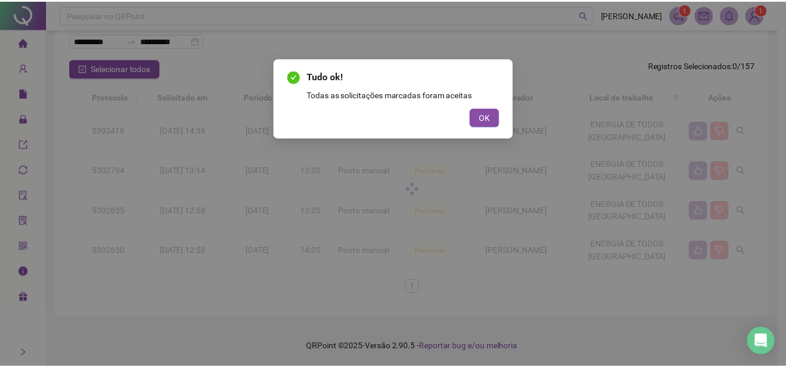
scroll to position [0, 0]
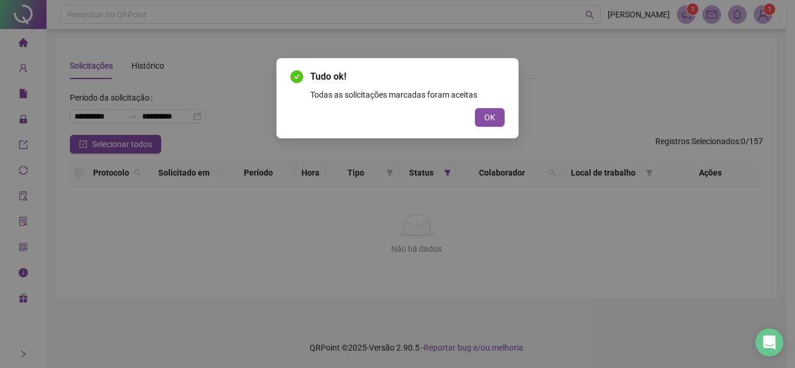
click at [21, 43] on div "Tudo ok! Todas as solicitações marcadas foram aceitas OK" at bounding box center [397, 184] width 795 height 368
click at [485, 125] on button "OK" at bounding box center [490, 117] width 30 height 19
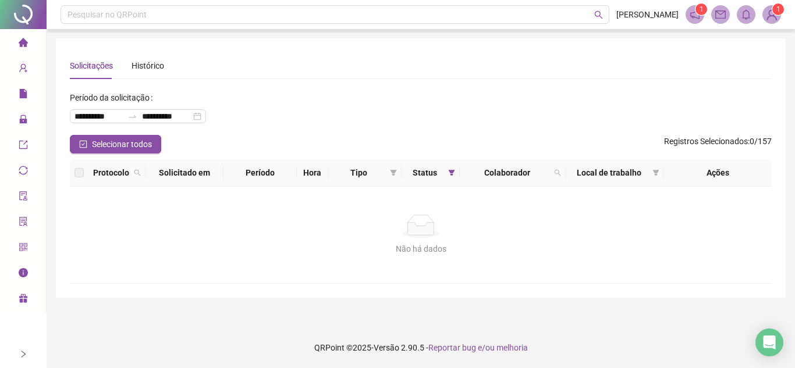
drag, startPoint x: 17, startPoint y: 46, endPoint x: 46, endPoint y: 47, distance: 28.5
click at [18, 45] on li "Página inicial" at bounding box center [22, 42] width 41 height 23
